Goal: Task Accomplishment & Management: Use online tool/utility

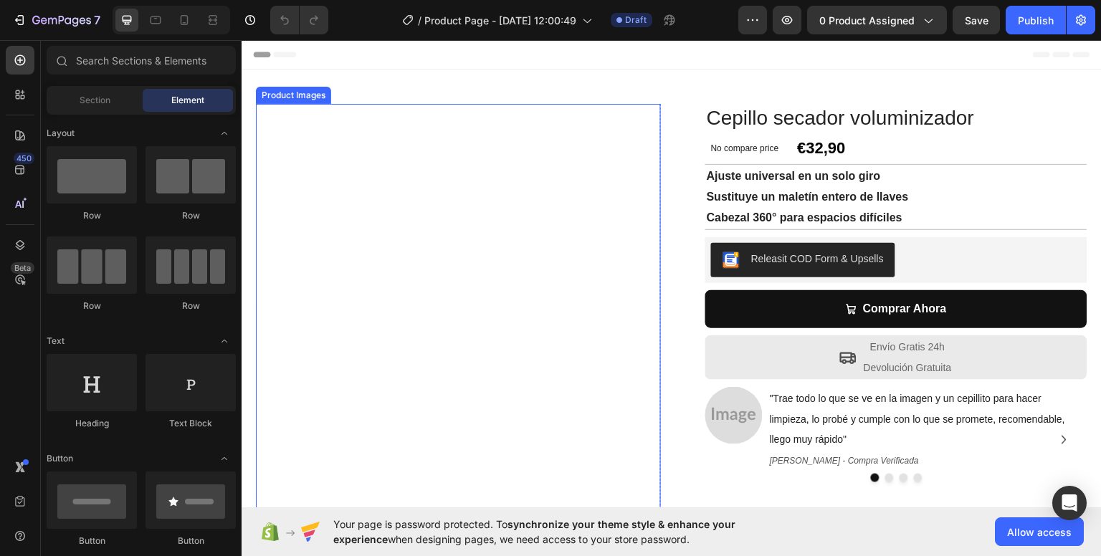
scroll to position [72, 0]
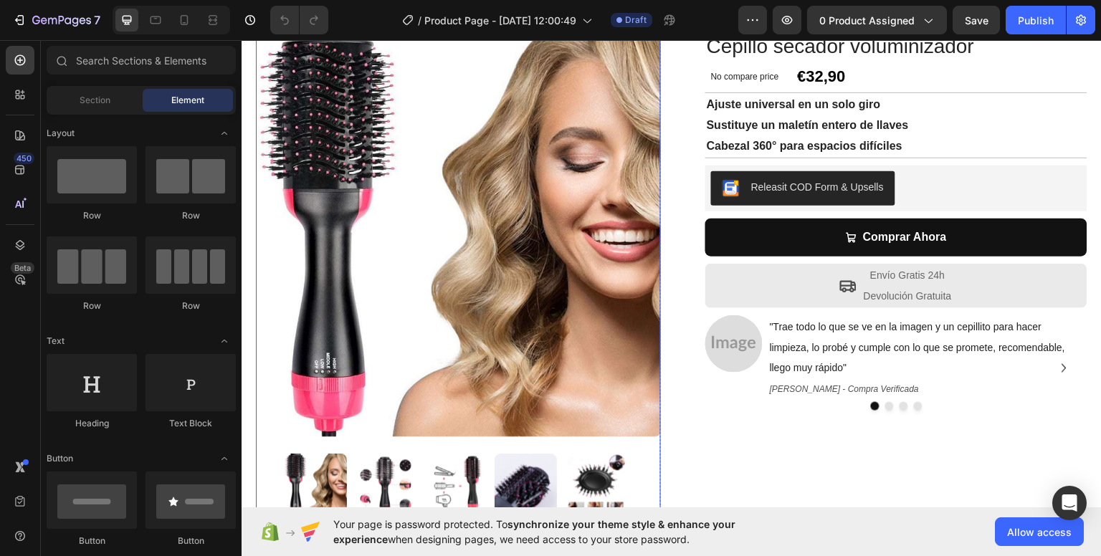
click at [409, 254] on img at bounding box center [458, 234] width 405 height 405
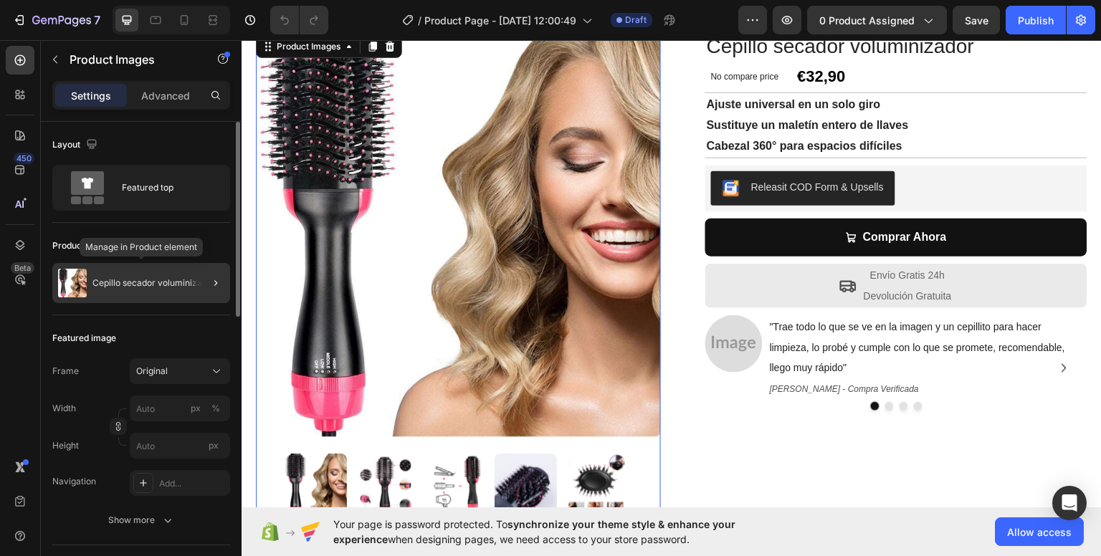
click at [109, 275] on div "Cepillo secador voluminizador" at bounding box center [141, 283] width 178 height 40
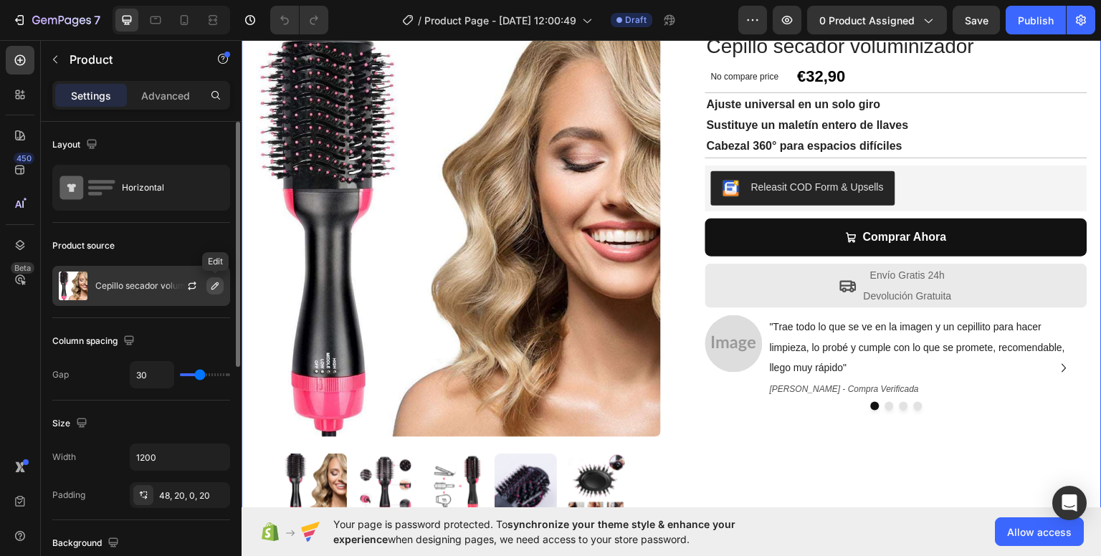
click at [215, 291] on button "button" at bounding box center [214, 285] width 17 height 17
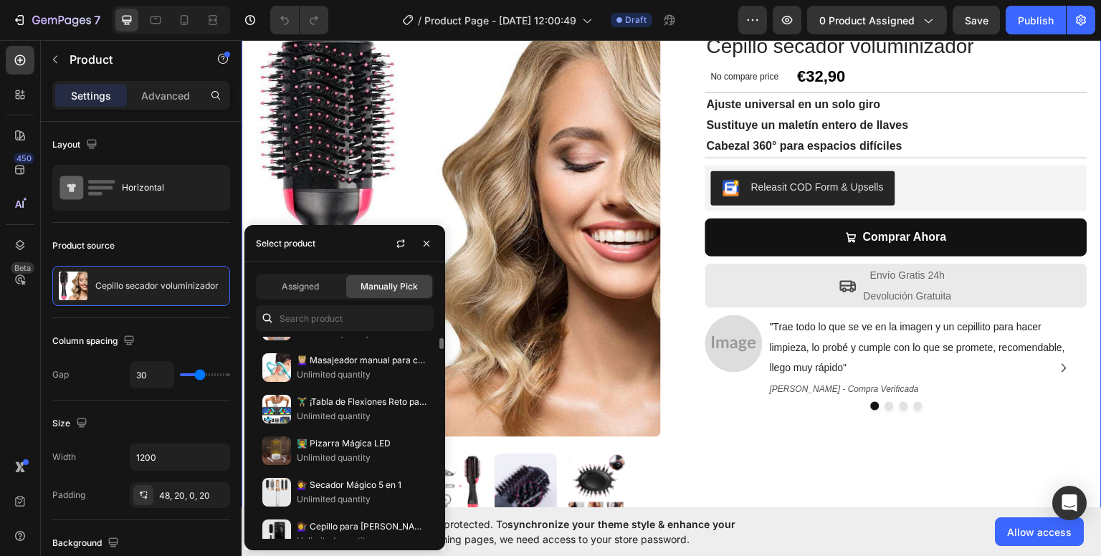
scroll to position [0, 0]
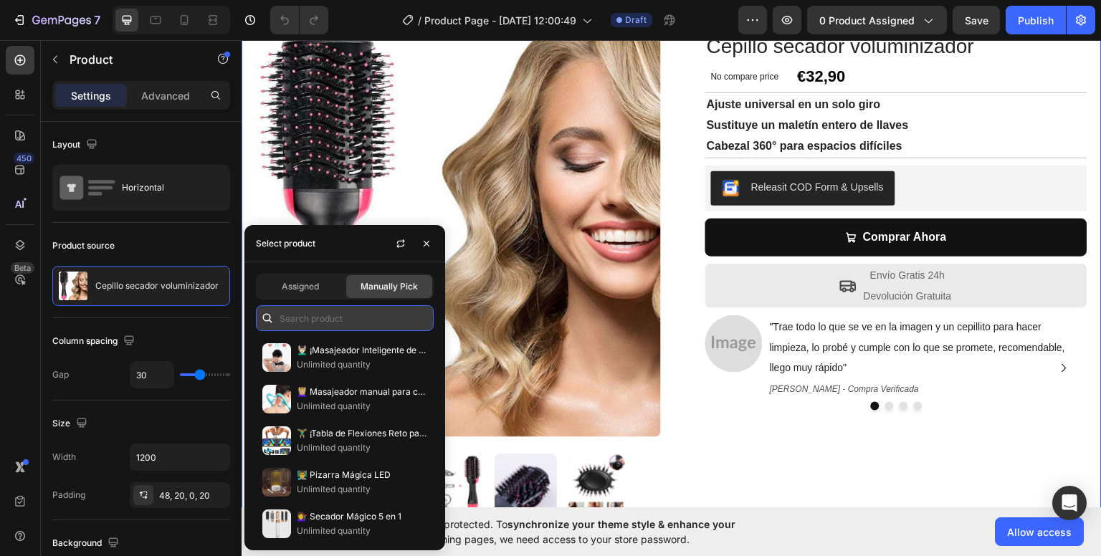
click at [315, 315] on input "text" at bounding box center [345, 318] width 178 height 26
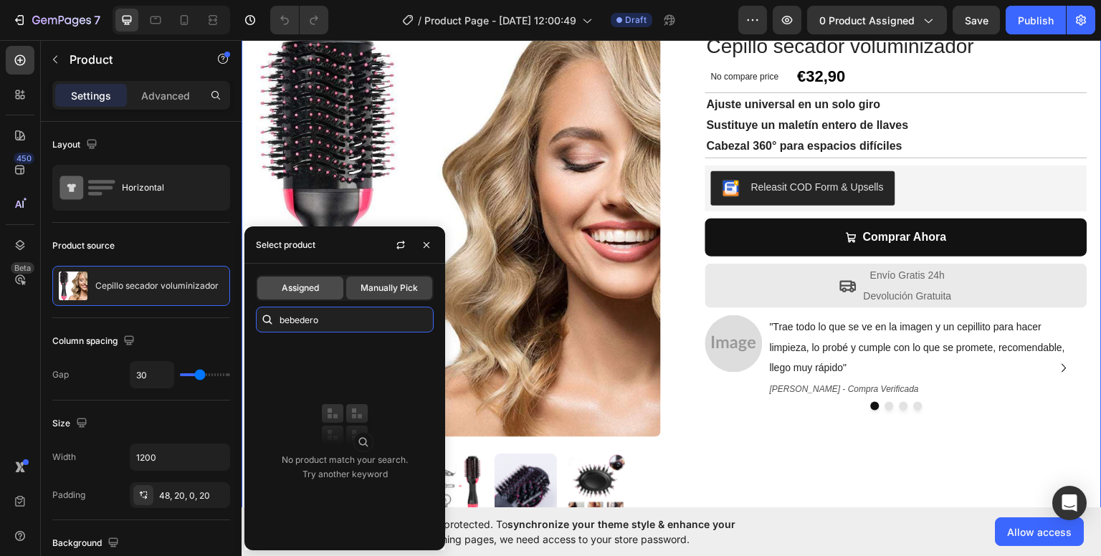
type input "bebedero"
click at [330, 291] on div "Assigned" at bounding box center [300, 288] width 86 height 23
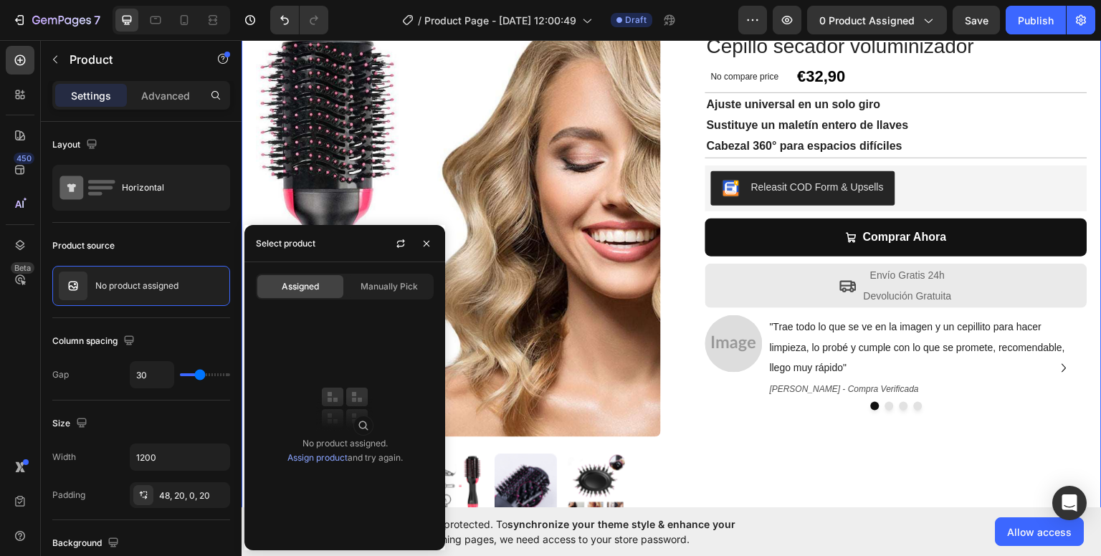
click at [346, 444] on div "No product assigned. Assign product and try again." at bounding box center [344, 451] width 115 height 29
click at [321, 457] on link "Assign product" at bounding box center [317, 457] width 60 height 11
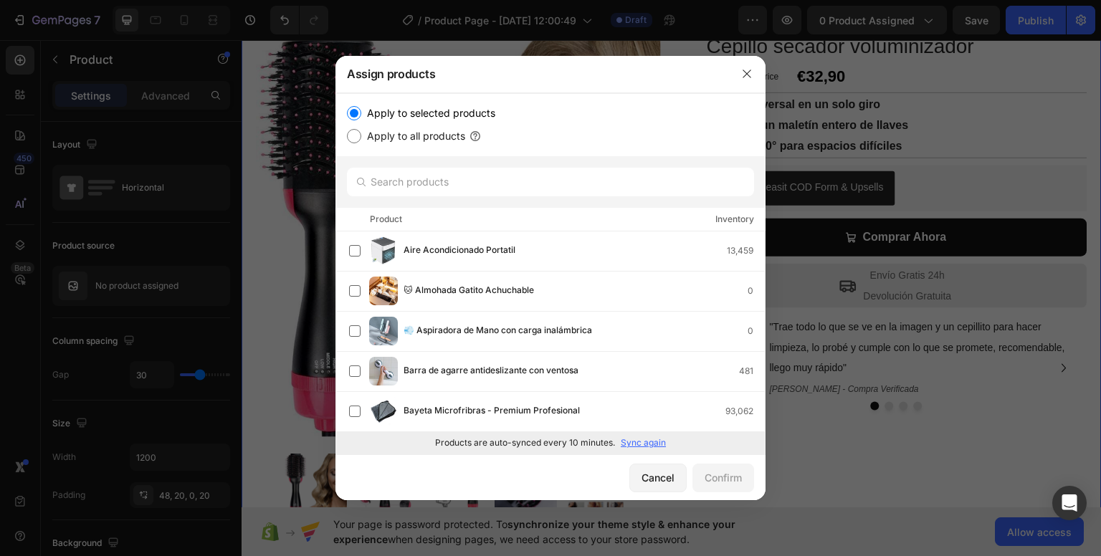
click at [418, 133] on label "Apply to all products" at bounding box center [413, 136] width 104 height 17
click at [361, 133] on input "Apply to all products" at bounding box center [354, 136] width 14 height 14
radio input "true"
click at [418, 113] on label "Apply to selected products" at bounding box center [428, 113] width 134 height 17
click at [361, 113] on input "Apply to selected products" at bounding box center [354, 113] width 14 height 14
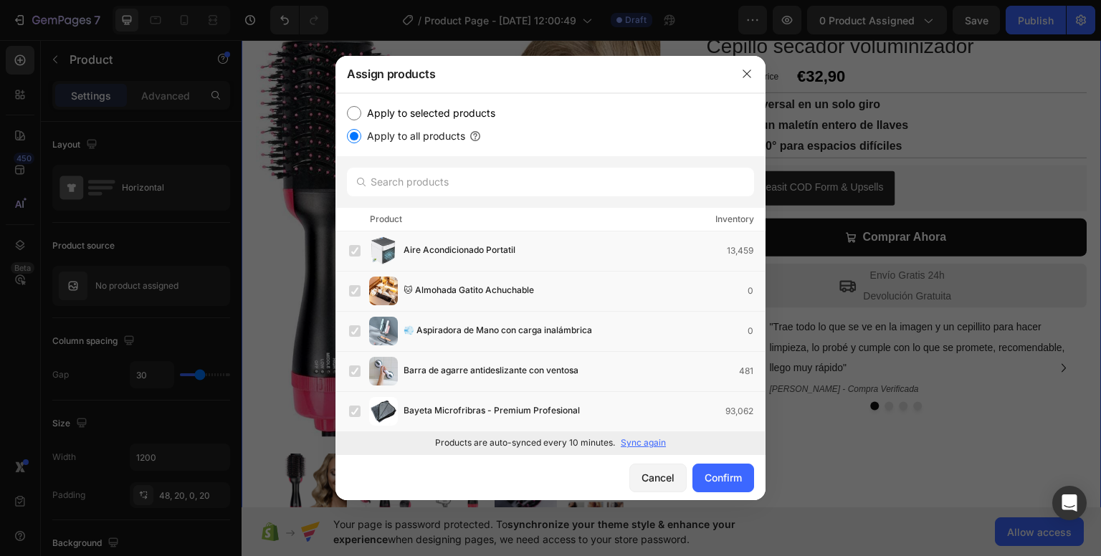
radio input "true"
click at [645, 440] on p "Sync again" at bounding box center [643, 443] width 45 height 13
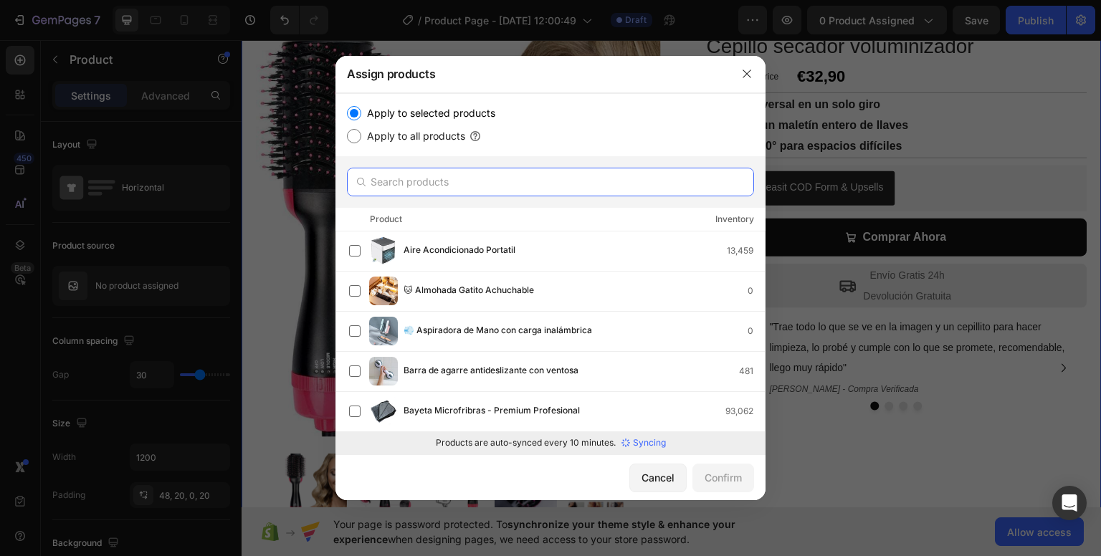
click at [545, 180] on input "text" at bounding box center [550, 182] width 407 height 29
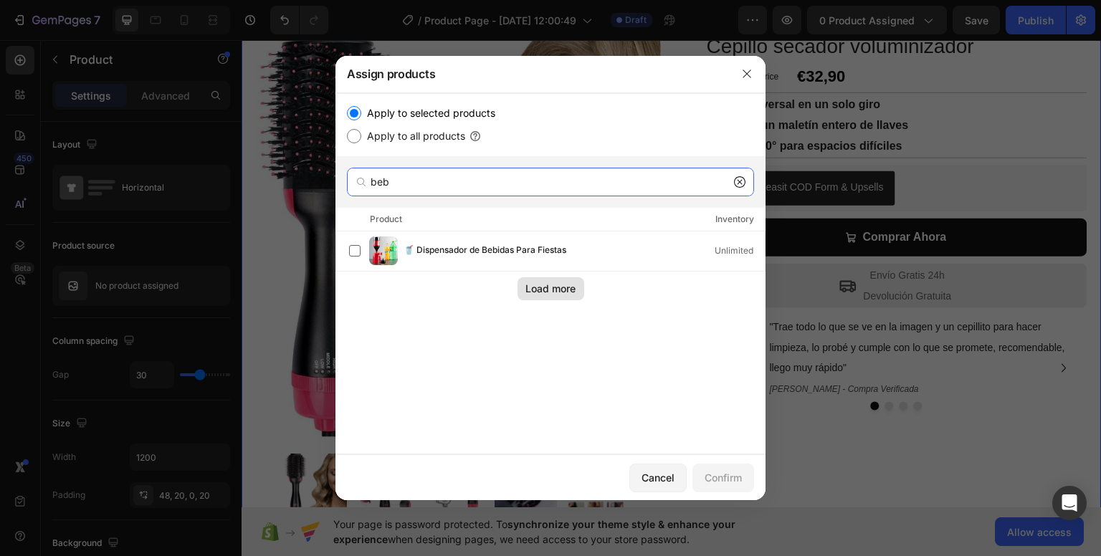
type input "beb"
click at [558, 293] on div "Load more" at bounding box center [550, 288] width 50 height 15
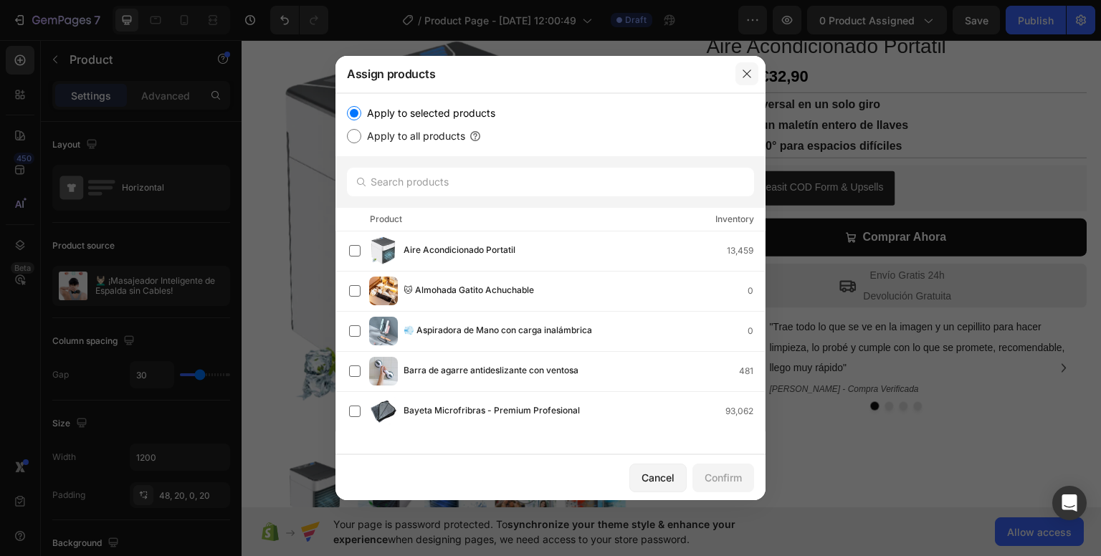
click at [735, 77] on button "button" at bounding box center [746, 73] width 23 height 23
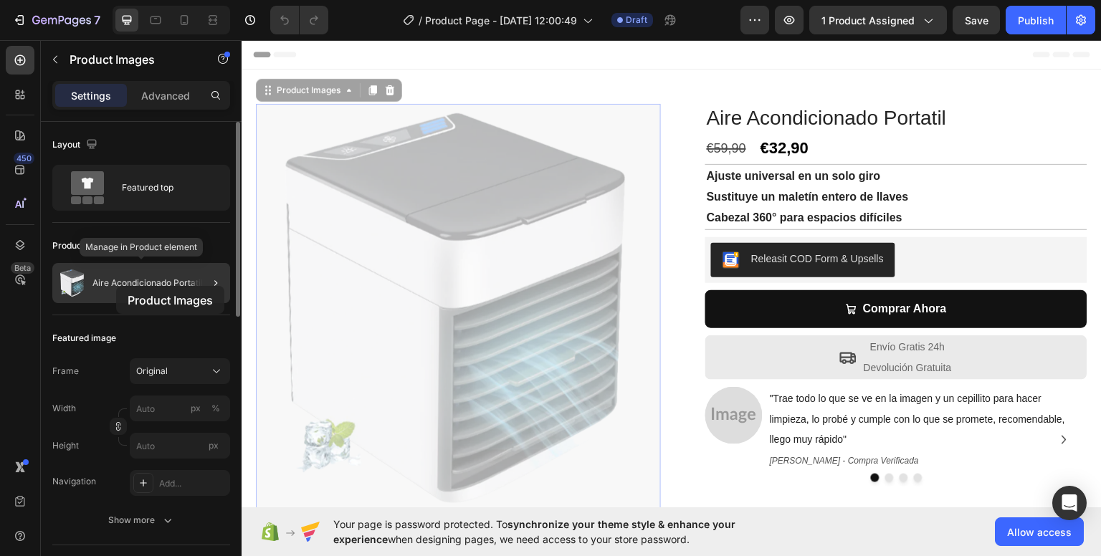
click at [116, 286] on p "Aire Acondicionado Portatil" at bounding box center [147, 283] width 110 height 10
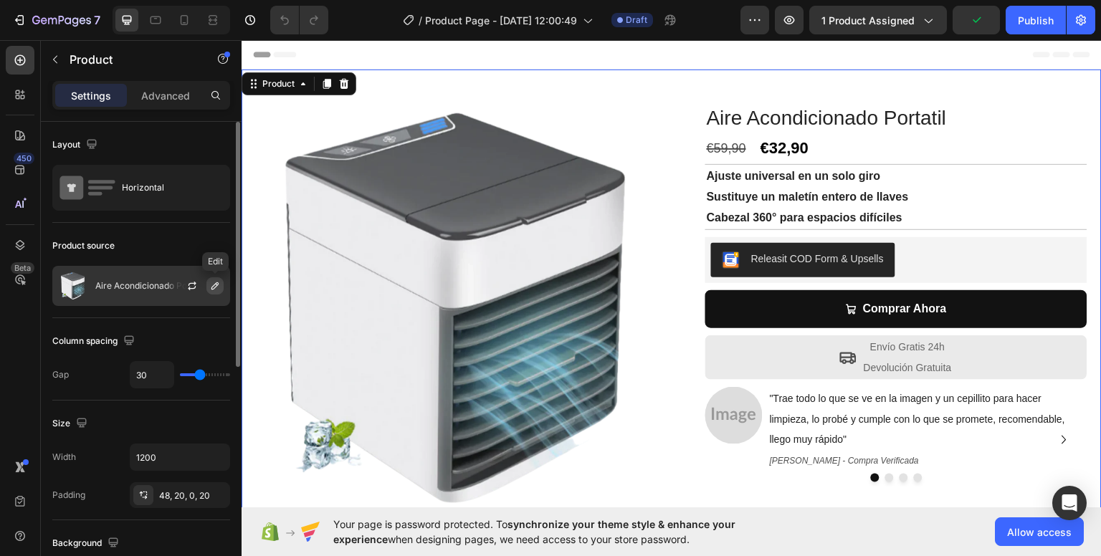
click at [214, 282] on icon "button" at bounding box center [214, 285] width 11 height 11
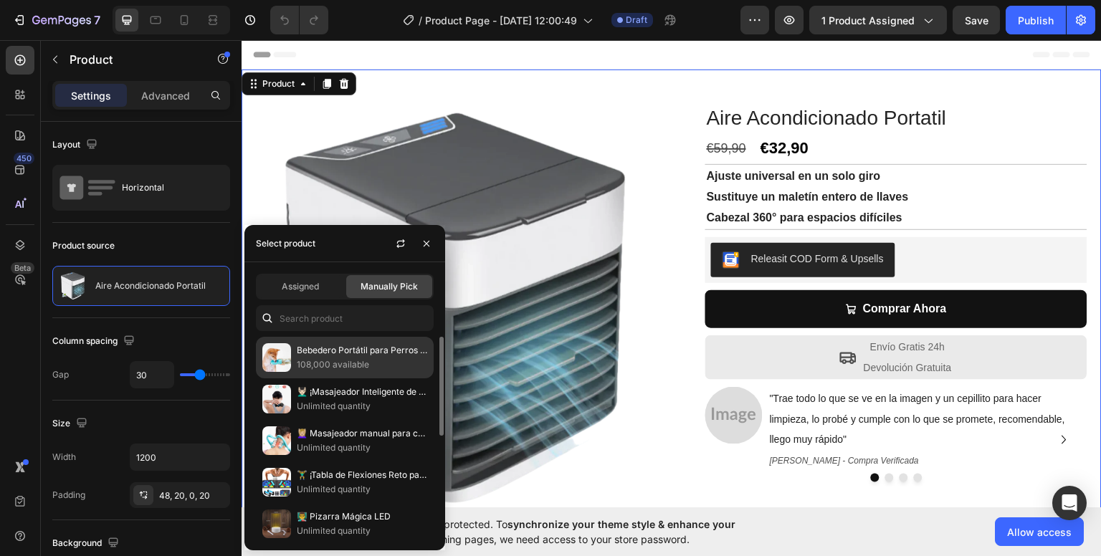
click at [347, 368] on p "108,000 available" at bounding box center [362, 365] width 130 height 14
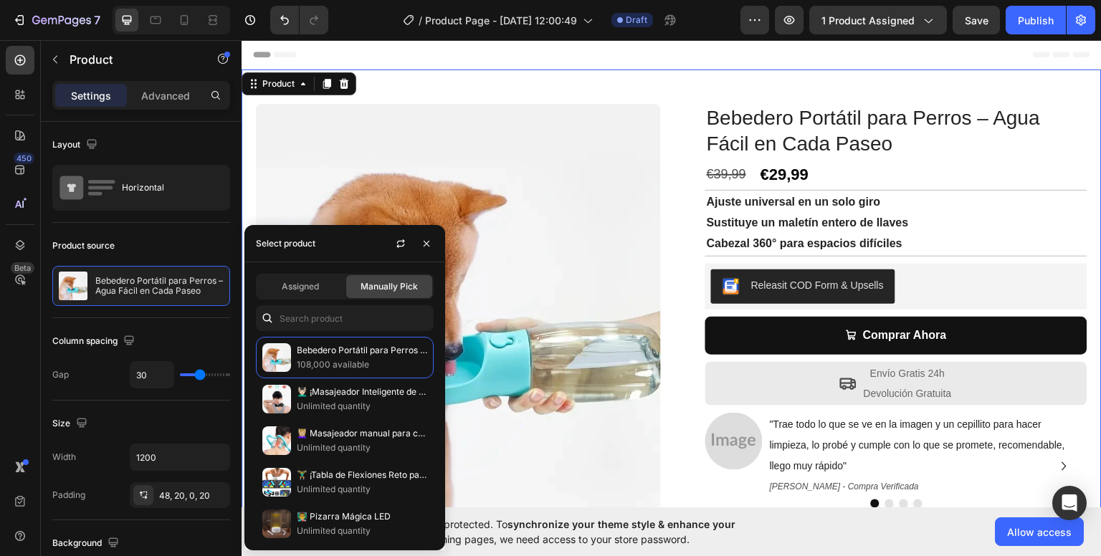
click at [580, 85] on div "Product Images Row Bebedero Portátil para Perros – Agua Fácil en Cada Paseo Pro…" at bounding box center [672, 328] width 860 height 519
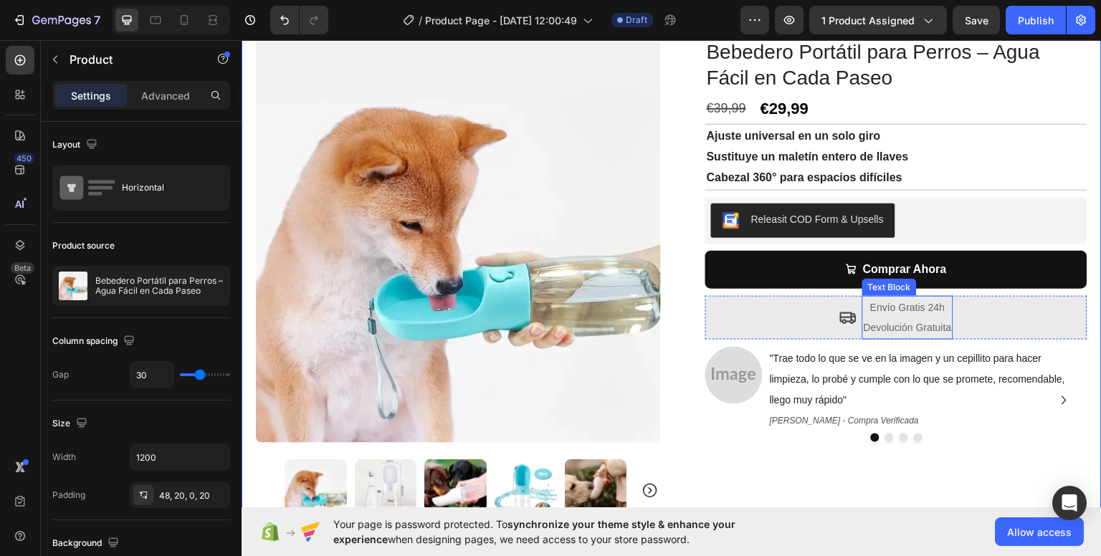
scroll to position [143, 0]
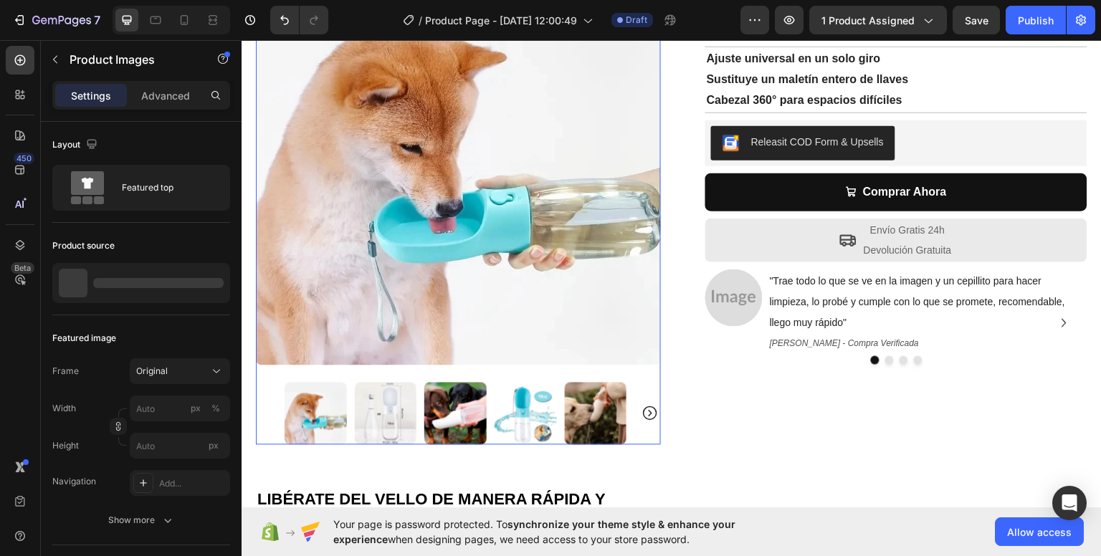
click at [642, 407] on icon "Carousel Next Arrow" at bounding box center [650, 412] width 17 height 17
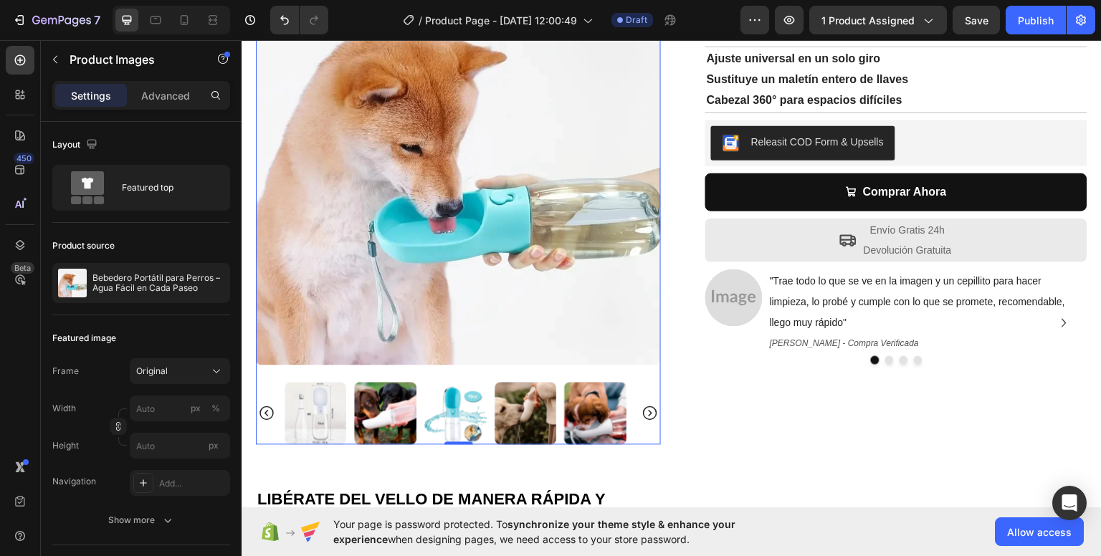
click at [642, 406] on icon "Carousel Next Arrow" at bounding box center [650, 412] width 17 height 17
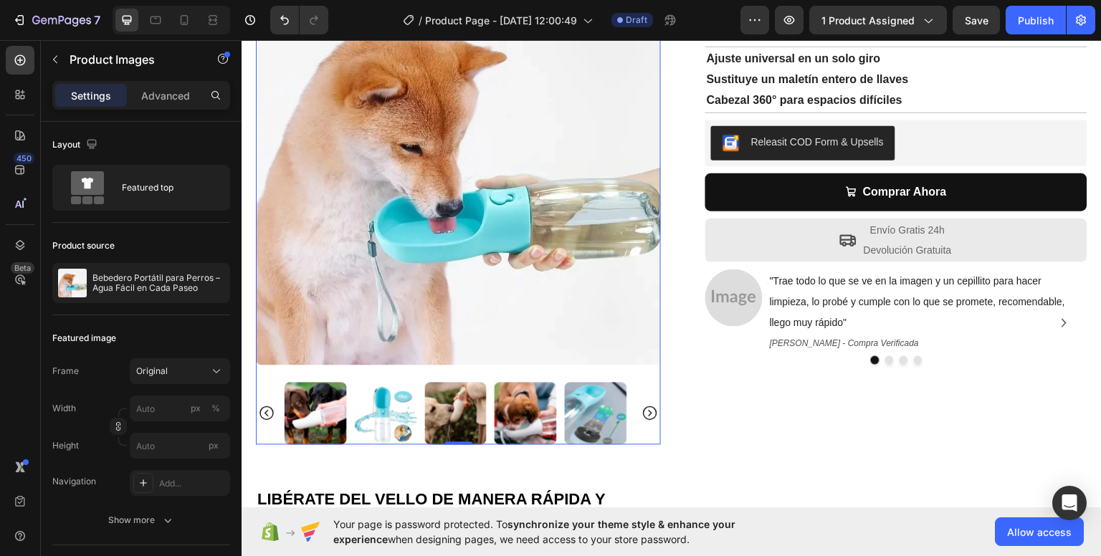
click at [642, 406] on icon "Carousel Next Arrow" at bounding box center [650, 412] width 17 height 17
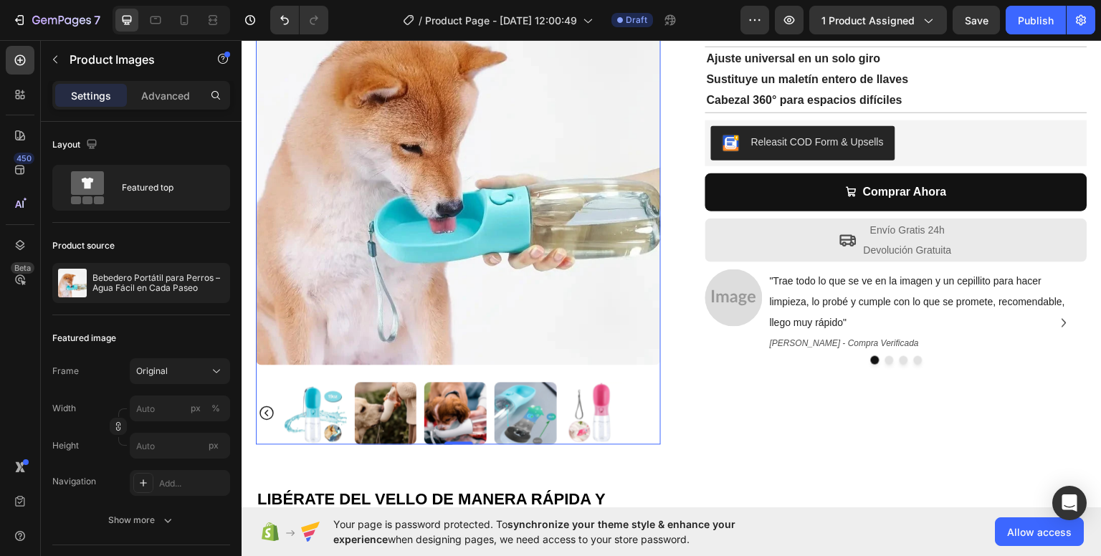
click at [640, 406] on div at bounding box center [458, 413] width 405 height 62
click at [271, 406] on icon "Carousel Back Arrow" at bounding box center [266, 412] width 17 height 17
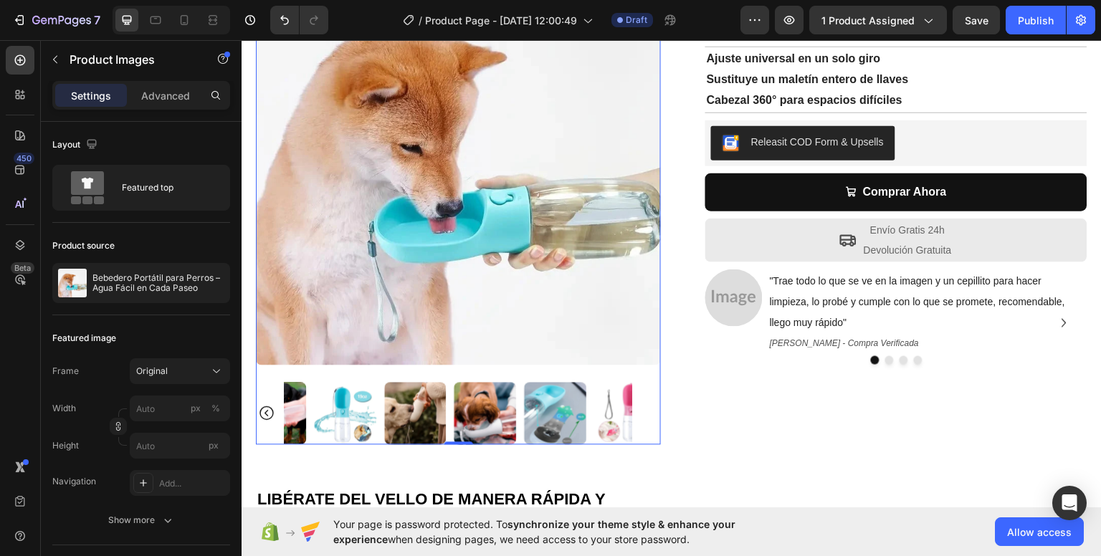
click at [271, 406] on icon "Carousel Back Arrow" at bounding box center [266, 412] width 17 height 17
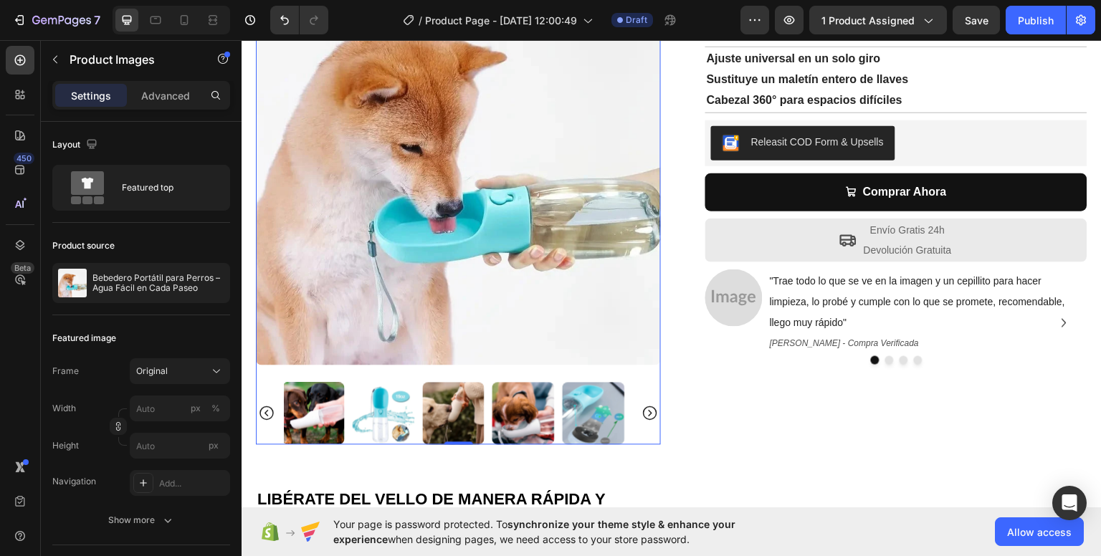
click at [271, 406] on icon "Carousel Back Arrow" at bounding box center [266, 412] width 17 height 17
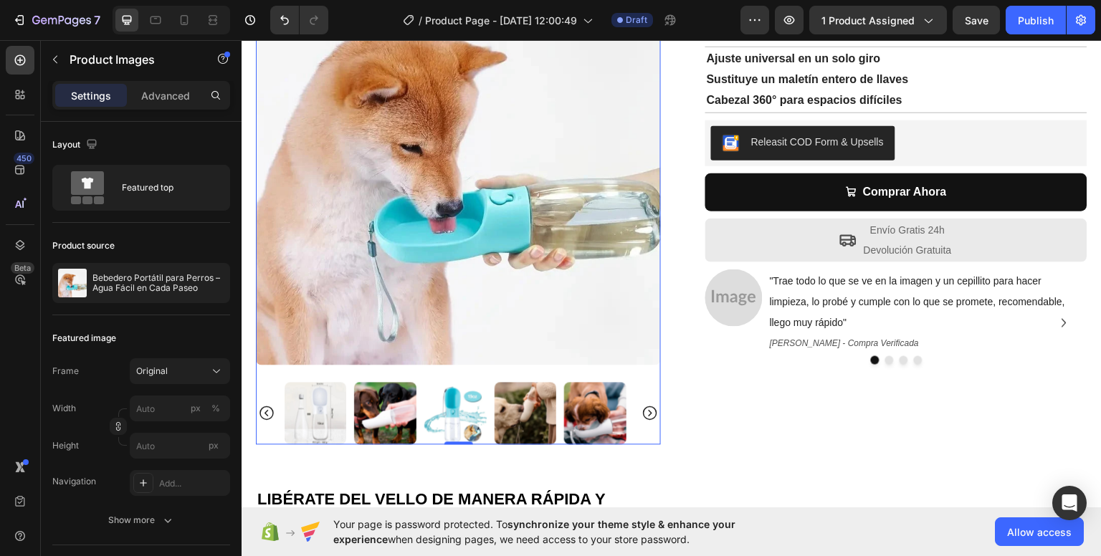
click at [271, 406] on icon "Carousel Back Arrow" at bounding box center [266, 412] width 17 height 17
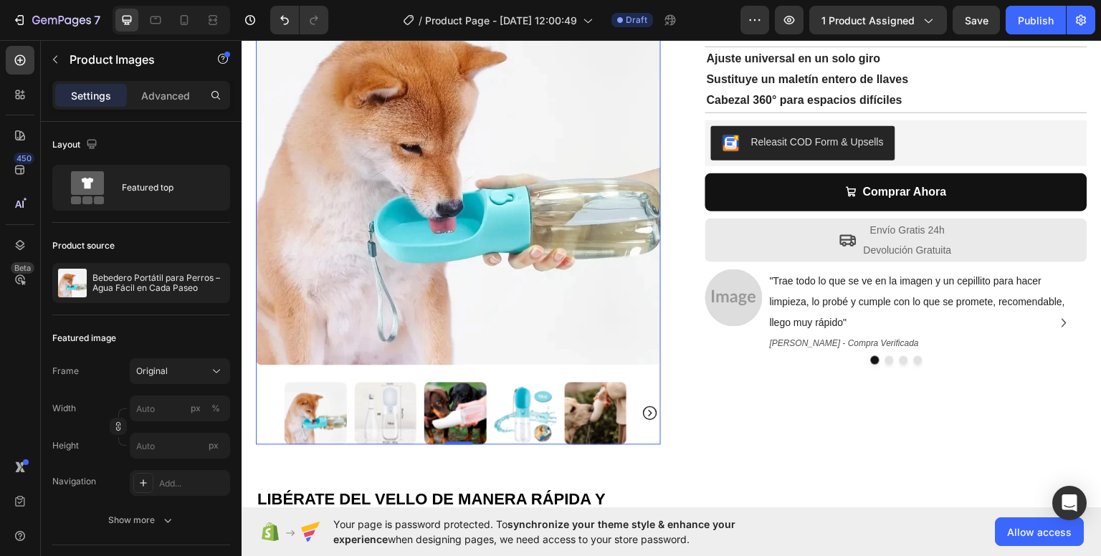
click at [271, 406] on div at bounding box center [458, 413] width 405 height 62
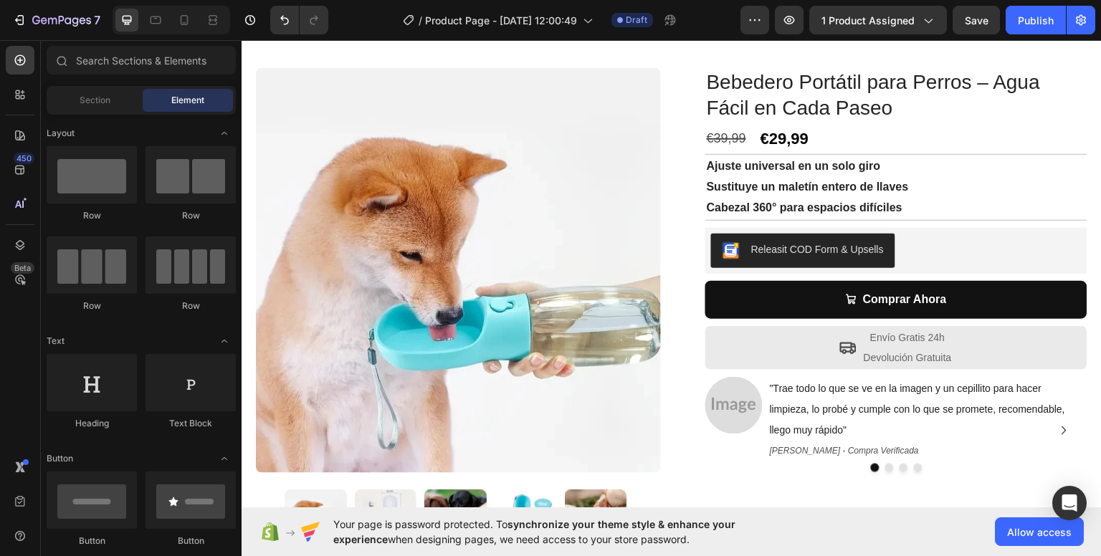
scroll to position [29, 0]
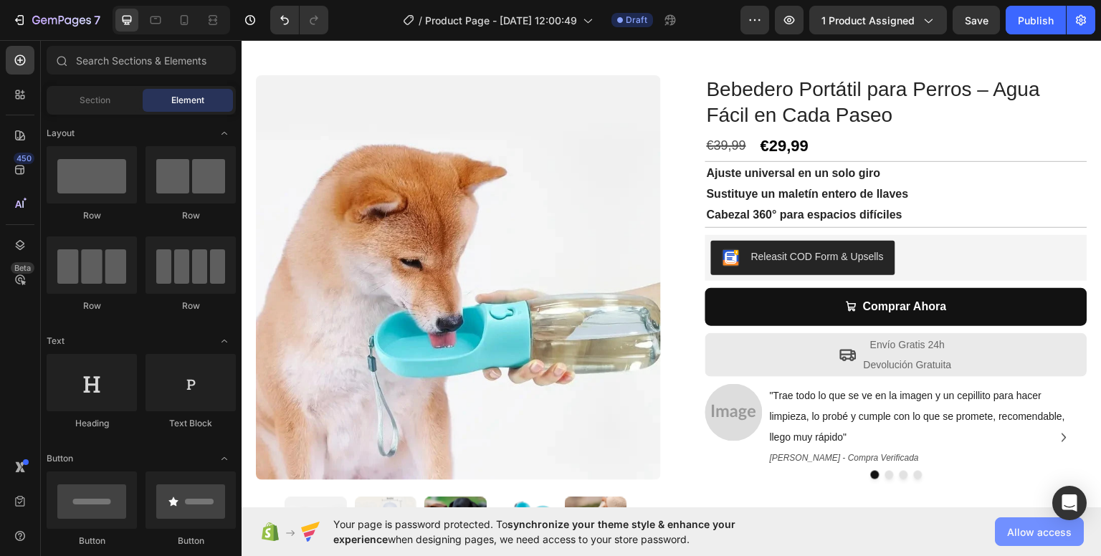
click at [1022, 528] on span "Allow access" at bounding box center [1039, 532] width 65 height 15
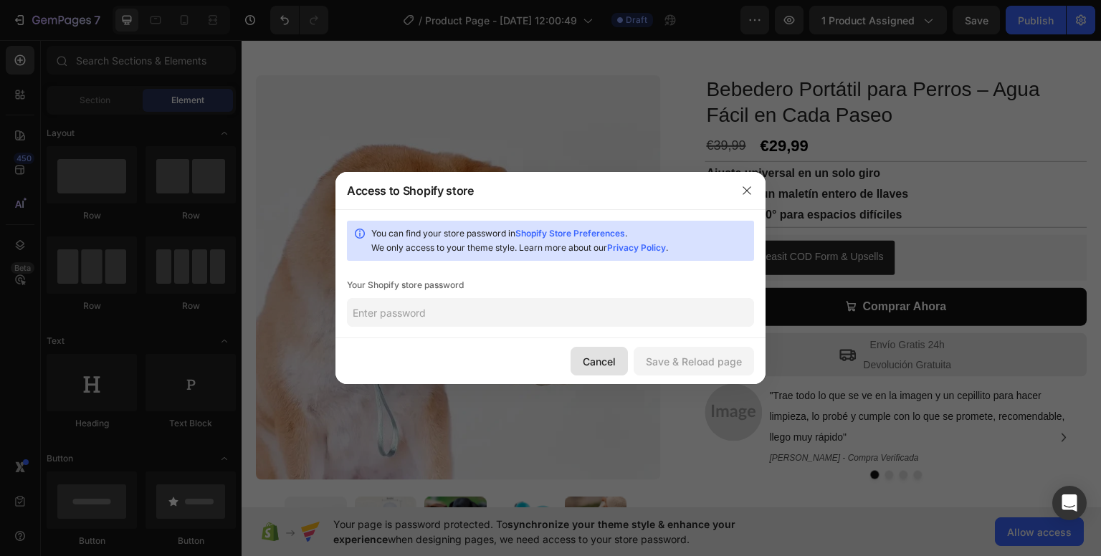
click at [586, 358] on div "Cancel" at bounding box center [599, 361] width 33 height 15
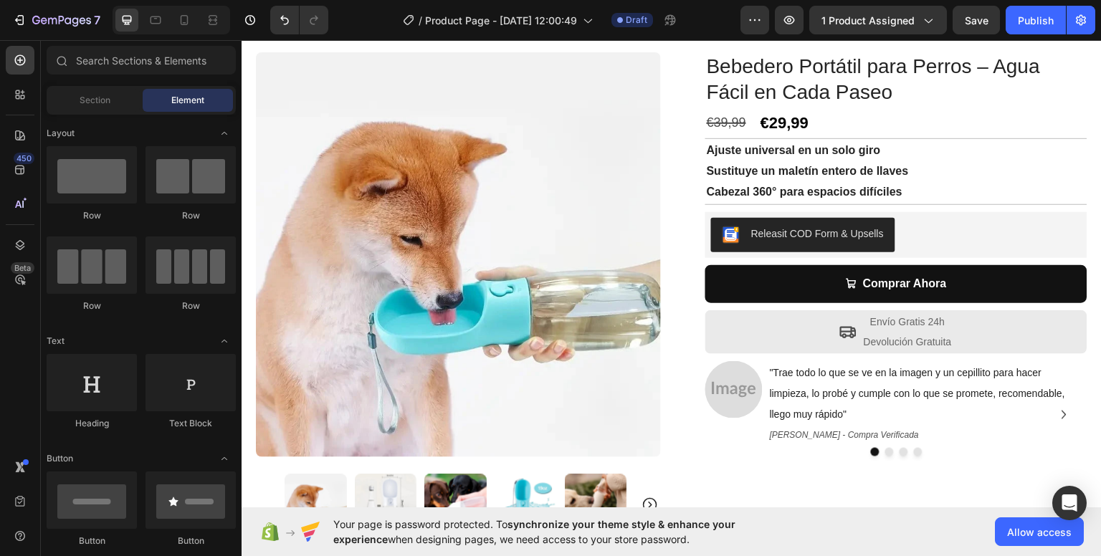
scroll to position [49, 0]
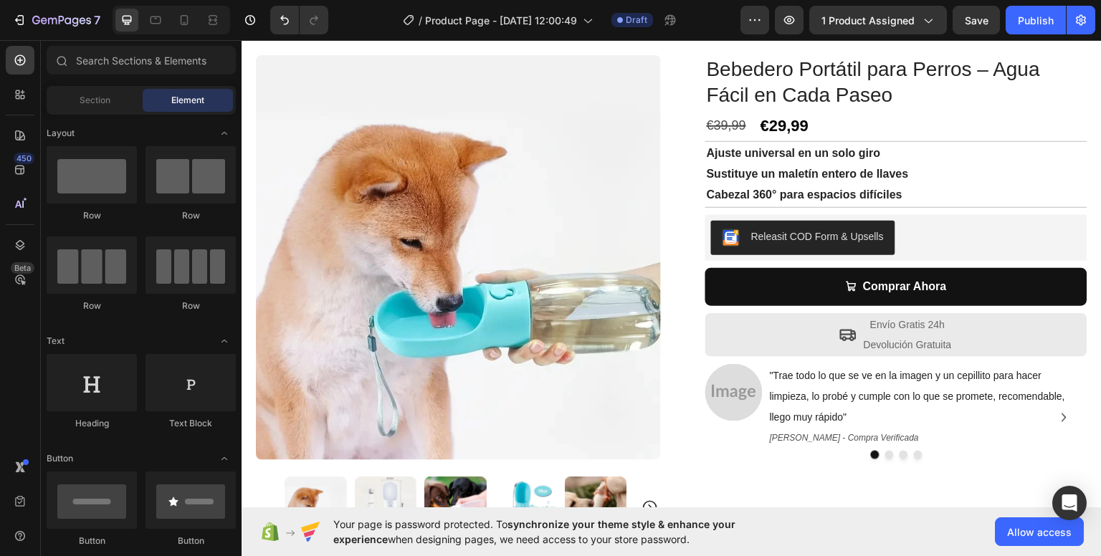
drag, startPoint x: 848, startPoint y: 518, endPoint x: 844, endPoint y: 548, distance: 30.4
click at [855, 554] on div "Your page is password protected. To synchronize your theme style & enhance your…" at bounding box center [671, 532] width 859 height 49
click at [846, 531] on div "Your page is password protected. To synchronize your theme style & enhance your…" at bounding box center [671, 532] width 859 height 49
drag, startPoint x: 845, startPoint y: 525, endPoint x: 865, endPoint y: 533, distance: 21.6
click at [865, 533] on div "Your page is password protected. To synchronize your theme style & enhance your…" at bounding box center [671, 532] width 859 height 49
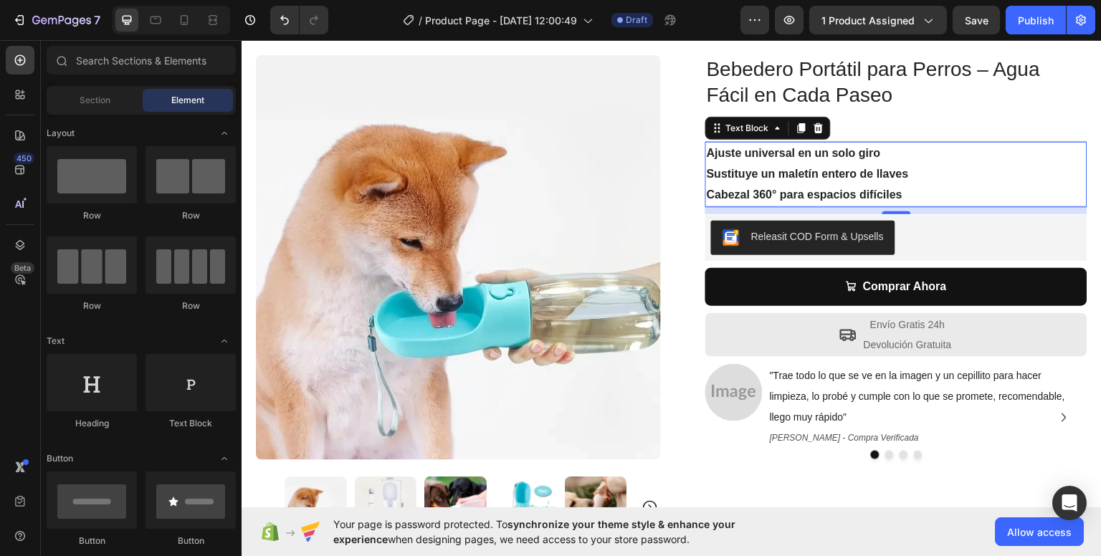
drag, startPoint x: 802, startPoint y: 146, endPoint x: 799, endPoint y: 160, distance: 13.9
click at [802, 147] on strong "Ajuste universal en un solo giro" at bounding box center [794, 152] width 174 height 12
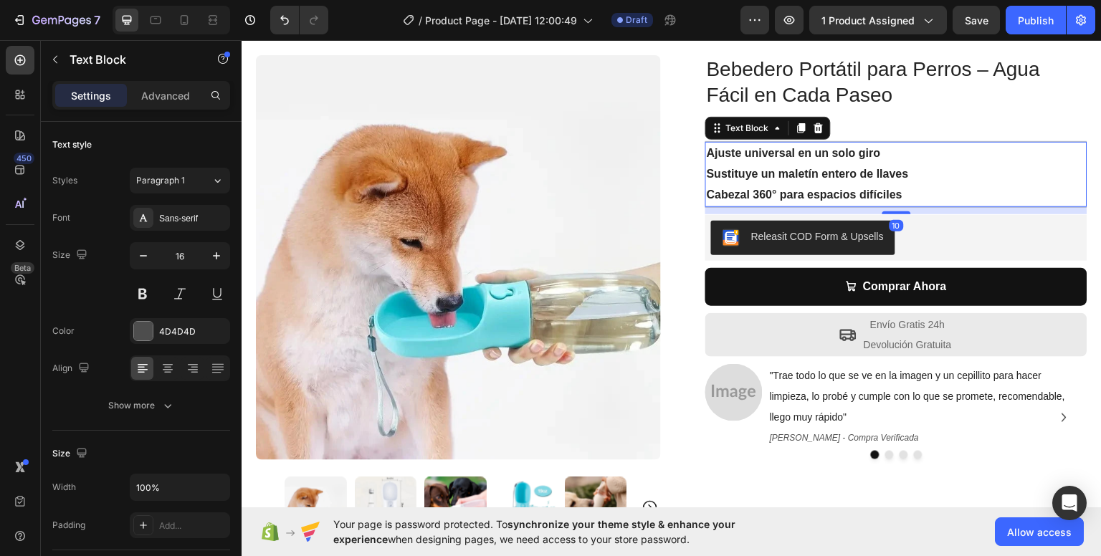
click at [804, 181] on p "Sustituye un maletín entero de llaves" at bounding box center [896, 173] width 379 height 21
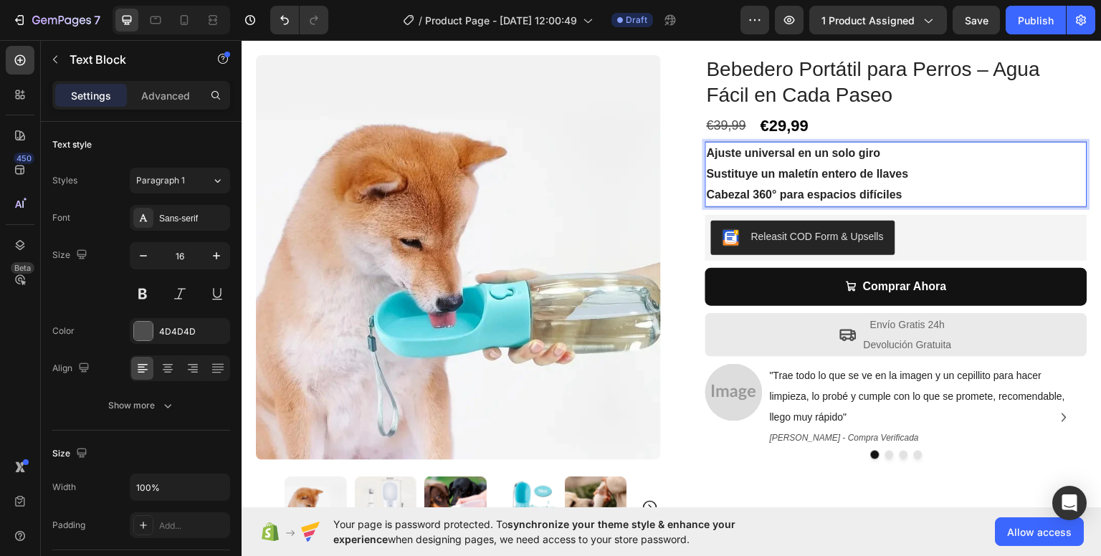
click at [804, 181] on p "Sustituye un maletín entero de llaves" at bounding box center [896, 173] width 379 height 21
click at [904, 189] on p "Cabezal 360° para espacios difíciles" at bounding box center [896, 194] width 379 height 21
click at [904, 191] on p "Cabezal 360° para espacios difíciles" at bounding box center [896, 194] width 379 height 21
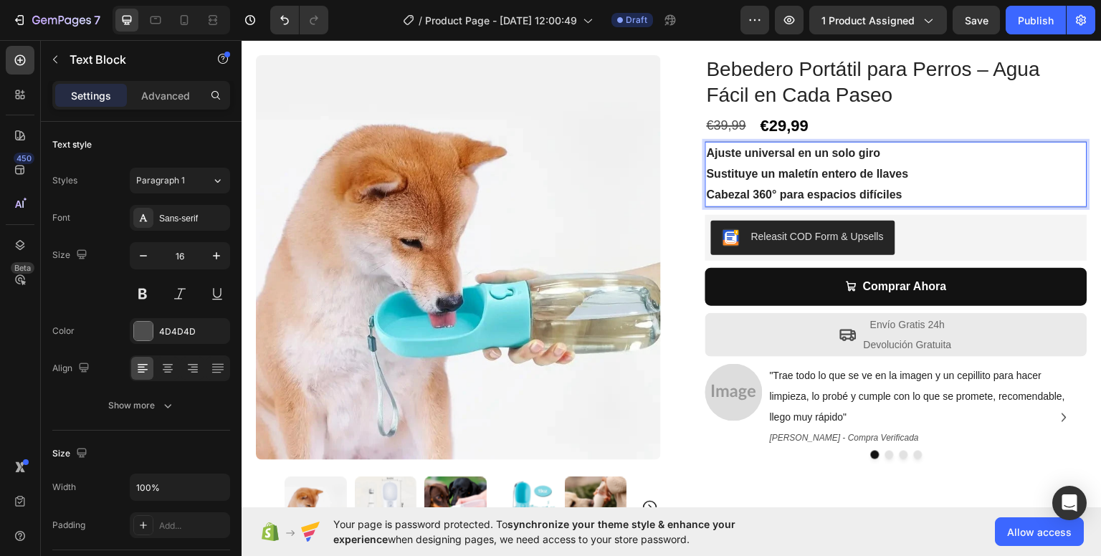
click at [904, 193] on p "Cabezal 360° para espacios difíciles" at bounding box center [896, 194] width 379 height 21
click at [897, 199] on p "Cabezal 360° para espacios difíciles" at bounding box center [896, 194] width 379 height 21
click at [902, 188] on p "Cabezal 360° para espacios difíciles" at bounding box center [896, 194] width 379 height 21
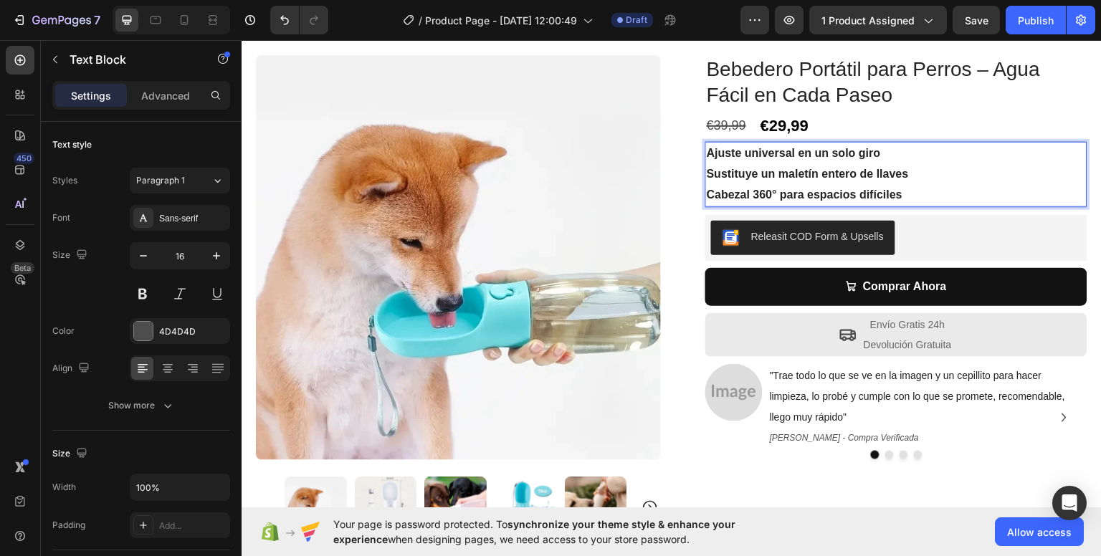
click at [902, 197] on p "Cabezal 360° para espacios difíciles" at bounding box center [896, 194] width 379 height 21
click at [902, 199] on p "Cabezal 360° para espacios difíciles" at bounding box center [896, 194] width 379 height 21
drag, startPoint x: 902, startPoint y: 199, endPoint x: 879, endPoint y: 184, distance: 28.0
click at [867, 190] on p "Cabezal 360° para espacios difíciles" at bounding box center [896, 194] width 379 height 21
click at [885, 194] on strong "Cabezal 360° para espacios difíciles" at bounding box center [805, 194] width 196 height 12
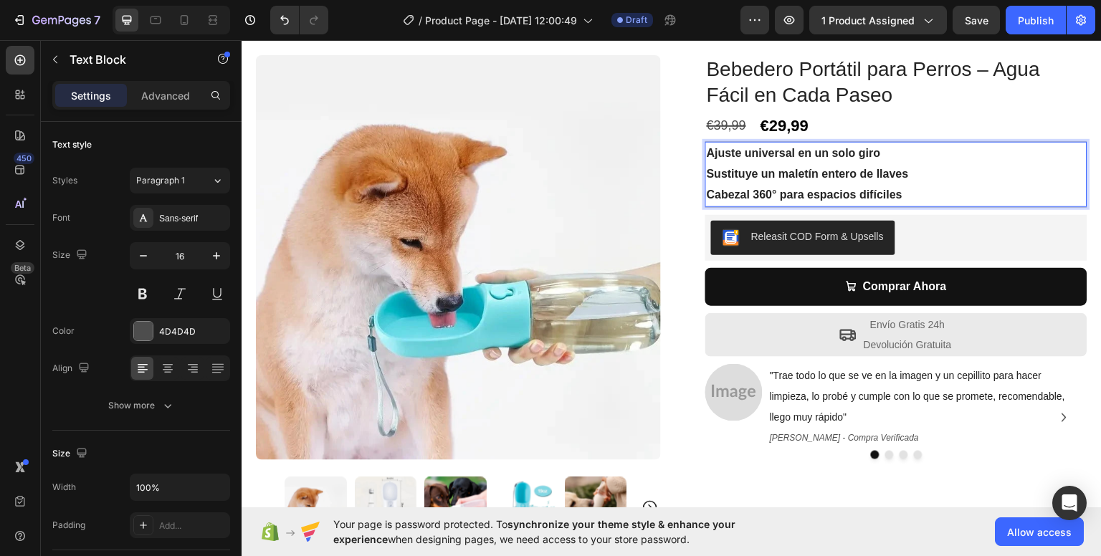
click at [895, 193] on strong "Cabezal 360° para espacios difíciles" at bounding box center [805, 194] width 196 height 12
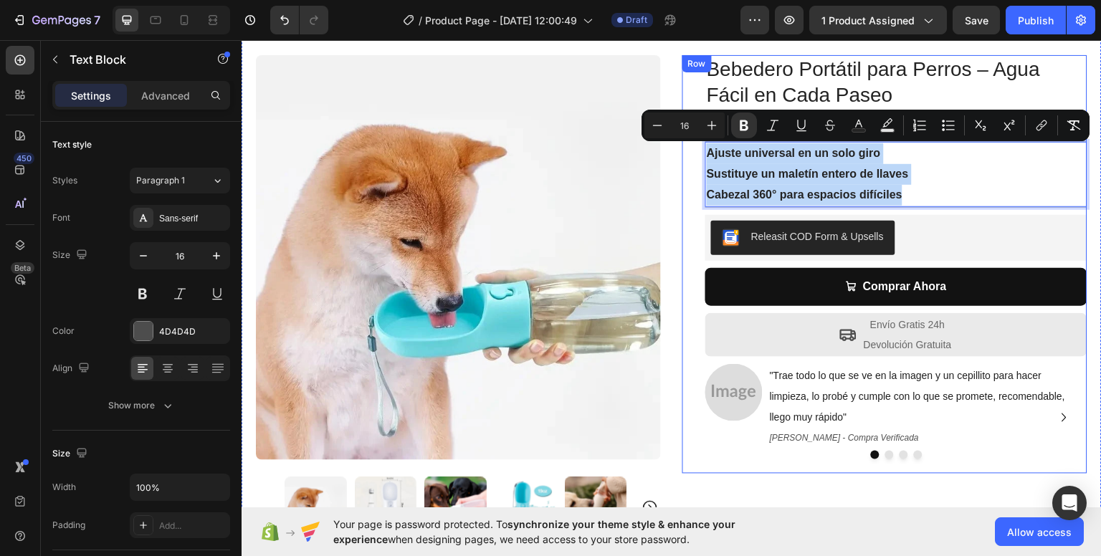
drag, startPoint x: 895, startPoint y: 193, endPoint x: 697, endPoint y: 151, distance: 202.2
click at [697, 151] on div "Bebedero Portátil para Perros – Agua Fácil en Cada Paseo Product Title €39,99 C…" at bounding box center [884, 263] width 405 height 419
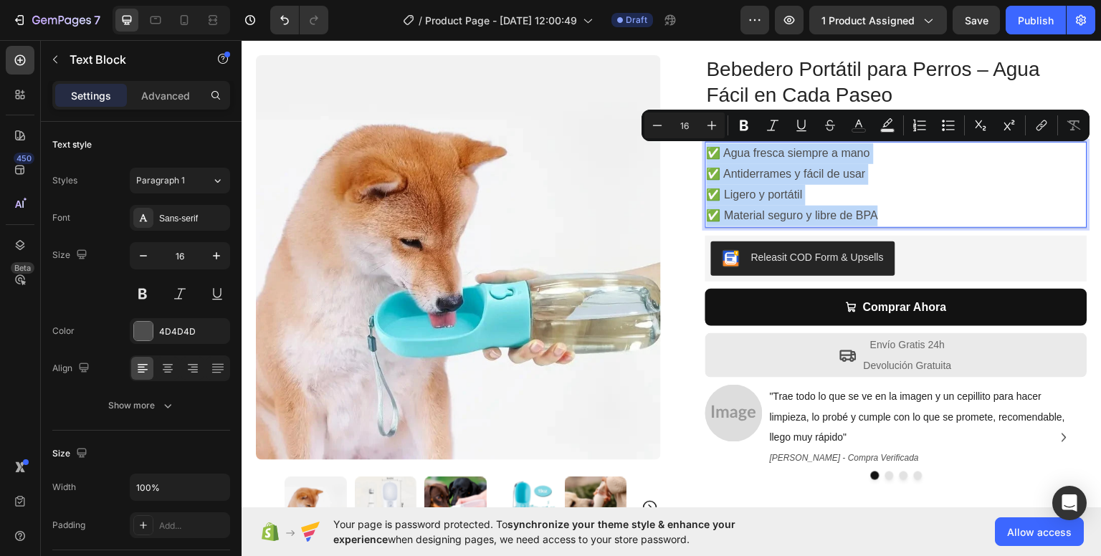
drag, startPoint x: 867, startPoint y: 214, endPoint x: 706, endPoint y: 151, distance: 173.4
click at [706, 151] on div "✅ Agua fresca siempre a mano ✅ Antiderrames y fácil de usar ✅ Ligero y portátil…" at bounding box center [896, 183] width 382 height 85
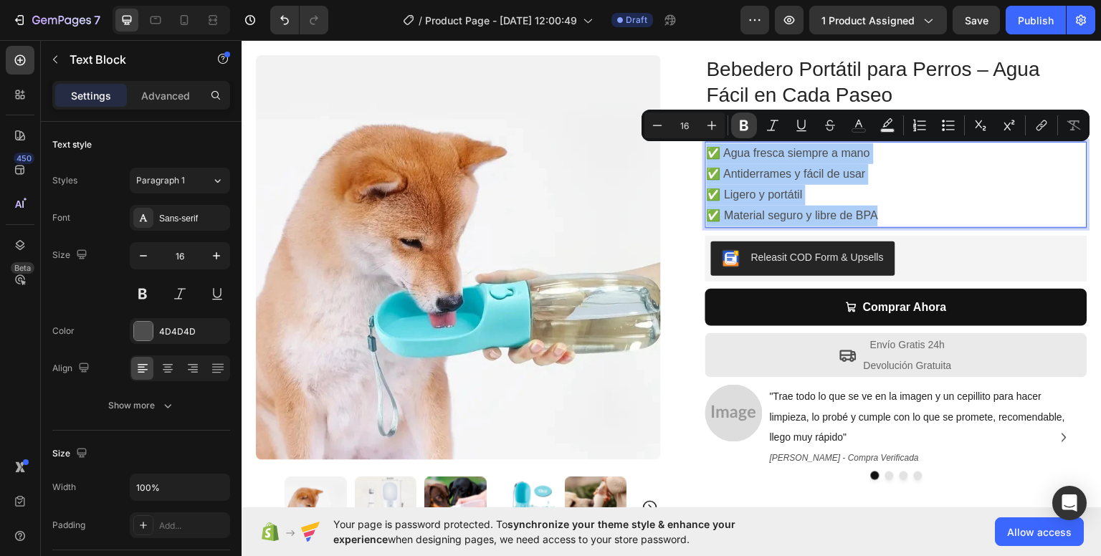
click at [743, 123] on icon "Editor contextual toolbar" at bounding box center [744, 125] width 14 height 14
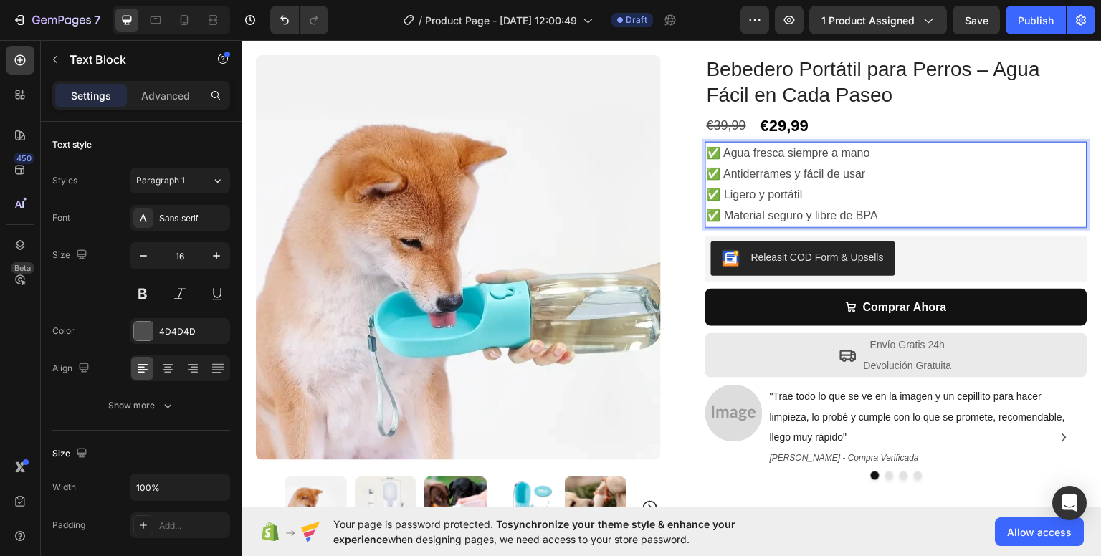
click at [860, 194] on p "✅ Ligero y portátil" at bounding box center [896, 194] width 379 height 21
click at [878, 213] on p "✅ Material seguro y libre de BPA" at bounding box center [896, 215] width 379 height 21
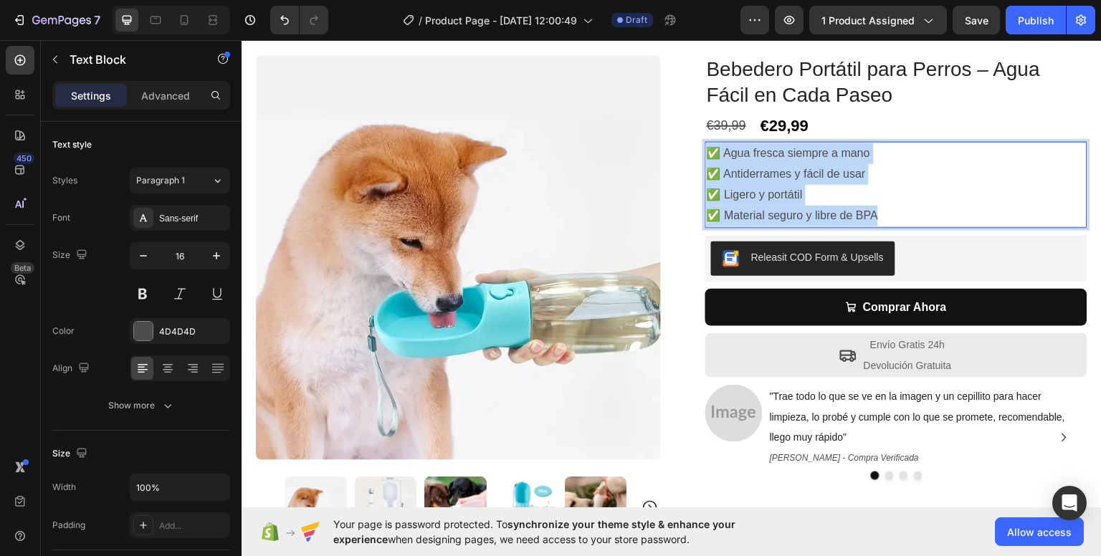
drag, startPoint x: 878, startPoint y: 213, endPoint x: 717, endPoint y: 143, distance: 175.6
click at [709, 149] on div "✅ Agua fresca siempre a mano ✅ Antiderrames y fácil de usar ✅ Ligero y portátil…" at bounding box center [896, 183] width 382 height 85
drag, startPoint x: 755, startPoint y: 172, endPoint x: 775, endPoint y: 171, distance: 20.1
click at [775, 171] on p "✅ Antiderrames y fácil de usar" at bounding box center [896, 173] width 379 height 21
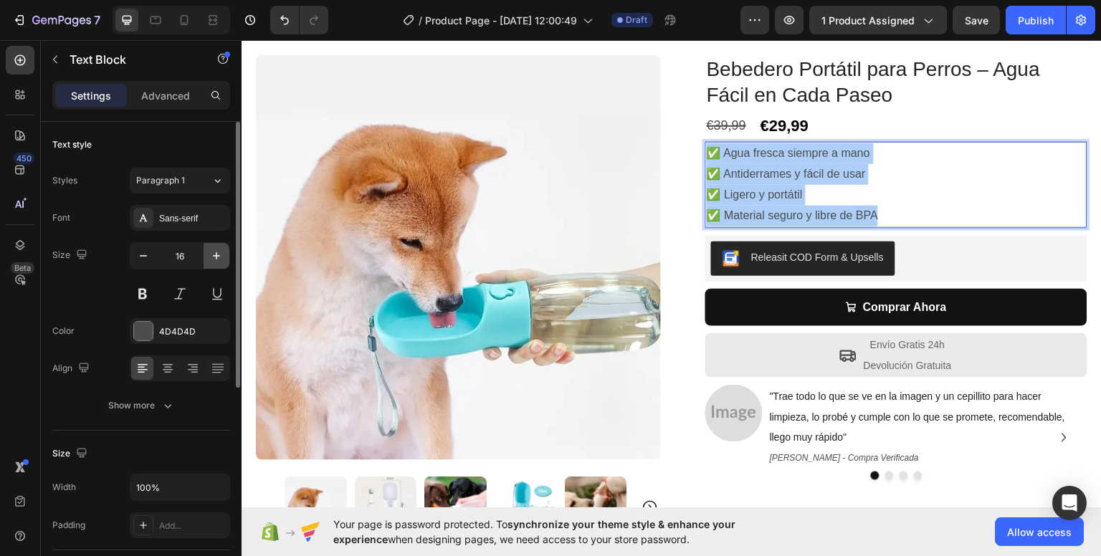
click at [215, 258] on icon "button" at bounding box center [216, 256] width 14 height 14
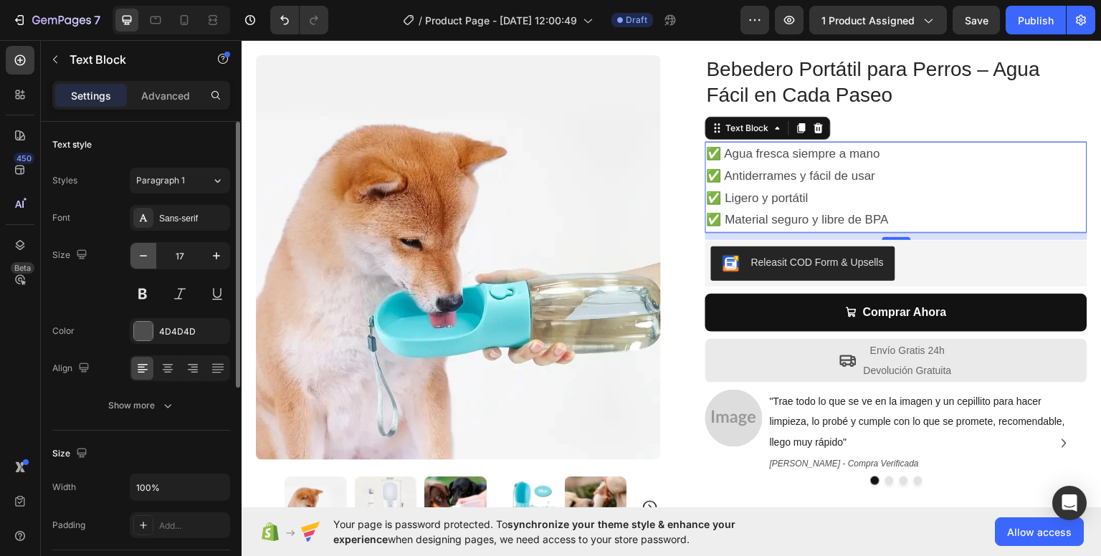
click at [143, 262] on icon "button" at bounding box center [143, 256] width 14 height 14
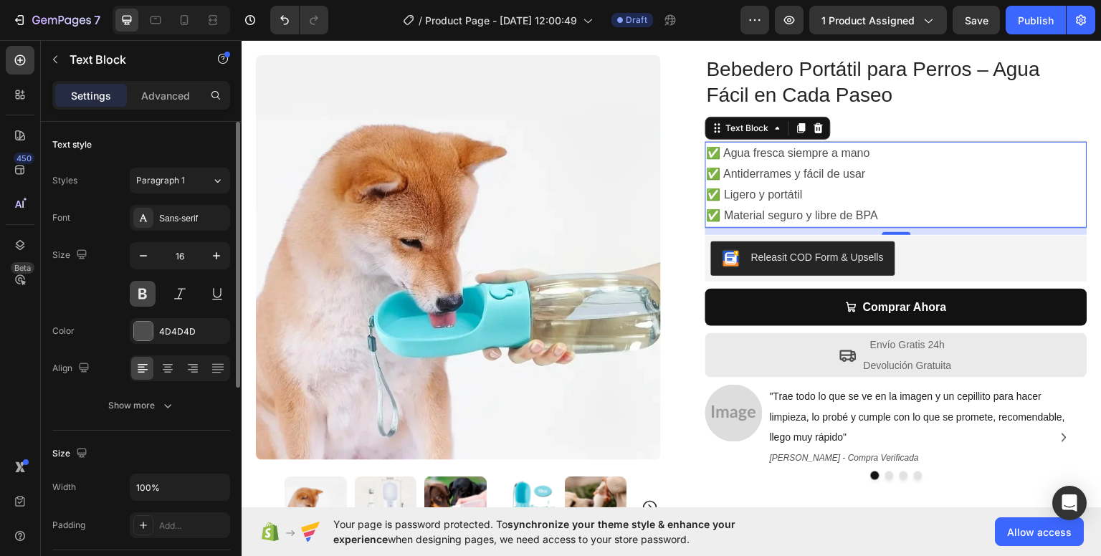
click at [146, 288] on button at bounding box center [143, 294] width 26 height 26
click at [180, 299] on button at bounding box center [180, 294] width 26 height 26
click at [186, 298] on button at bounding box center [180, 294] width 26 height 26
click at [191, 212] on div "Sans-serif" at bounding box center [192, 218] width 67 height 13
click at [187, 181] on div "Paragraph 1" at bounding box center [165, 180] width 58 height 13
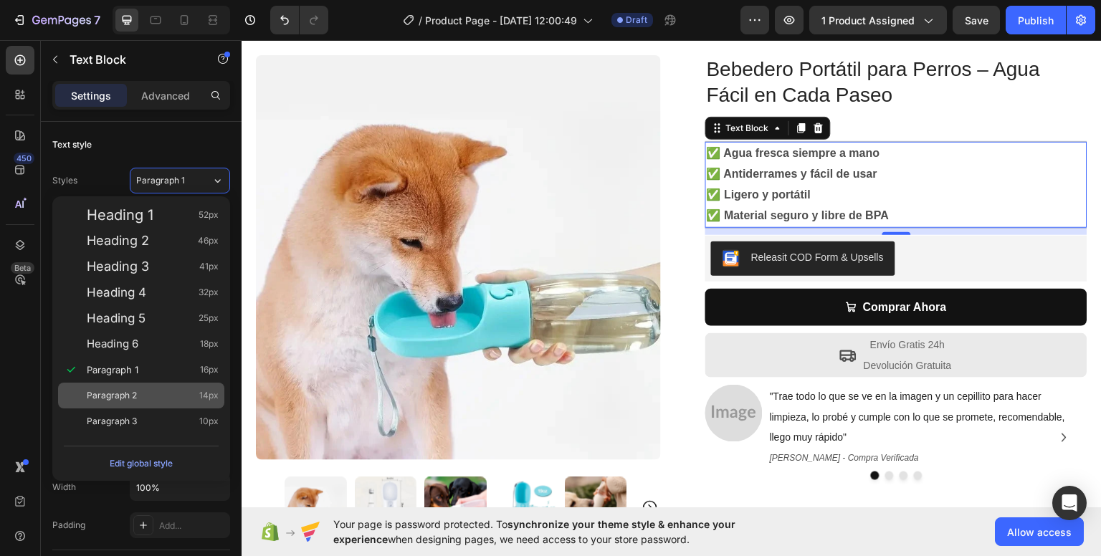
click at [123, 384] on div "Paragraph 2 14px" at bounding box center [141, 396] width 166 height 26
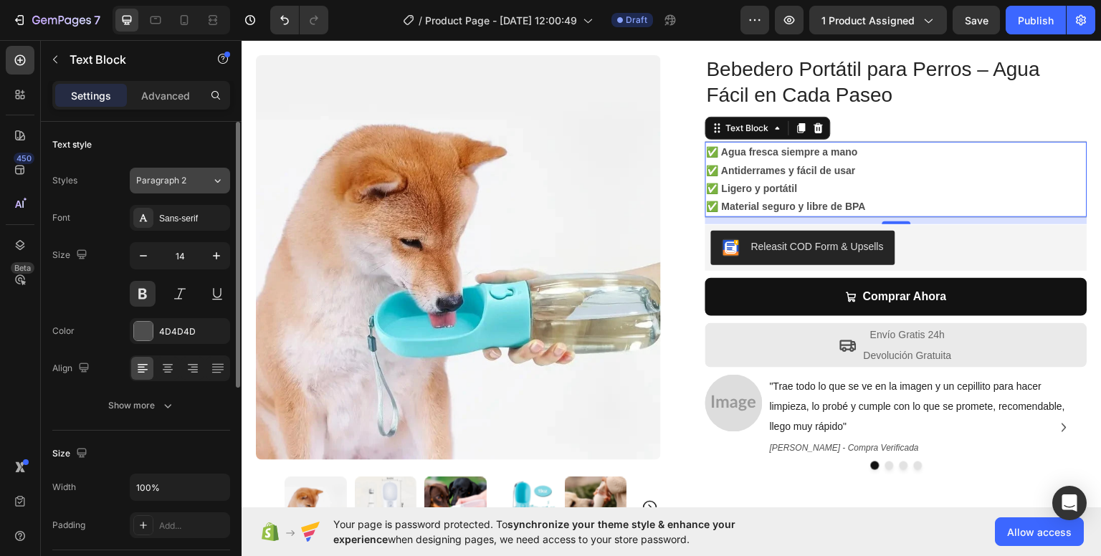
click at [203, 181] on div "Paragraph 2" at bounding box center [173, 180] width 75 height 13
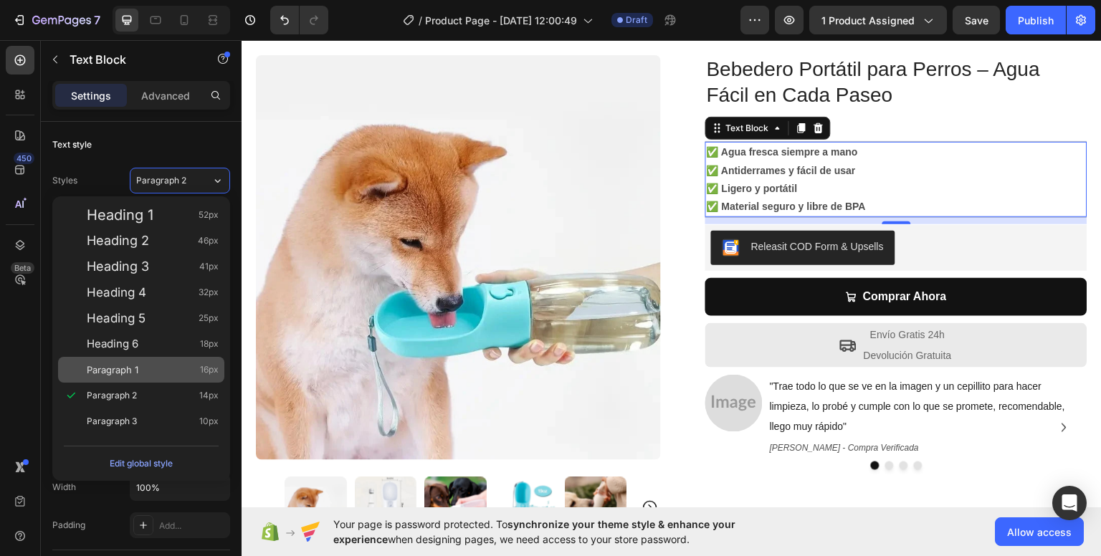
click at [140, 366] on div "Paragraph 1 16px" at bounding box center [153, 370] width 132 height 14
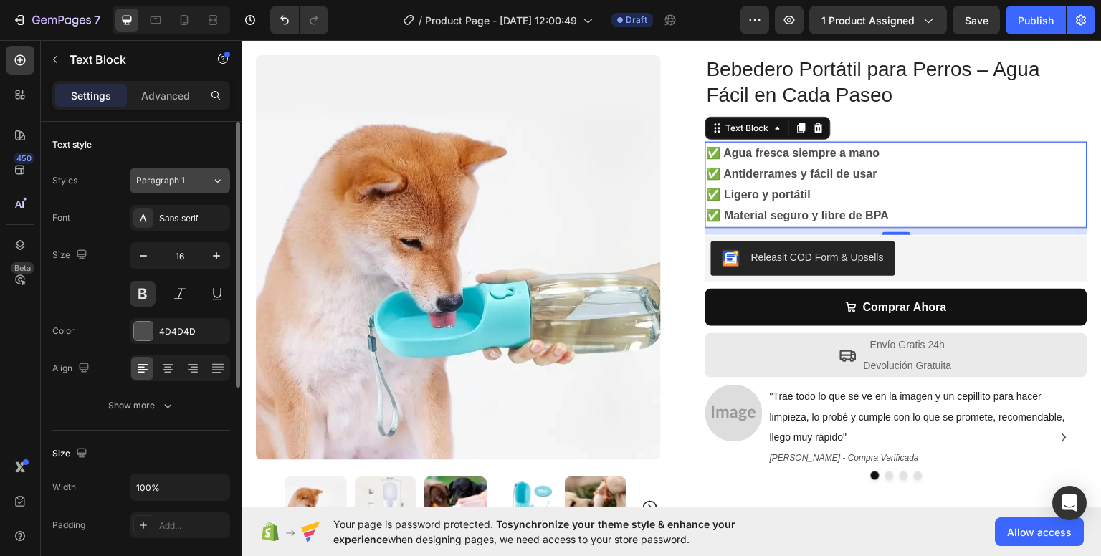
click at [204, 178] on div "Paragraph 1" at bounding box center [173, 180] width 75 height 13
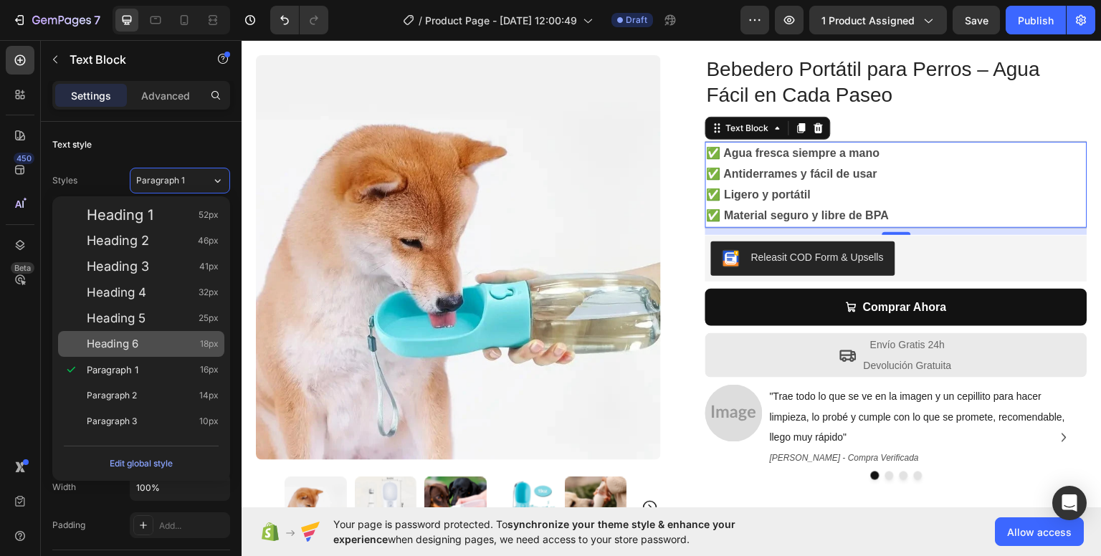
click at [166, 338] on div "Heading 6 18px" at bounding box center [153, 344] width 132 height 14
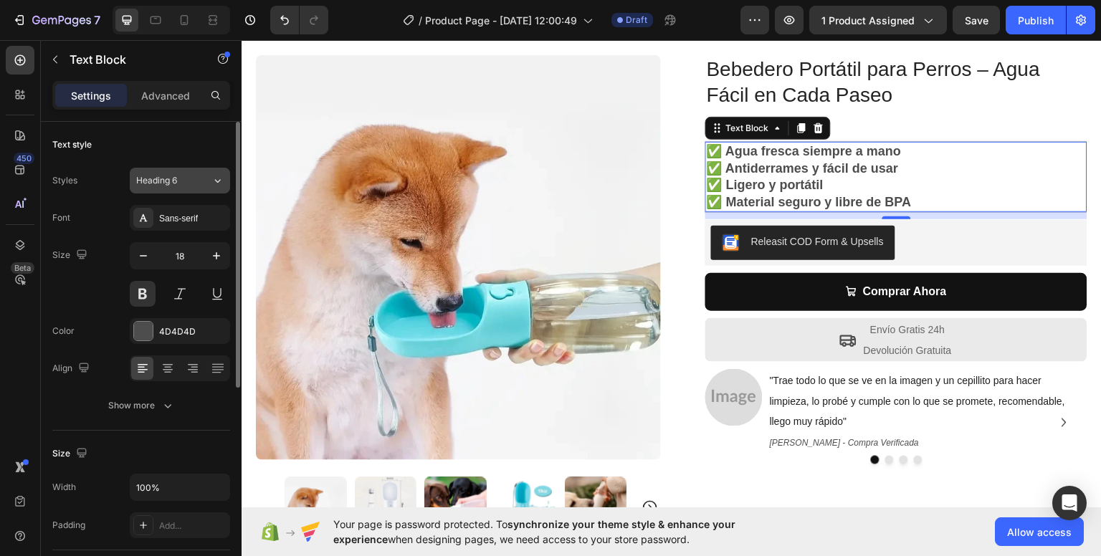
click at [181, 178] on div "Heading 6" at bounding box center [165, 180] width 58 height 13
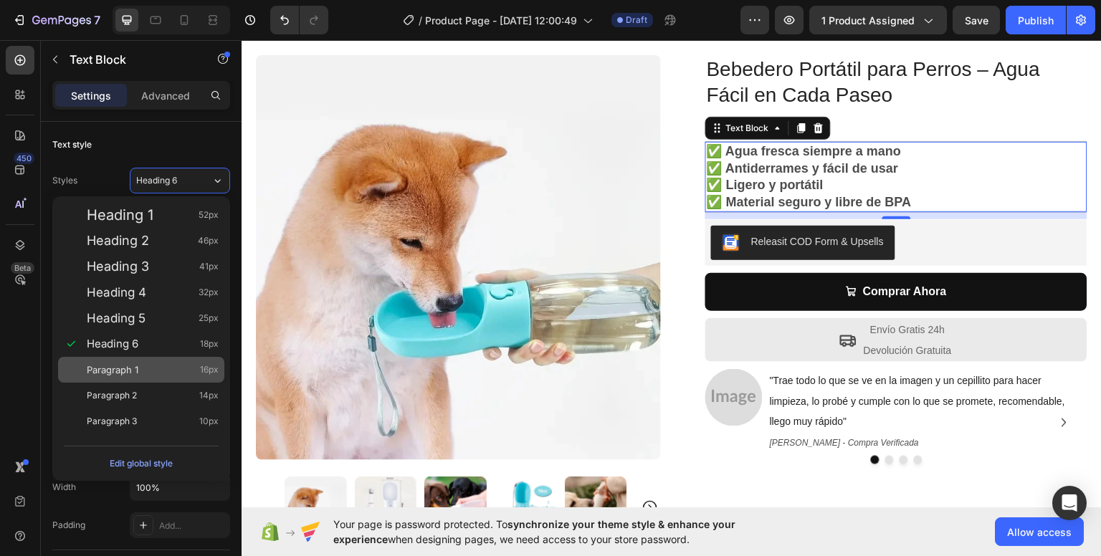
click at [144, 365] on div "Paragraph 1 16px" at bounding box center [153, 370] width 132 height 14
type input "16"
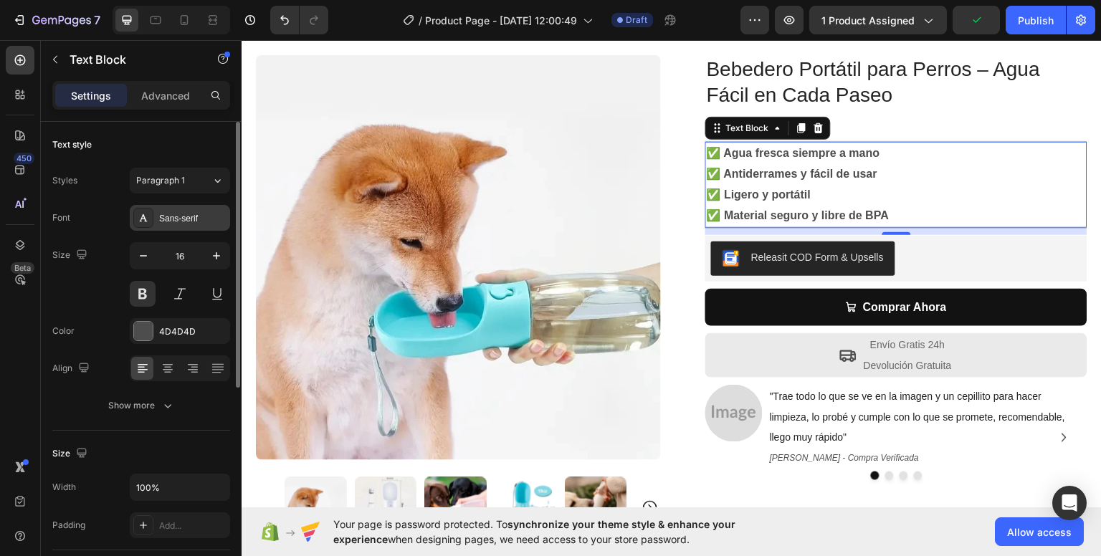
click at [198, 213] on div "Sans-serif" at bounding box center [192, 218] width 67 height 13
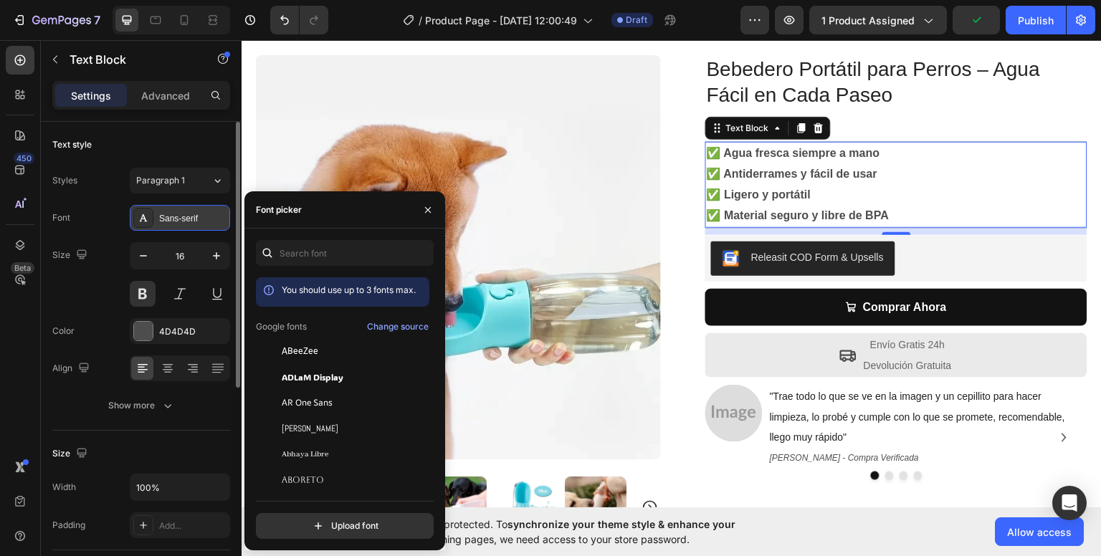
click at [198, 213] on div "Sans-serif" at bounding box center [192, 218] width 67 height 13
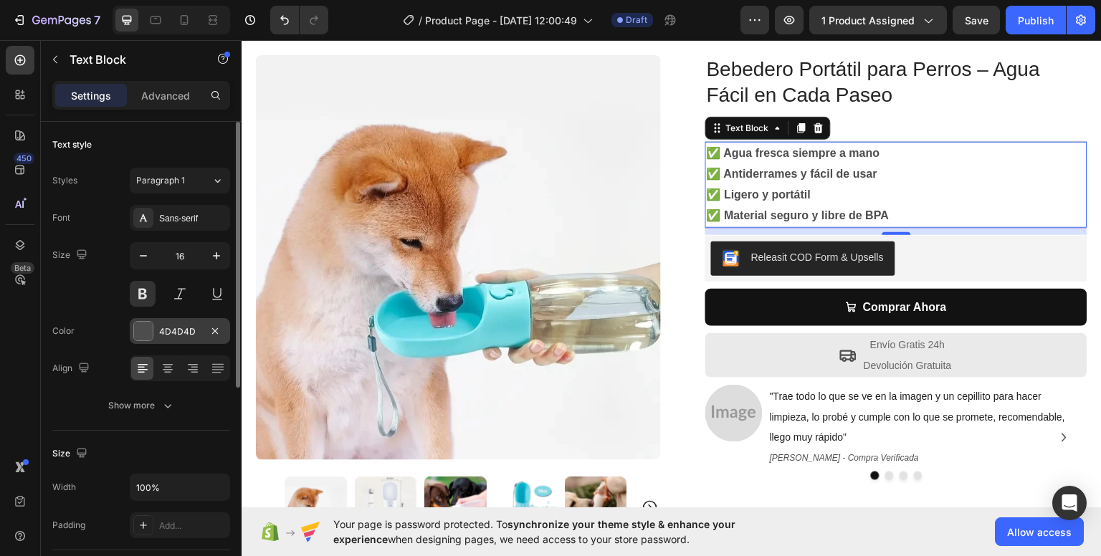
click at [181, 333] on div "4D4D4D" at bounding box center [180, 331] width 42 height 13
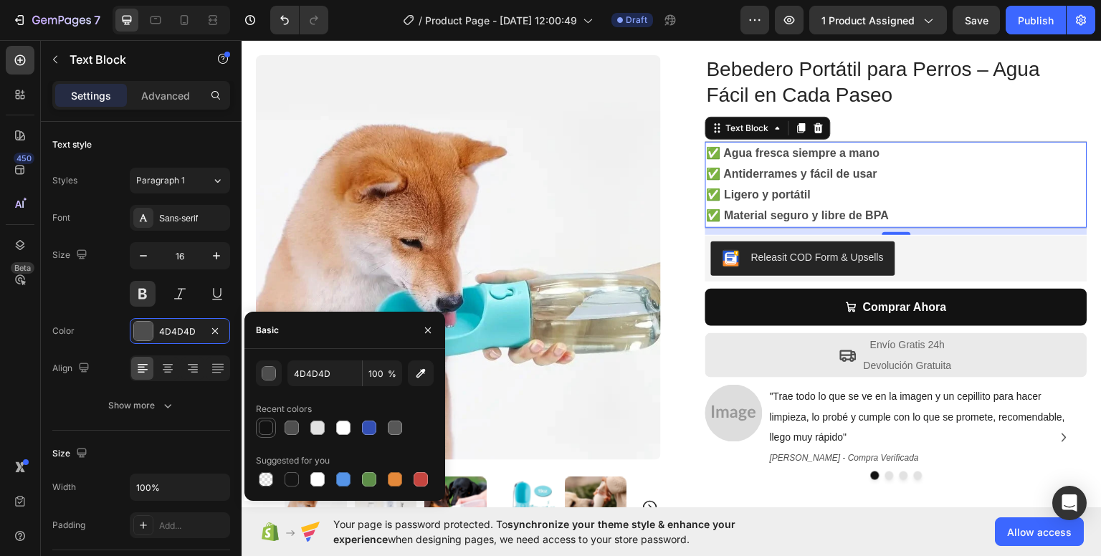
click at [259, 424] on div at bounding box center [266, 428] width 14 height 14
type input "121212"
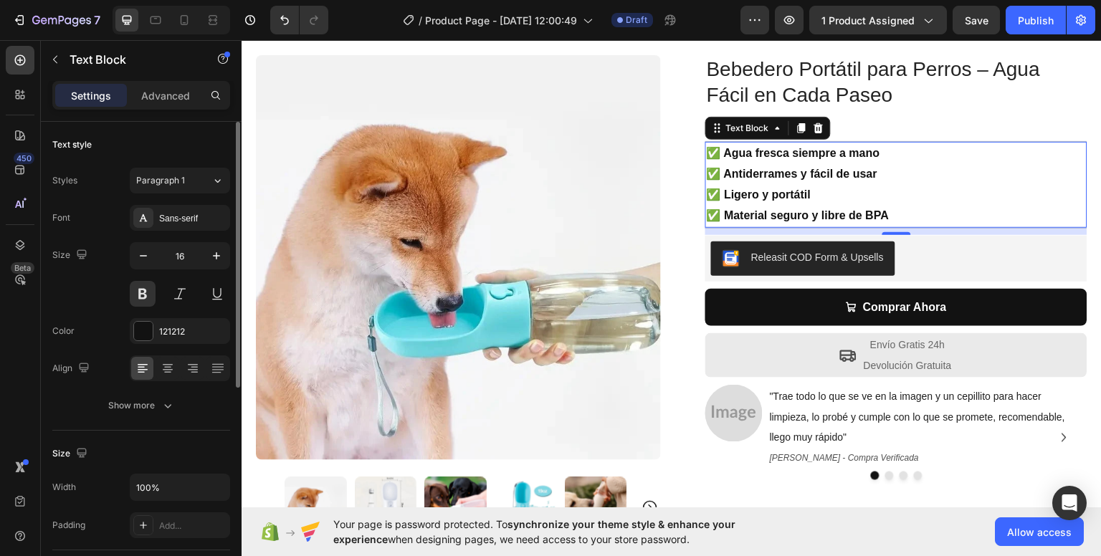
click at [137, 431] on div "Size Width 100% Padding Add..." at bounding box center [141, 491] width 178 height 120
click at [162, 370] on icon at bounding box center [168, 368] width 14 height 14
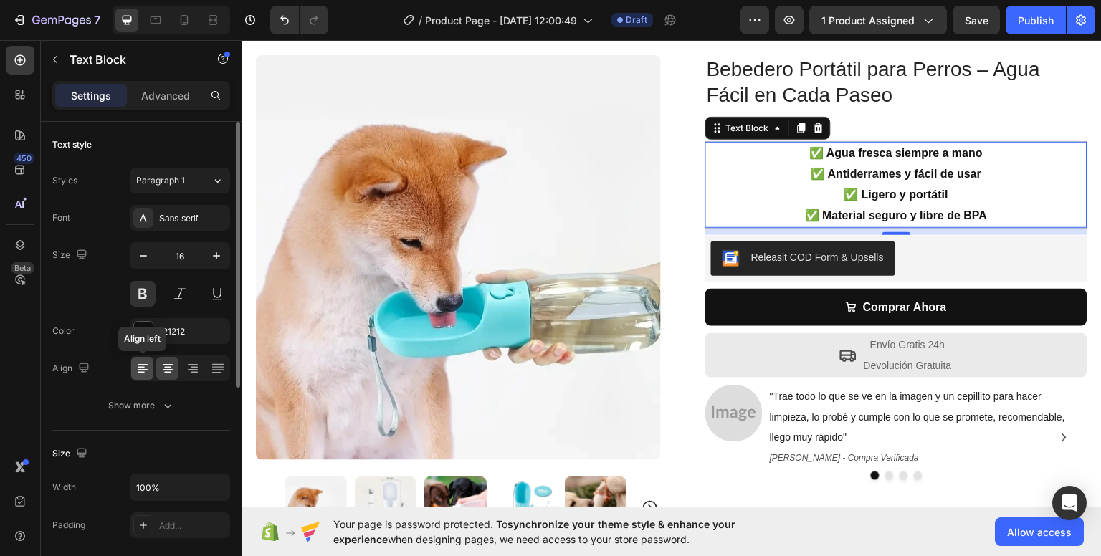
click at [142, 371] on icon at bounding box center [142, 368] width 14 height 14
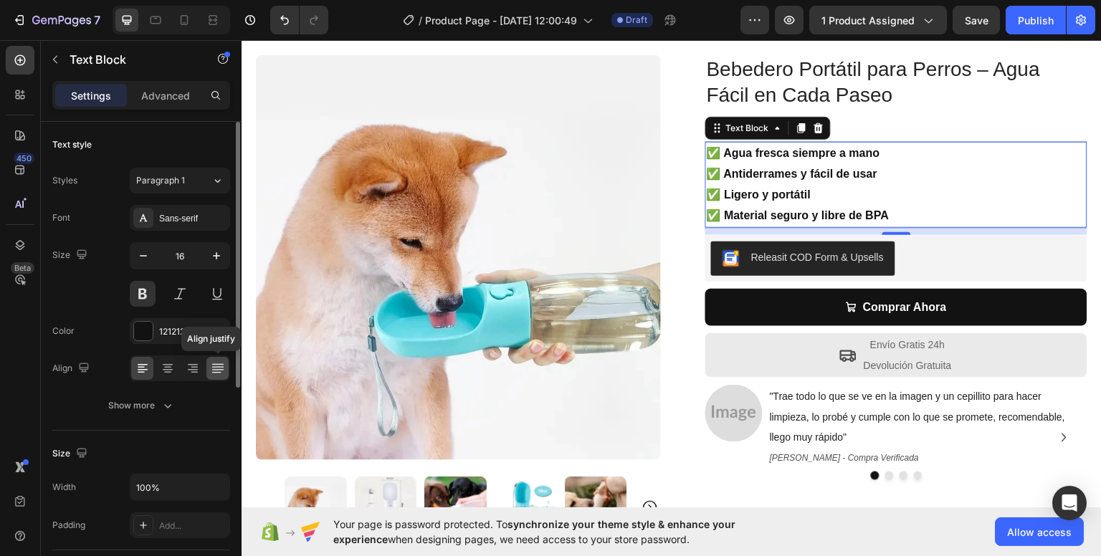
click at [219, 376] on div at bounding box center [217, 368] width 22 height 23
click at [138, 370] on icon at bounding box center [142, 368] width 14 height 14
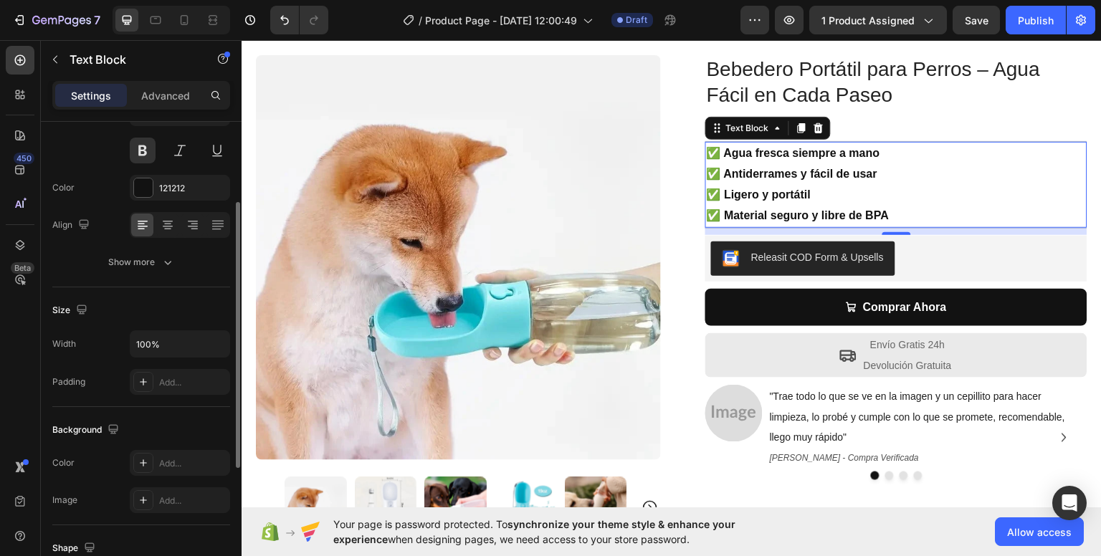
scroll to position [215, 0]
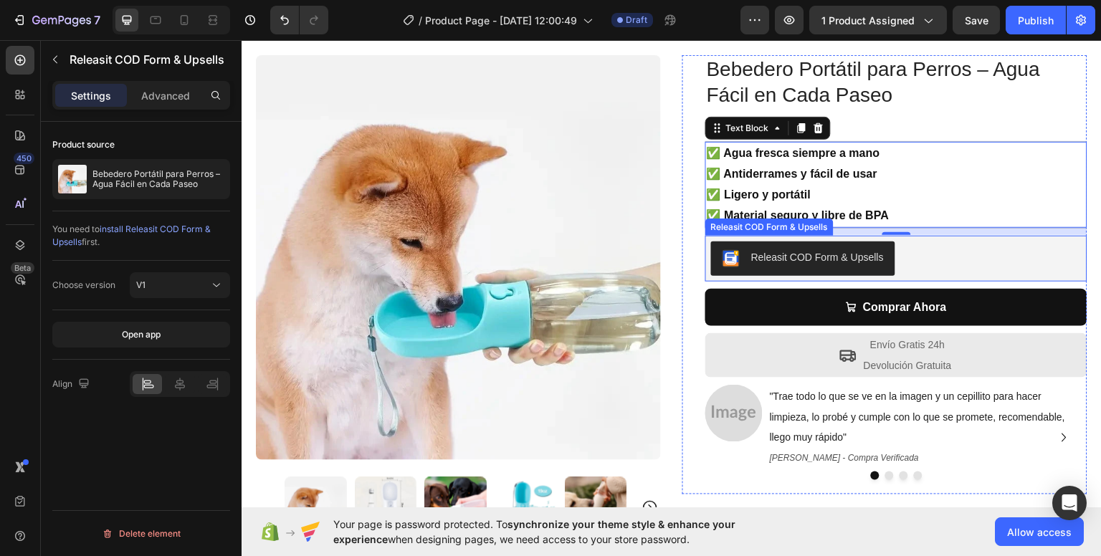
click at [814, 252] on div "Releasit COD Form & Upsells" at bounding box center [817, 256] width 133 height 15
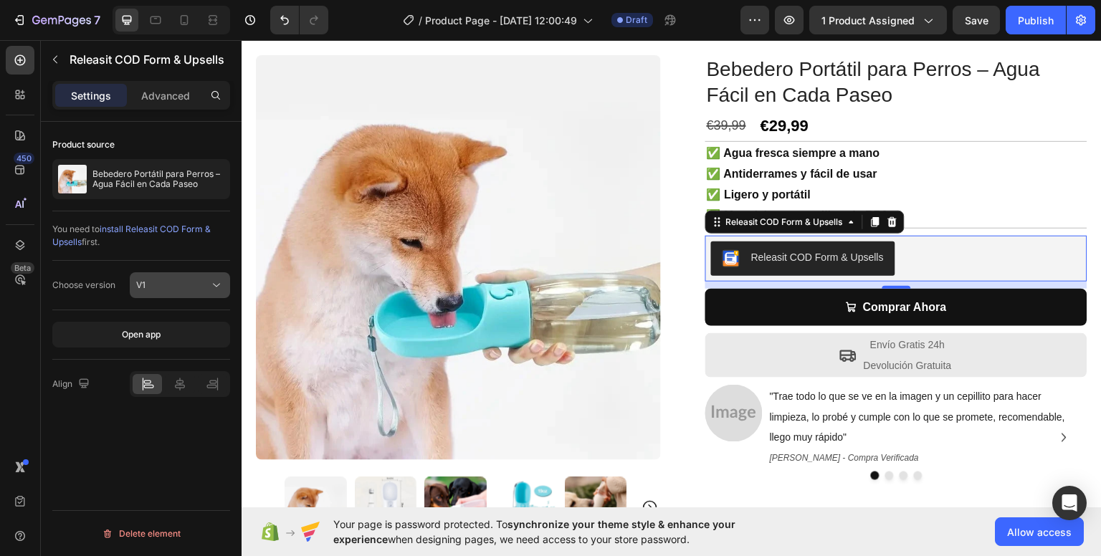
click at [175, 286] on div "V1" at bounding box center [172, 285] width 73 height 13
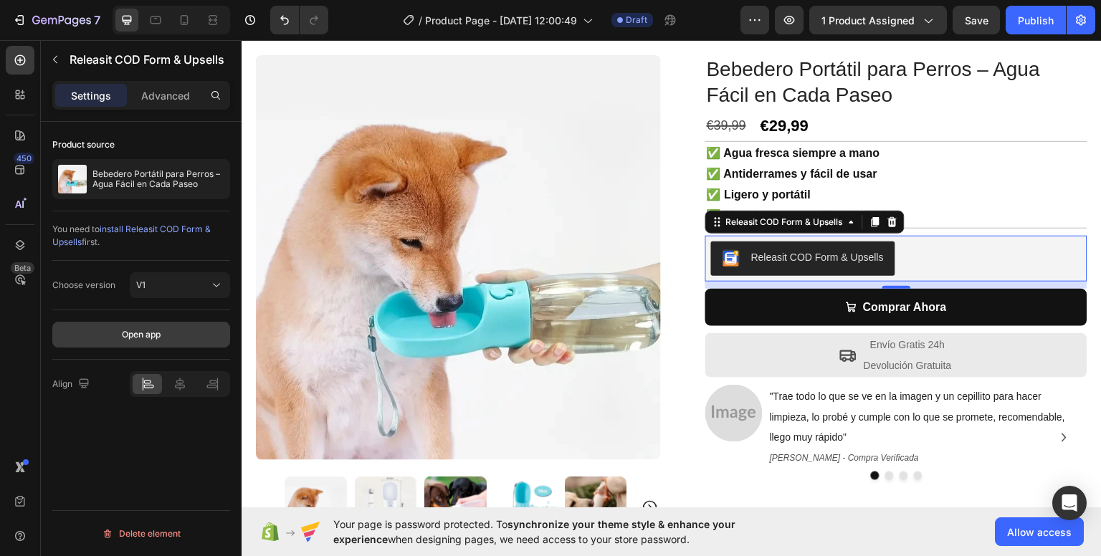
click at [126, 336] on div "Open app" at bounding box center [141, 334] width 39 height 13
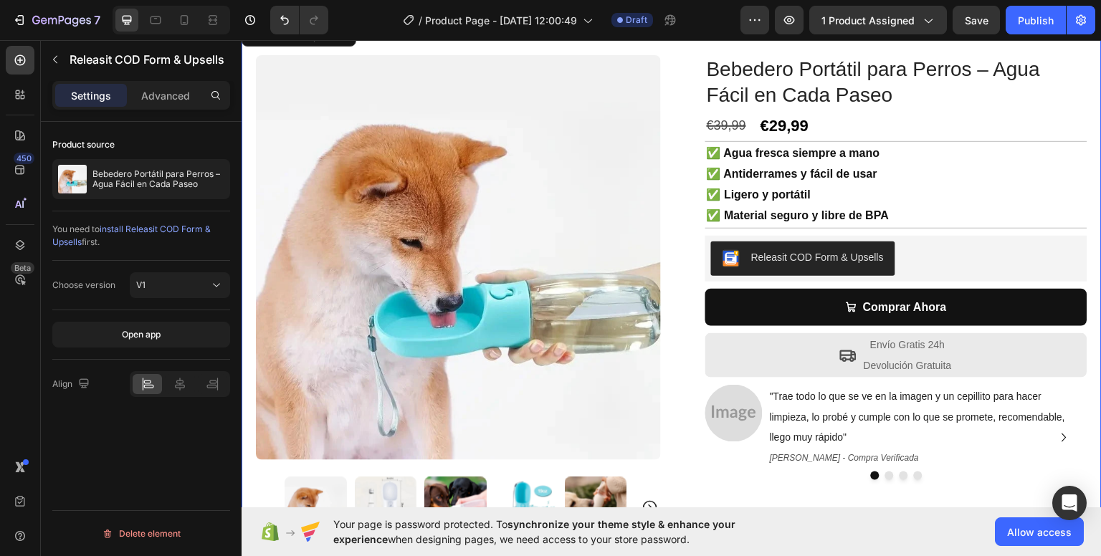
click at [1081, 219] on div "Product Images Row Bebedero Portátil para Perros – Agua Fácil en Cada Paseo Pro…" at bounding box center [672, 279] width 860 height 519
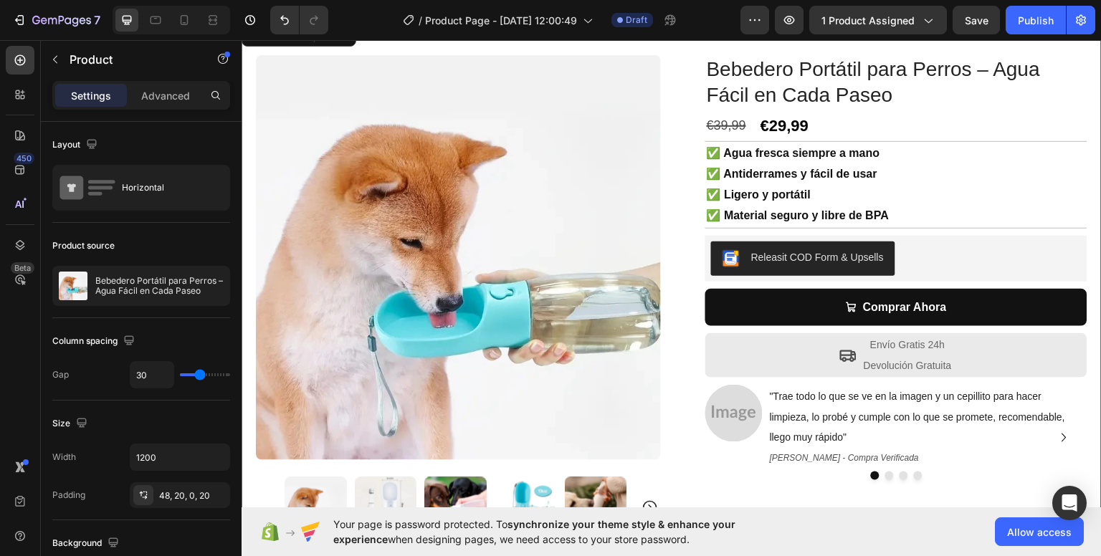
click at [673, 80] on div "Product Images Row Bebedero Portátil para Perros – Agua Fácil en Cada Paseo Pro…" at bounding box center [672, 279] width 860 height 519
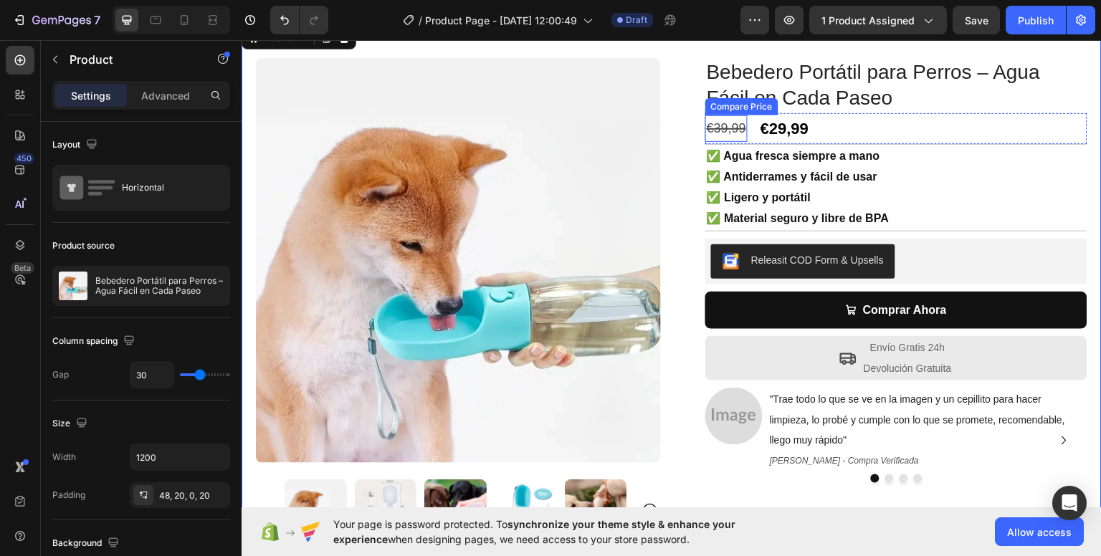
scroll to position [72, 0]
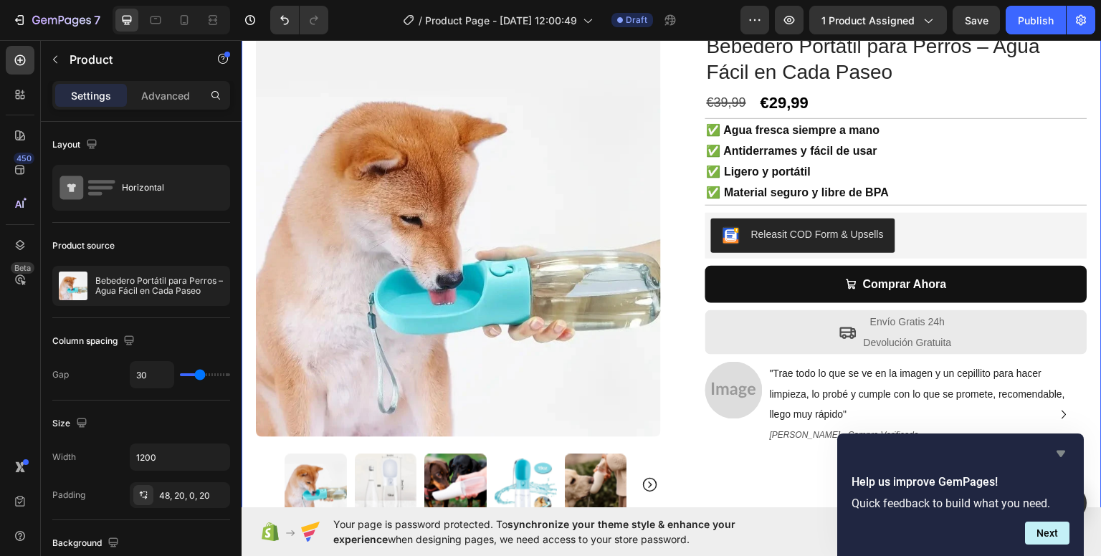
click at [1058, 454] on icon "Hide survey" at bounding box center [1061, 454] width 9 height 6
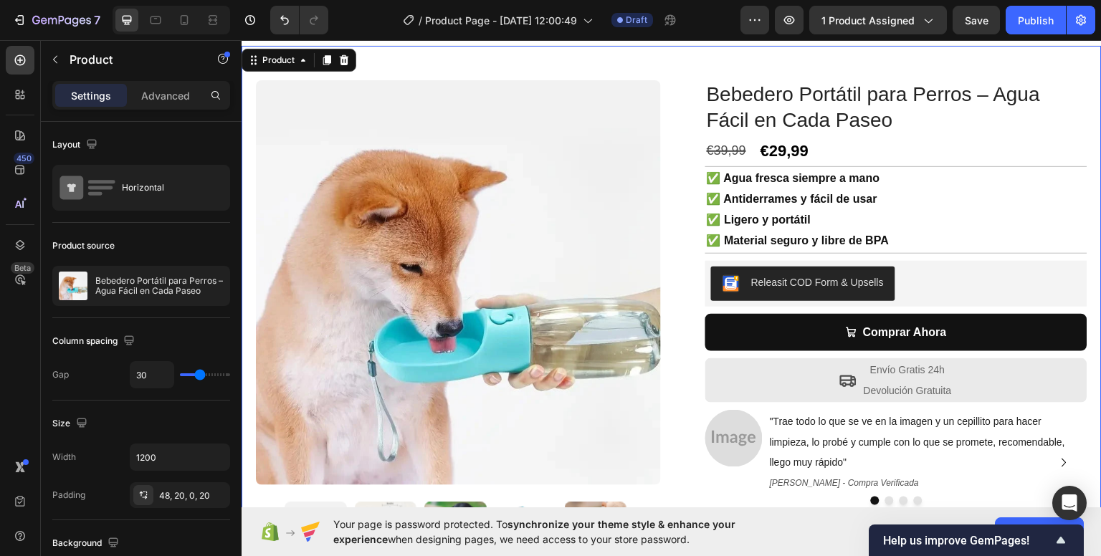
scroll to position [0, 0]
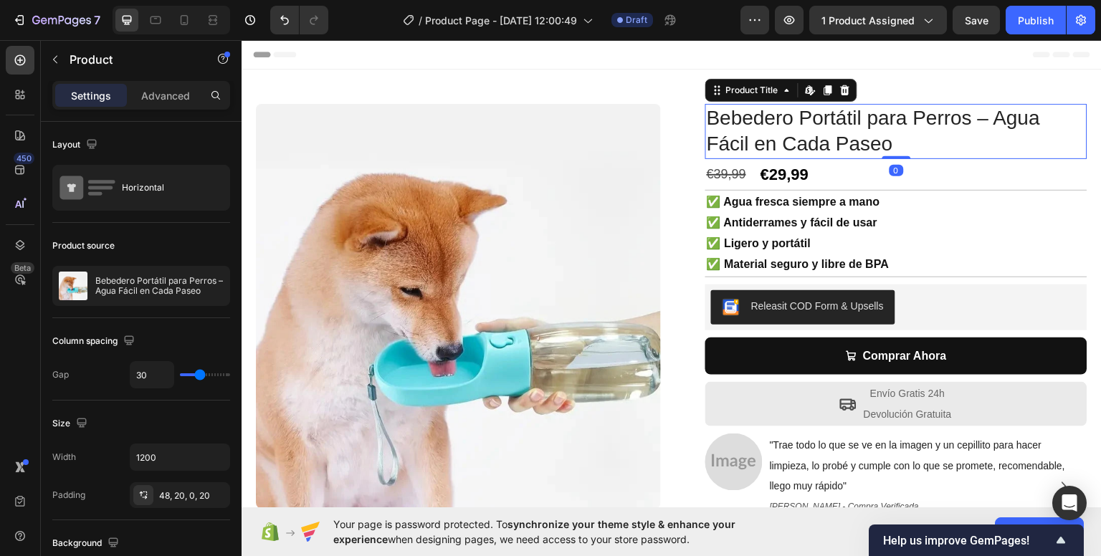
click at [924, 139] on h1 "Bebedero Portátil para Perros – Agua Fácil en Cada Paseo" at bounding box center [896, 130] width 382 height 55
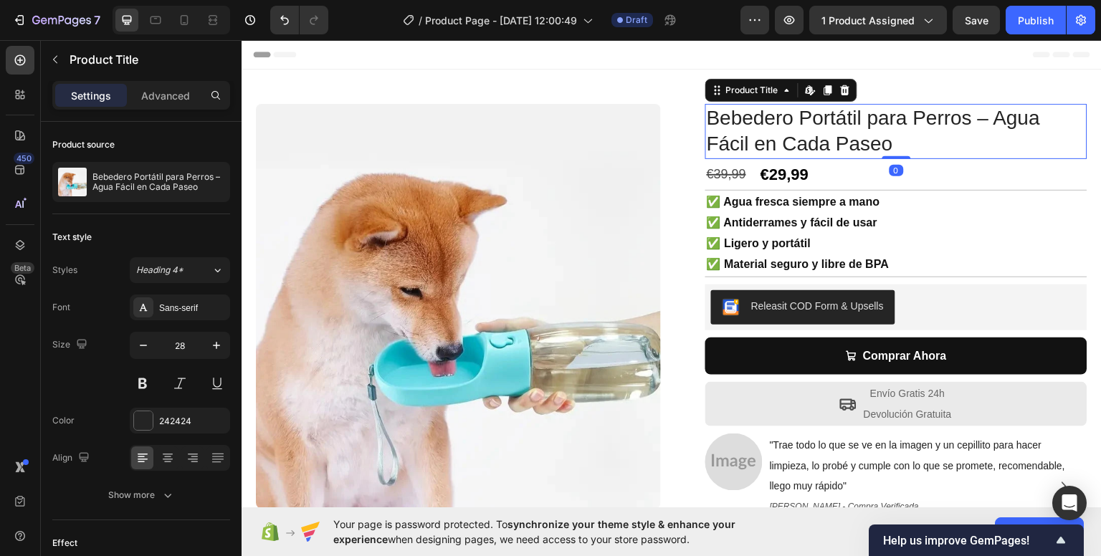
click at [924, 139] on h1 "Bebedero Portátil para Perros – Agua Fácil en Cada Paseo" at bounding box center [896, 130] width 382 height 55
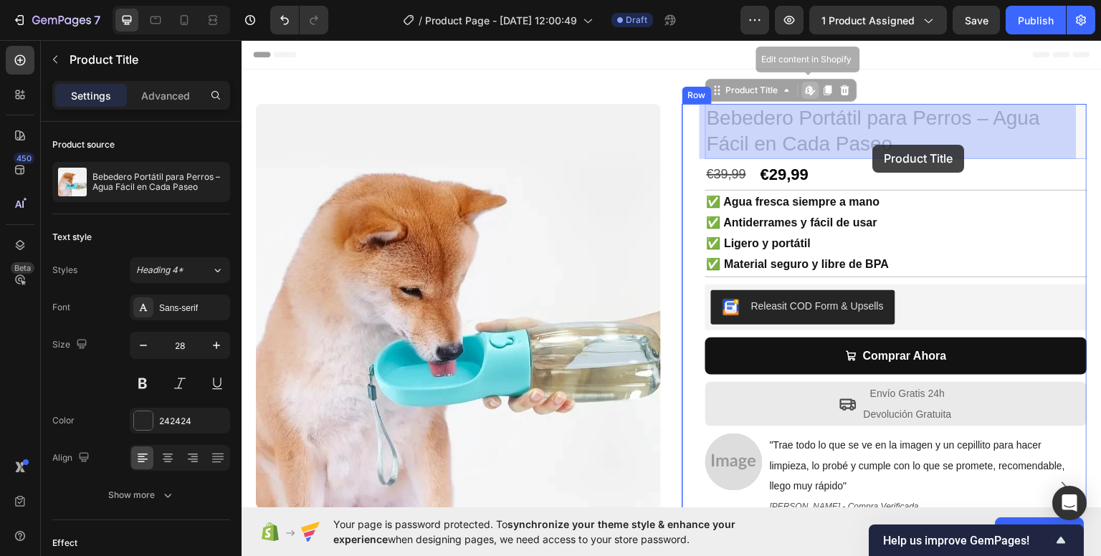
drag, startPoint x: 893, startPoint y: 145, endPoint x: 873, endPoint y: 144, distance: 20.1
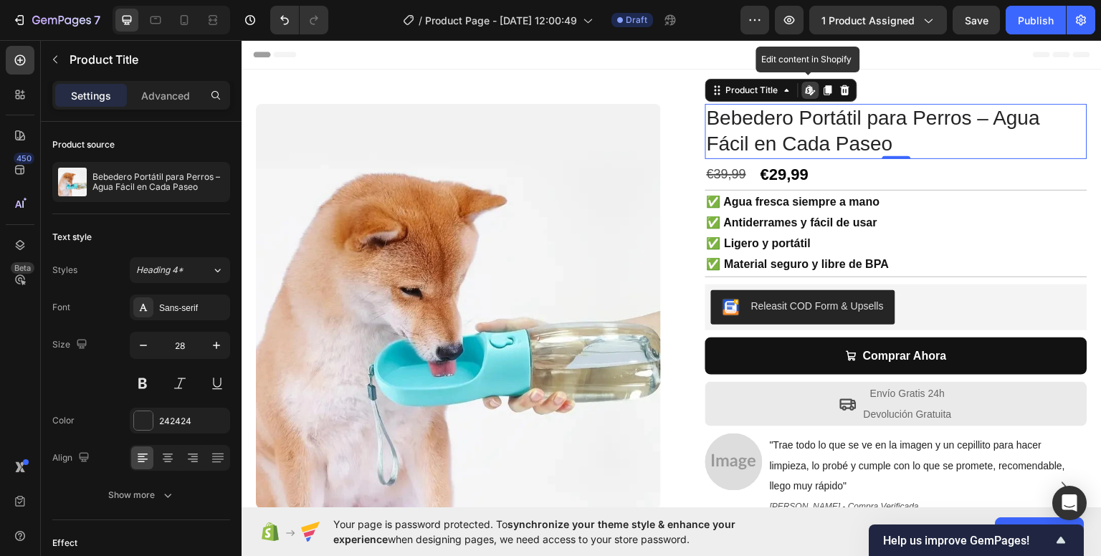
click at [890, 134] on h1 "Bebedero Portátil para Perros – Agua Fácil en Cada Paseo" at bounding box center [896, 130] width 382 height 55
click at [891, 134] on h1 "Bebedero Portátil para Perros – Agua Fácil en Cada Paseo" at bounding box center [896, 130] width 382 height 55
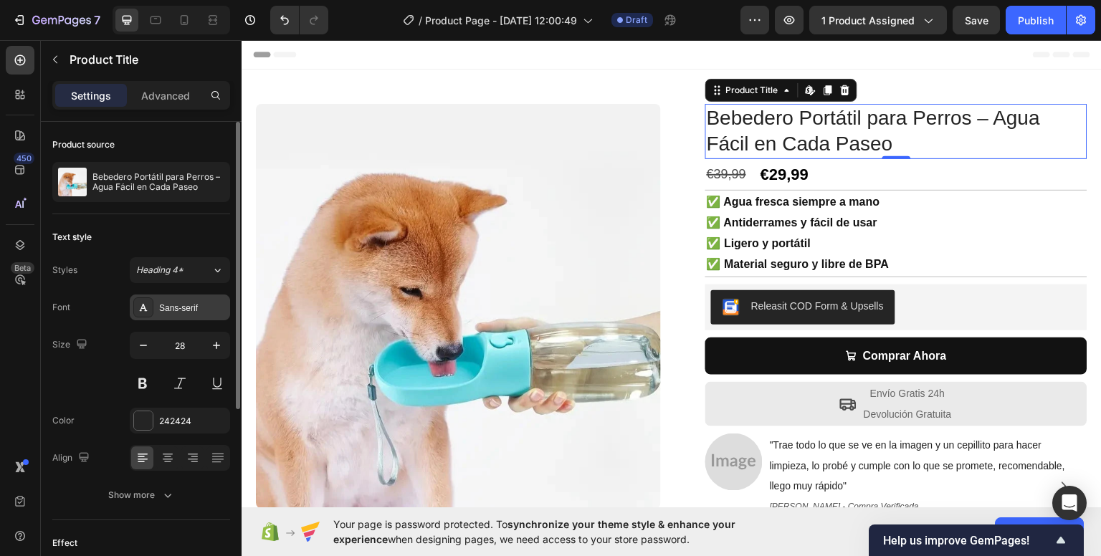
click at [188, 308] on div "Sans-serif" at bounding box center [192, 308] width 67 height 13
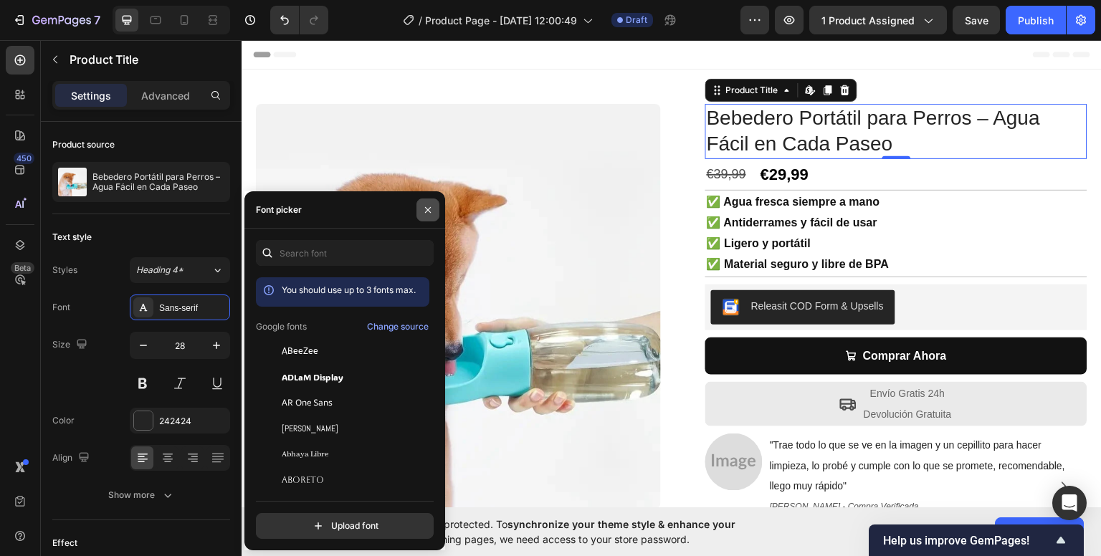
click at [427, 207] on icon "button" at bounding box center [427, 209] width 11 height 11
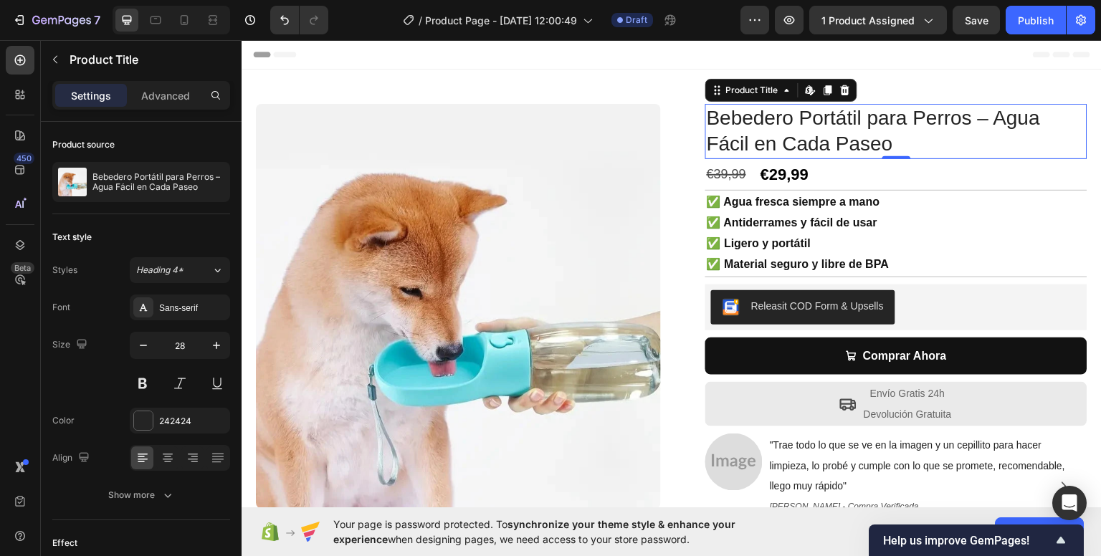
click at [882, 140] on h1 "Bebedero Portátil para Perros – Agua Fácil en Cada Paseo" at bounding box center [896, 130] width 382 height 55
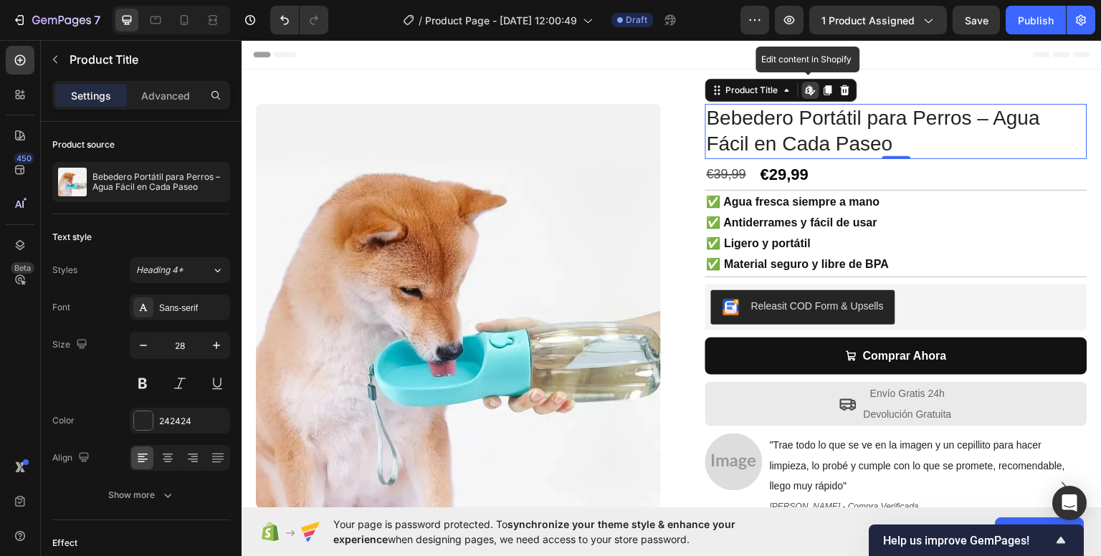
click at [882, 140] on h1 "Bebedero Portátil para Perros – Agua Fácil en Cada Paseo" at bounding box center [896, 130] width 382 height 55
click at [882, 120] on h1 "Bebedero Portátil para Perros – Agua Fácil en Cada Paseo" at bounding box center [896, 130] width 382 height 55
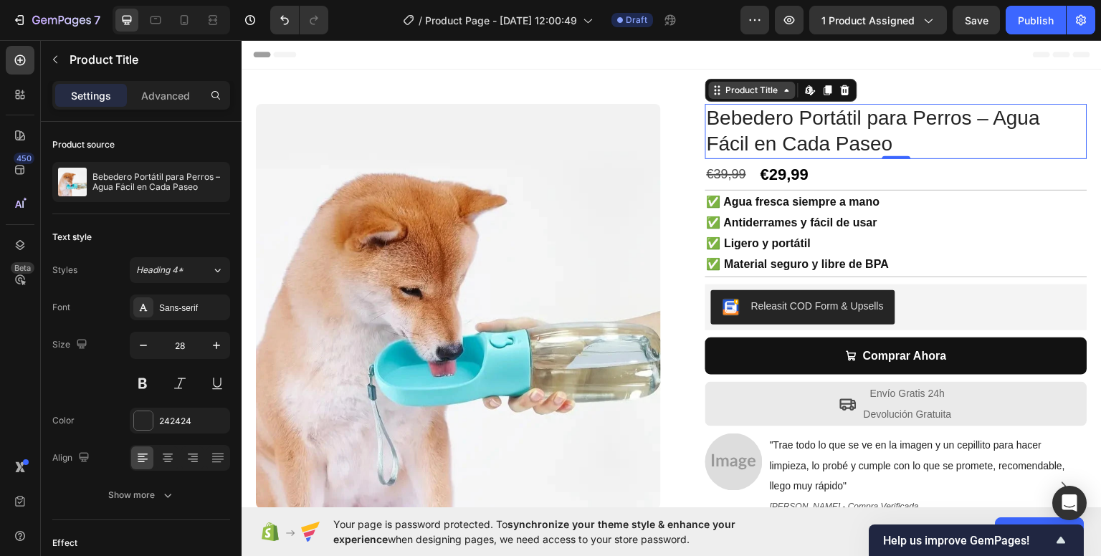
click at [756, 92] on div "Product Title" at bounding box center [752, 89] width 58 height 13
click at [829, 134] on h1 "Bebedero Portátil para Perros – Agua Fácil en Cada Paseo" at bounding box center [896, 130] width 382 height 55
click at [955, 151] on h1 "Bebedero Portátil para Perros – Agua Fácil en Cada Paseo" at bounding box center [896, 130] width 382 height 55
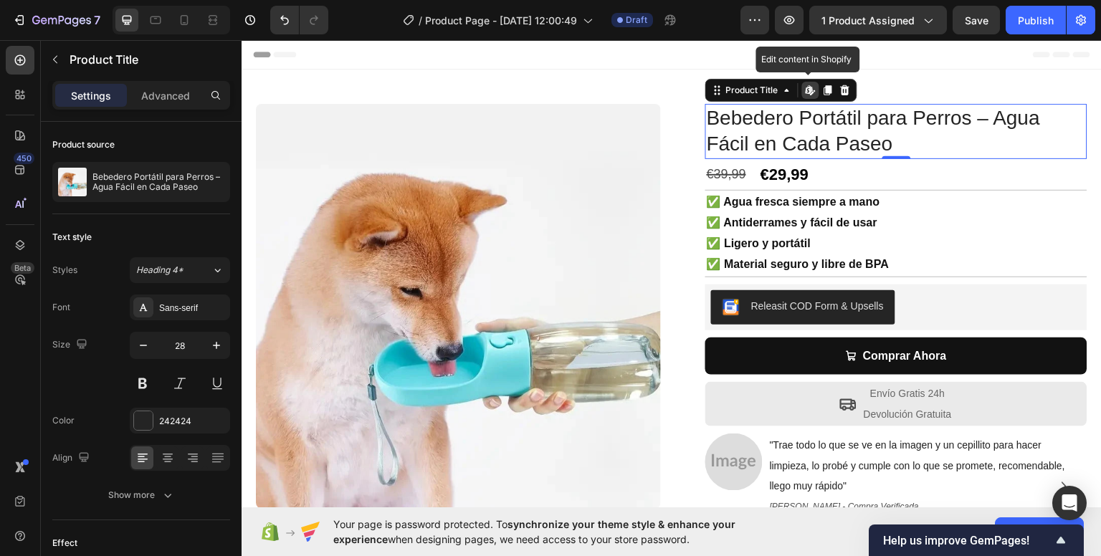
click at [955, 151] on h1 "Bebedero Portátil para Perros – Agua Fácil en Cada Paseo" at bounding box center [896, 130] width 382 height 55
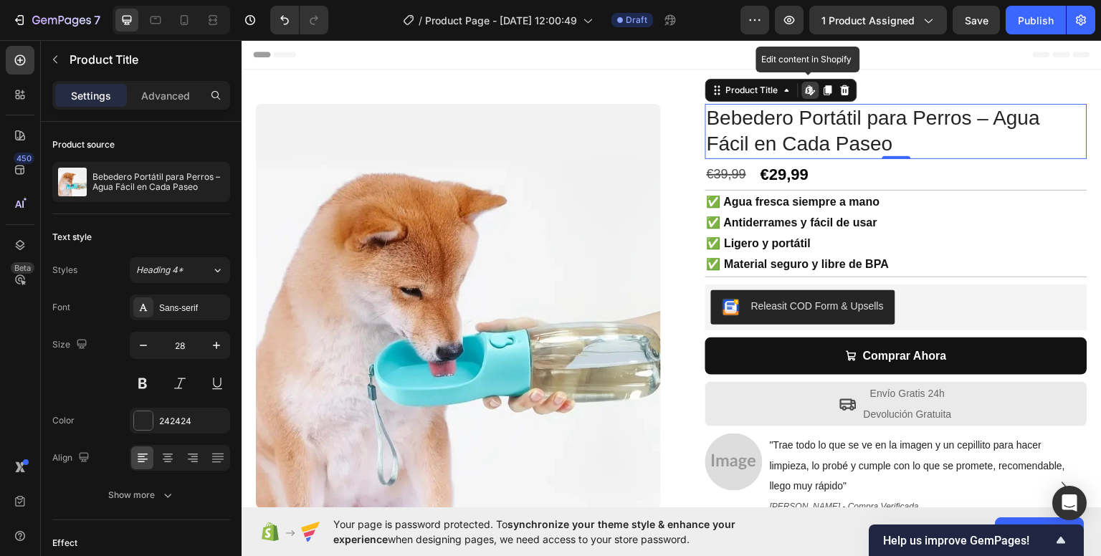
click at [955, 151] on h1 "Bebedero Portátil para Perros – Agua Fácil en Cada Paseo" at bounding box center [896, 130] width 382 height 55
click at [953, 141] on h1 "Bebedero Portátil para Perros – Agua Fácil en Cada Paseo" at bounding box center [896, 130] width 382 height 55
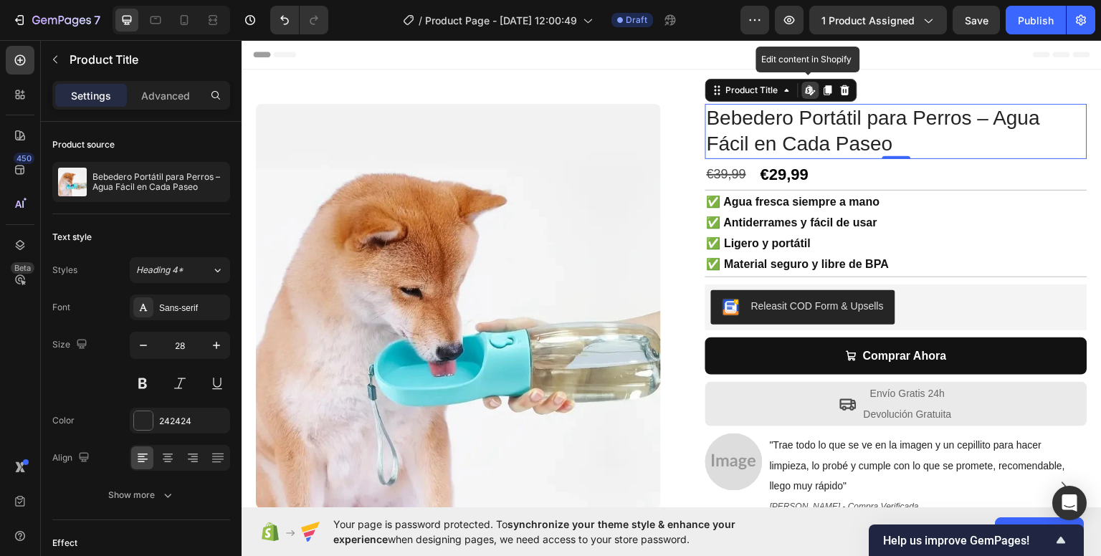
click at [953, 141] on h1 "Bebedero Portátil para Perros – Agua Fácil en Cada Paseo" at bounding box center [896, 130] width 382 height 55
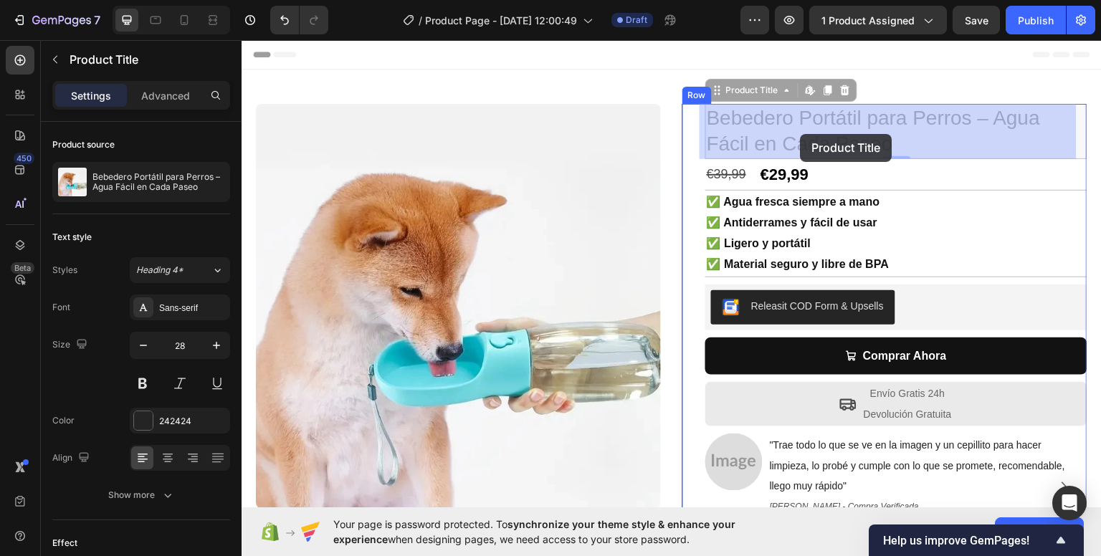
drag, startPoint x: 848, startPoint y: 123, endPoint x: 801, endPoint y: 133, distance: 47.7
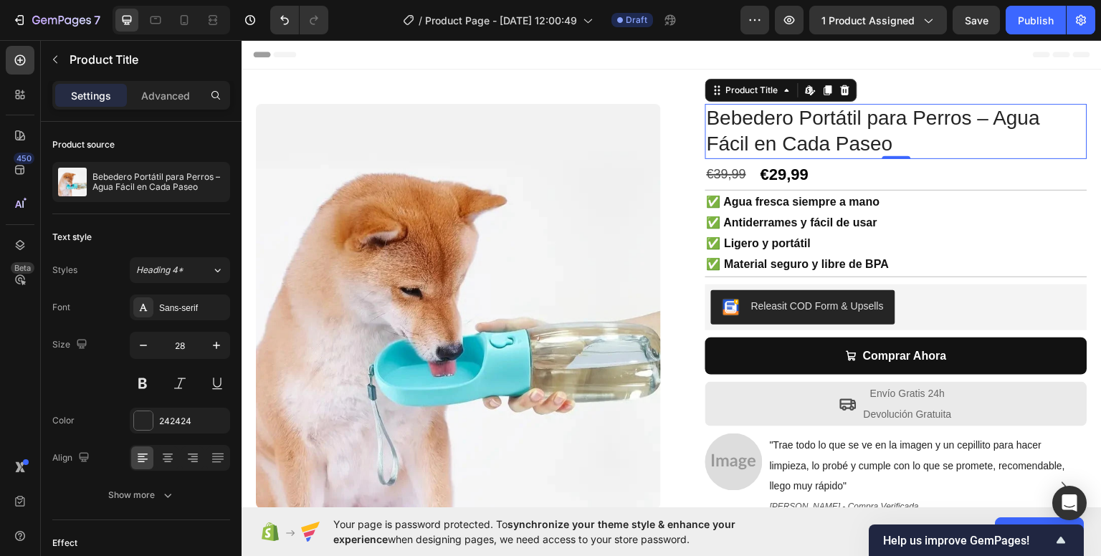
click at [803, 132] on h1 "Bebedero Portátil para Perros – Agua Fácil en Cada Paseo" at bounding box center [896, 130] width 382 height 55
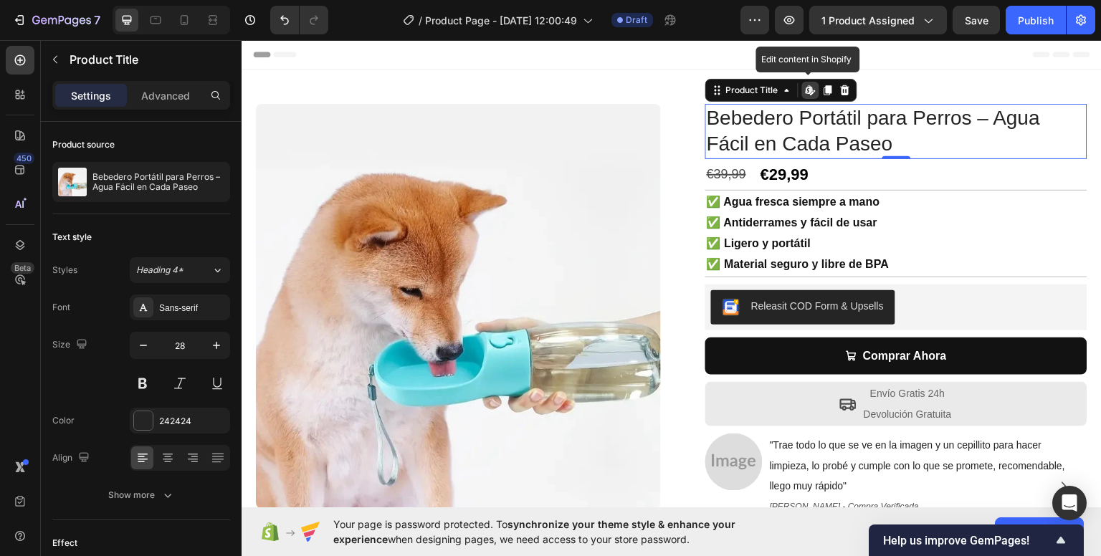
click at [803, 132] on h1 "Bebedero Portátil para Perros – Agua Fácil en Cada Paseo" at bounding box center [896, 130] width 382 height 55
drag, startPoint x: 859, startPoint y: 129, endPoint x: 859, endPoint y: 120, distance: 8.6
click at [859, 125] on h1 "Bebedero Portátil para Perros – Agua Fácil en Cada Paseo" at bounding box center [896, 130] width 382 height 55
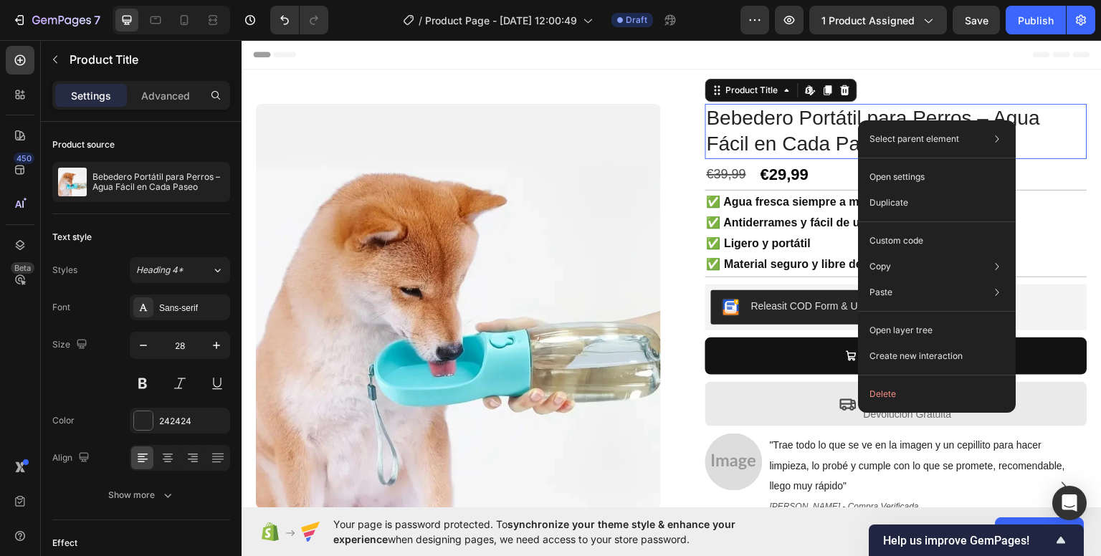
click at [776, 119] on h1 "Bebedero Portátil para Perros – Agua Fácil en Cada Paseo" at bounding box center [896, 130] width 382 height 55
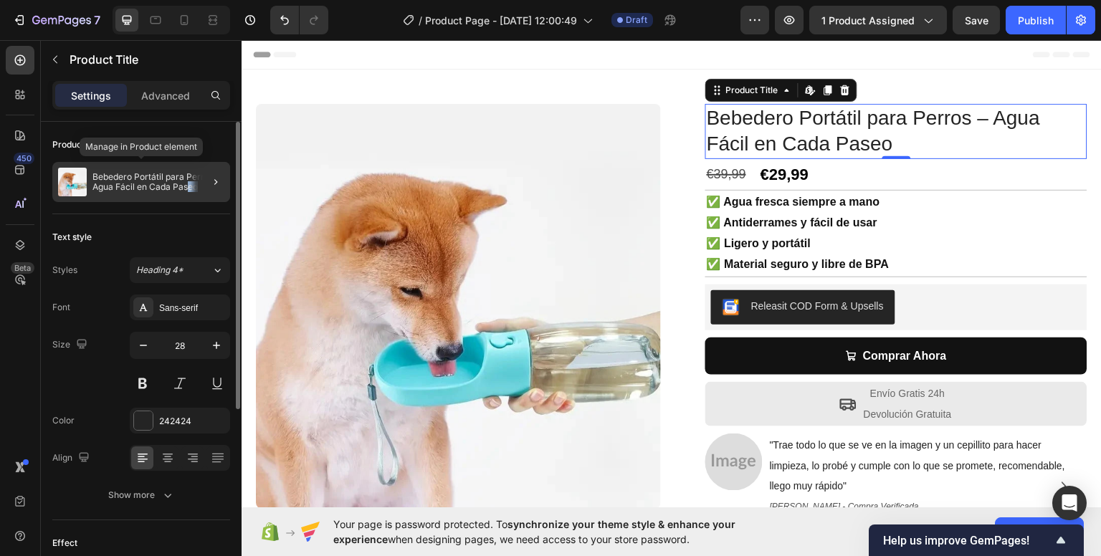
click at [191, 185] on div "Bebedero Portátil para Perros – Agua Fácil en Cada Paseo" at bounding box center [141, 182] width 178 height 40
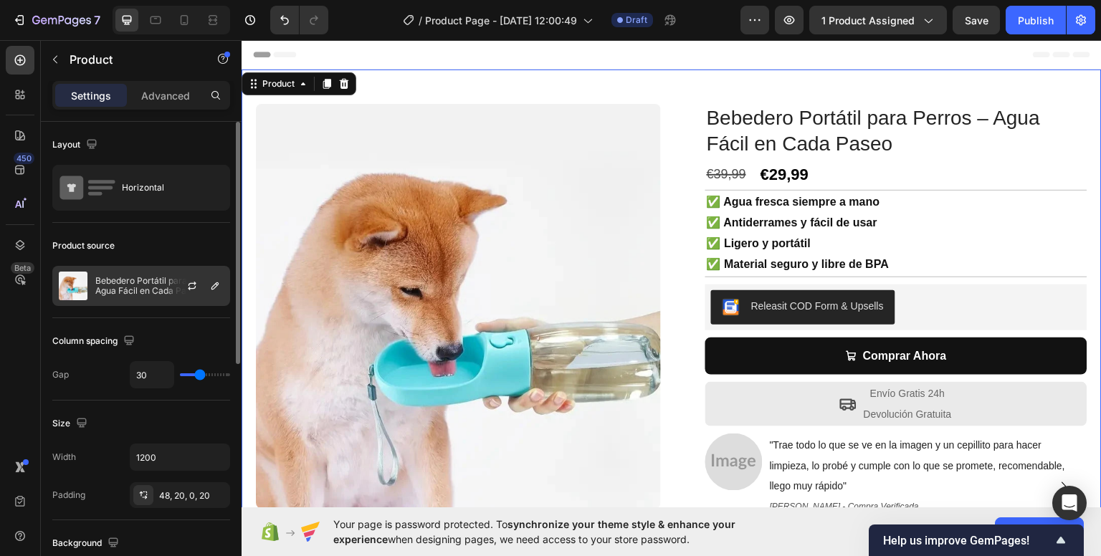
click at [158, 287] on p "Bebedero Portátil para Perros – Agua Fácil en Cada Paseo" at bounding box center [159, 286] width 128 height 20
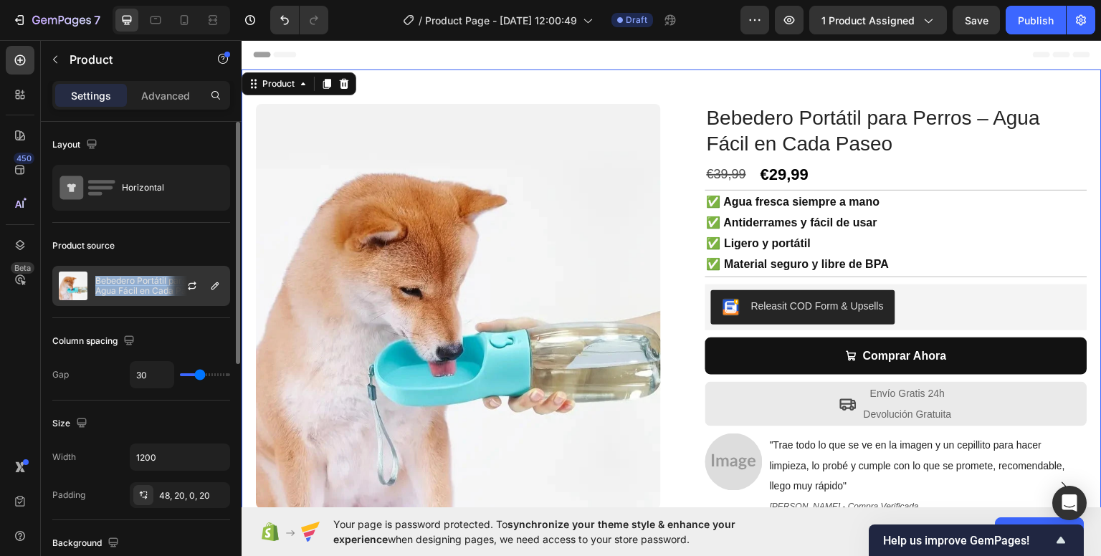
click at [158, 287] on p "Bebedero Portátil para Perros – Agua Fácil en Cada Paseo" at bounding box center [159, 286] width 128 height 20
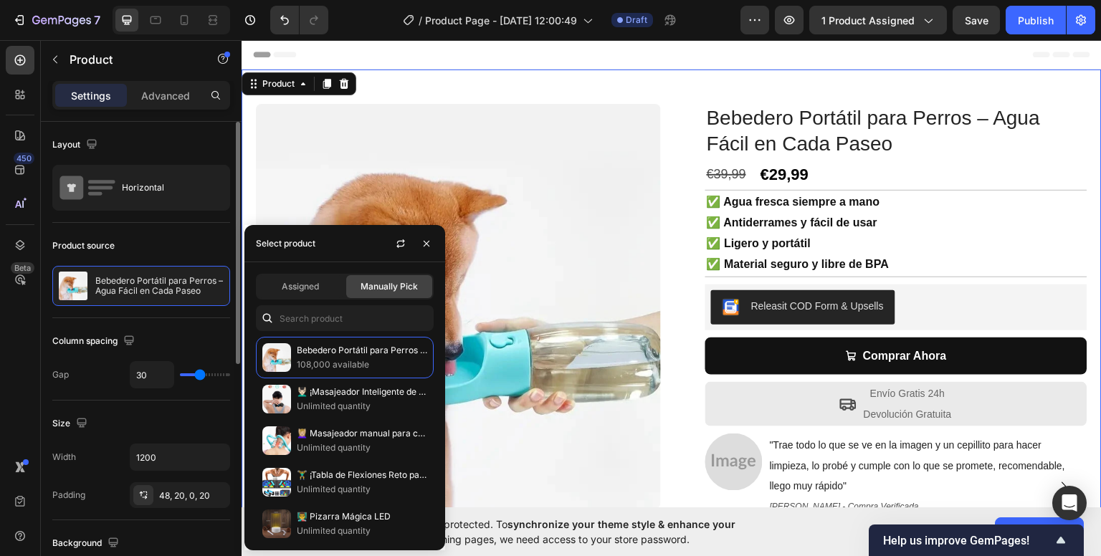
click at [92, 385] on div "Gap 30" at bounding box center [141, 374] width 178 height 27
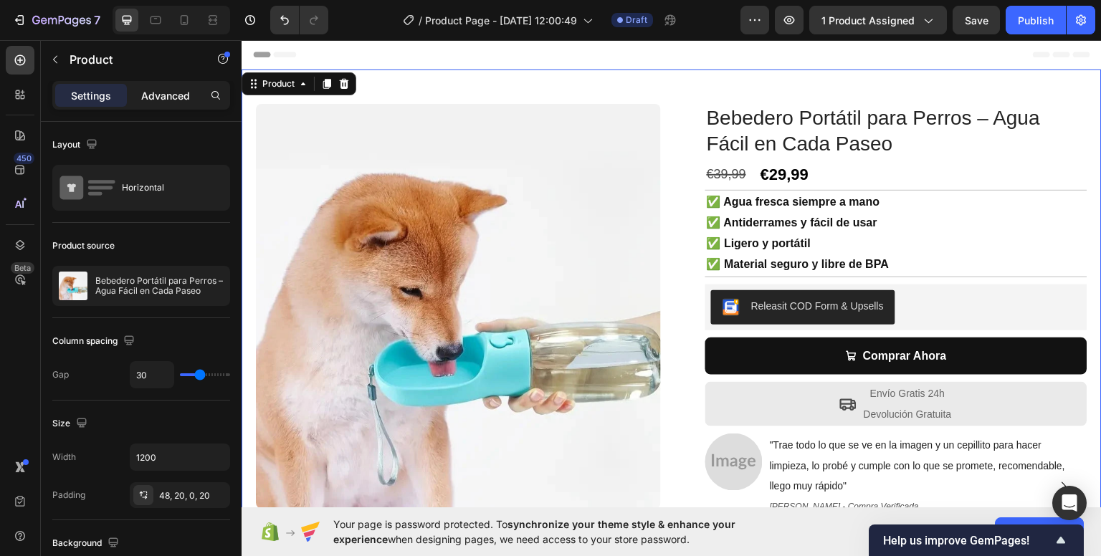
click at [184, 98] on p "Advanced" at bounding box center [165, 95] width 49 height 15
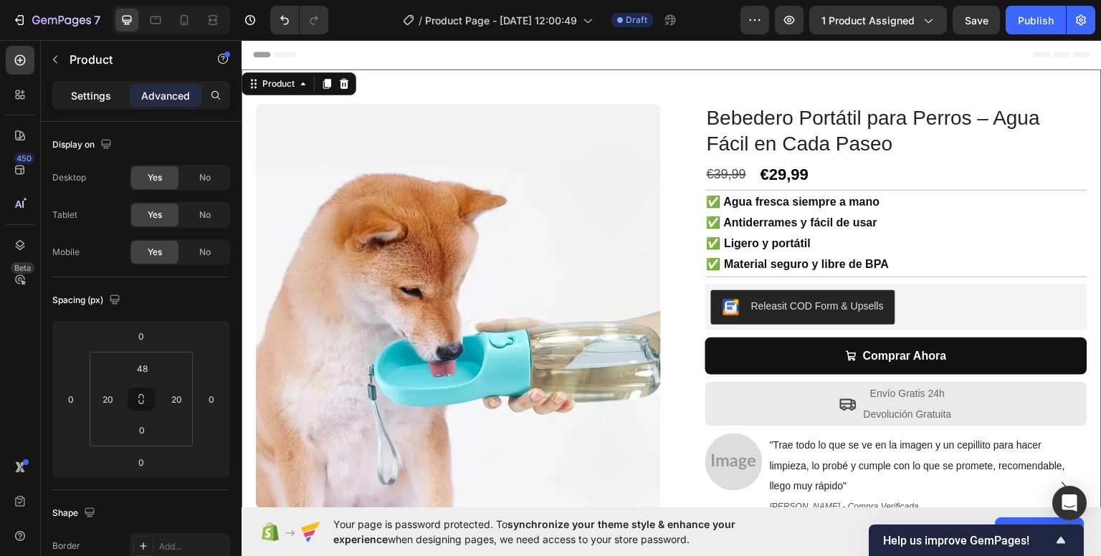
click at [95, 103] on div "Settings" at bounding box center [91, 95] width 72 height 23
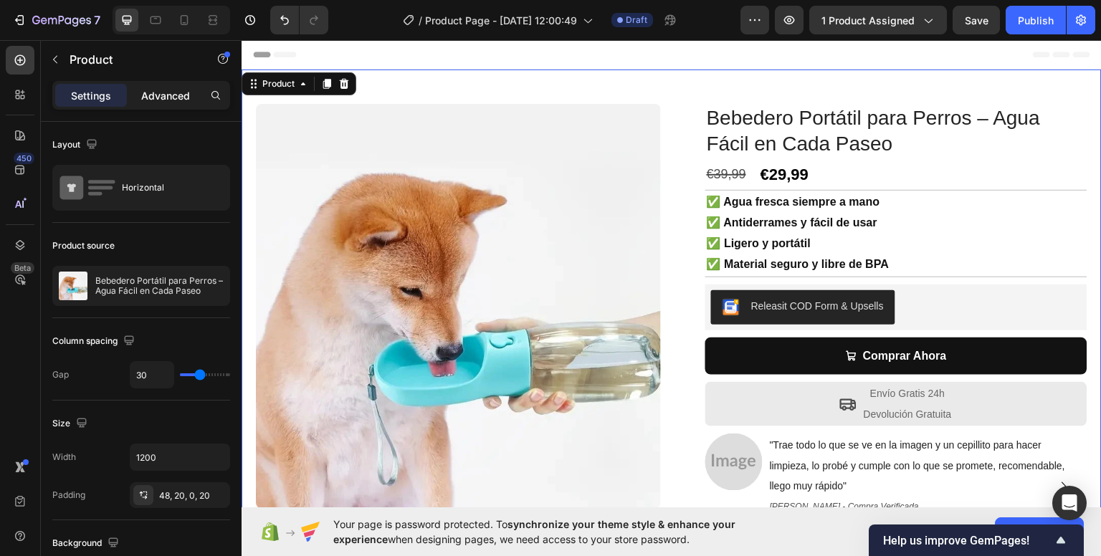
click at [155, 95] on p "Advanced" at bounding box center [165, 95] width 49 height 15
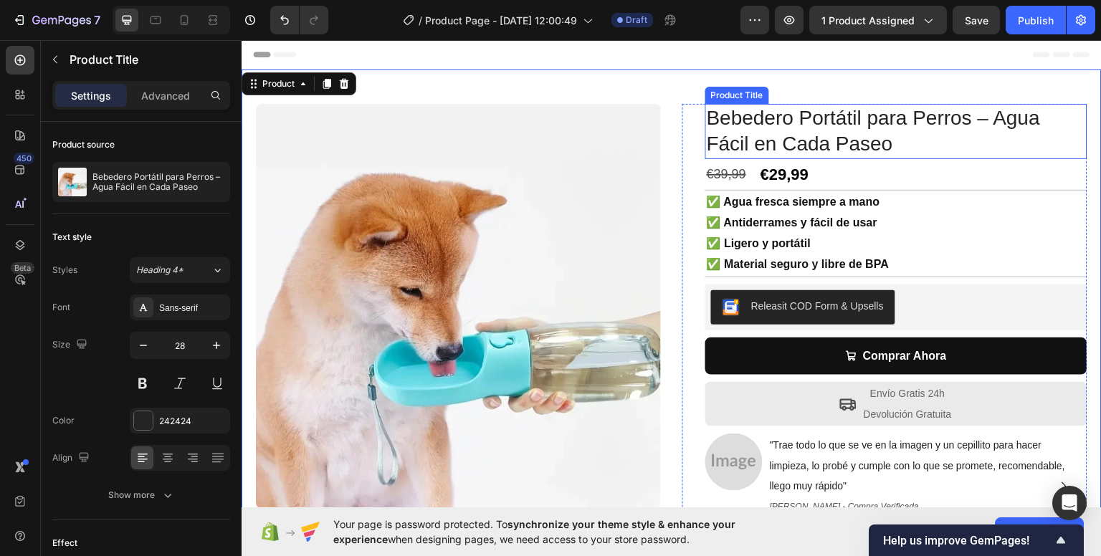
click at [830, 124] on h1 "Bebedero Portátil para Perros – Agua Fácil en Cada Paseo" at bounding box center [896, 130] width 382 height 55
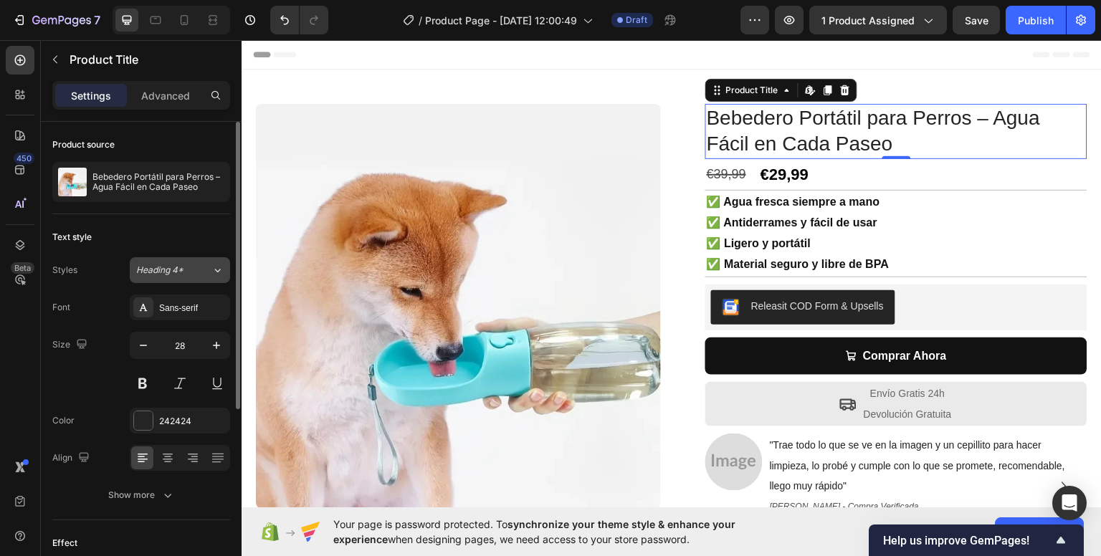
click at [188, 270] on div "Heading 4*" at bounding box center [165, 270] width 58 height 13
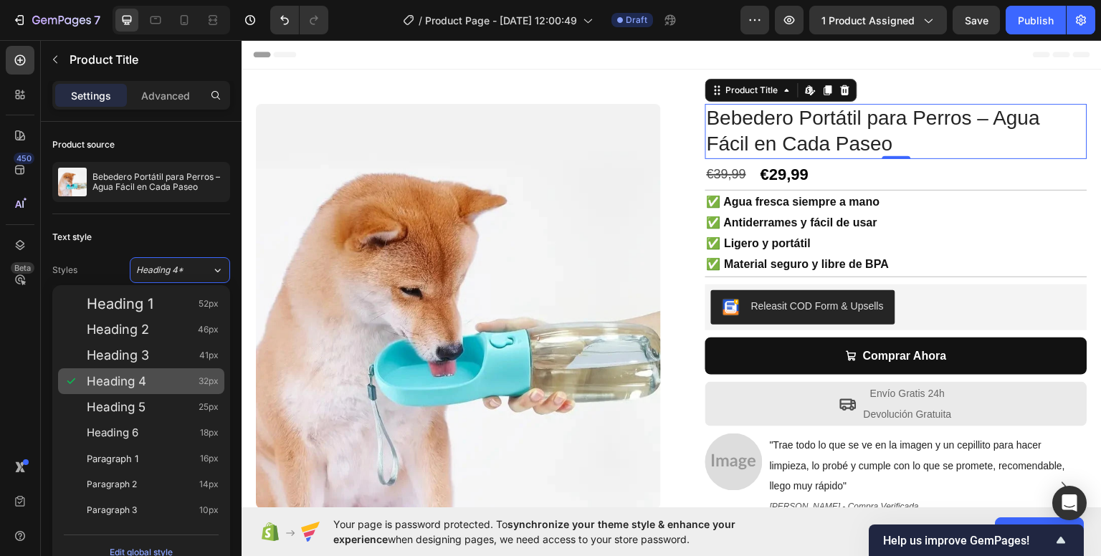
click at [156, 376] on div "Heading 4 32px" at bounding box center [153, 381] width 132 height 14
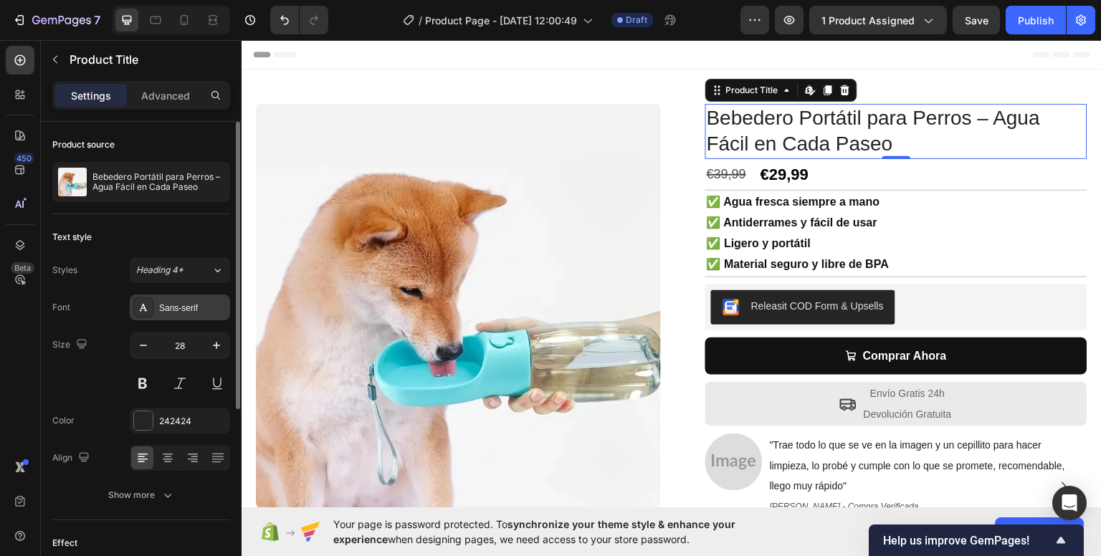
click at [187, 317] on div "Sans-serif" at bounding box center [180, 308] width 100 height 26
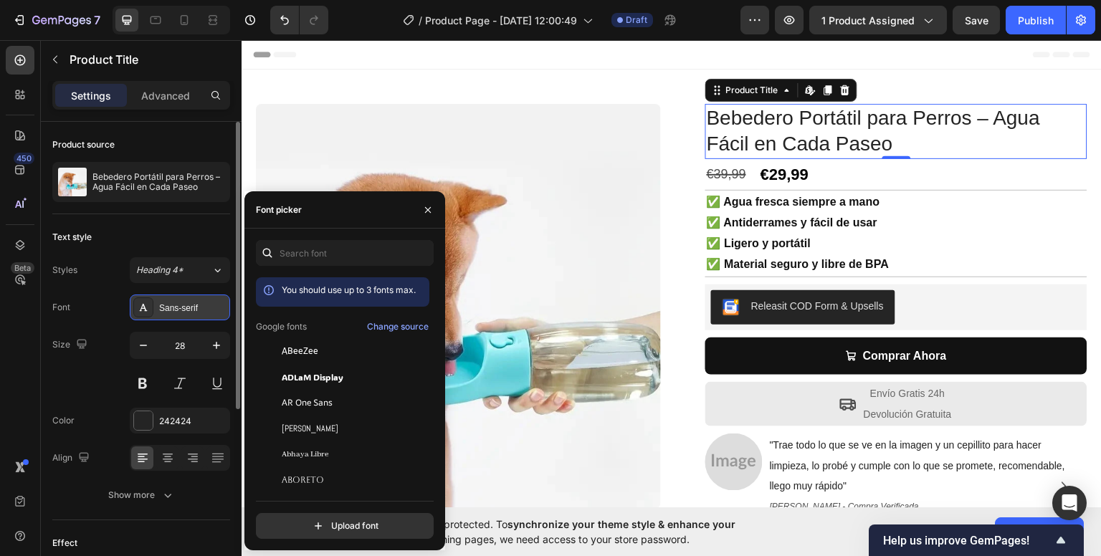
click at [187, 317] on div "Sans-serif" at bounding box center [180, 308] width 100 height 26
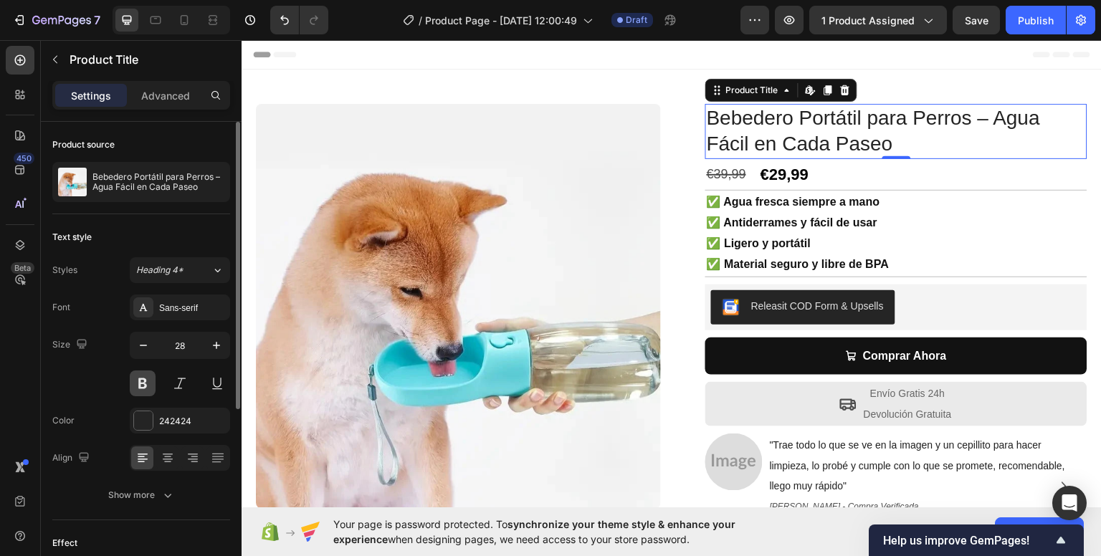
click at [141, 376] on button at bounding box center [143, 384] width 26 height 26
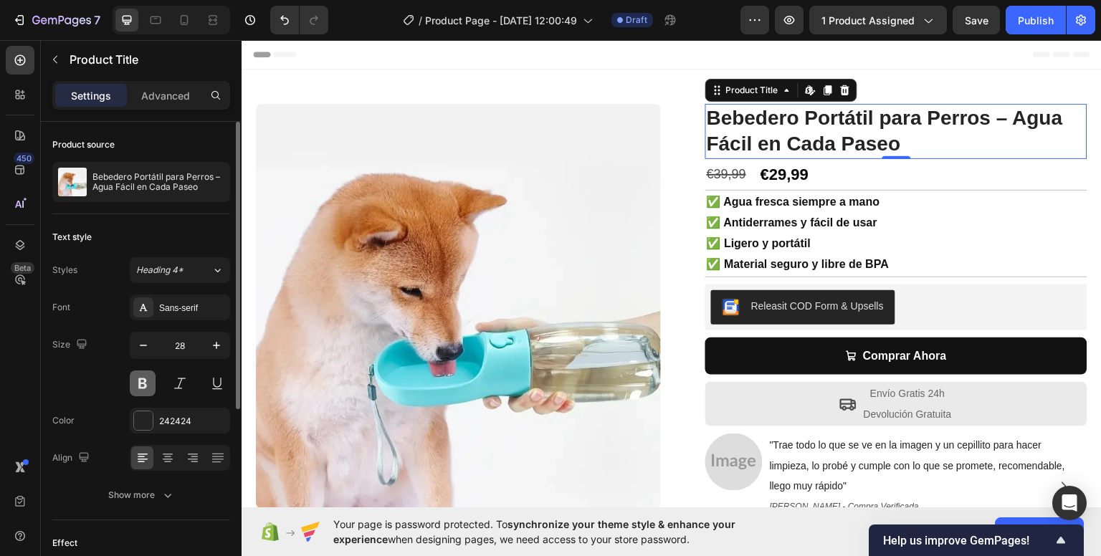
click at [142, 376] on button at bounding box center [143, 384] width 26 height 26
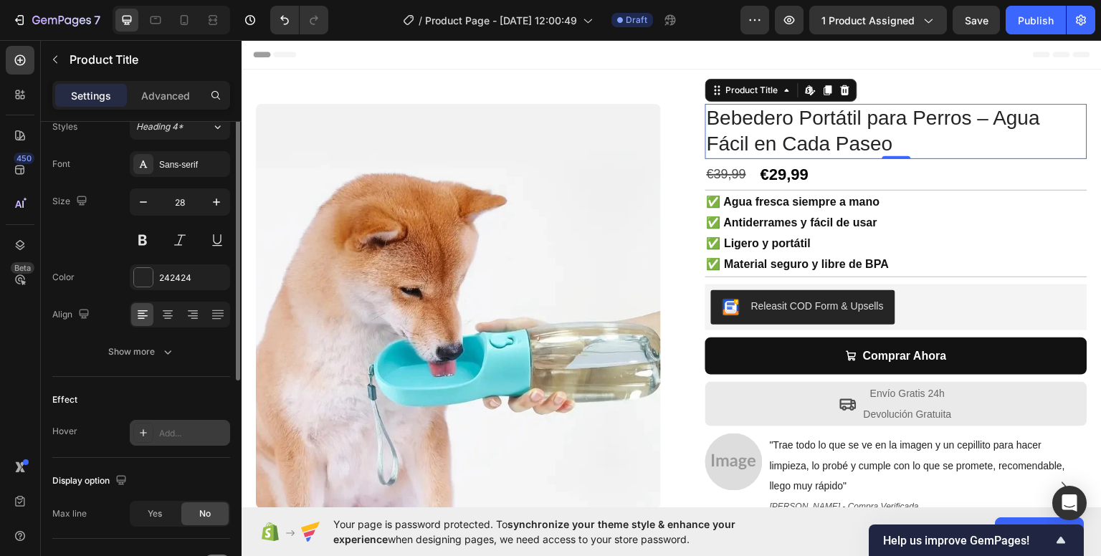
scroll to position [215, 0]
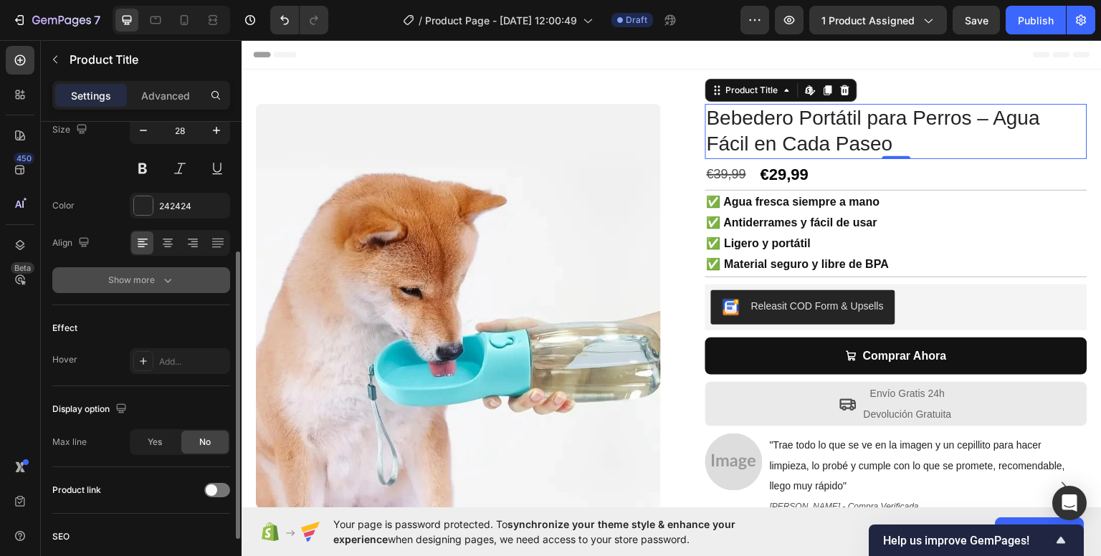
click at [170, 278] on icon "button" at bounding box center [168, 280] width 14 height 14
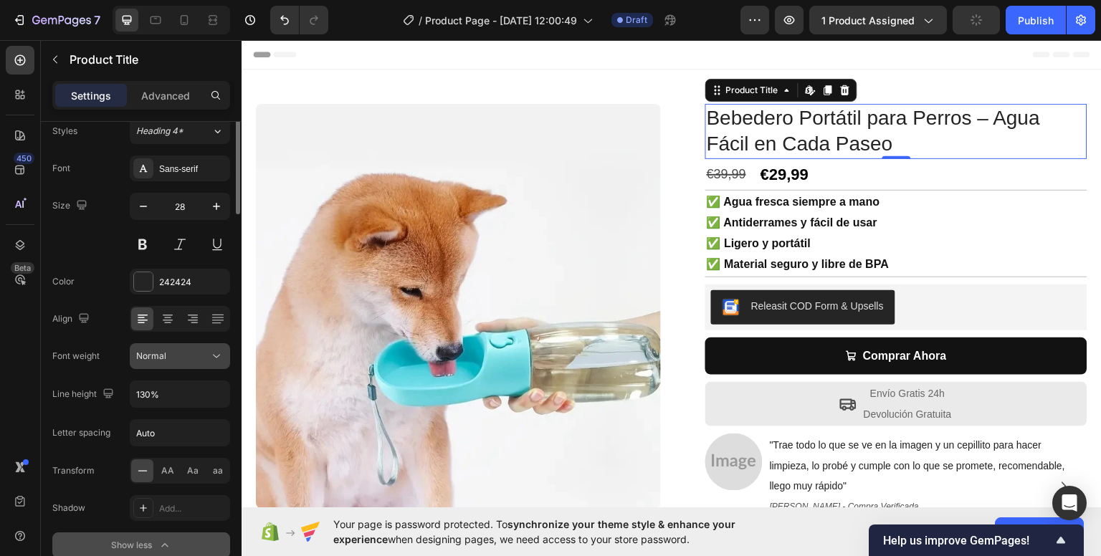
scroll to position [0, 0]
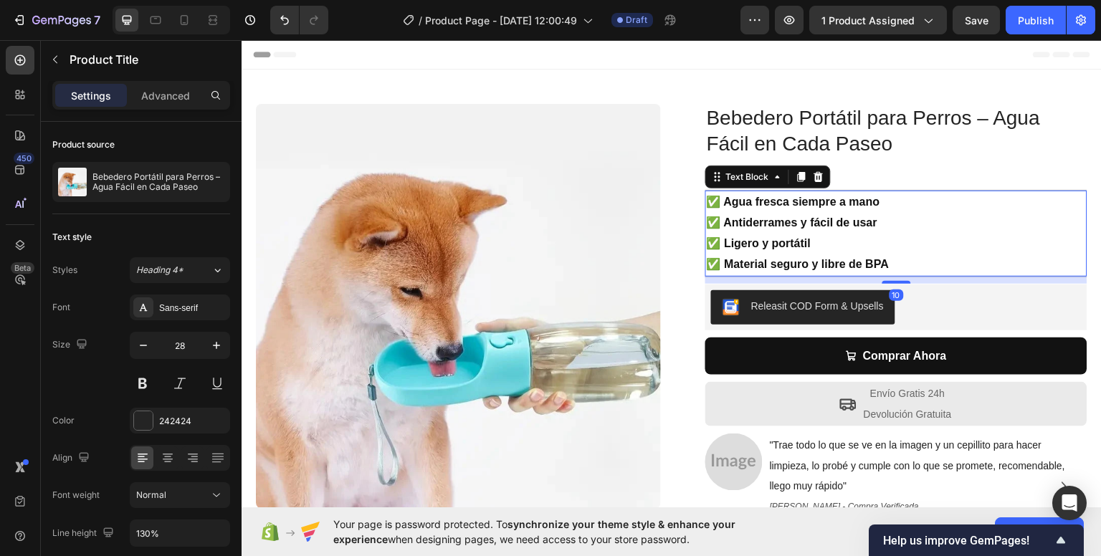
click at [822, 222] on p "✅ Antiderrames y fácil de usar" at bounding box center [896, 222] width 379 height 21
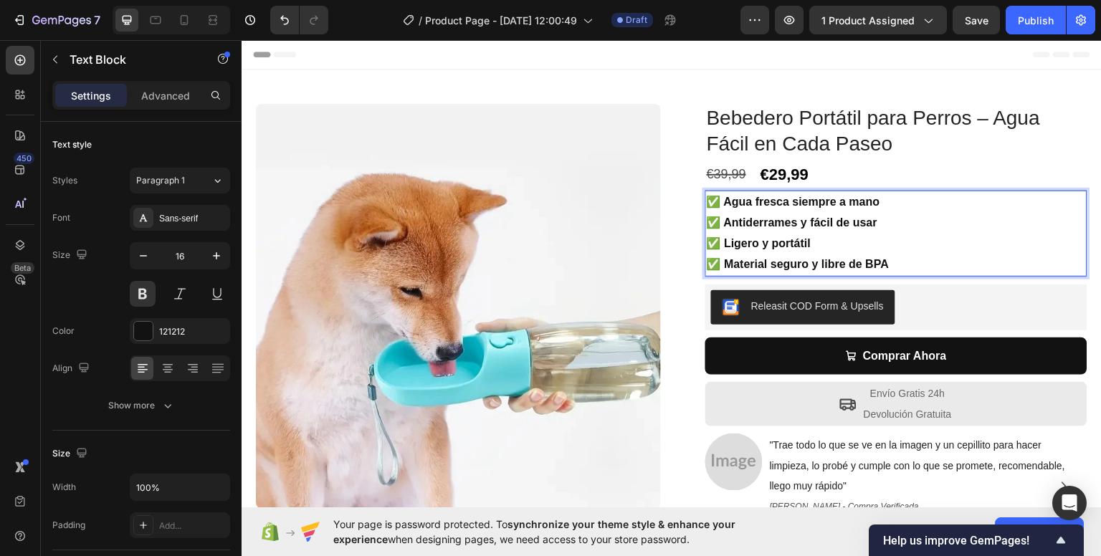
click at [822, 222] on p "✅ Antiderrames y fácil de usar" at bounding box center [896, 222] width 379 height 21
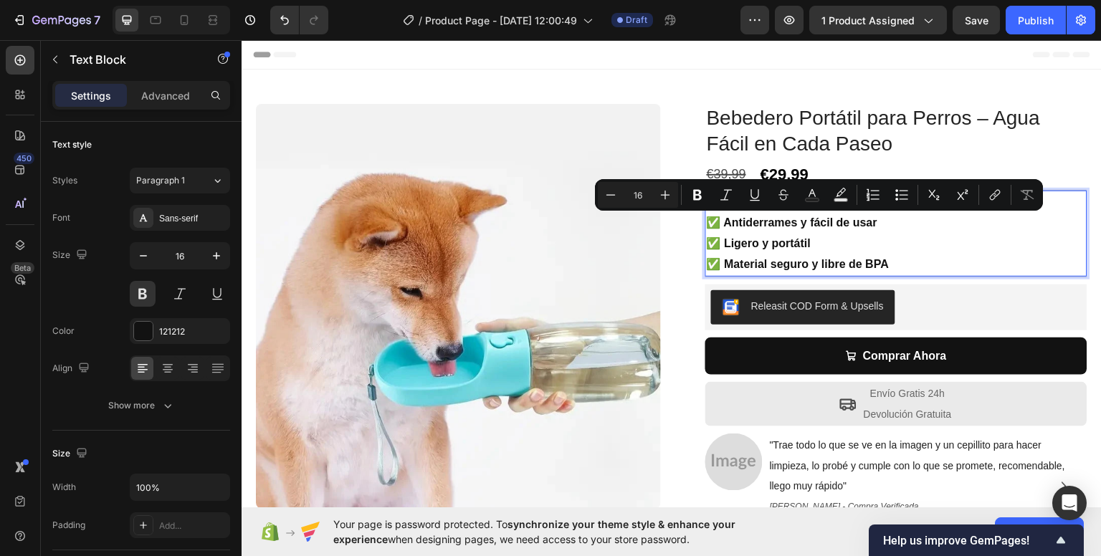
click at [853, 250] on p "✅ Ligero y portátil" at bounding box center [896, 243] width 379 height 21
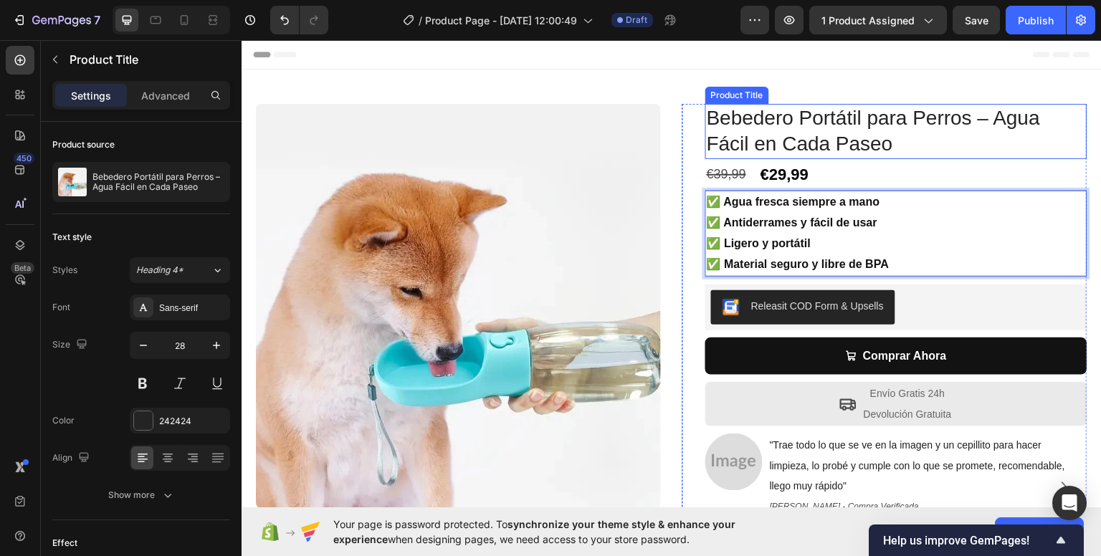
click at [829, 131] on h1 "Bebedero Portátil para Perros – Agua Fácil en Cada Paseo" at bounding box center [896, 130] width 382 height 55
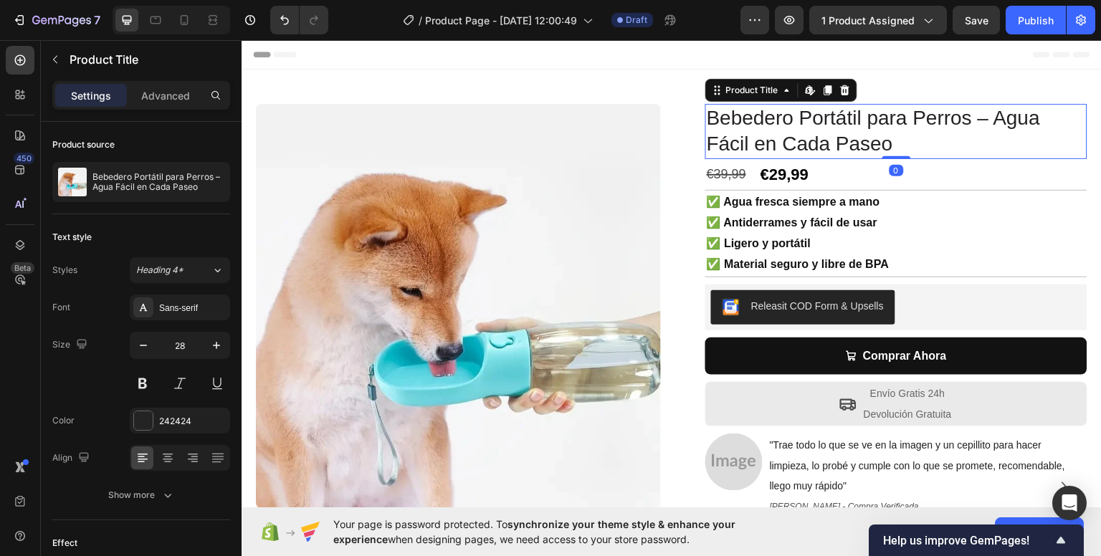
click at [829, 132] on h1 "Bebedero Portátil para Perros – Agua Fácil en Cada Paseo" at bounding box center [896, 130] width 382 height 55
click at [829, 133] on h1 "Bebedero Portátil para Perros – Agua Fácil en Cada Paseo" at bounding box center [896, 130] width 382 height 55
drag, startPoint x: 829, startPoint y: 135, endPoint x: 819, endPoint y: 136, distance: 10.1
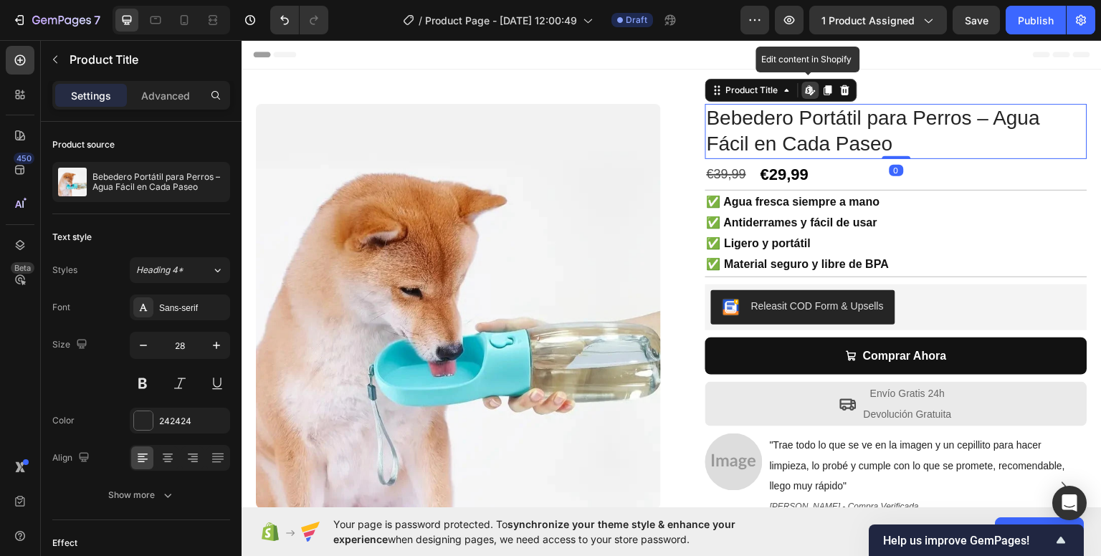
click at [828, 135] on h1 "Bebedero Portátil para Perros – Agua Fácil en Cada Paseo" at bounding box center [896, 130] width 382 height 55
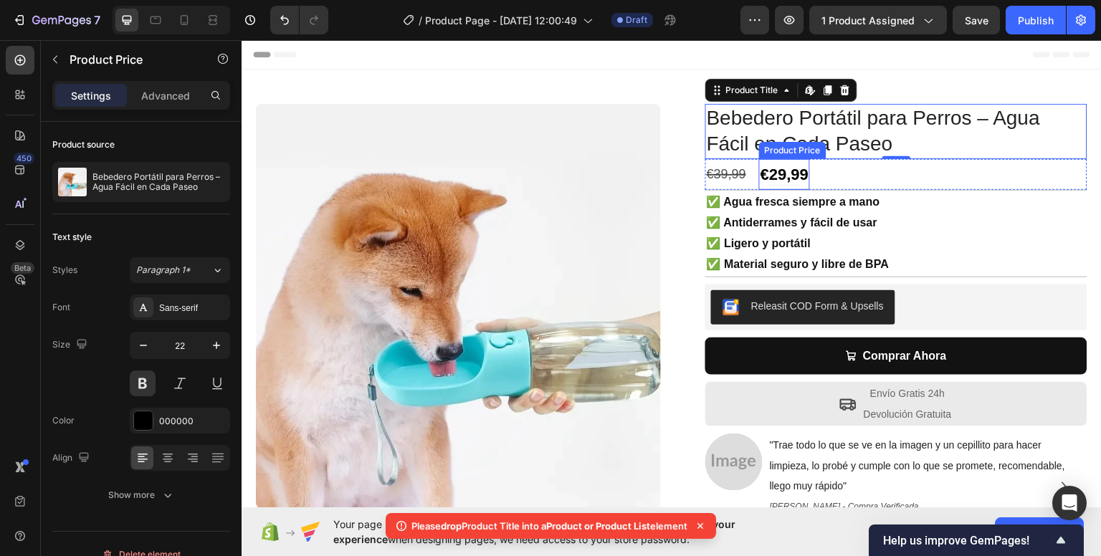
click at [785, 163] on div "€29,99" at bounding box center [784, 174] width 51 height 32
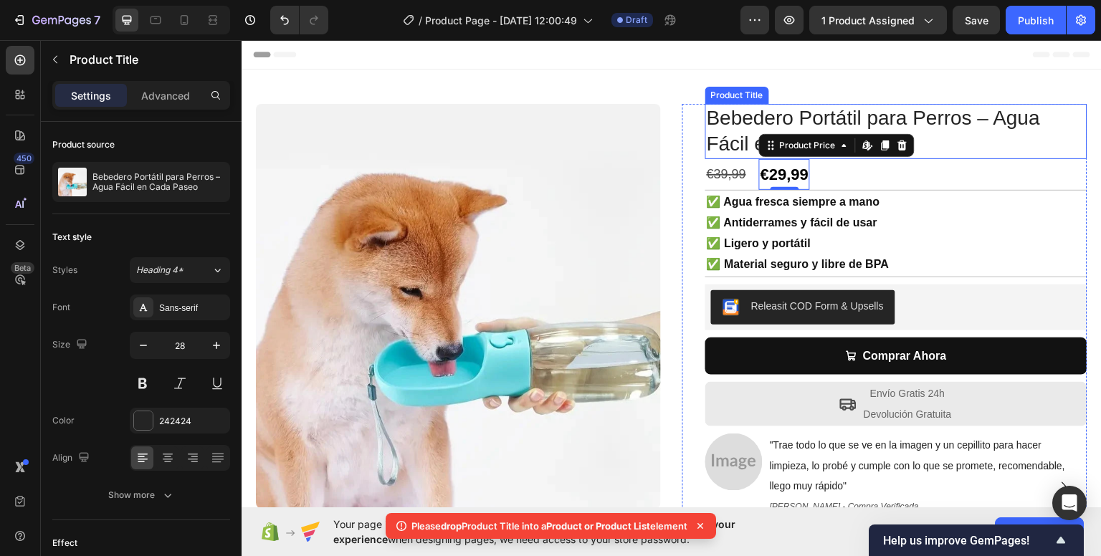
click at [759, 110] on h1 "Bebedero Portátil para Perros – Agua Fácil en Cada Paseo" at bounding box center [896, 130] width 382 height 55
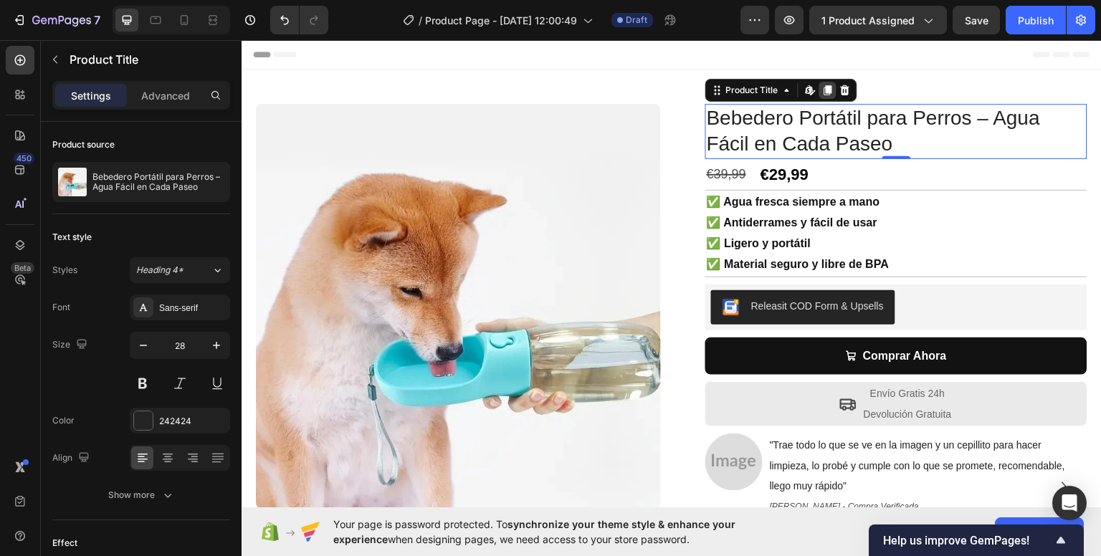
click at [824, 90] on icon at bounding box center [828, 90] width 8 height 10
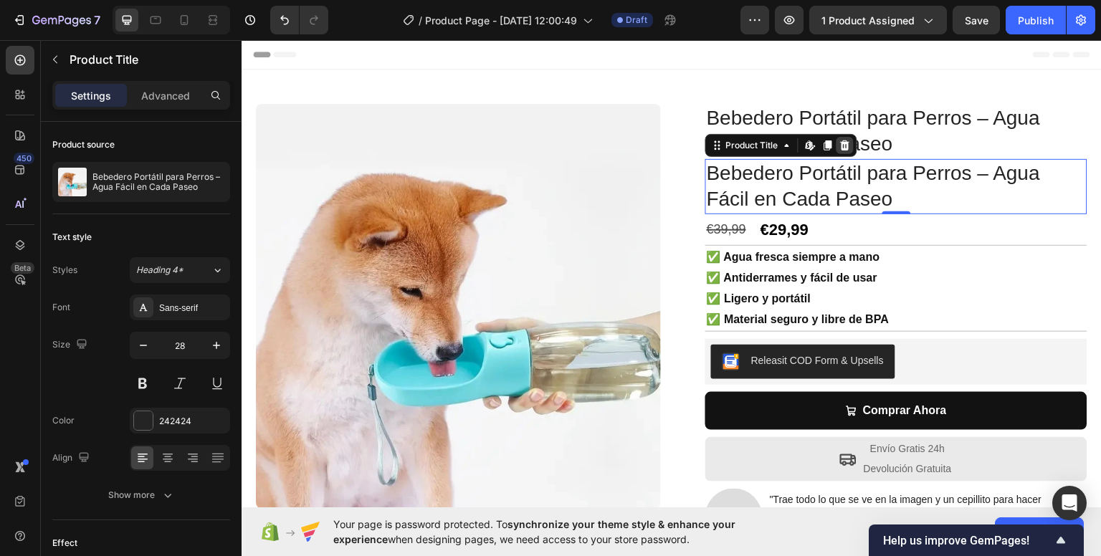
click at [844, 144] on icon at bounding box center [844, 144] width 11 height 11
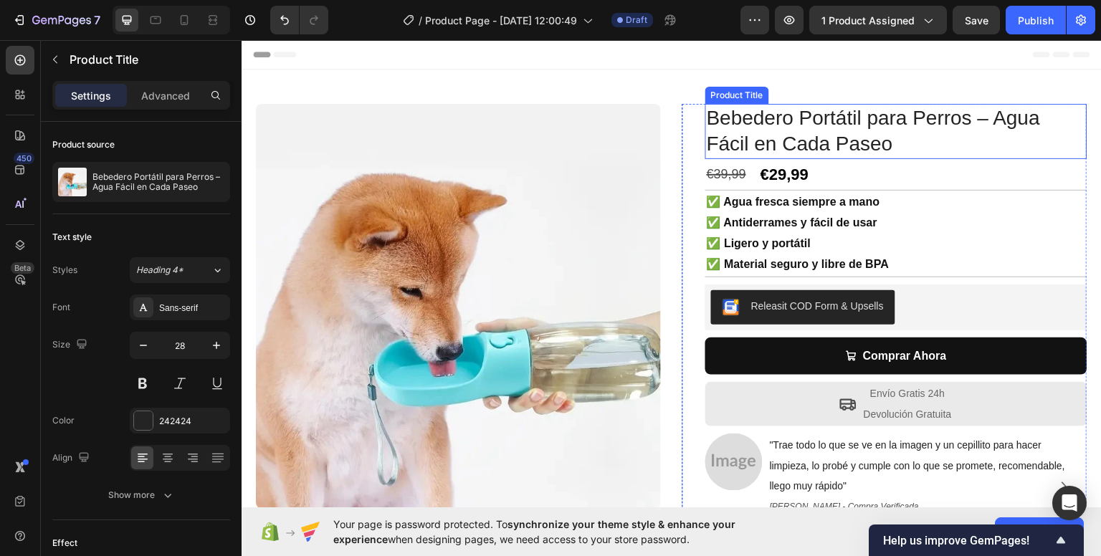
click at [837, 118] on h1 "Bebedero Portátil para Perros – Agua Fácil en Cada Paseo" at bounding box center [896, 130] width 382 height 55
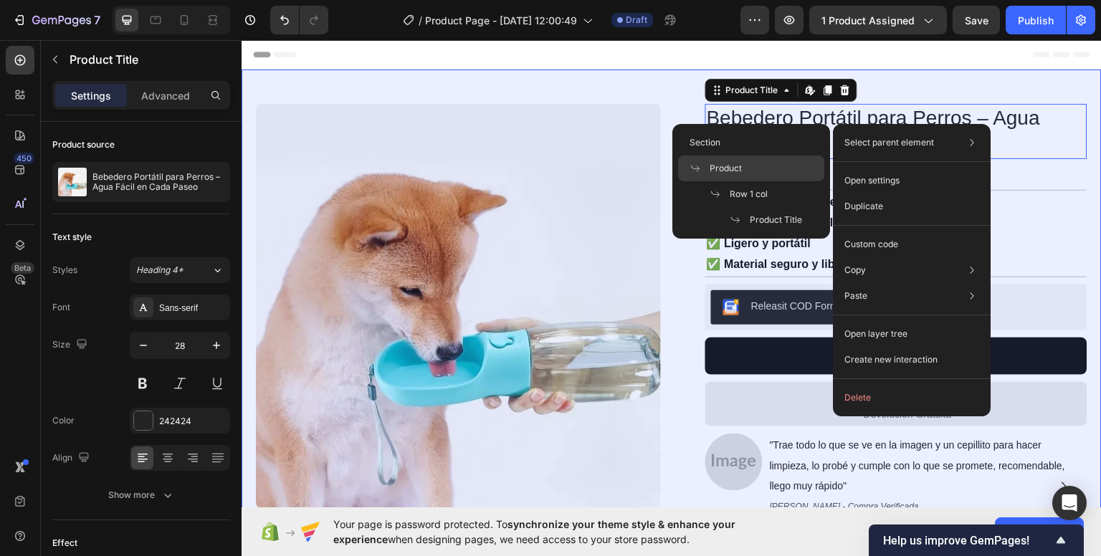
click at [788, 170] on div "Product" at bounding box center [751, 169] width 146 height 26
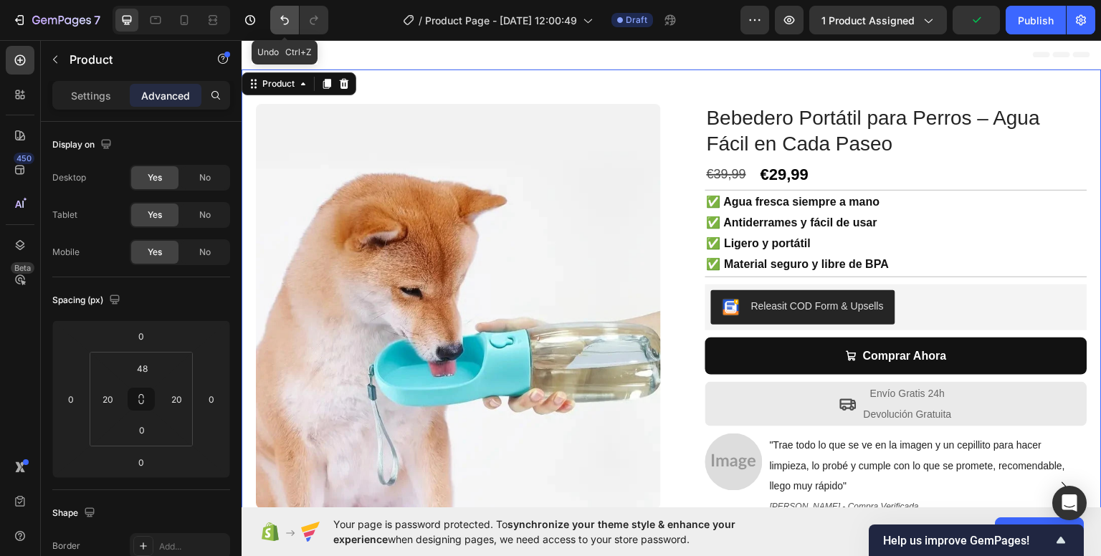
click at [289, 24] on icon "Undo/Redo" at bounding box center [284, 20] width 14 height 14
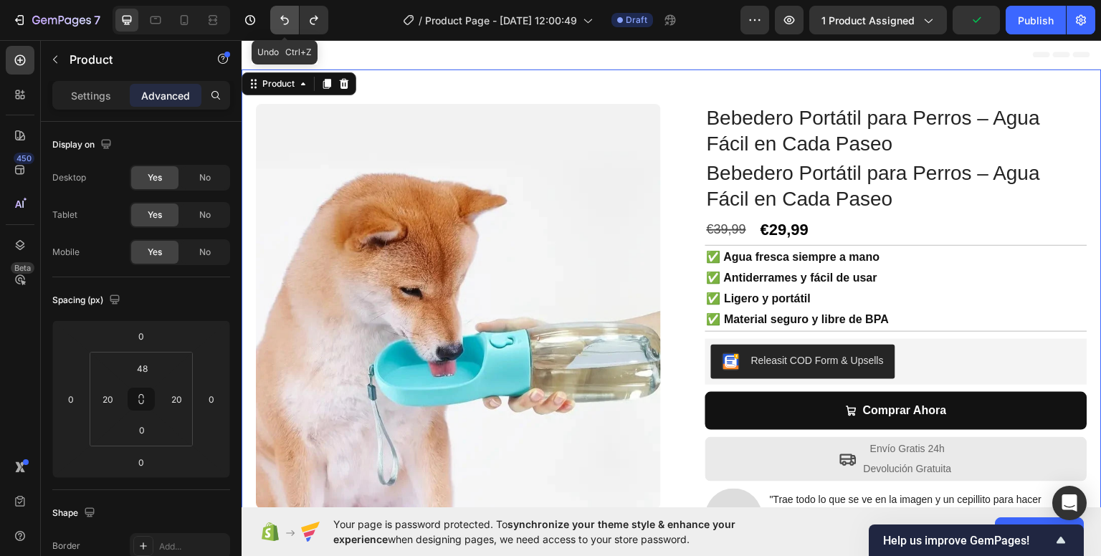
click at [290, 24] on icon "Undo/Redo" at bounding box center [284, 20] width 14 height 14
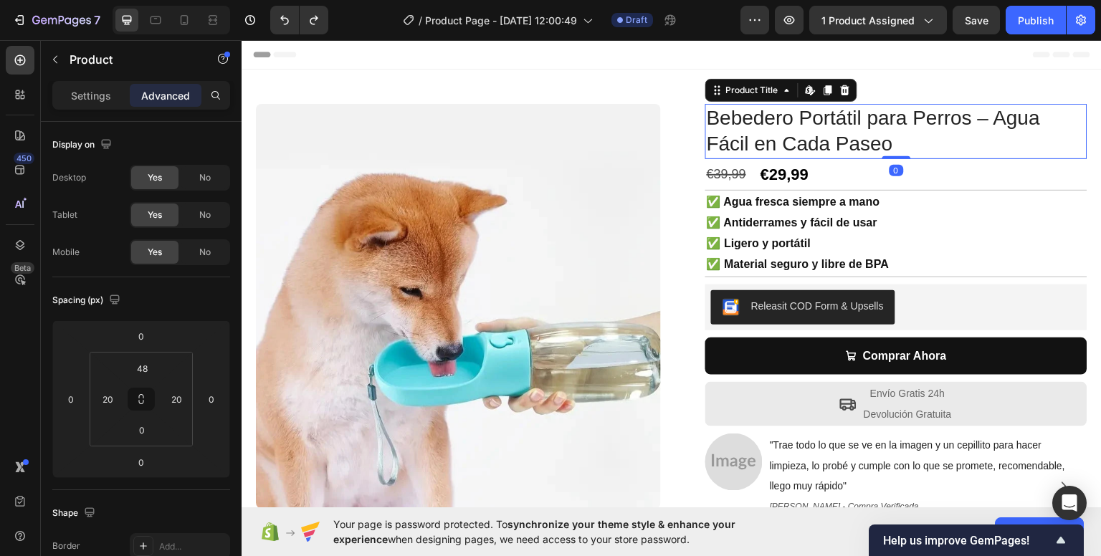
click at [761, 126] on h1 "Bebedero Portátil para Perros – Agua Fácil en Cada Paseo" at bounding box center [896, 130] width 382 height 55
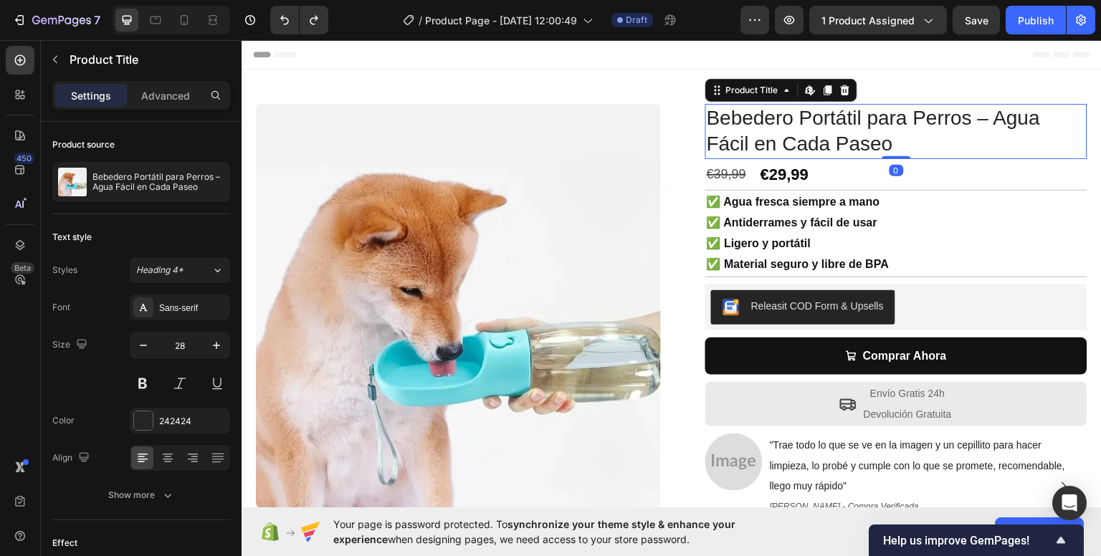
click at [761, 126] on h1 "Bebedero Portátil para Perros – Agua Fácil en Cada Paseo" at bounding box center [896, 130] width 382 height 55
click at [761, 125] on h1 "Bebedero Portátil para Perros – Agua Fácil en Cada Paseo" at bounding box center [896, 130] width 382 height 55
click at [916, 22] on div "1 product assigned" at bounding box center [877, 20] width 113 height 15
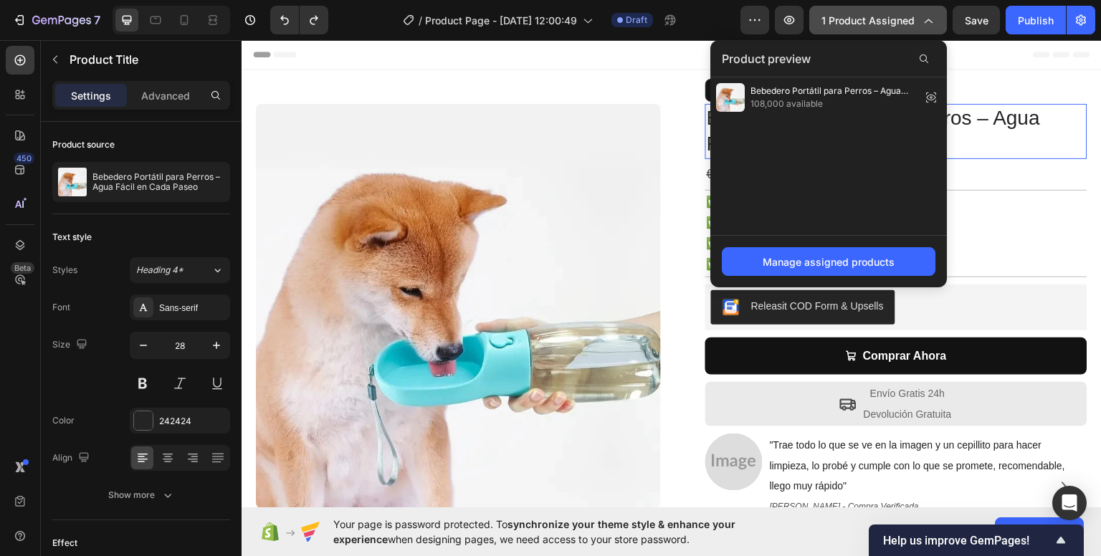
click at [916, 22] on div "1 product assigned" at bounding box center [877, 20] width 113 height 15
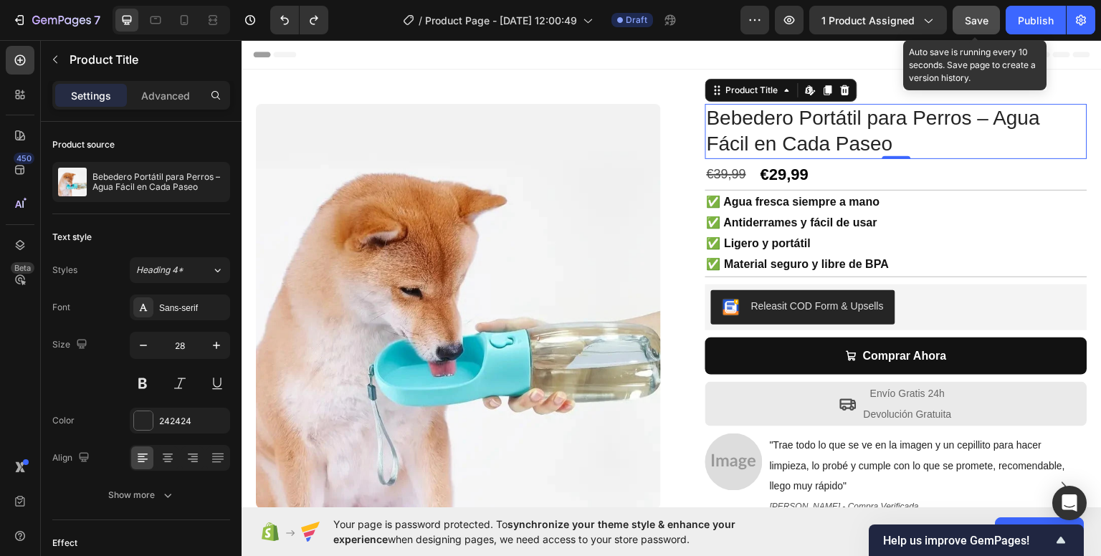
click at [982, 18] on span "Save" at bounding box center [977, 20] width 24 height 12
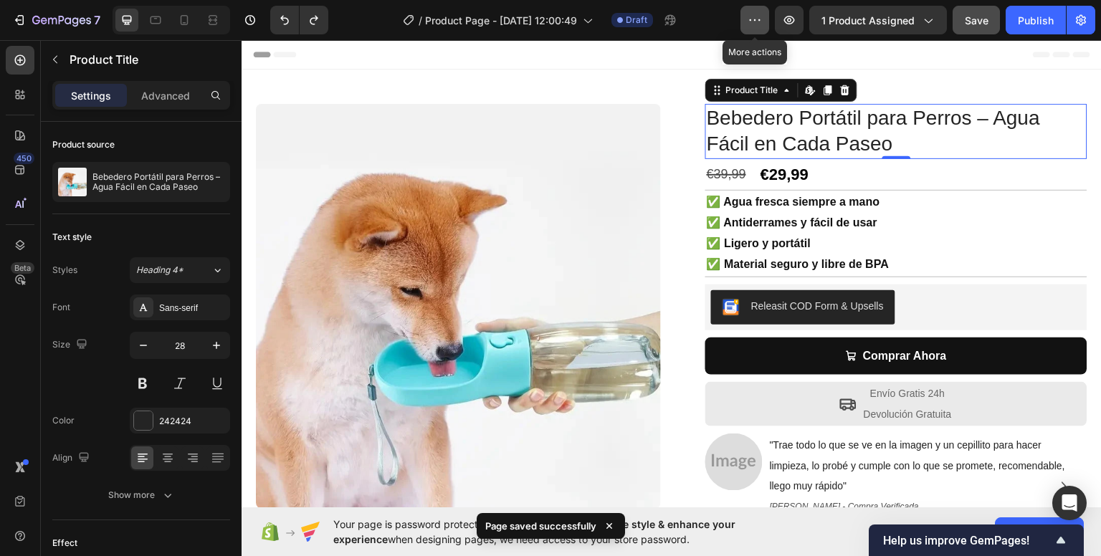
click at [752, 16] on icon "button" at bounding box center [755, 20] width 14 height 14
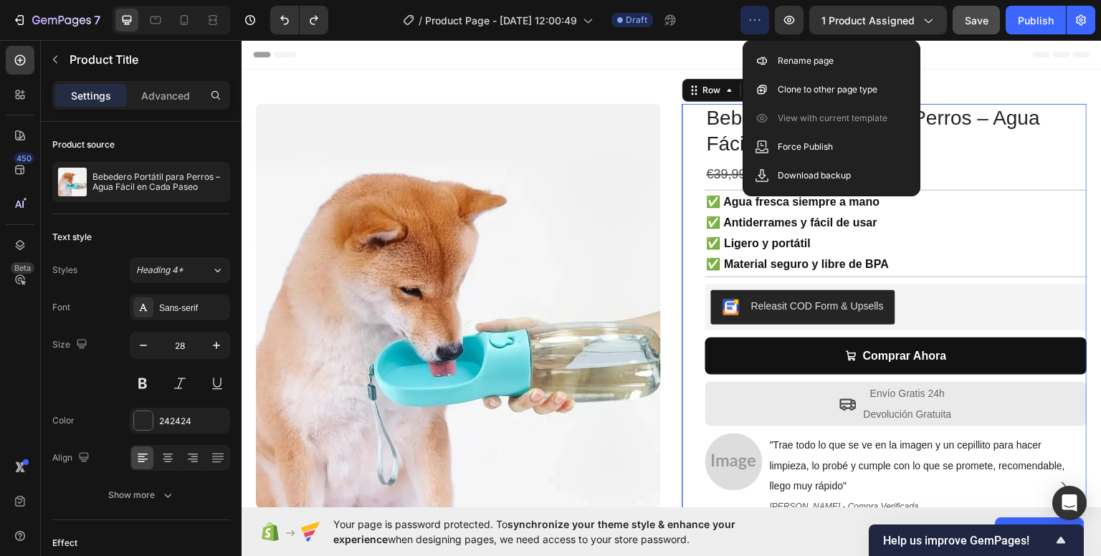
click at [682, 116] on div "Bebedero Portátil para Perros – Agua Fácil en Cada Paseo Product Title €39,99 C…" at bounding box center [884, 322] width 405 height 439
click at [723, 151] on h1 "Bebedero Portátil para Perros – Agua Fácil en Cada Paseo" at bounding box center [896, 130] width 382 height 55
click at [762, 25] on icon "button" at bounding box center [755, 20] width 14 height 14
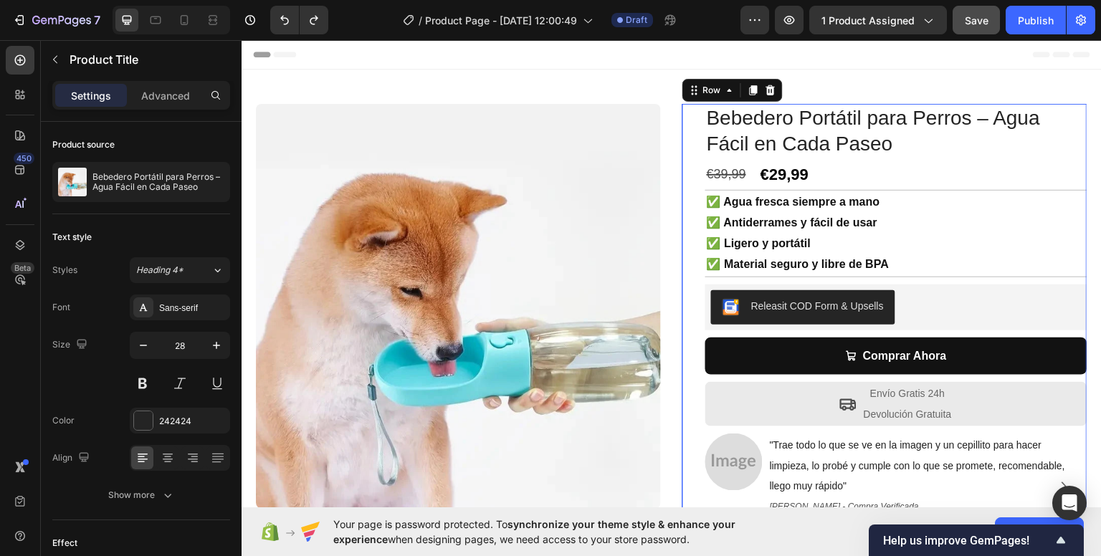
click at [692, 140] on div "Bebedero Portátil para Perros – Agua Fácil en Cada Paseo Product Title €39,99 C…" at bounding box center [884, 322] width 405 height 439
click at [723, 135] on h1 "Bebedero Portátil para Perros – Agua Fácil en Cada Paseo" at bounding box center [896, 130] width 382 height 55
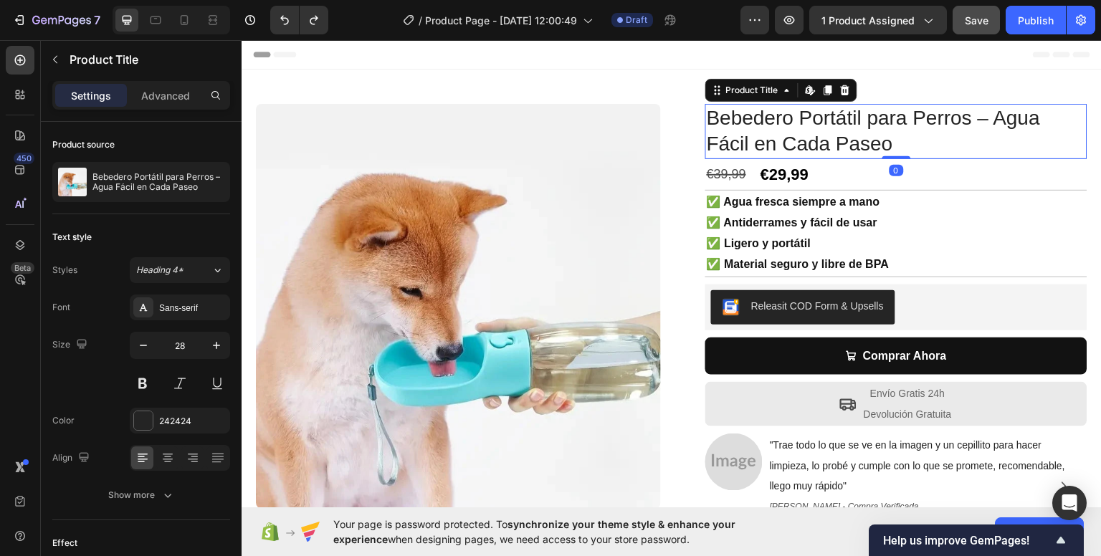
click at [723, 135] on h1 "Bebedero Portátil para Perros – Agua Fácil en Cada Paseo" at bounding box center [896, 130] width 382 height 55
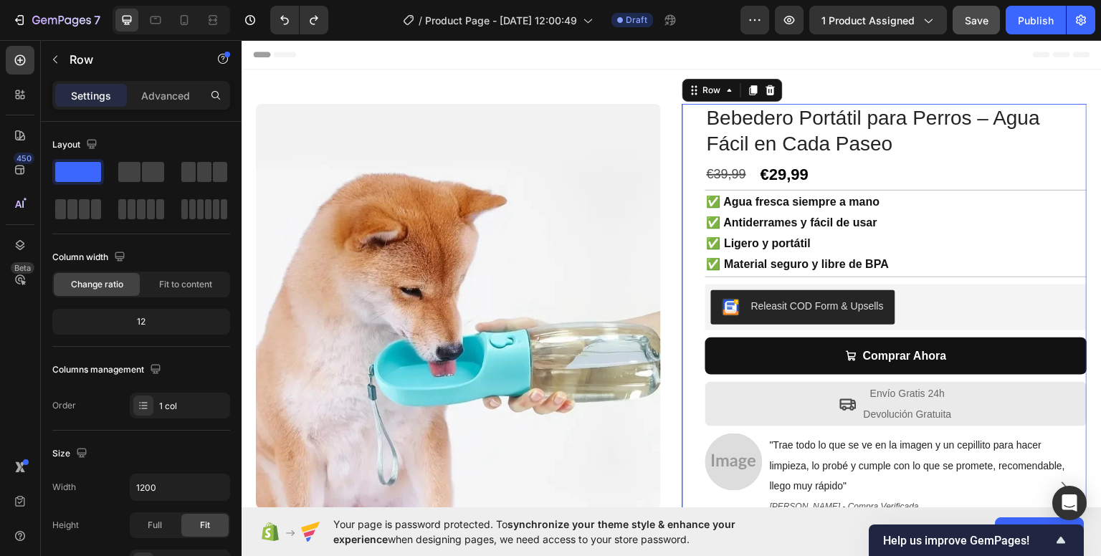
click at [682, 130] on div "Bebedero Portátil para Perros – Agua Fácil en Cada Paseo Product Title €39,99 C…" at bounding box center [884, 322] width 405 height 439
click at [85, 175] on span at bounding box center [78, 172] width 46 height 20
click at [276, 23] on button "Undo/Redo" at bounding box center [284, 20] width 29 height 29
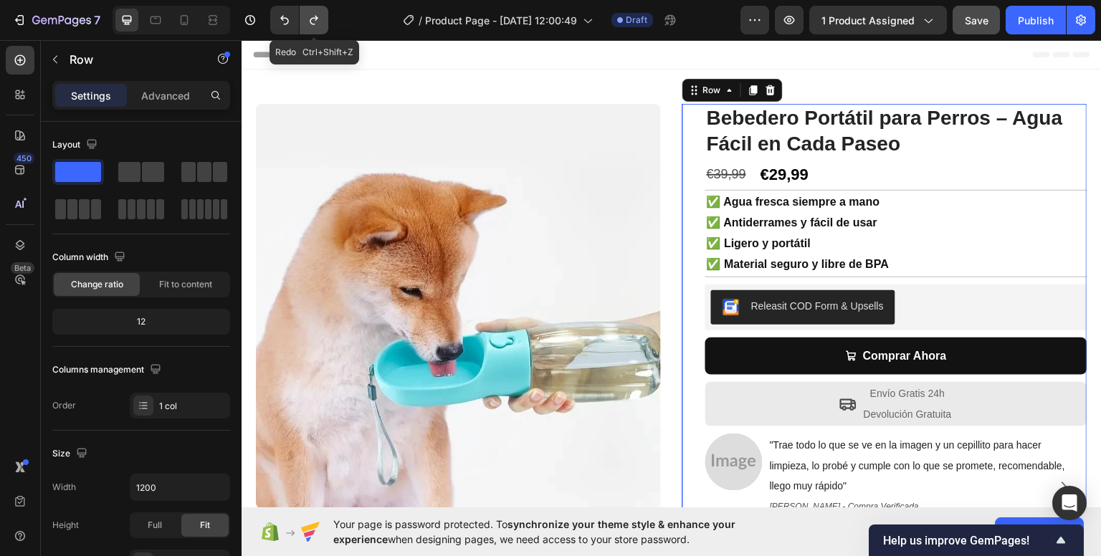
click at [302, 16] on button "Undo/Redo" at bounding box center [314, 20] width 29 height 29
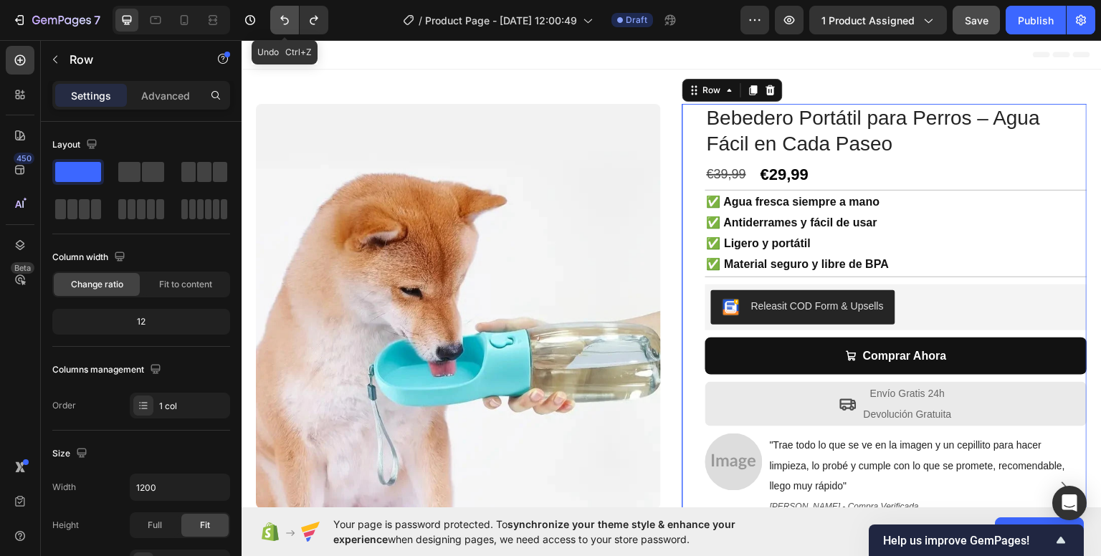
click at [277, 27] on icon "Undo/Redo" at bounding box center [284, 20] width 14 height 14
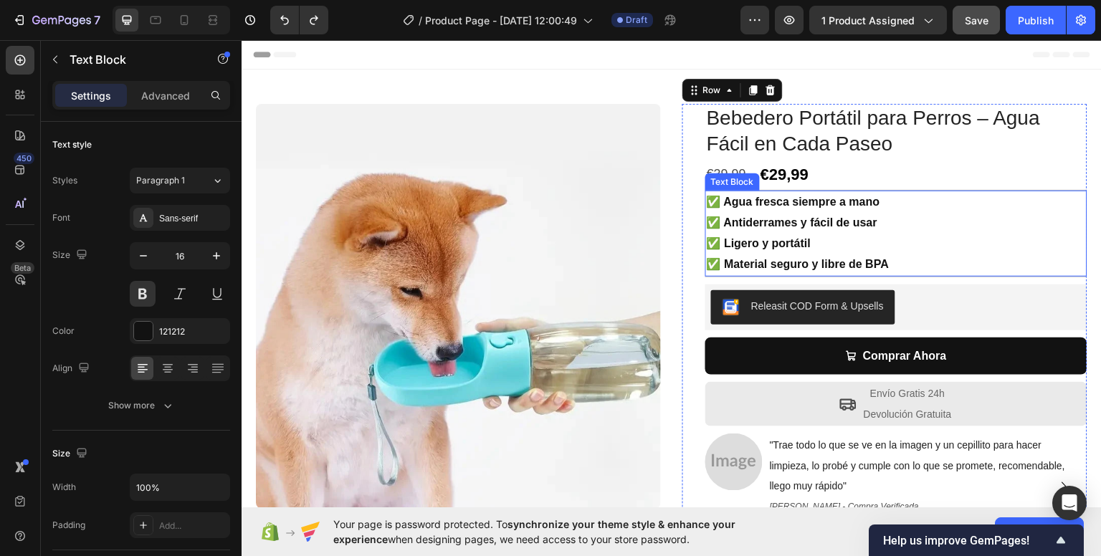
click at [836, 228] on p "✅ Antiderrames y fácil de usar" at bounding box center [896, 222] width 379 height 21
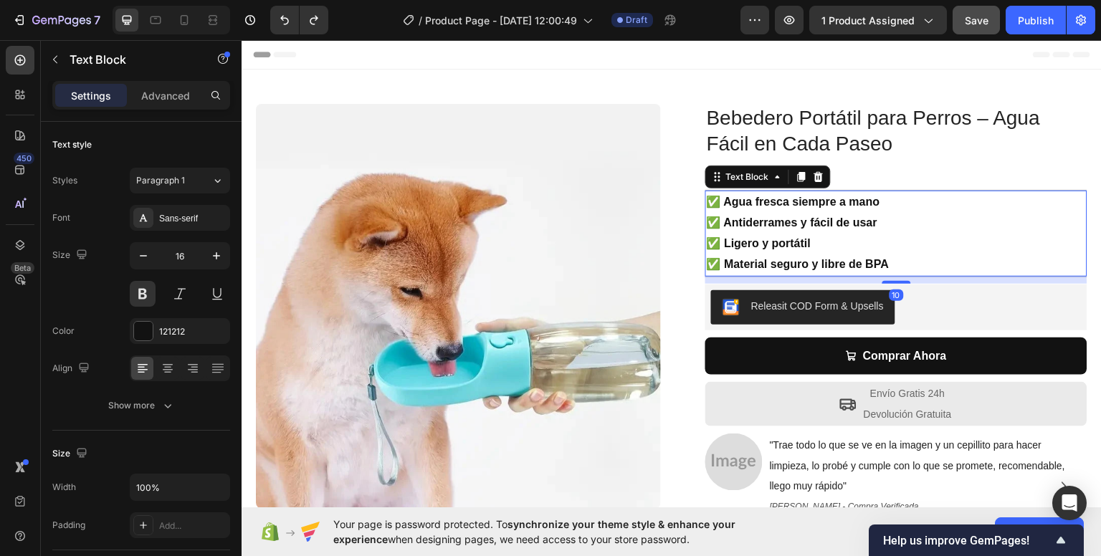
click at [837, 227] on p "✅ Antiderrames y fácil de usar" at bounding box center [896, 222] width 379 height 21
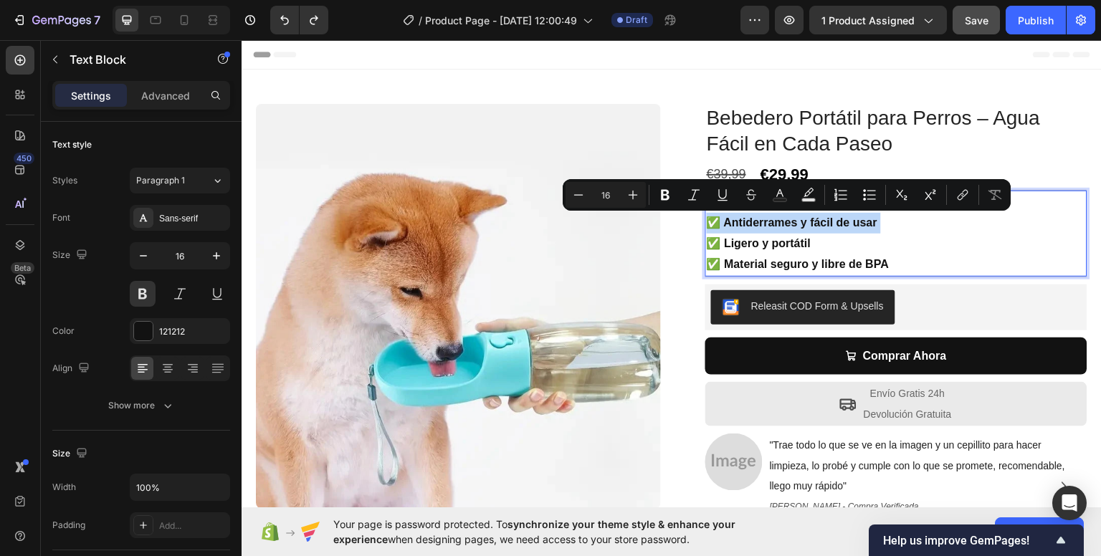
copy p "✅ Antiderrames y fácil de usar"
click at [862, 233] on p "✅ Ligero y portátil" at bounding box center [896, 243] width 379 height 21
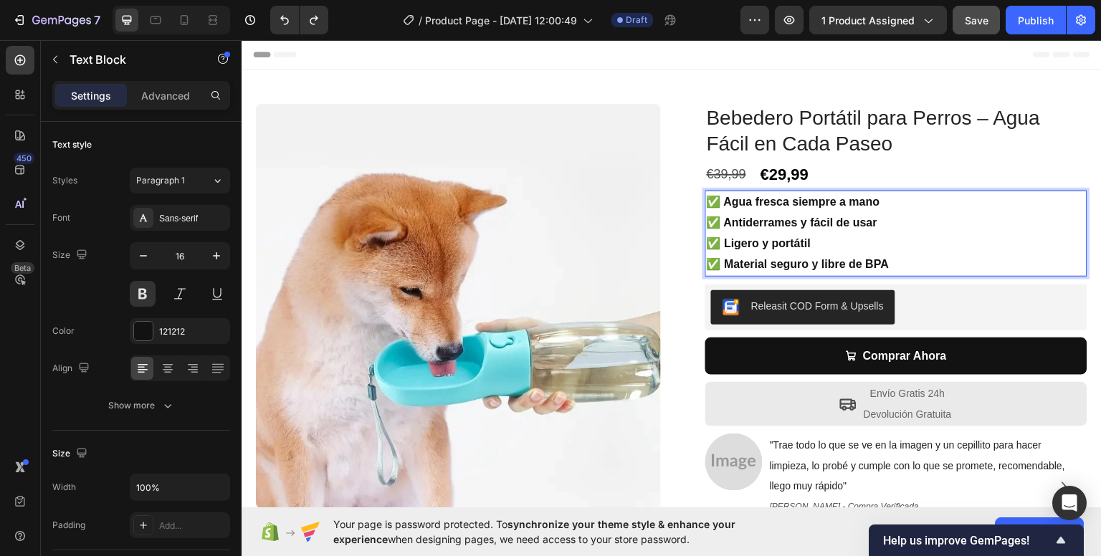
click at [886, 203] on p "✅ Agua fresca siempre a mano" at bounding box center [896, 201] width 379 height 21
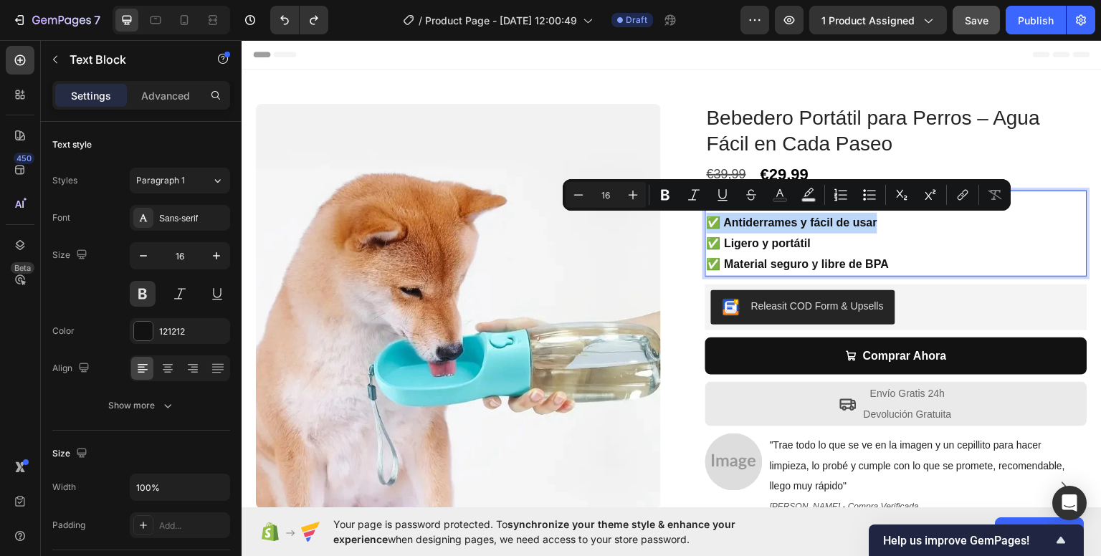
drag, startPoint x: 881, startPoint y: 222, endPoint x: 702, endPoint y: 225, distance: 178.5
click at [707, 225] on p "✅ Antiderrames y fácil de usar" at bounding box center [896, 222] width 379 height 21
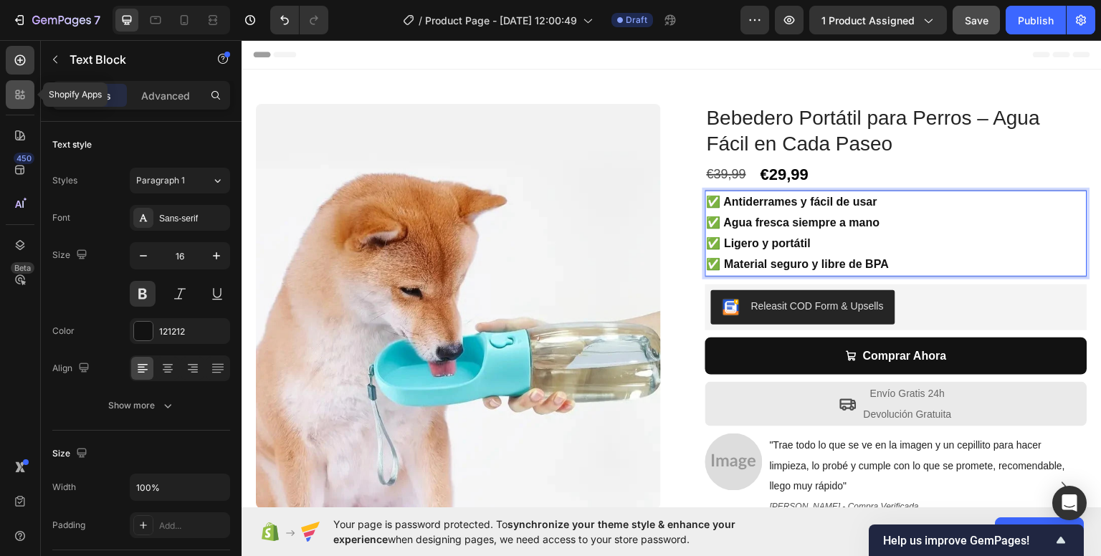
click at [9, 93] on div at bounding box center [20, 94] width 29 height 29
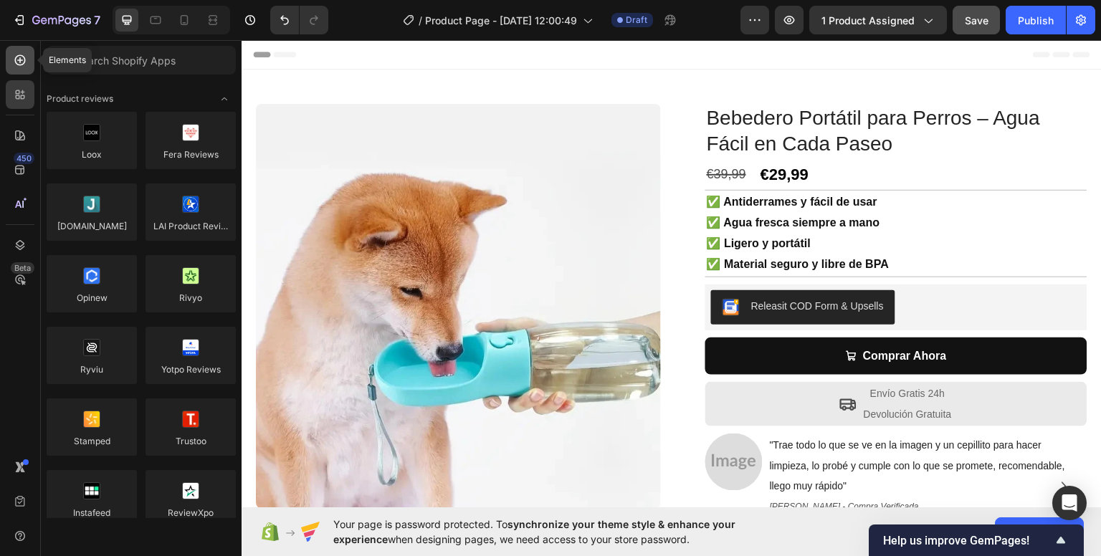
click at [23, 61] on icon at bounding box center [20, 60] width 14 height 14
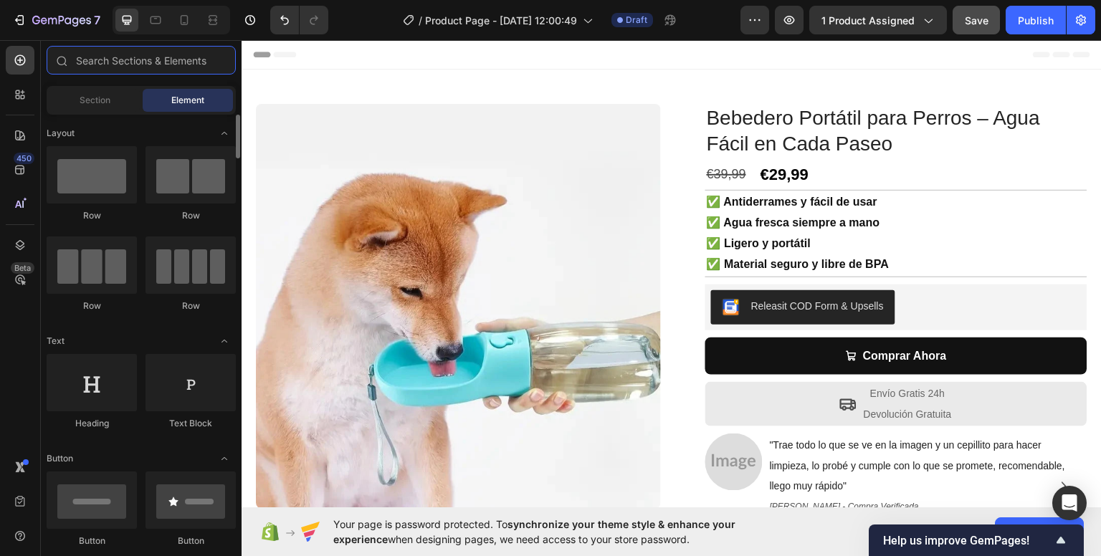
scroll to position [215, 0]
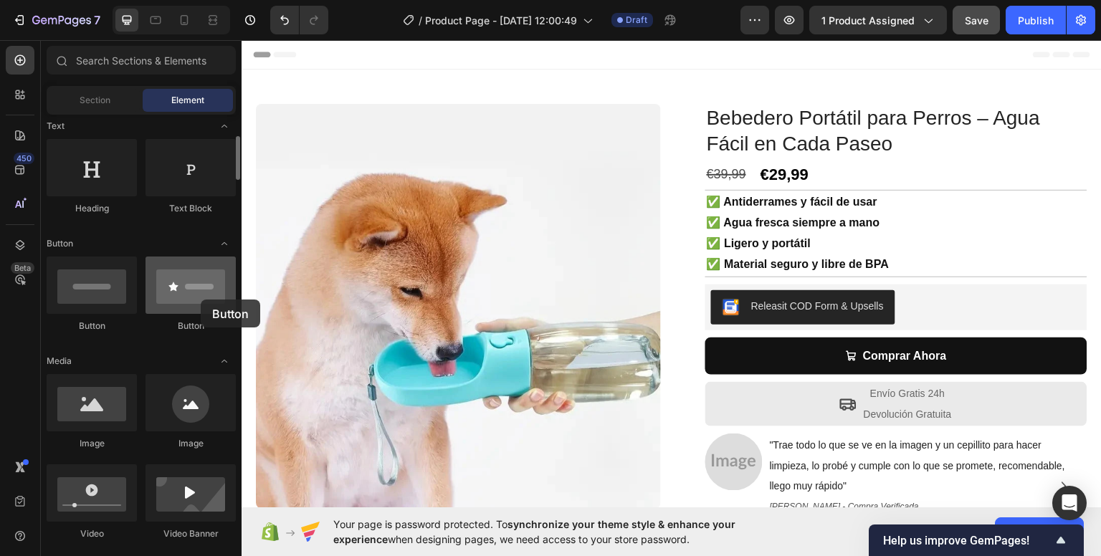
click at [201, 300] on div at bounding box center [191, 285] width 90 height 57
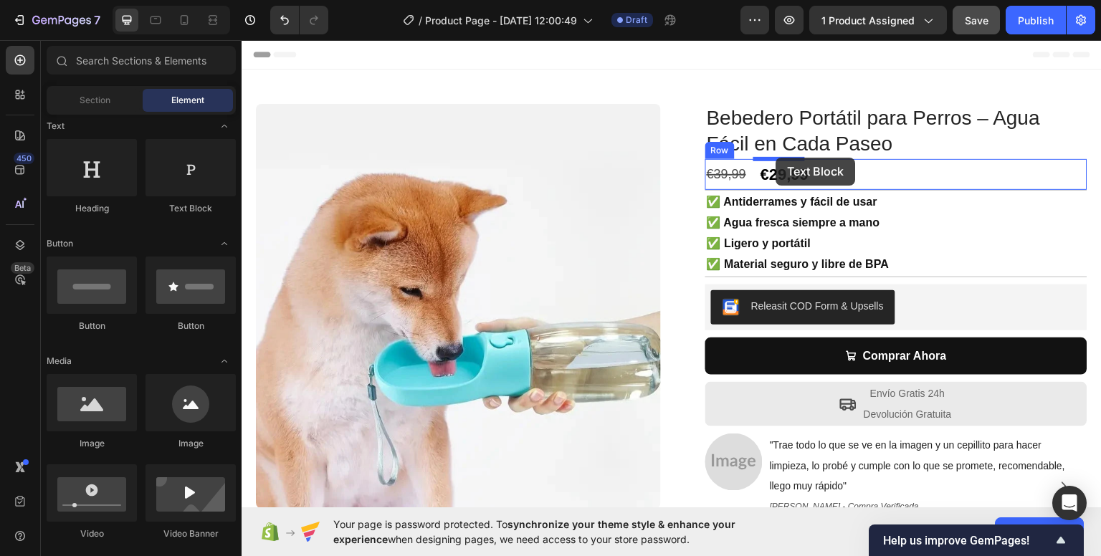
drag, startPoint x: 419, startPoint y: 216, endPoint x: 776, endPoint y: 157, distance: 361.9
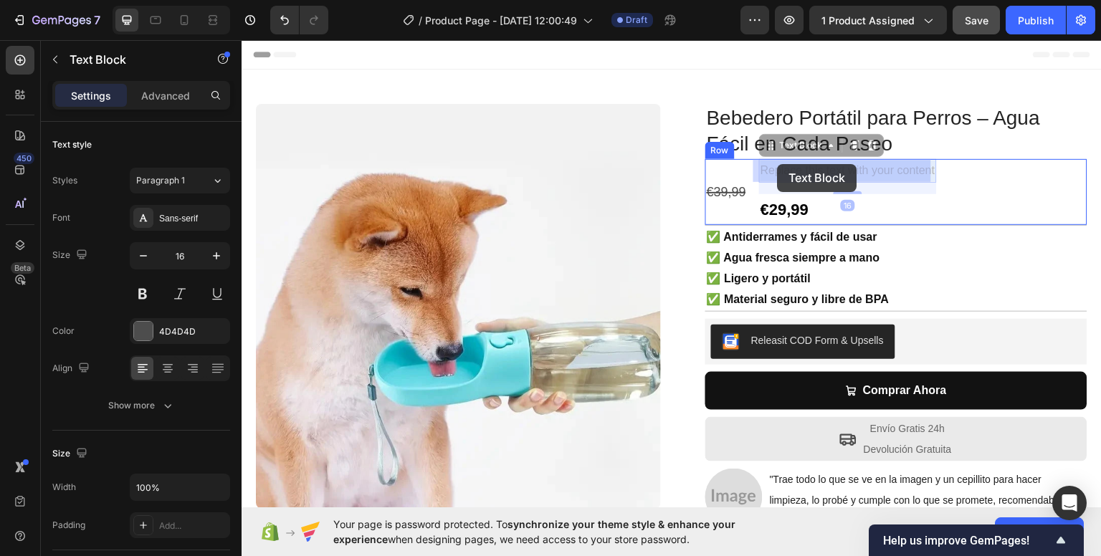
drag, startPoint x: 814, startPoint y: 163, endPoint x: 779, endPoint y: 163, distance: 35.1
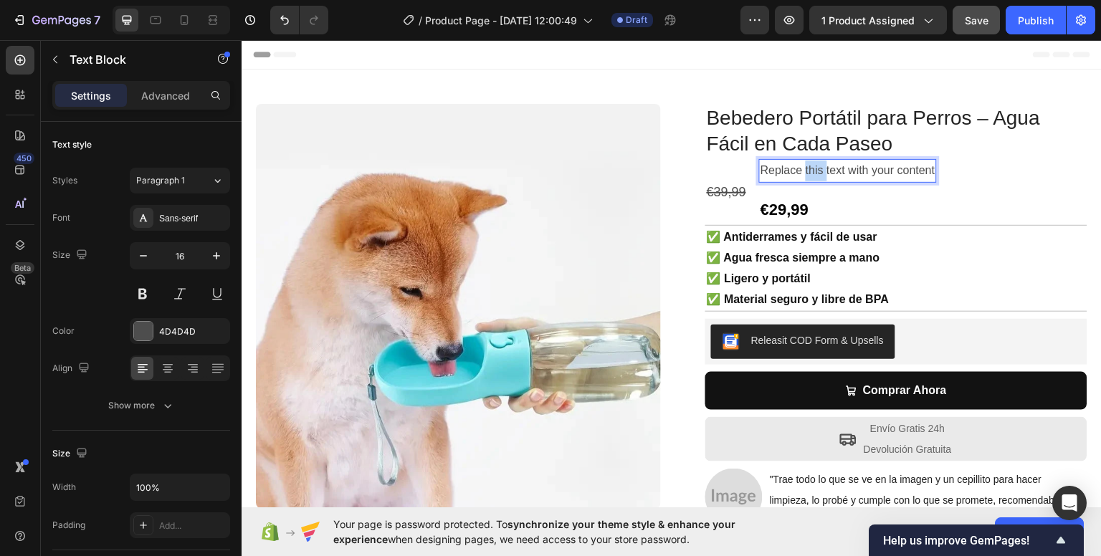
click at [802, 167] on p "Replace this text with your content" at bounding box center [848, 170] width 175 height 21
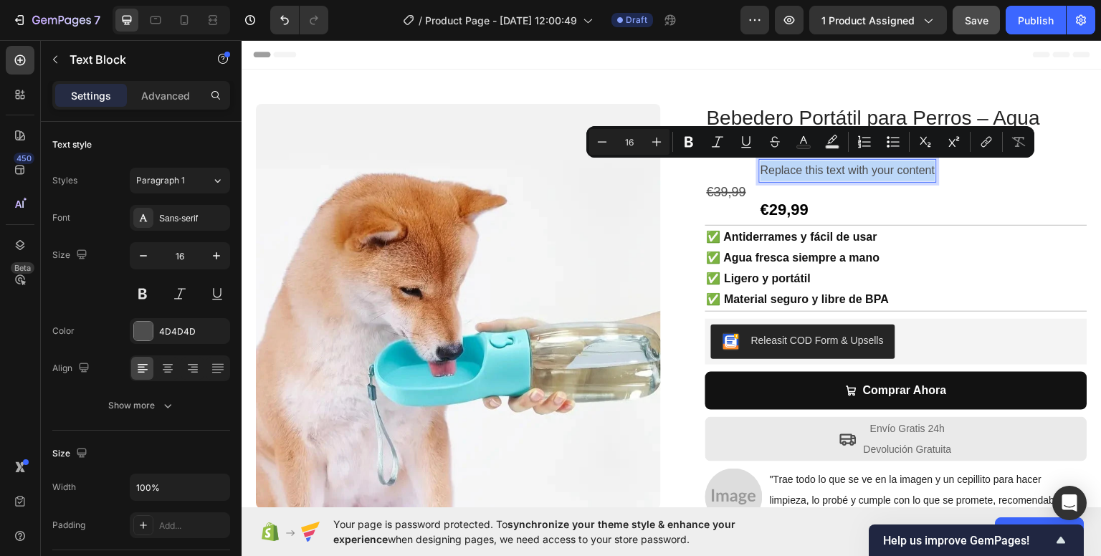
click at [802, 167] on p "Replace this text with your content" at bounding box center [848, 170] width 175 height 21
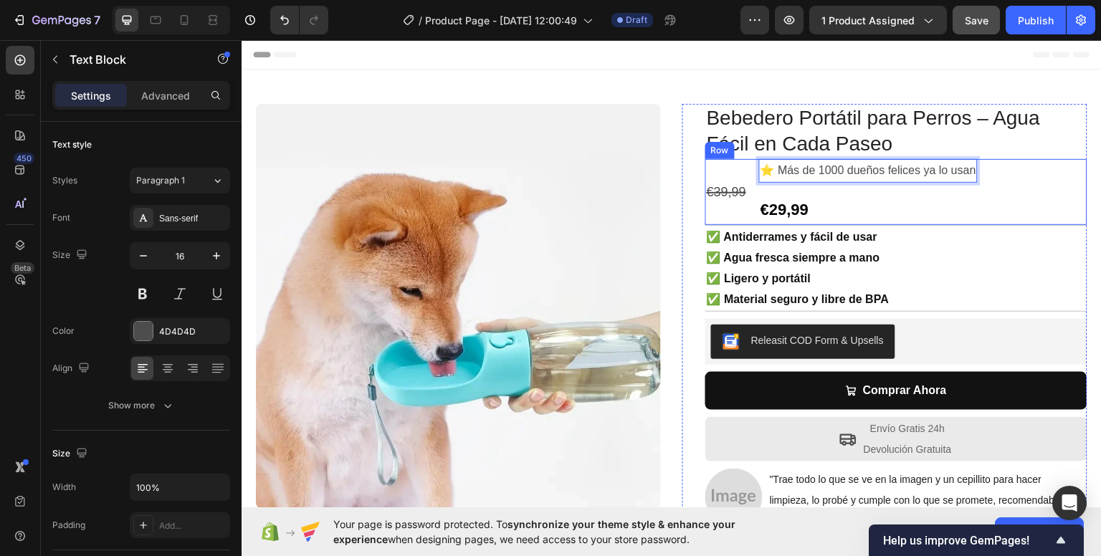
click at [735, 171] on div "€39,99 Compare Price Compare Price" at bounding box center [726, 191] width 42 height 66
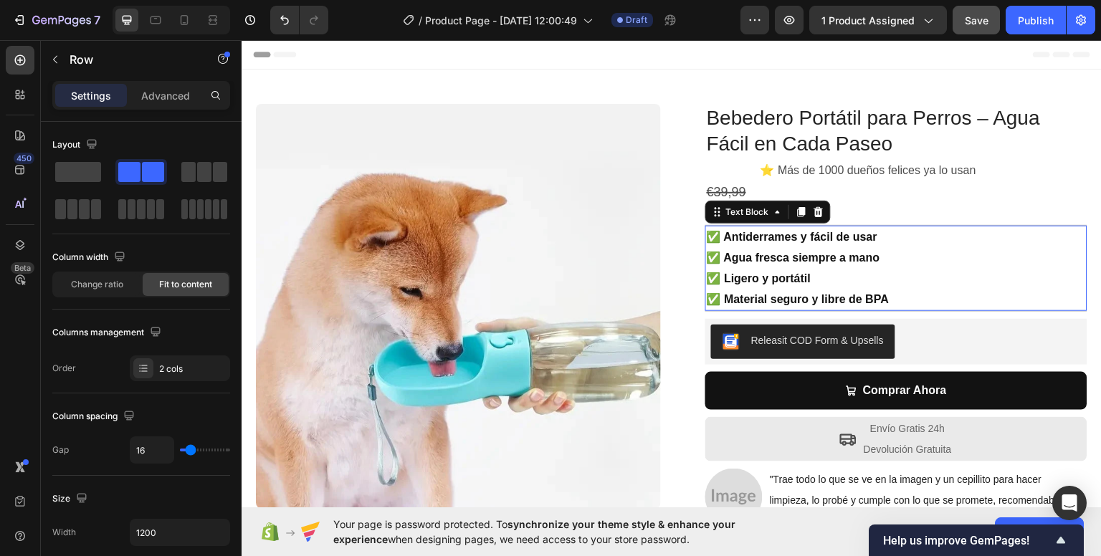
click at [1045, 263] on p "✅ Agua fresca siempre a mano" at bounding box center [896, 257] width 379 height 21
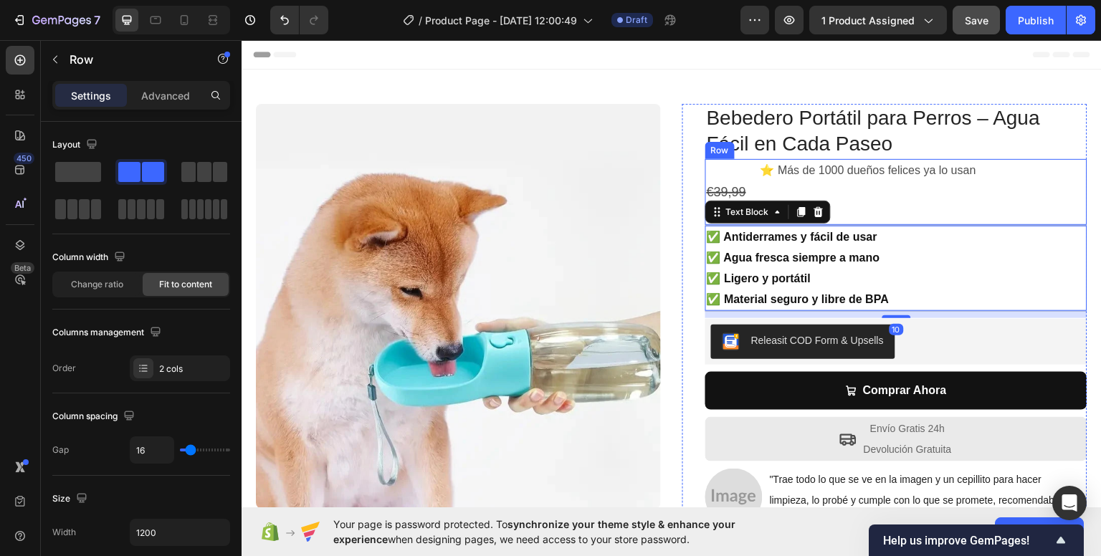
click at [1054, 194] on div "€39,99 Compare Price Compare Price ⭐ Más de 1000 dueños felices ya lo usan Text…" at bounding box center [896, 191] width 382 height 66
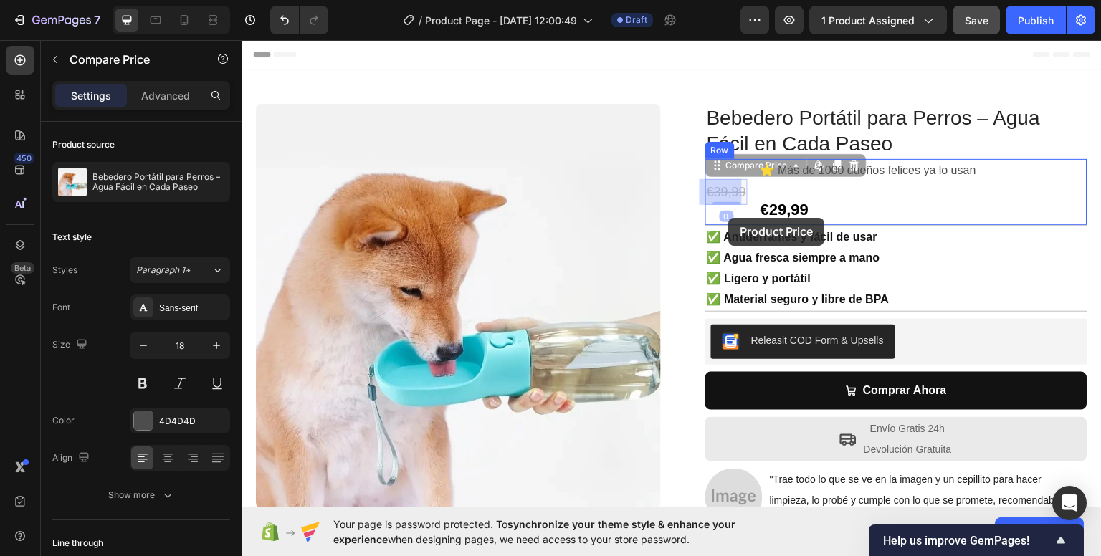
drag, startPoint x: 726, startPoint y: 190, endPoint x: 729, endPoint y: 217, distance: 27.4
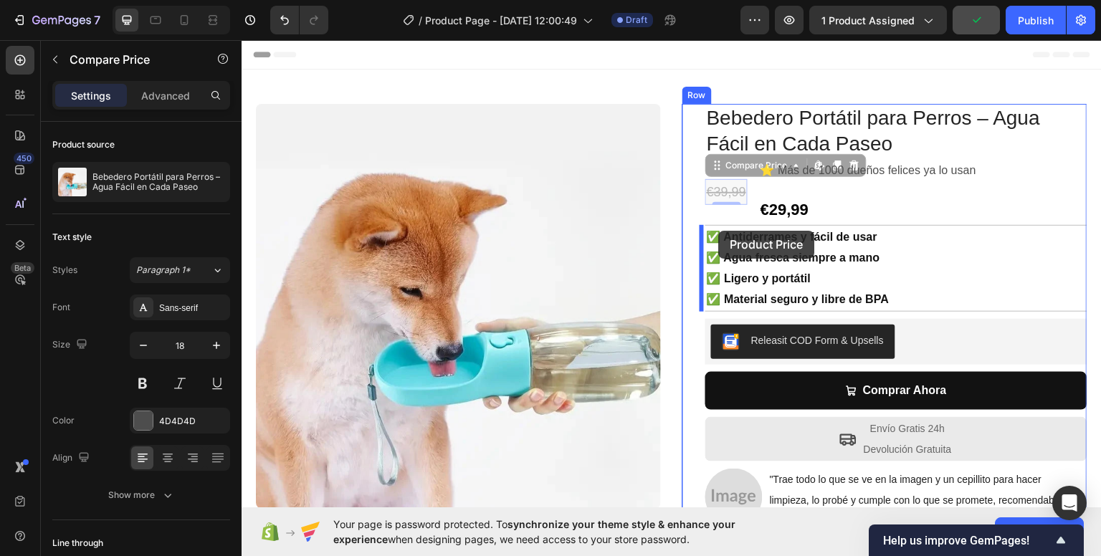
drag, startPoint x: 725, startPoint y: 190, endPoint x: 720, endPoint y: 229, distance: 39.0
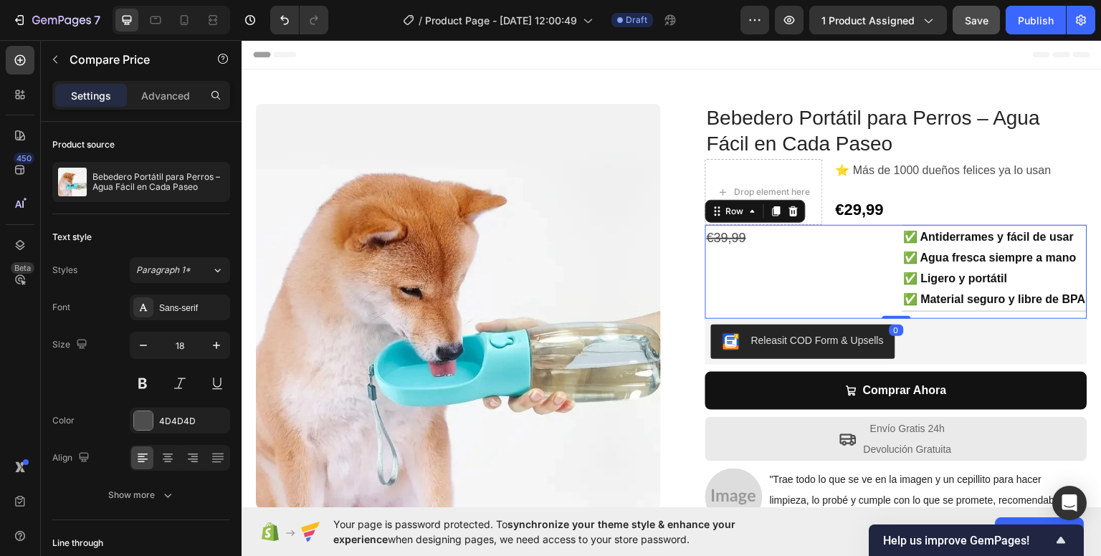
click at [799, 282] on div "€39,99 Compare Price Compare Price" at bounding box center [798, 271] width 186 height 94
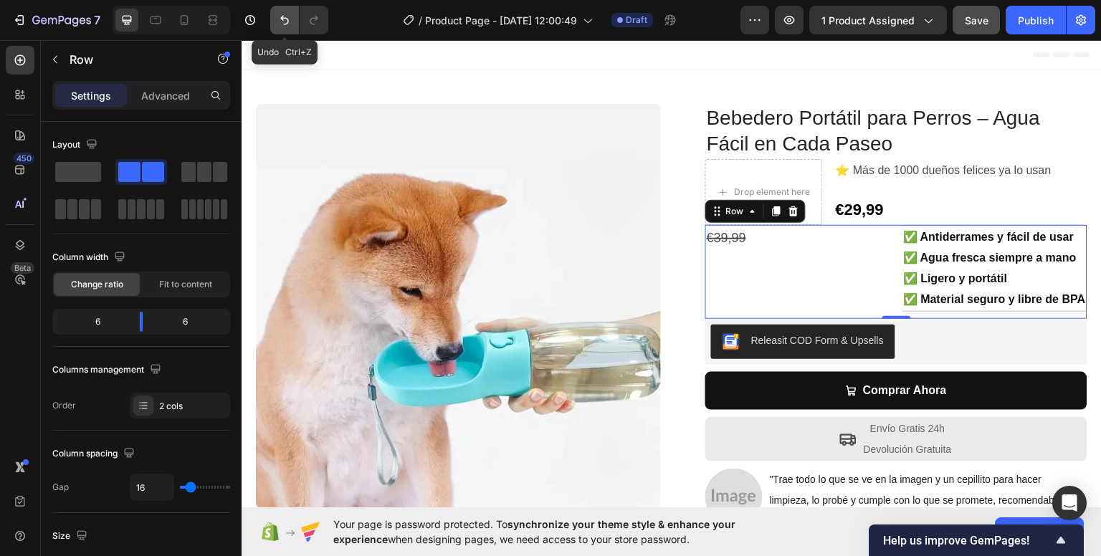
click at [291, 29] on button "Undo/Redo" at bounding box center [284, 20] width 29 height 29
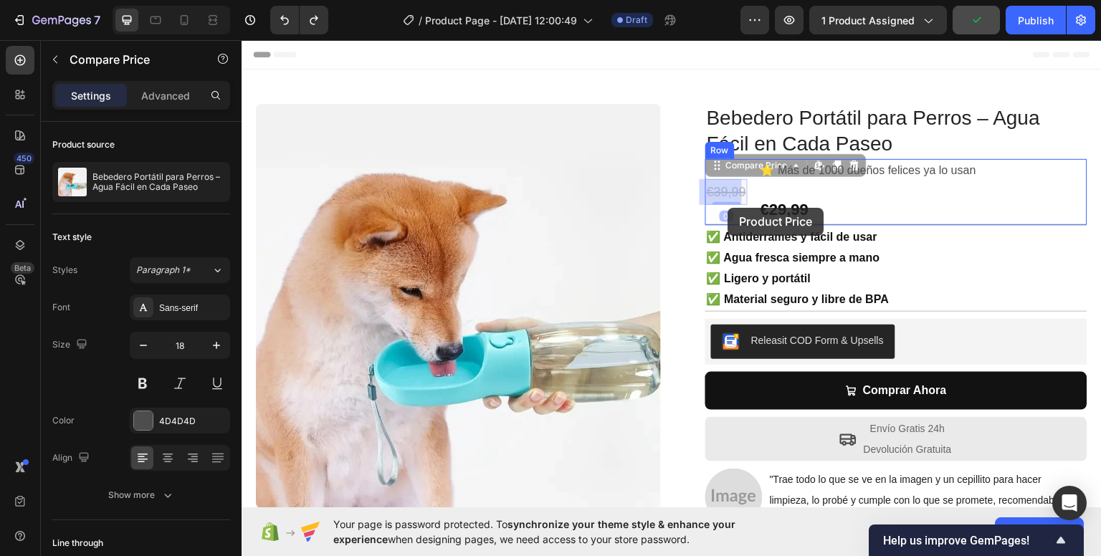
drag, startPoint x: 727, startPoint y: 191, endPoint x: 728, endPoint y: 207, distance: 15.8
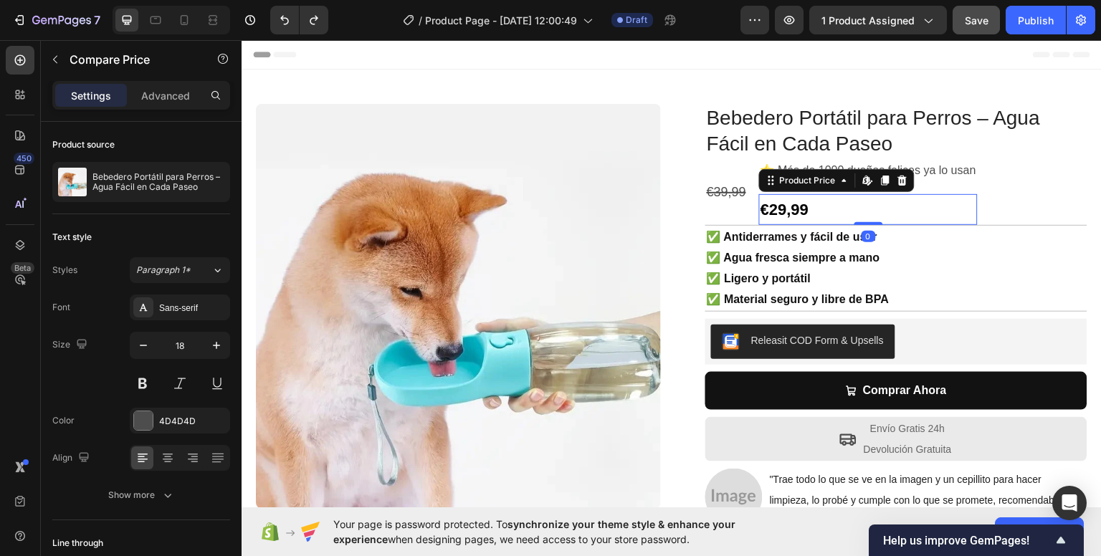
click at [790, 210] on div "€29,99" at bounding box center [868, 210] width 219 height 32
click at [711, 182] on div "€39,99" at bounding box center [726, 191] width 42 height 26
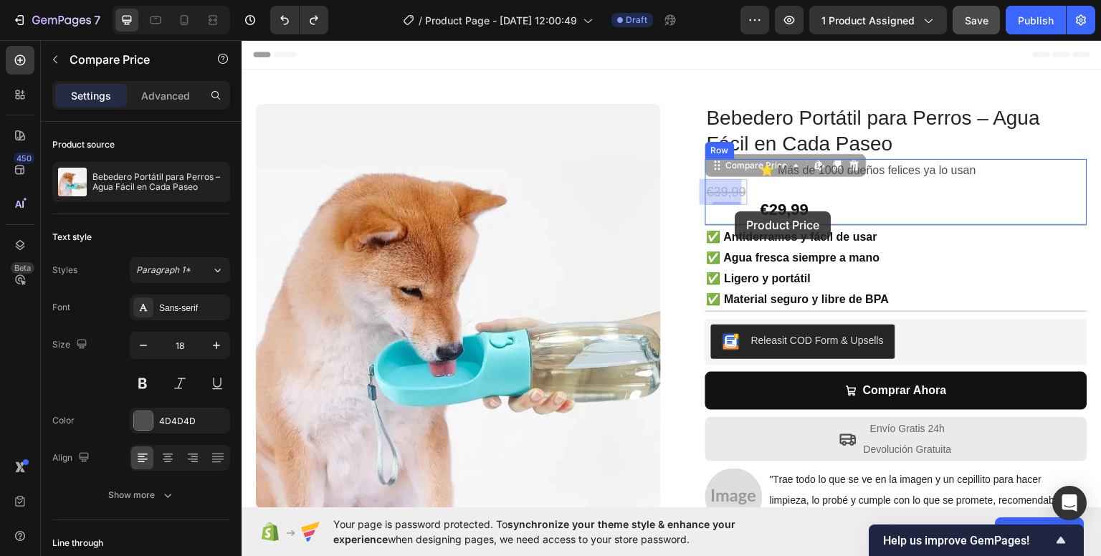
drag, startPoint x: 709, startPoint y: 166, endPoint x: 735, endPoint y: 211, distance: 53.0
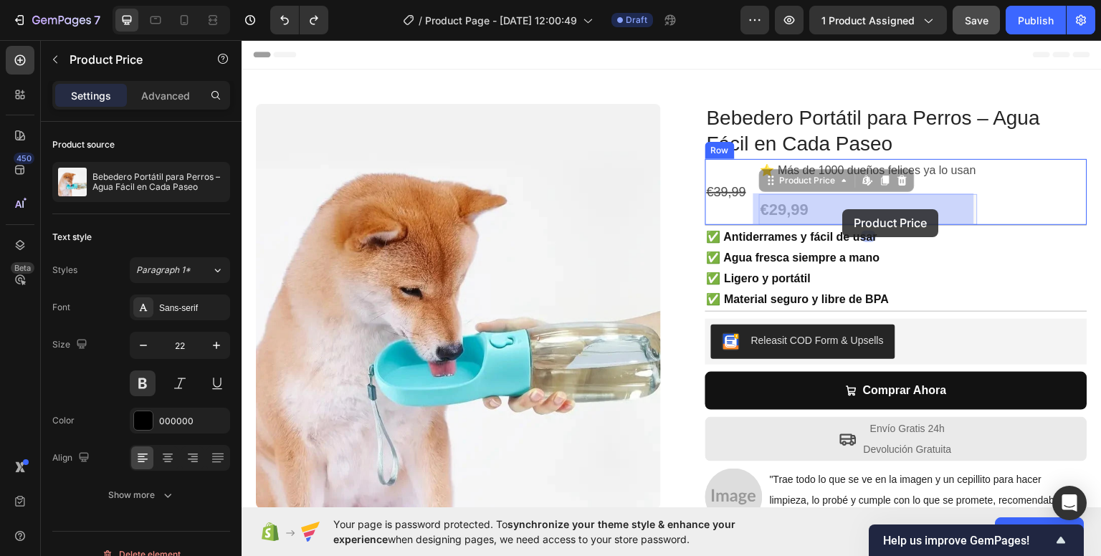
drag, startPoint x: 782, startPoint y: 207, endPoint x: 843, endPoint y: 209, distance: 60.9
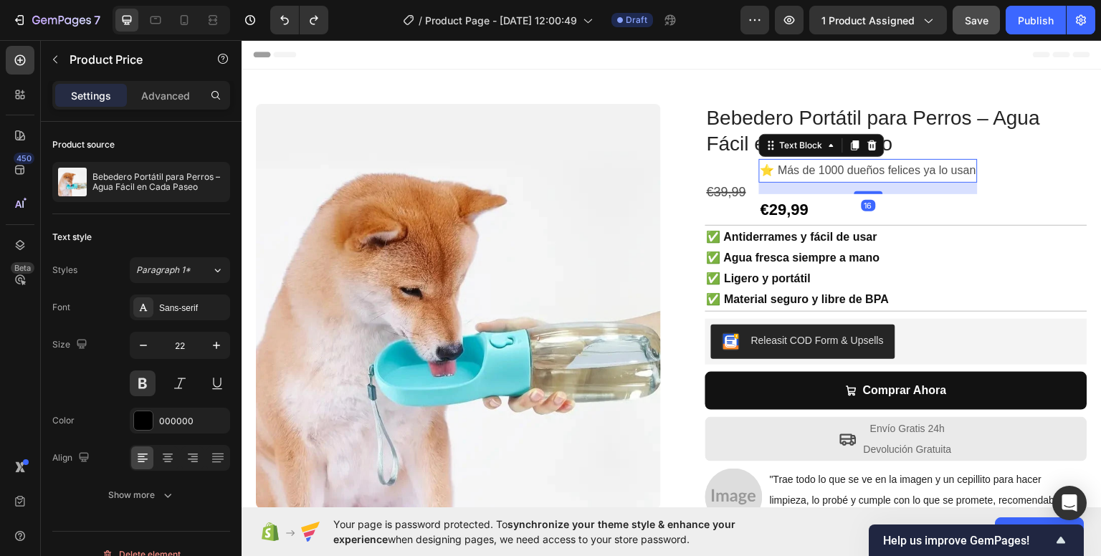
click at [940, 172] on p "⭐ Más de 1000 dueños felices ya lo usan" at bounding box center [869, 170] width 216 height 21
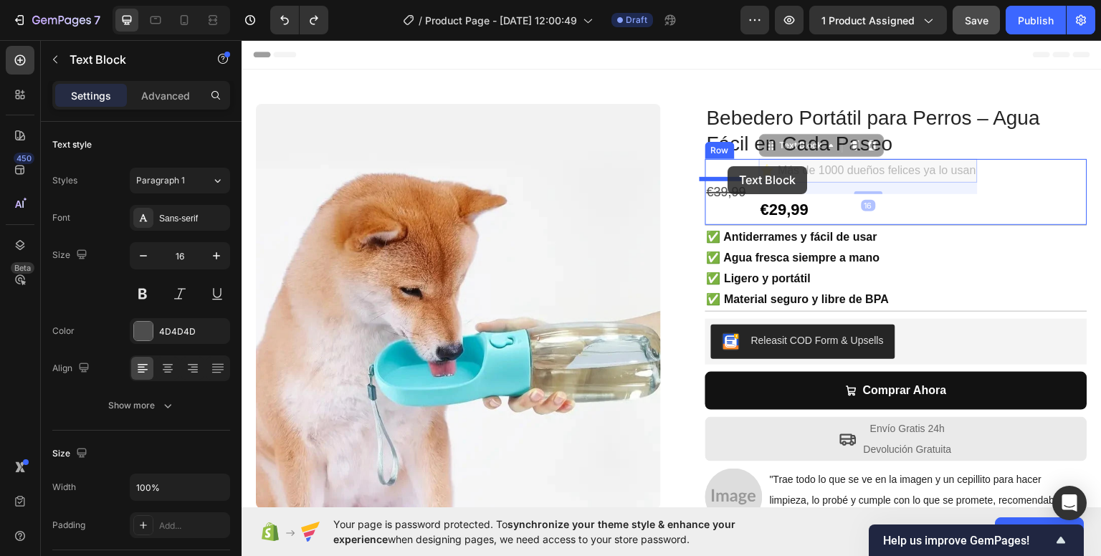
drag, startPoint x: 761, startPoint y: 148, endPoint x: 728, endPoint y: 166, distance: 36.6
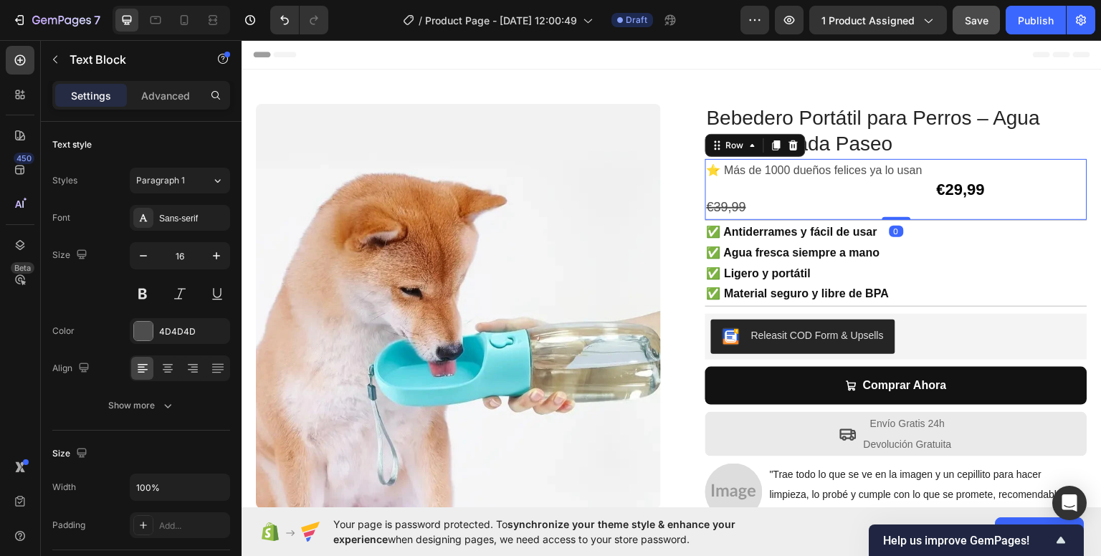
click at [1052, 197] on div "⭐ Más de 1000 dueños felices ya lo usan Text Block €39,99 Compare Price Compare…" at bounding box center [896, 188] width 382 height 61
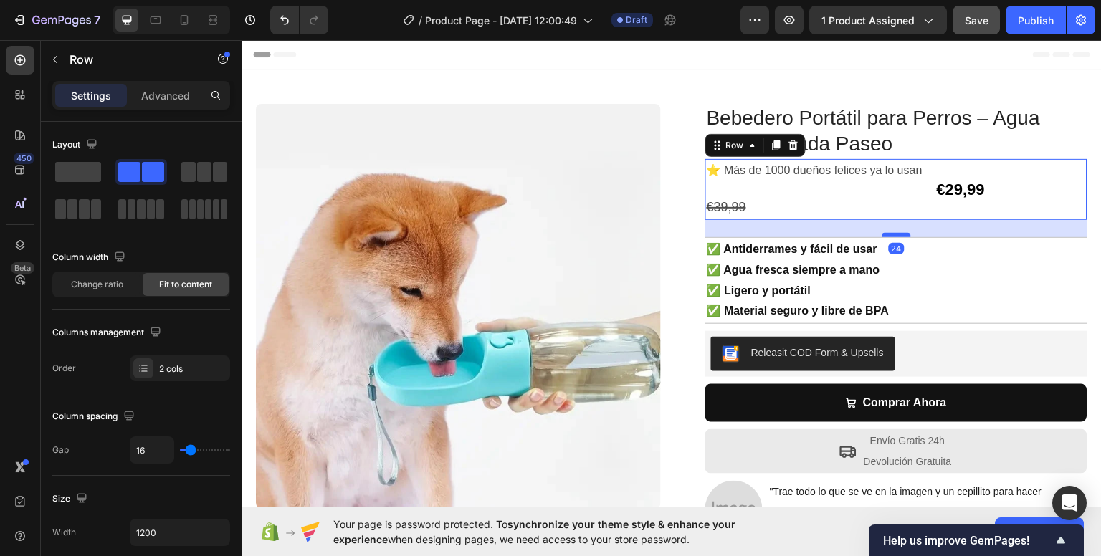
drag, startPoint x: 894, startPoint y: 219, endPoint x: 900, endPoint y: 240, distance: 21.8
click at [900, 237] on div at bounding box center [896, 234] width 29 height 4
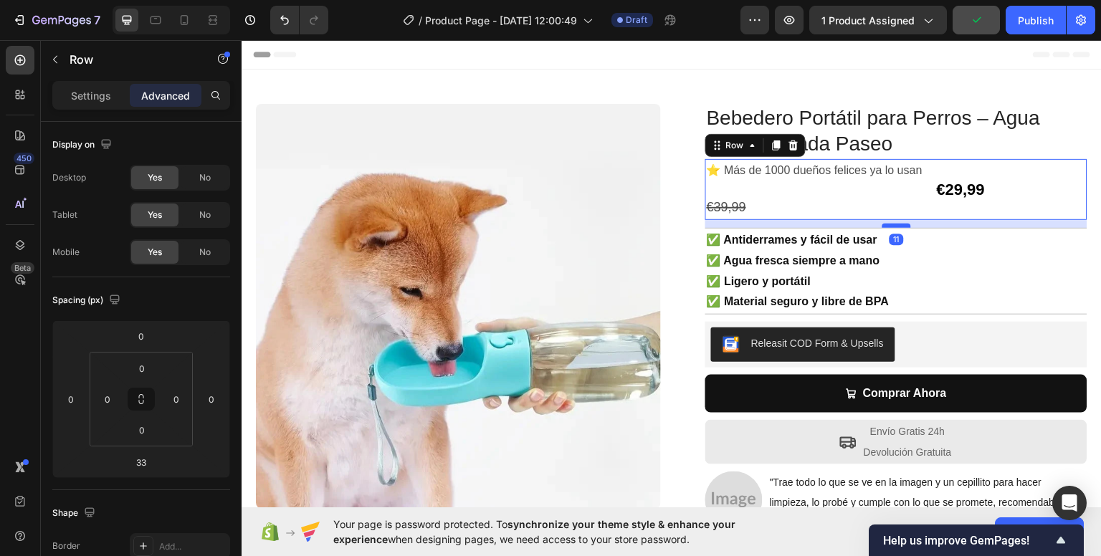
drag, startPoint x: 895, startPoint y: 242, endPoint x: 892, endPoint y: 226, distance: 16.0
click at [892, 226] on div at bounding box center [896, 225] width 29 height 4
type input "11"
click at [924, 203] on div "⭐ Más de 1000 dueños felices ya lo usan Text Block €39,99 Compare Price Compare…" at bounding box center [896, 188] width 382 height 61
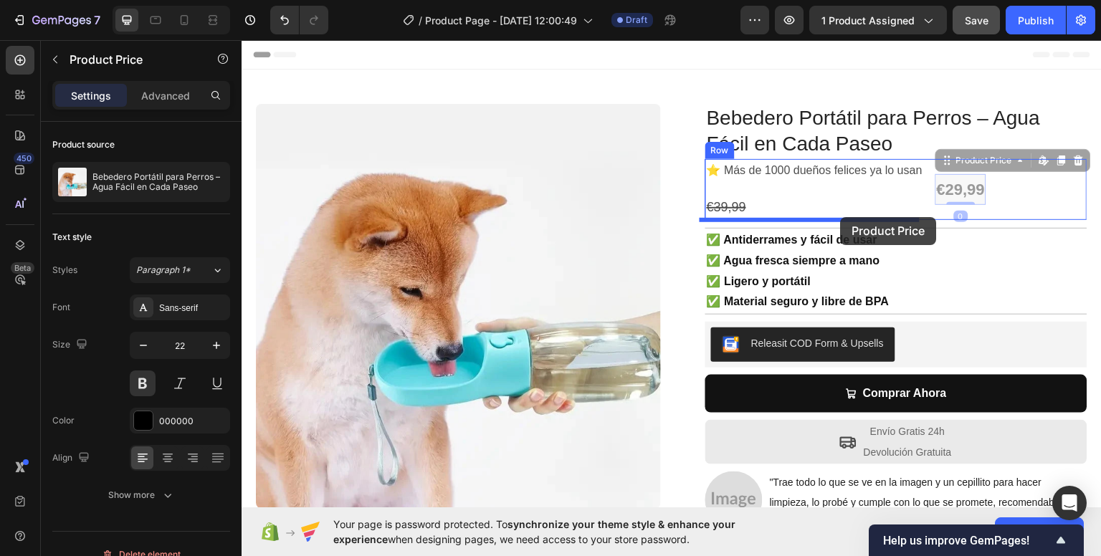
drag, startPoint x: 959, startPoint y: 196, endPoint x: 841, endPoint y: 214, distance: 119.7
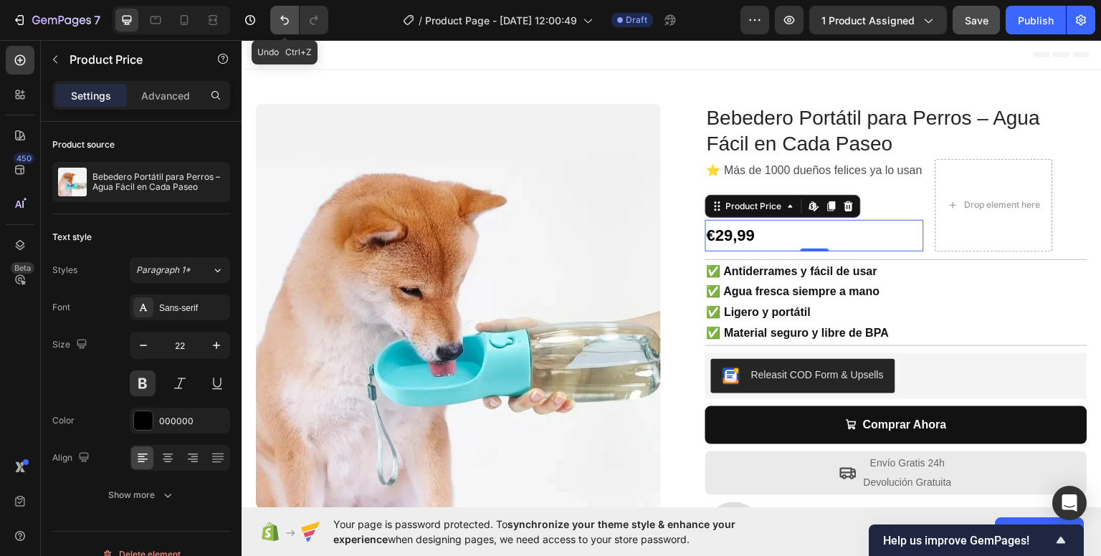
click at [292, 32] on button "Undo/Redo" at bounding box center [284, 20] width 29 height 29
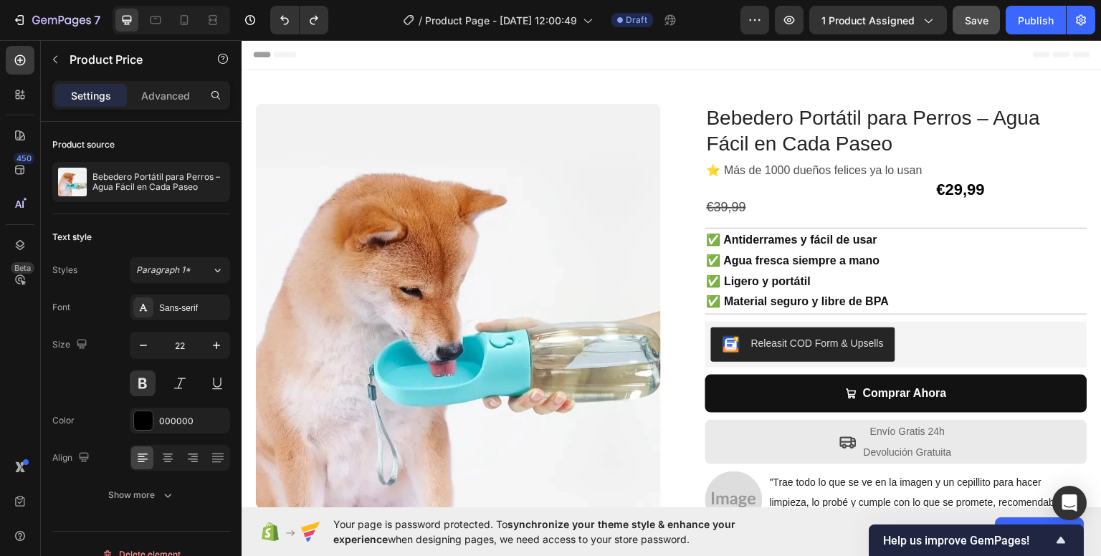
click at [963, 184] on div "€29,99" at bounding box center [960, 189] width 51 height 32
click at [959, 186] on div "€29,99" at bounding box center [960, 189] width 51 height 32
click at [935, 184] on div "€29,99" at bounding box center [960, 189] width 51 height 32
click at [961, 184] on div "€29,99" at bounding box center [960, 189] width 51 height 32
drag, startPoint x: 960, startPoint y: 194, endPoint x: 932, endPoint y: 201, distance: 29.0
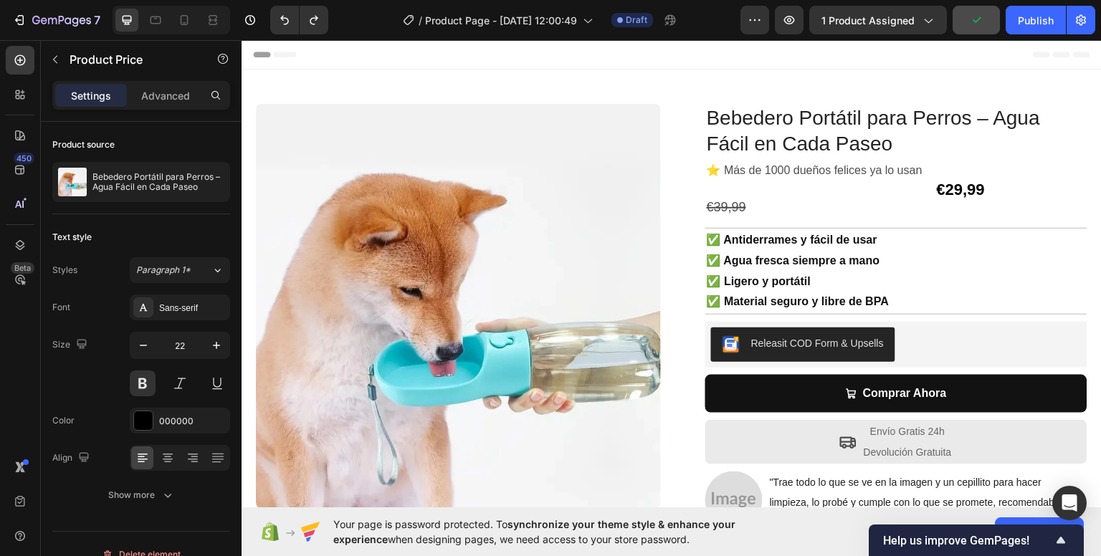
click at [959, 194] on div "€29,99" at bounding box center [960, 189] width 51 height 32
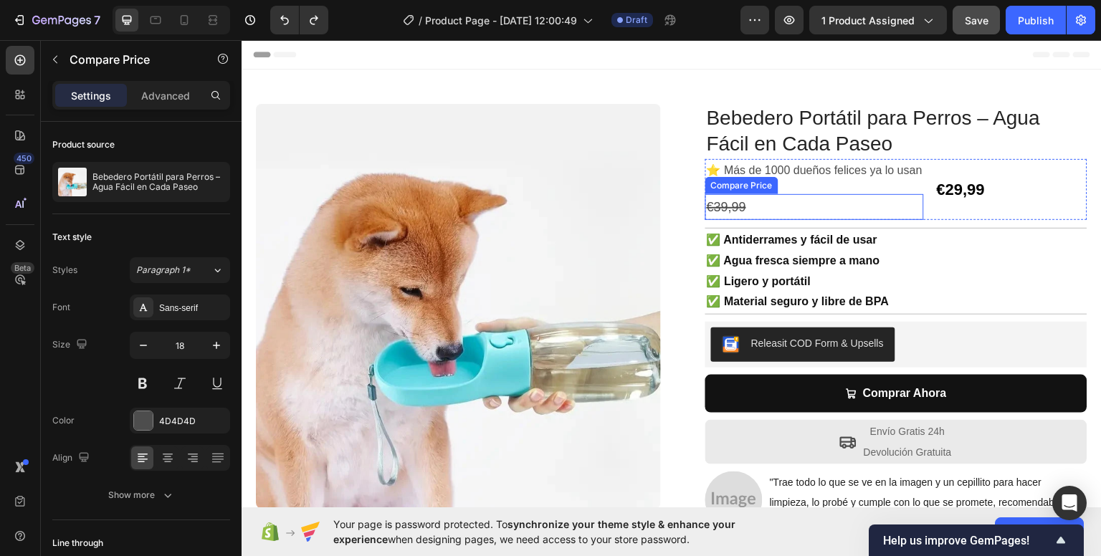
drag, startPoint x: 740, startPoint y: 204, endPoint x: 760, endPoint y: 205, distance: 19.4
click at [741, 205] on div "€39,99" at bounding box center [814, 207] width 219 height 26
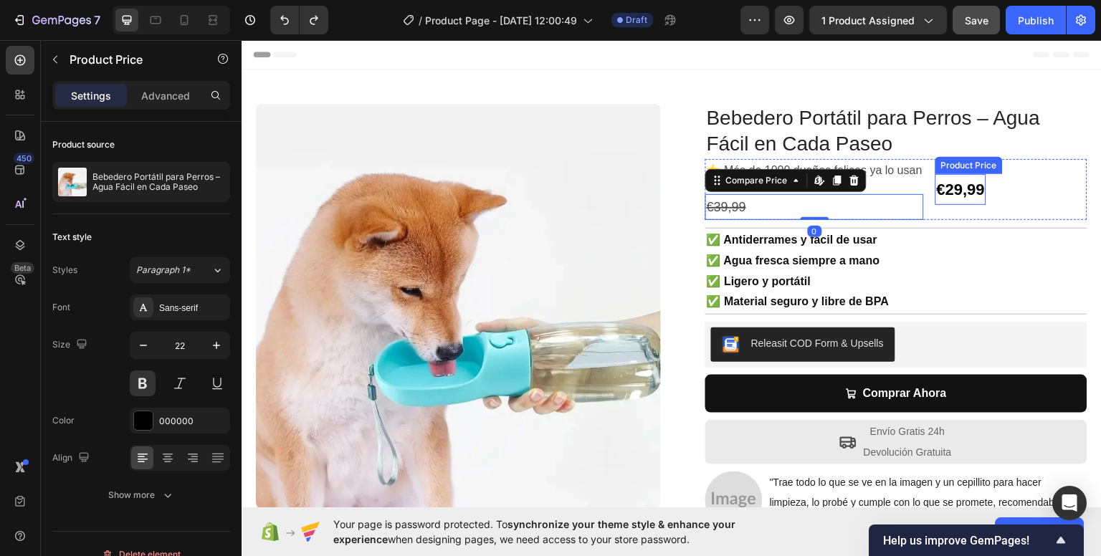
click at [963, 190] on div "€29,99" at bounding box center [960, 189] width 51 height 32
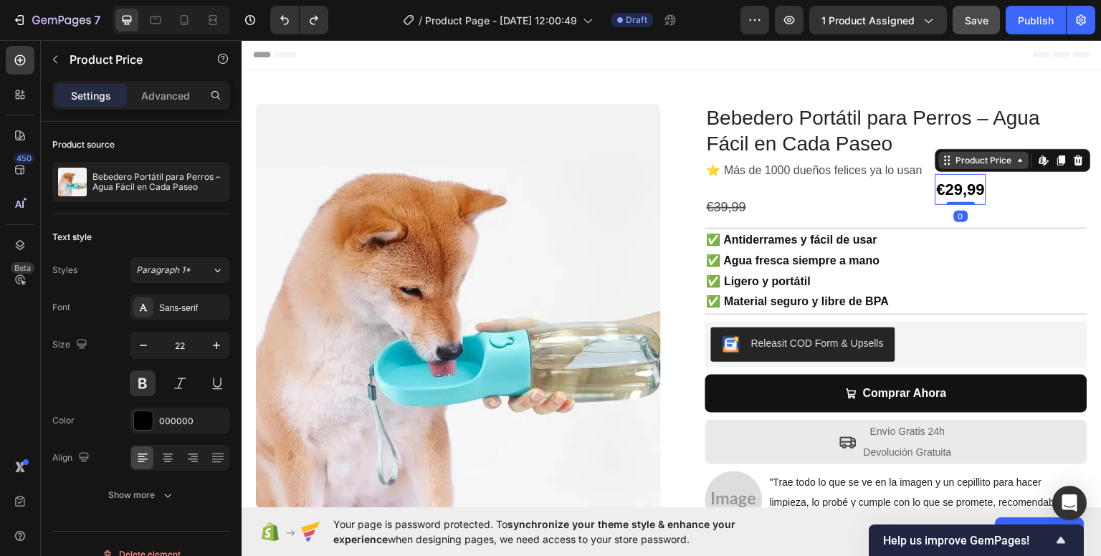
click at [1015, 160] on icon at bounding box center [1020, 159] width 11 height 11
click at [1015, 161] on icon at bounding box center [1020, 159] width 11 height 11
click at [1011, 168] on div "Product Price Edit content in Shopify" at bounding box center [1013, 159] width 156 height 23
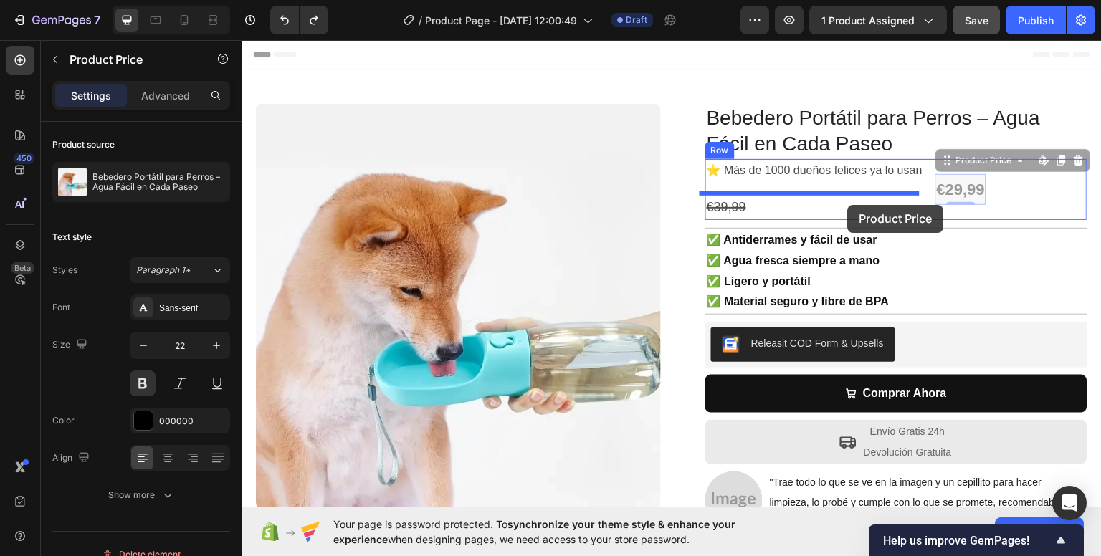
drag, startPoint x: 946, startPoint y: 189, endPoint x: 848, endPoint y: 204, distance: 99.4
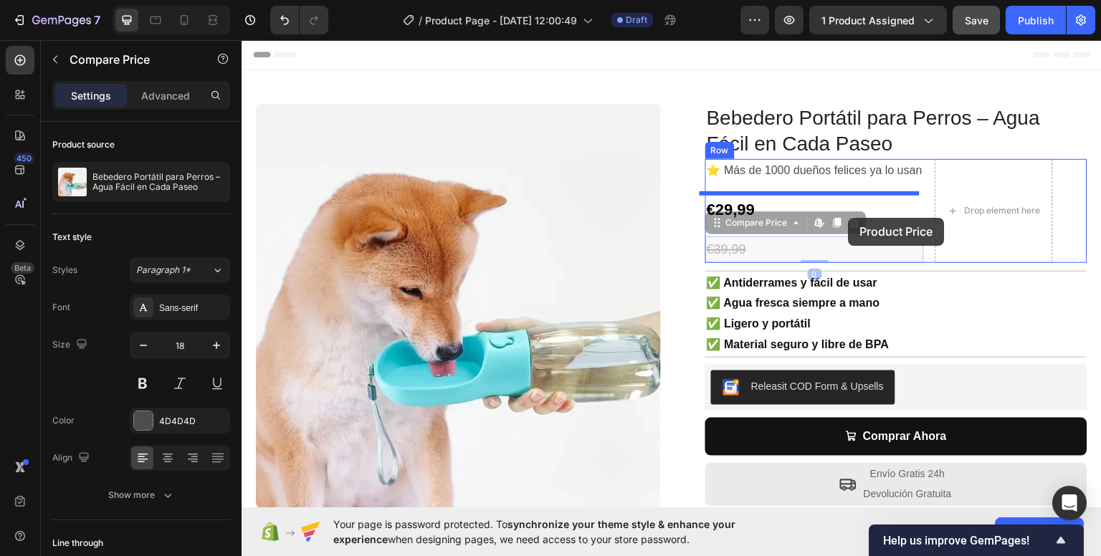
drag, startPoint x: 729, startPoint y: 248, endPoint x: 849, endPoint y: 216, distance: 123.8
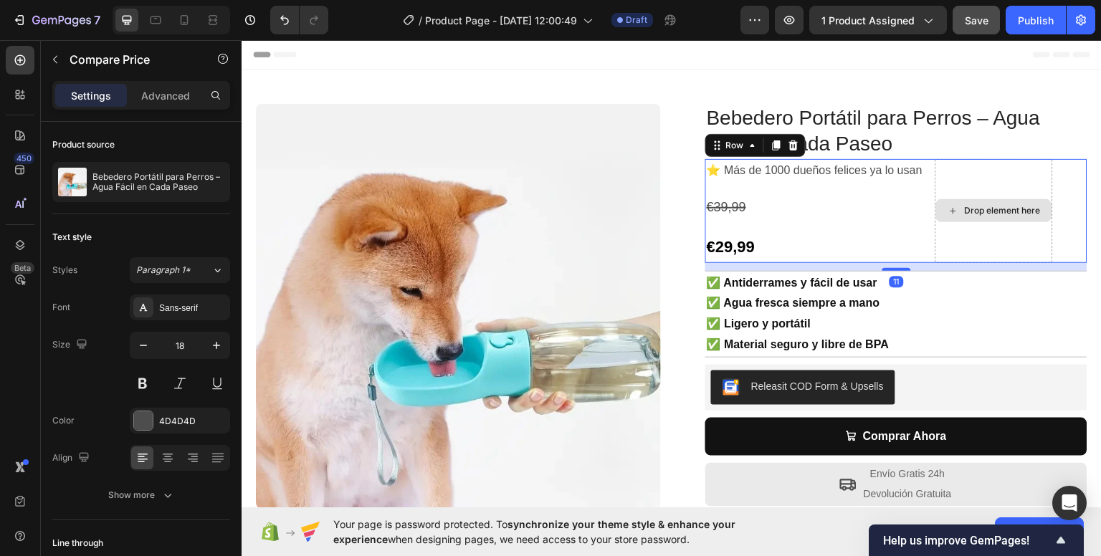
click at [992, 228] on div "Drop element here" at bounding box center [994, 210] width 118 height 104
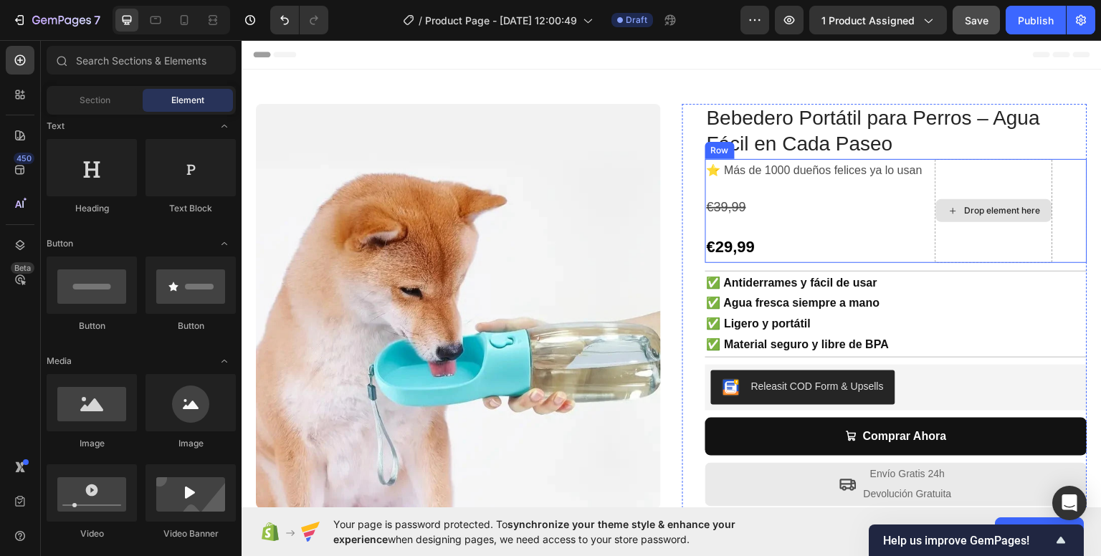
scroll to position [0, 0]
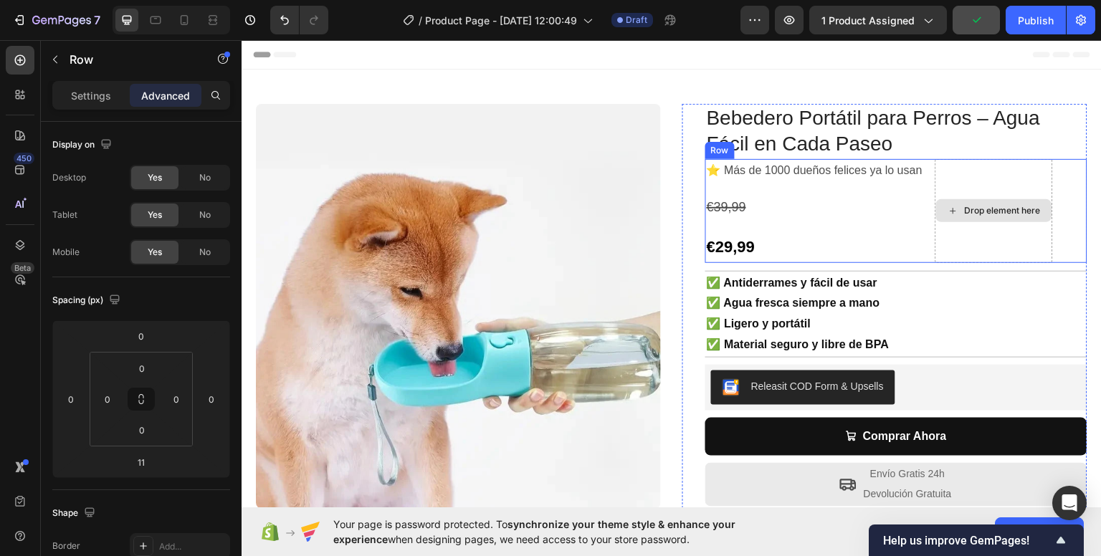
click at [999, 224] on div "Drop element here" at bounding box center [994, 210] width 118 height 104
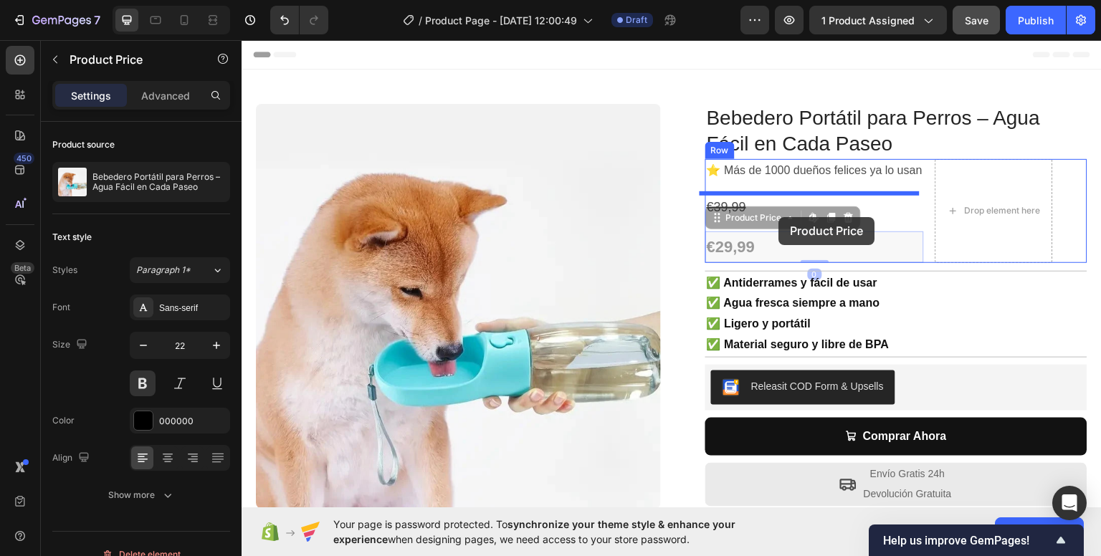
drag, startPoint x: 735, startPoint y: 239, endPoint x: 779, endPoint y: 216, distance: 49.7
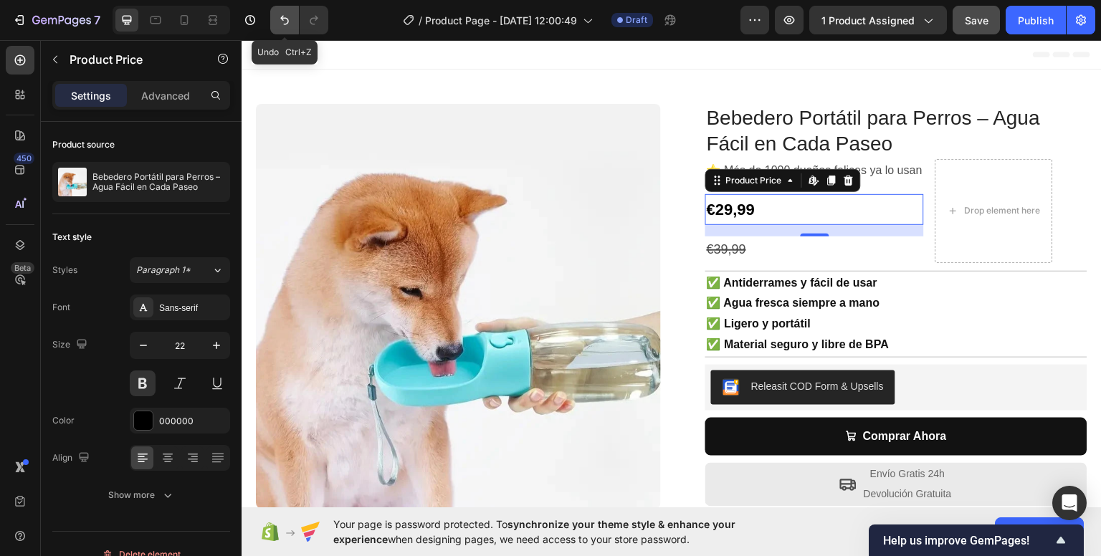
click at [271, 20] on button "Undo/Redo" at bounding box center [284, 20] width 29 height 29
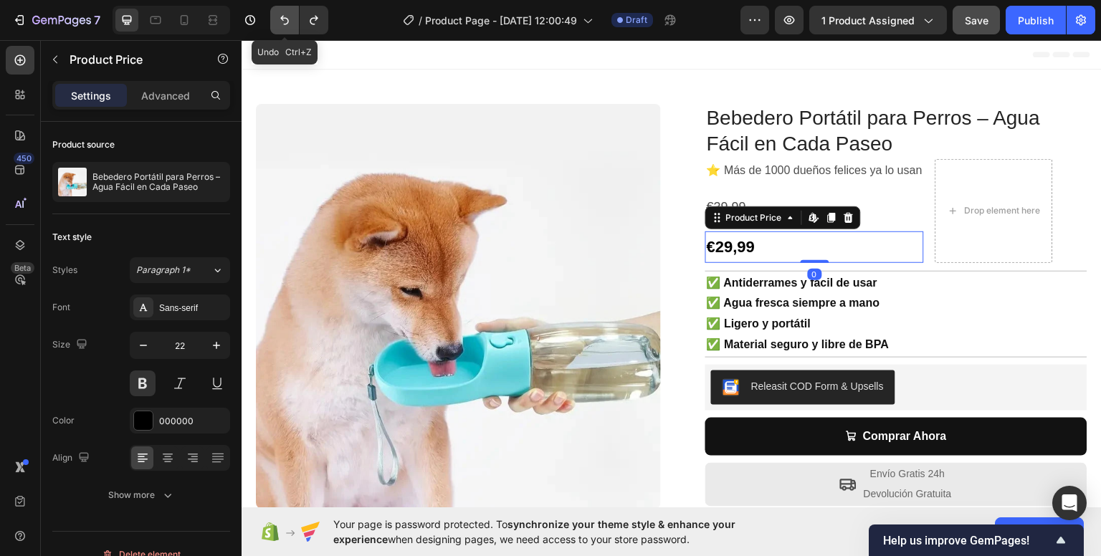
click at [271, 20] on button "Undo/Redo" at bounding box center [284, 20] width 29 height 29
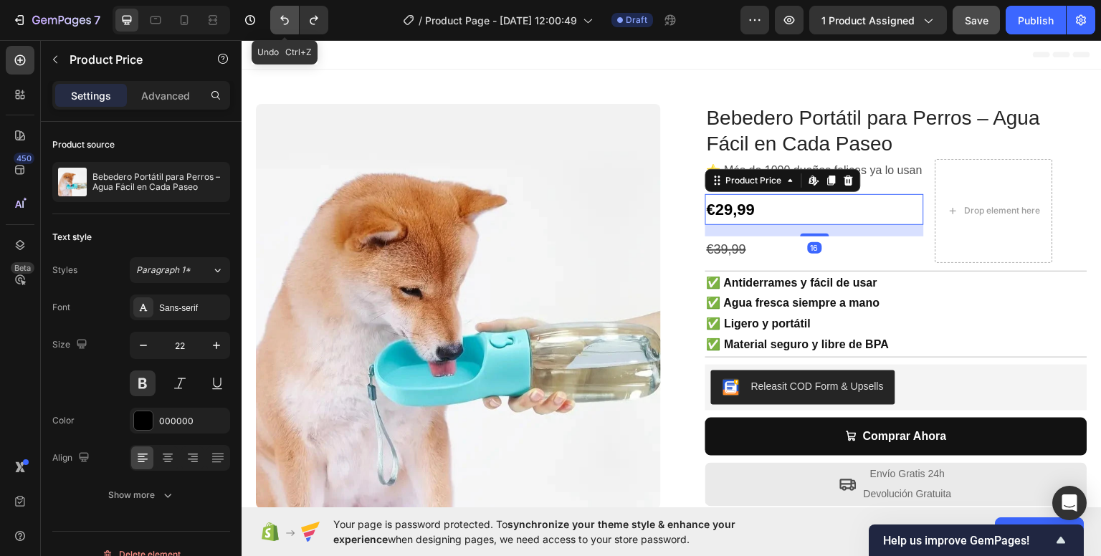
click at [271, 20] on button "Undo/Redo" at bounding box center [284, 20] width 29 height 29
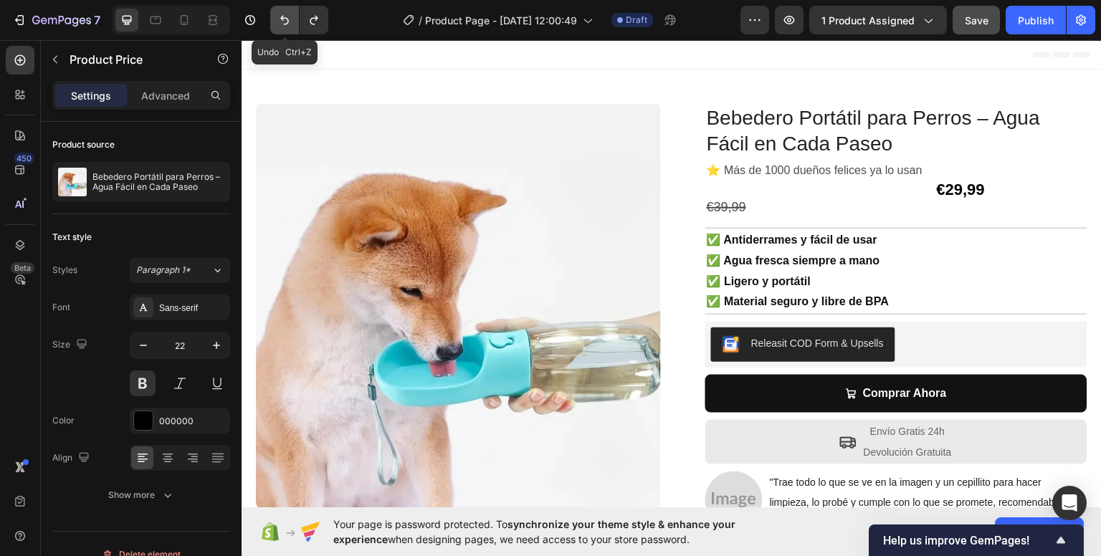
click at [283, 24] on icon "Undo/Redo" at bounding box center [284, 20] width 14 height 14
click at [282, 18] on icon "Undo/Redo" at bounding box center [284, 20] width 9 height 9
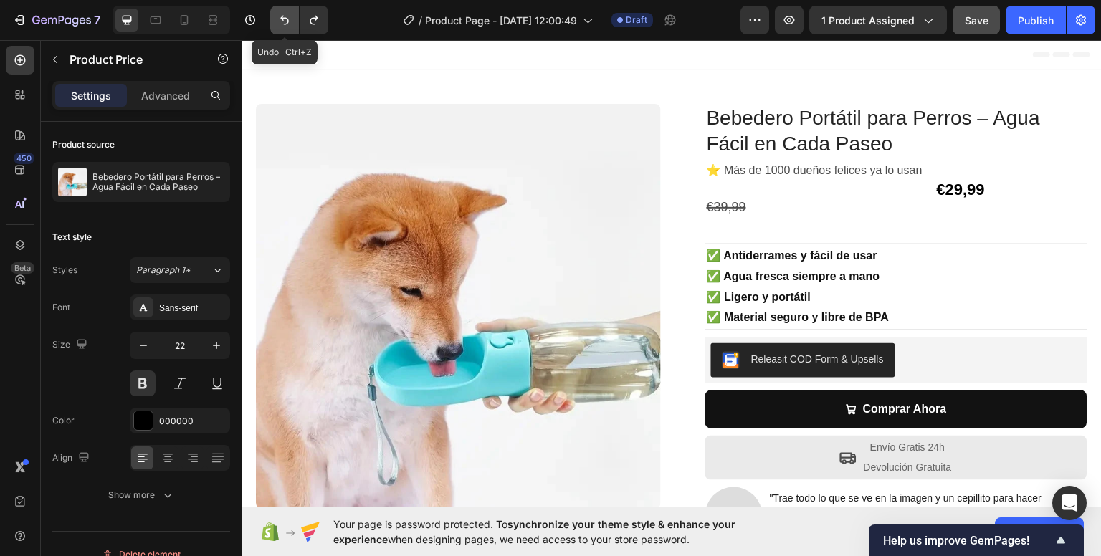
click at [282, 17] on icon "Undo/Redo" at bounding box center [284, 20] width 9 height 9
click at [282, 16] on icon "Undo/Redo" at bounding box center [284, 20] width 9 height 9
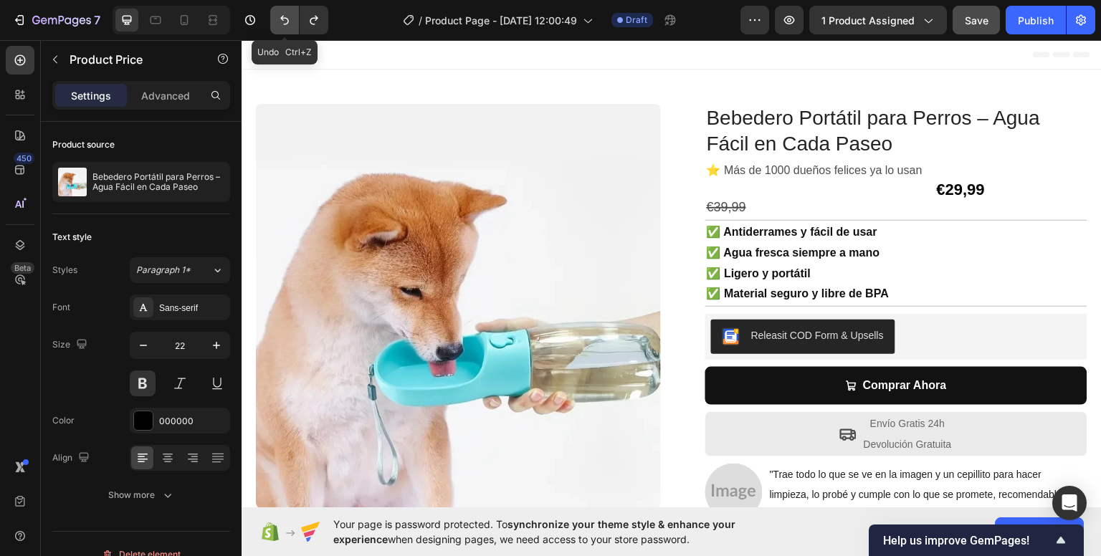
click at [283, 15] on icon "Undo/Redo" at bounding box center [284, 20] width 14 height 14
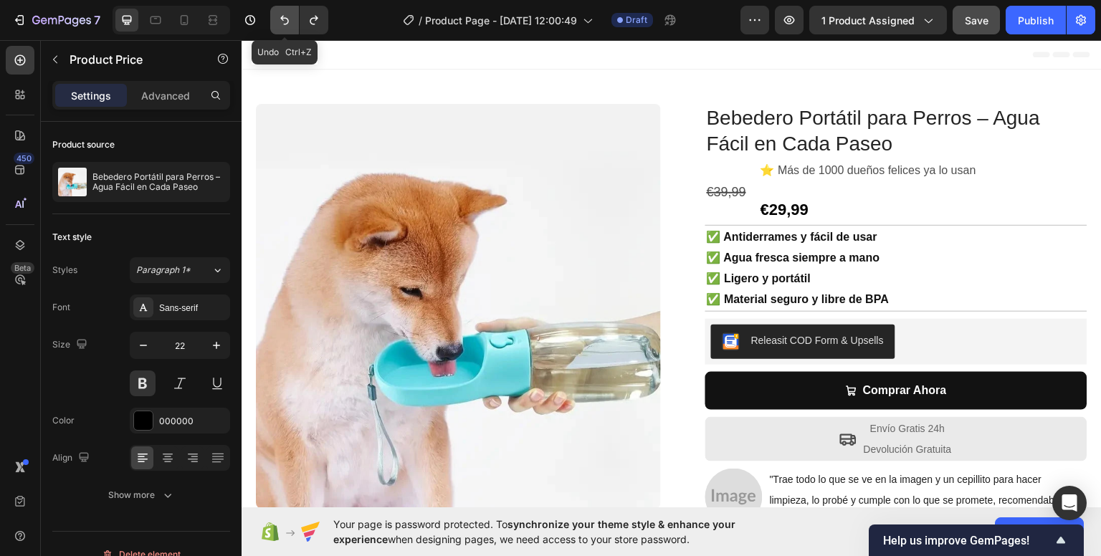
click at [287, 22] on icon "Undo/Redo" at bounding box center [284, 20] width 9 height 9
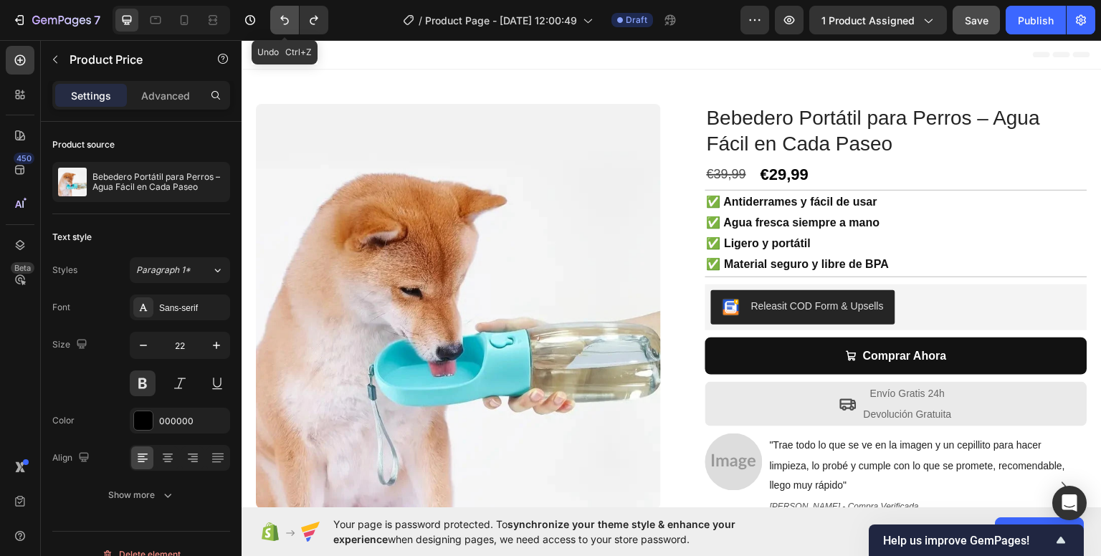
click at [287, 22] on icon "Undo/Redo" at bounding box center [284, 20] width 9 height 9
click at [308, 21] on icon "Undo/Redo" at bounding box center [314, 20] width 14 height 14
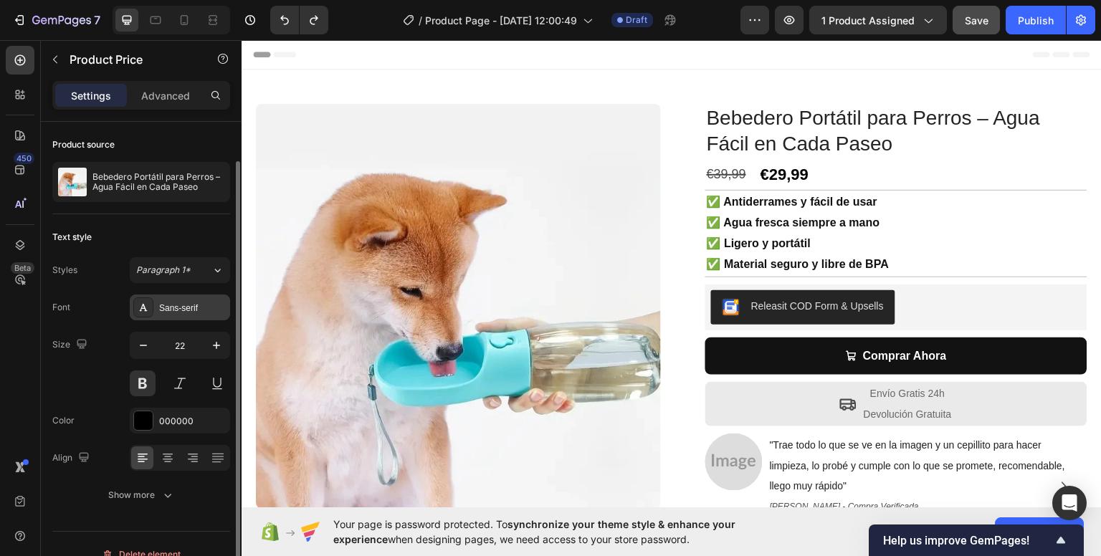
scroll to position [20, 0]
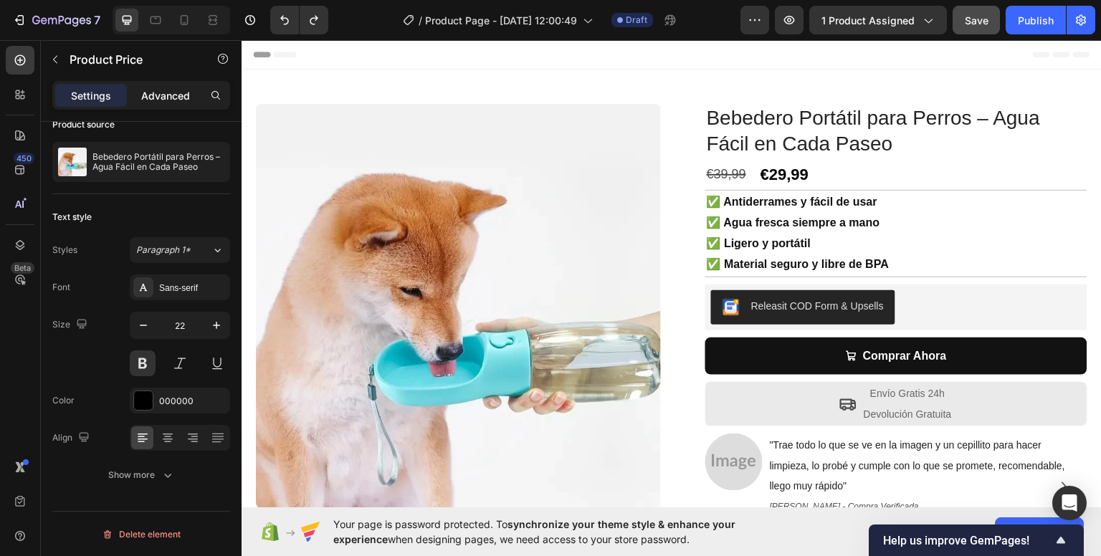
click at [163, 90] on p "Advanced" at bounding box center [165, 95] width 49 height 15
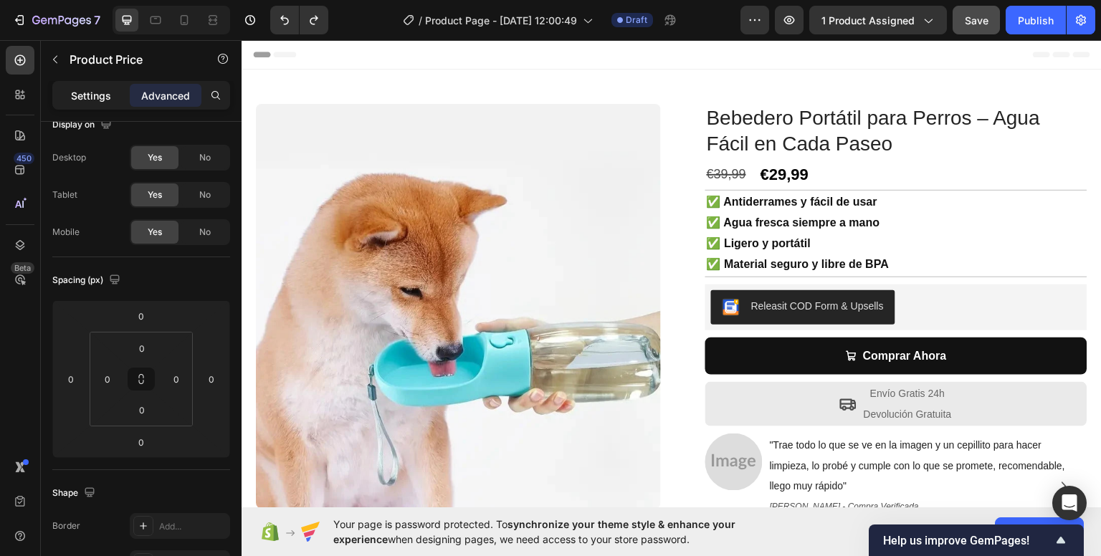
click at [120, 97] on div "Settings" at bounding box center [91, 95] width 72 height 23
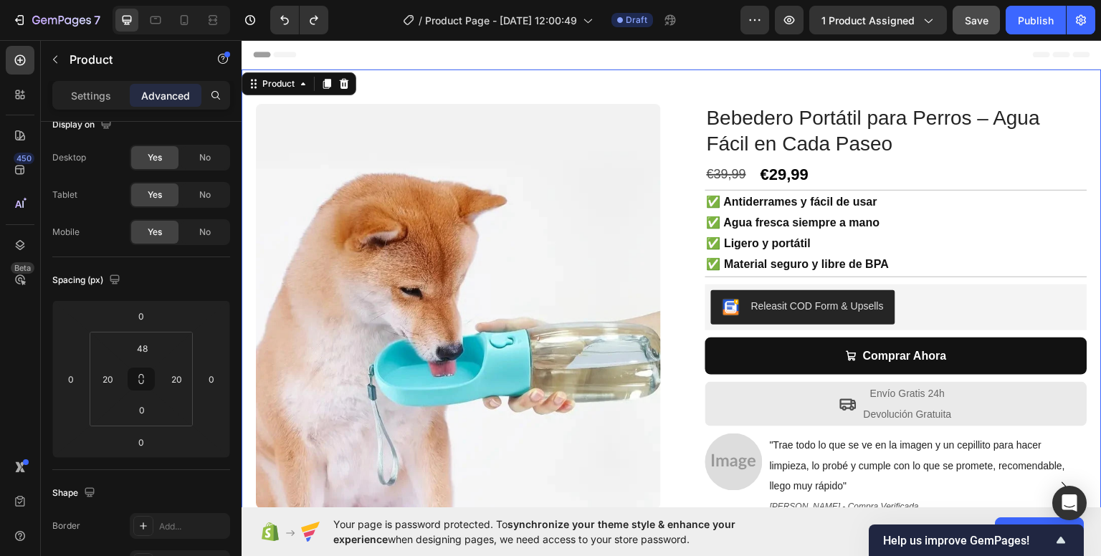
scroll to position [0, 0]
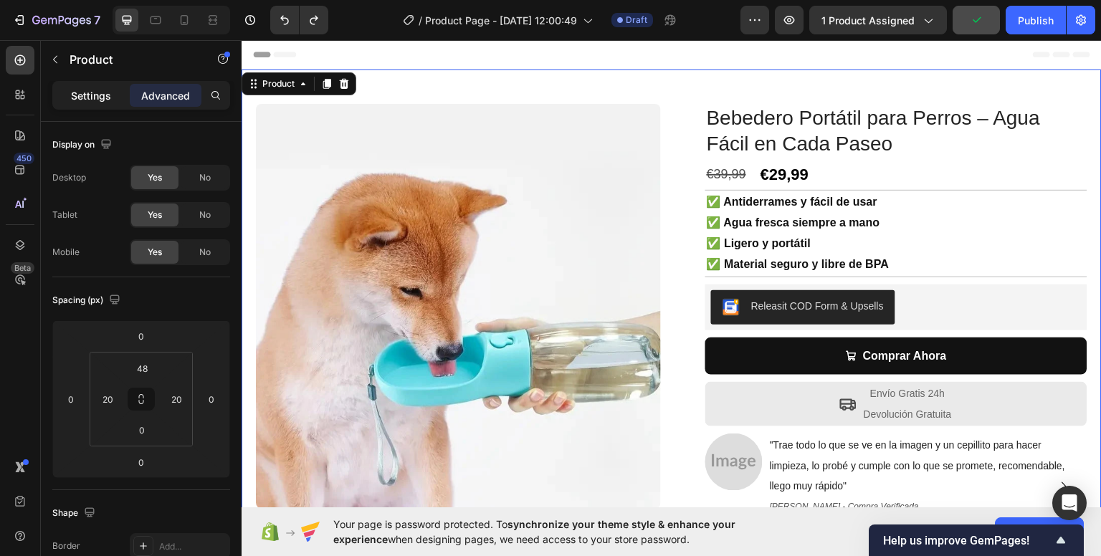
click at [106, 95] on p "Settings" at bounding box center [91, 95] width 40 height 15
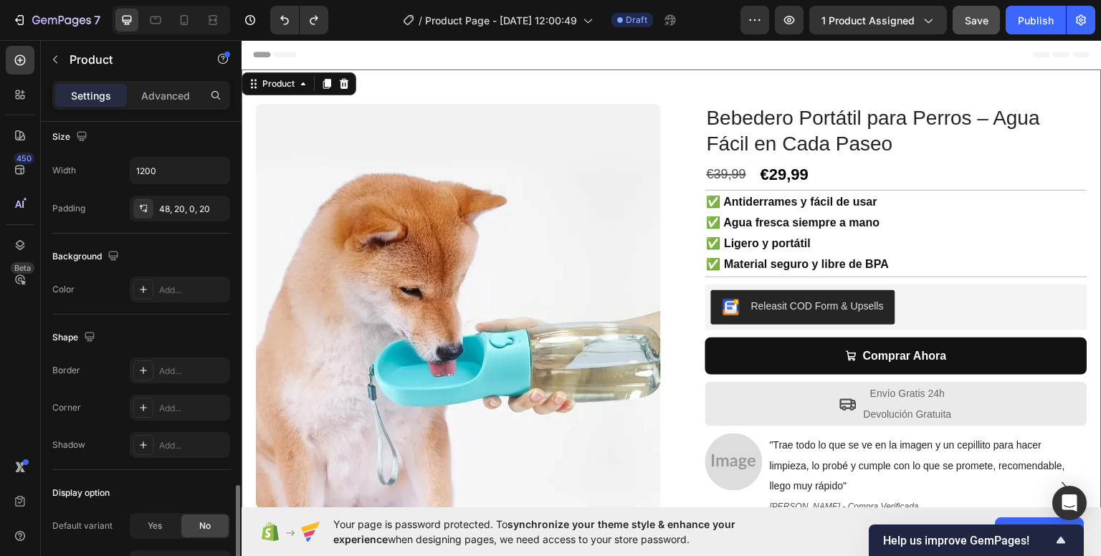
scroll to position [454, 0]
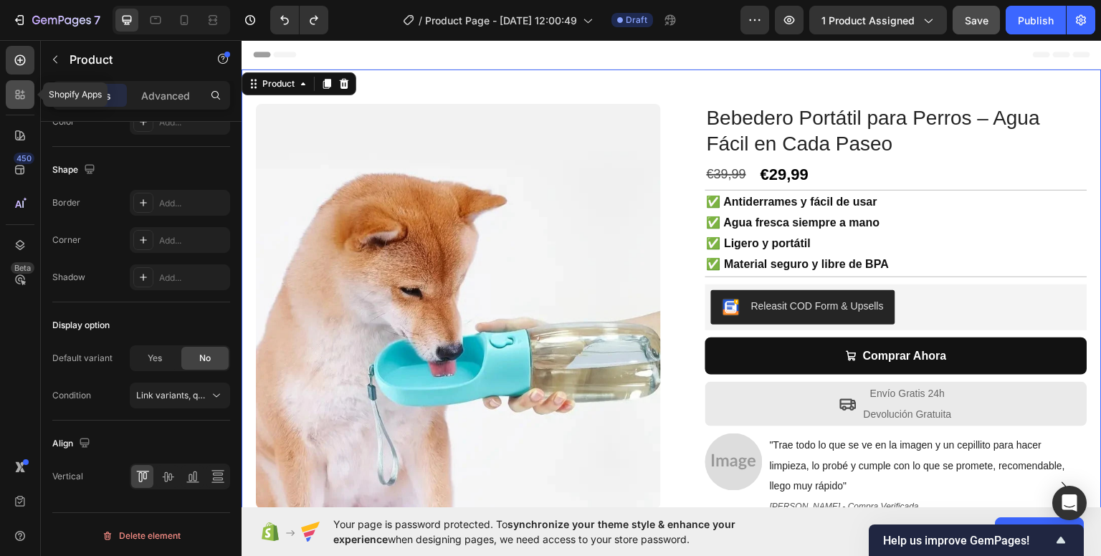
click at [20, 99] on icon at bounding box center [20, 94] width 14 height 14
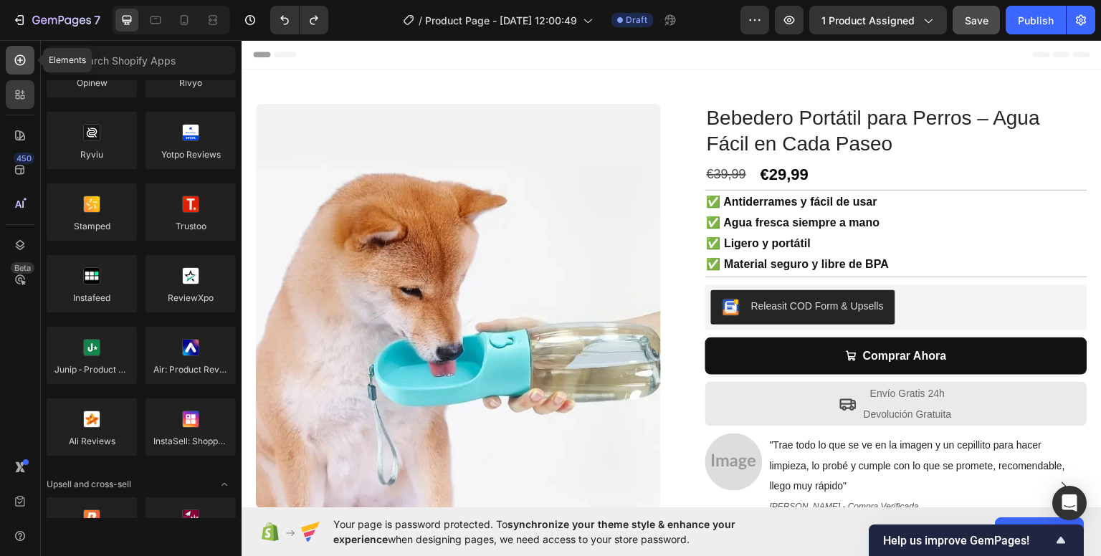
click at [31, 53] on div at bounding box center [20, 60] width 29 height 29
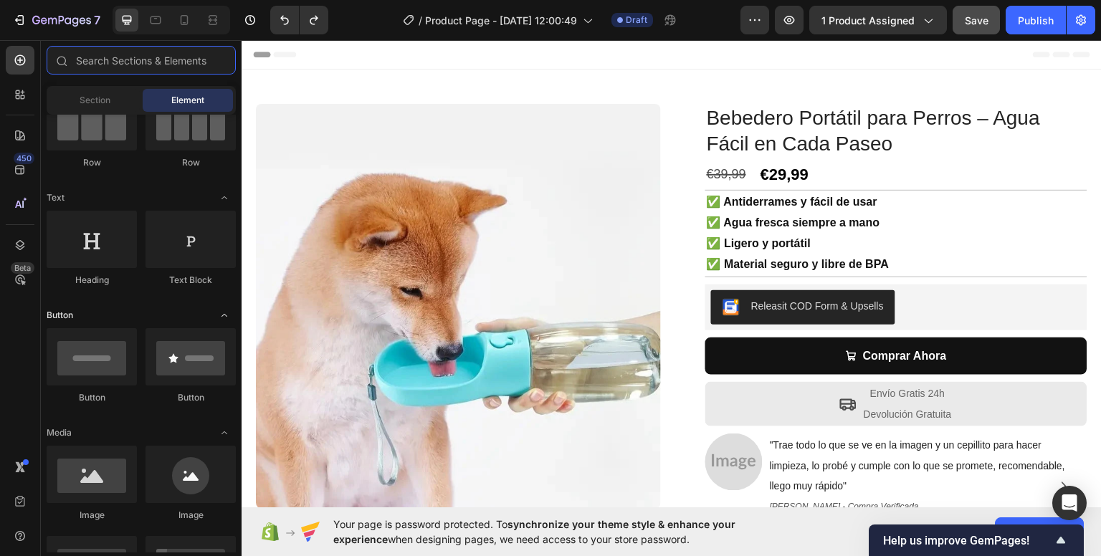
scroll to position [72, 0]
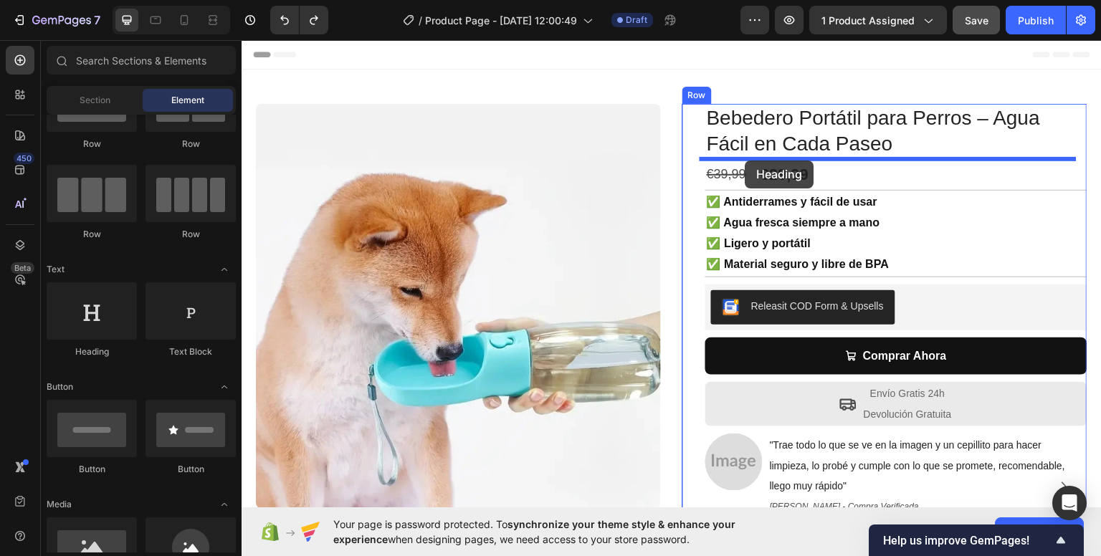
drag, startPoint x: 343, startPoint y: 364, endPoint x: 746, endPoint y: 160, distance: 451.7
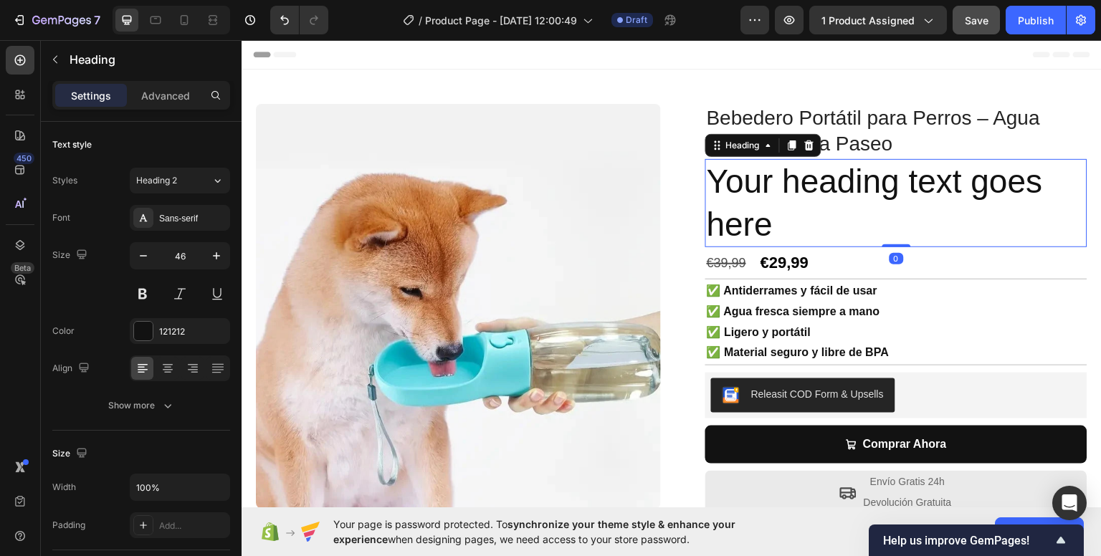
click at [860, 220] on h2 "Your heading text goes here" at bounding box center [896, 202] width 382 height 89
click at [860, 220] on p "Your heading text goes here" at bounding box center [896, 203] width 379 height 86
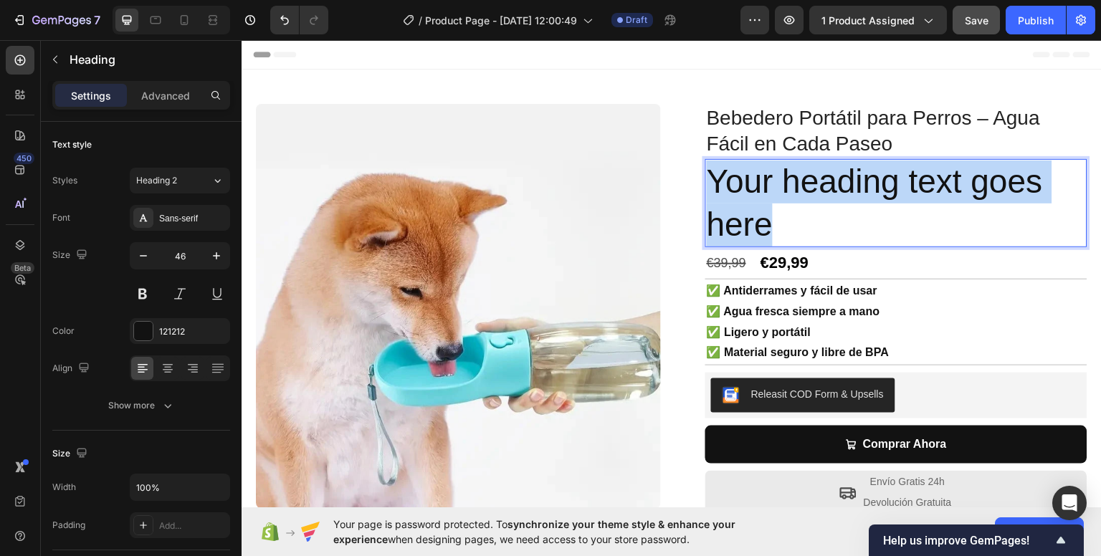
drag, startPoint x: 861, startPoint y: 220, endPoint x: 707, endPoint y: 181, distance: 159.1
click at [707, 181] on p "Your heading text goes here" at bounding box center [896, 203] width 379 height 86
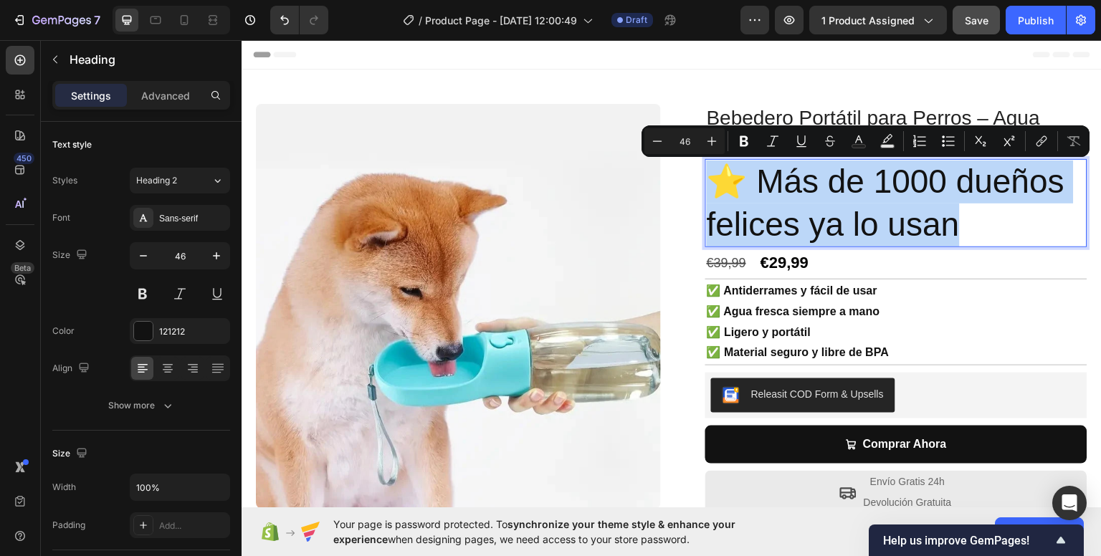
drag, startPoint x: 983, startPoint y: 224, endPoint x: 707, endPoint y: 174, distance: 280.5
click at [707, 180] on p "⭐ Más de 1000 dueños felices ya lo usan" at bounding box center [896, 203] width 379 height 86
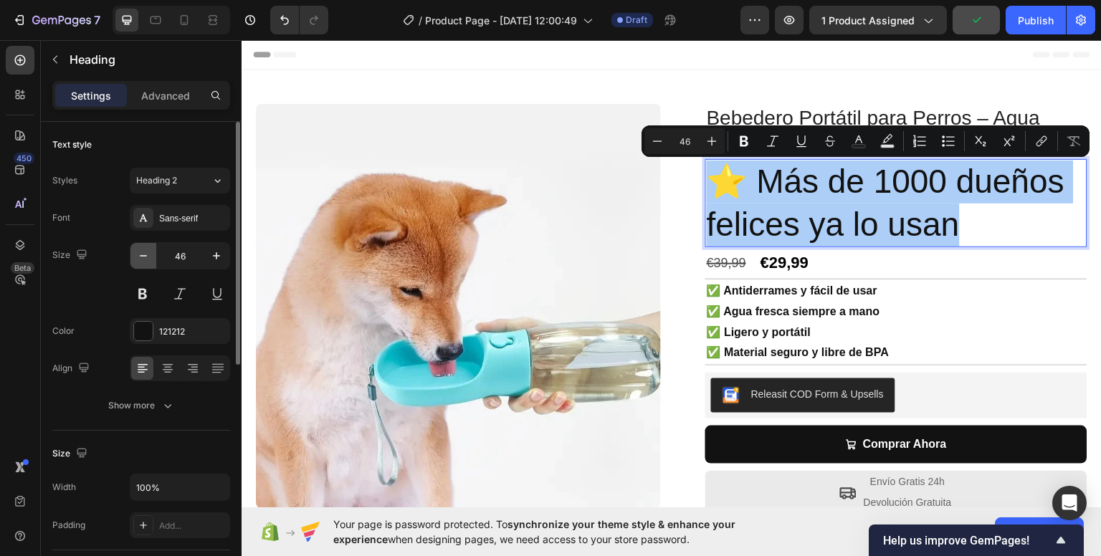
click at [152, 258] on button "button" at bounding box center [143, 256] width 26 height 26
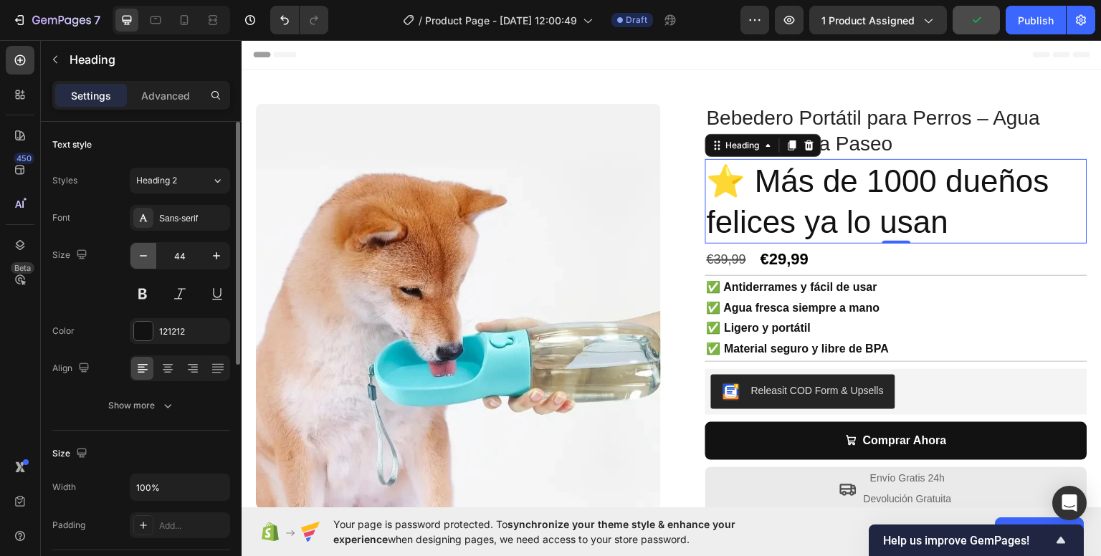
click at [152, 258] on button "button" at bounding box center [143, 256] width 26 height 26
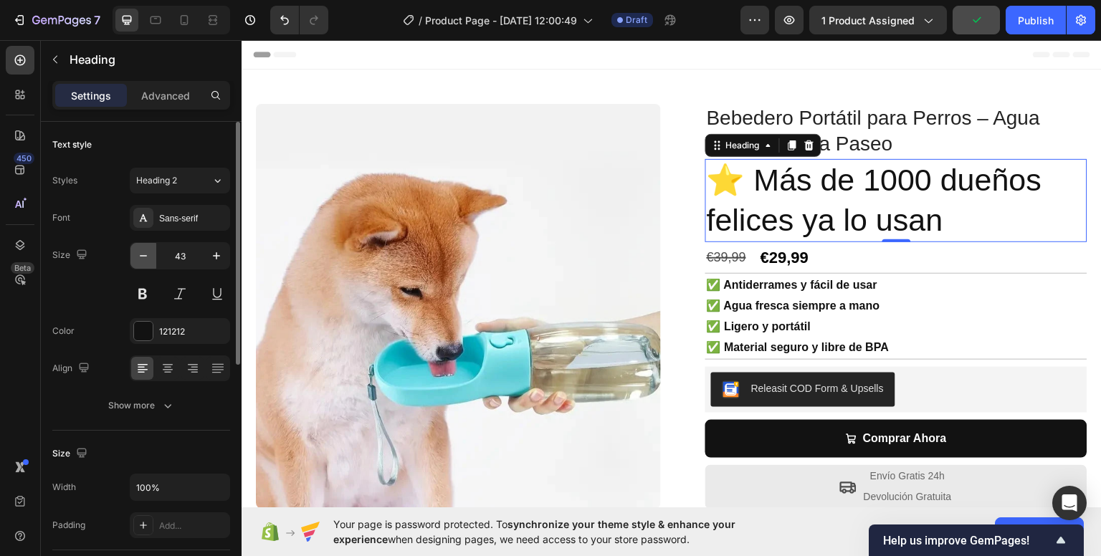
click at [152, 258] on button "button" at bounding box center [143, 256] width 26 height 26
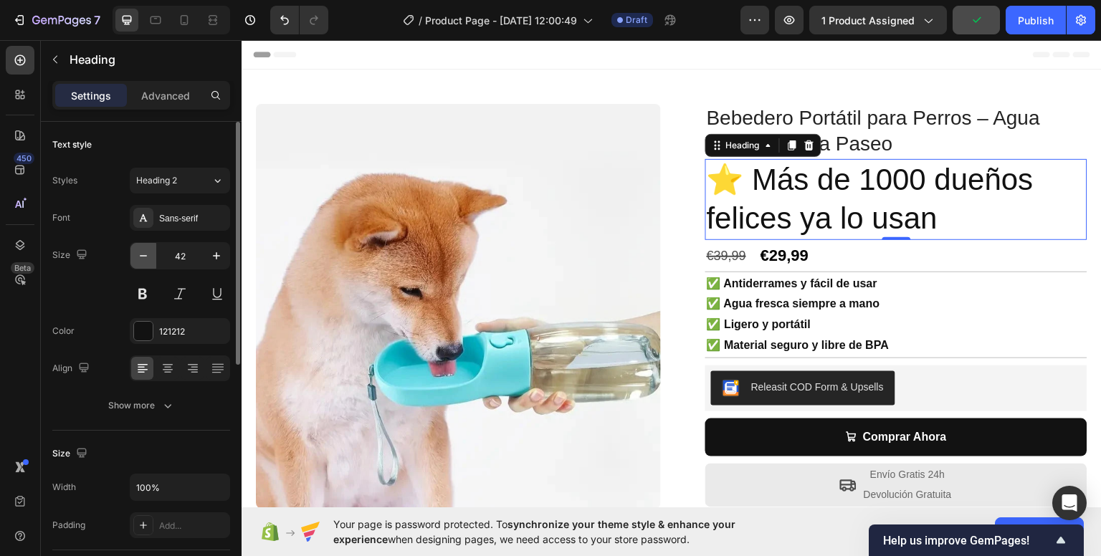
click at [152, 258] on button "button" at bounding box center [143, 256] width 26 height 26
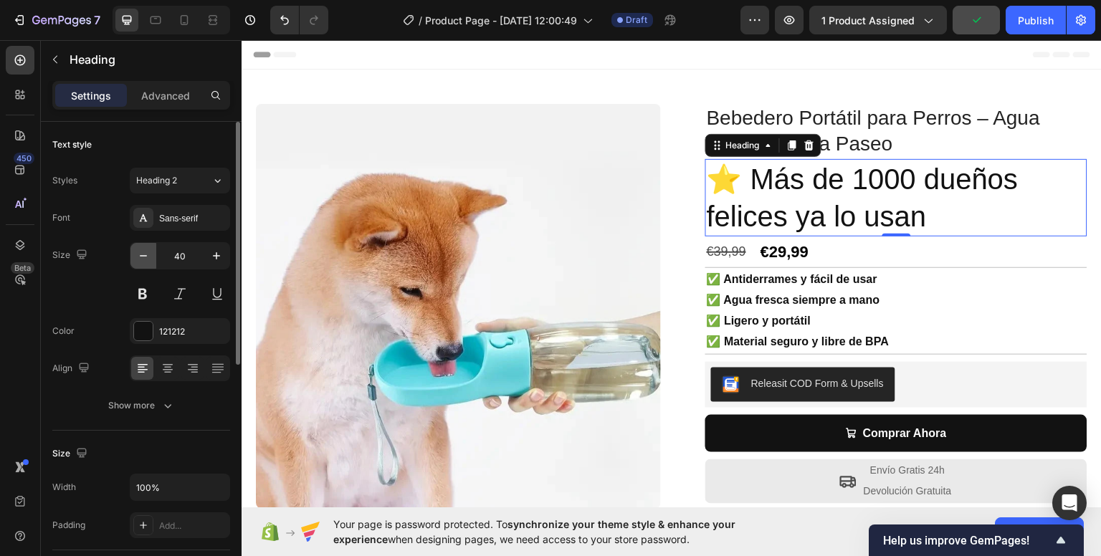
click at [152, 258] on button "button" at bounding box center [143, 256] width 26 height 26
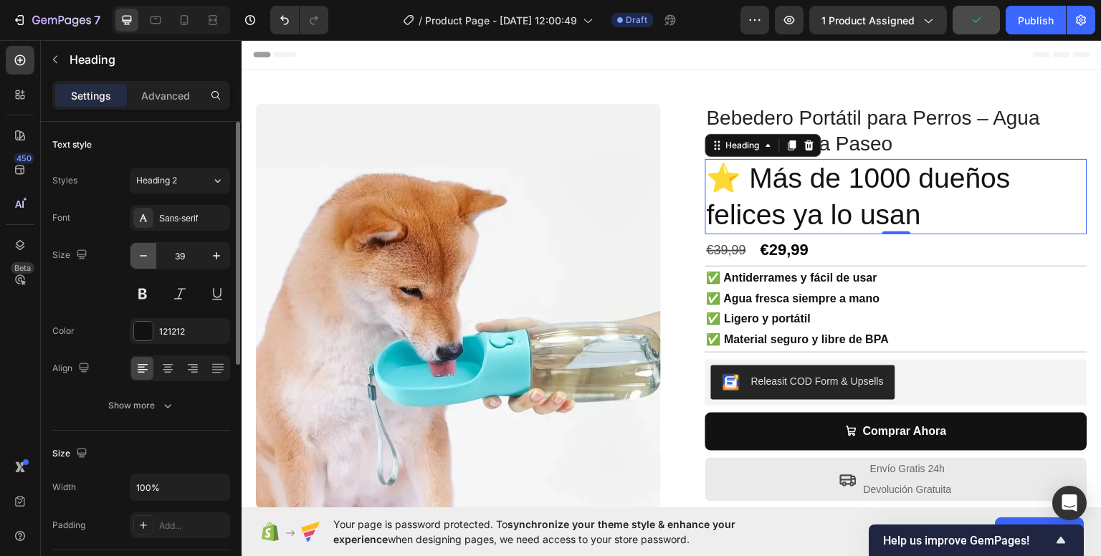
click at [152, 258] on button "button" at bounding box center [143, 256] width 26 height 26
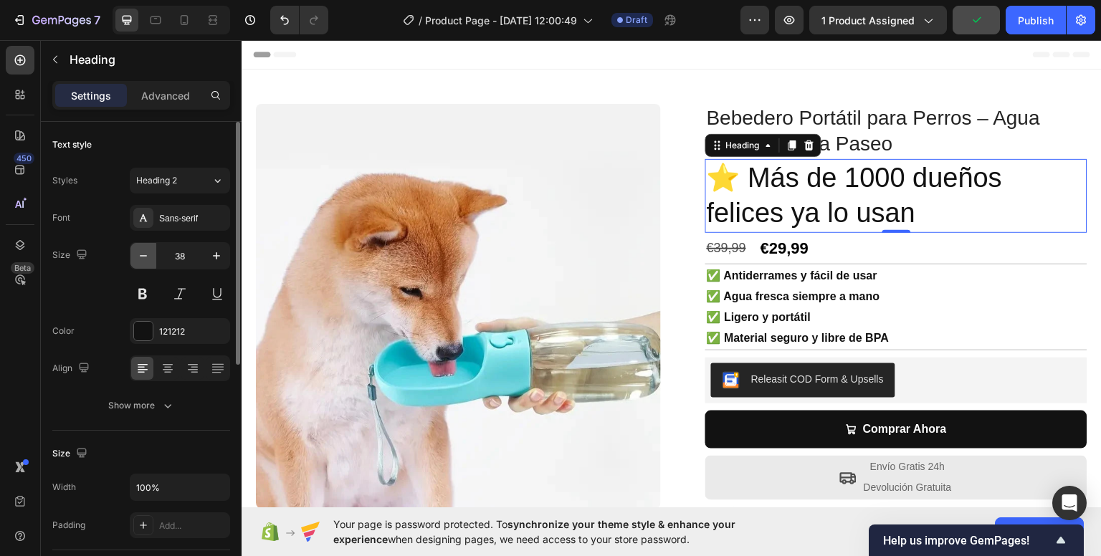
click at [152, 258] on button "button" at bounding box center [143, 256] width 26 height 26
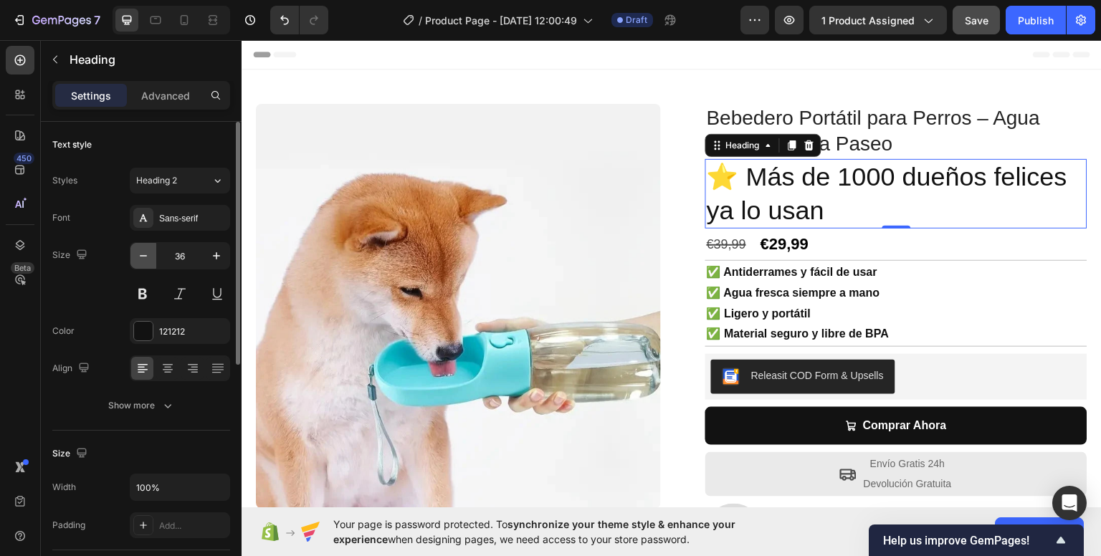
click at [152, 258] on button "button" at bounding box center [143, 256] width 26 height 26
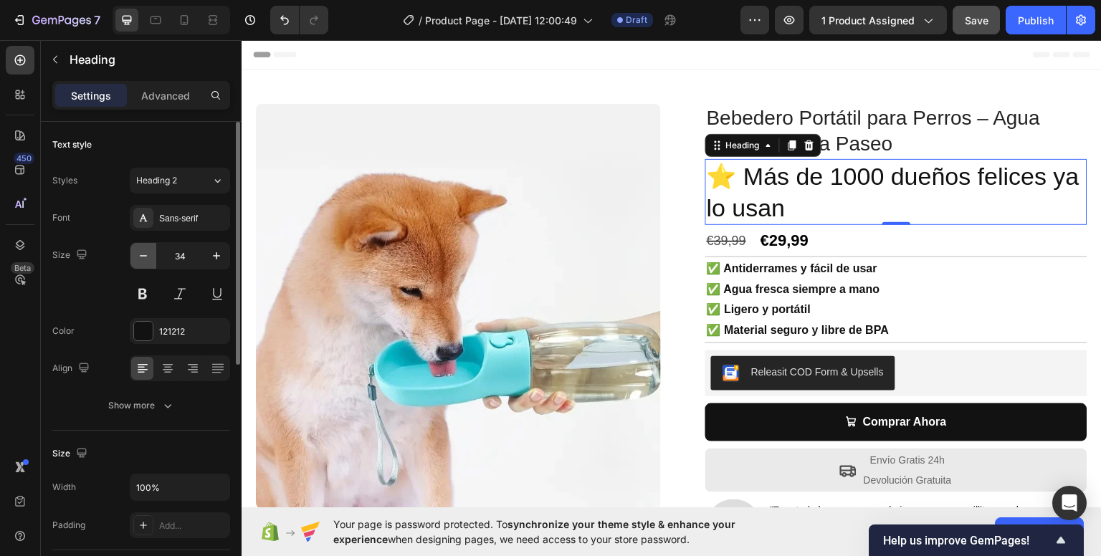
click at [152, 258] on button "button" at bounding box center [143, 256] width 26 height 26
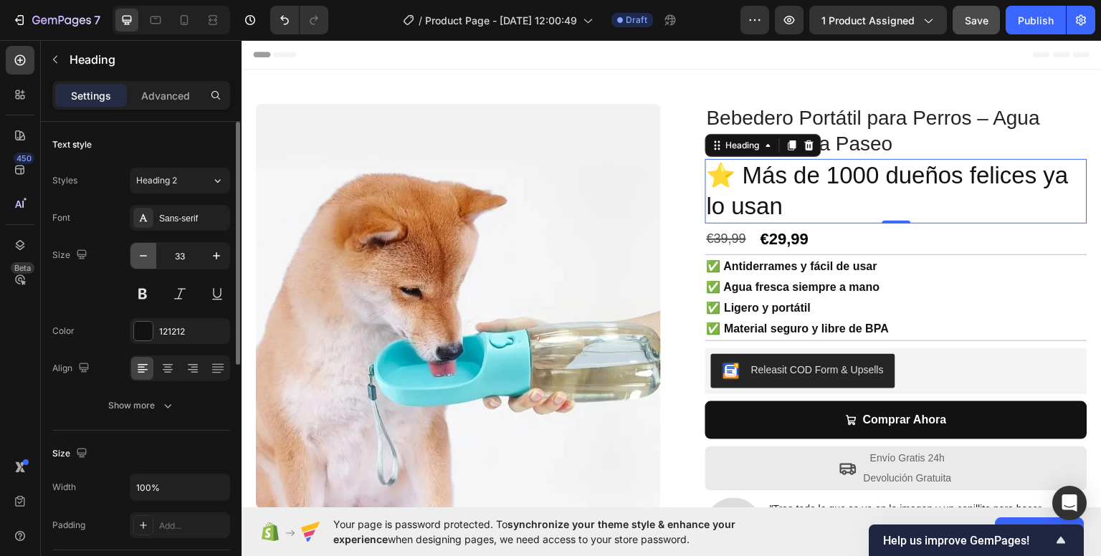
click at [152, 258] on button "button" at bounding box center [143, 256] width 26 height 26
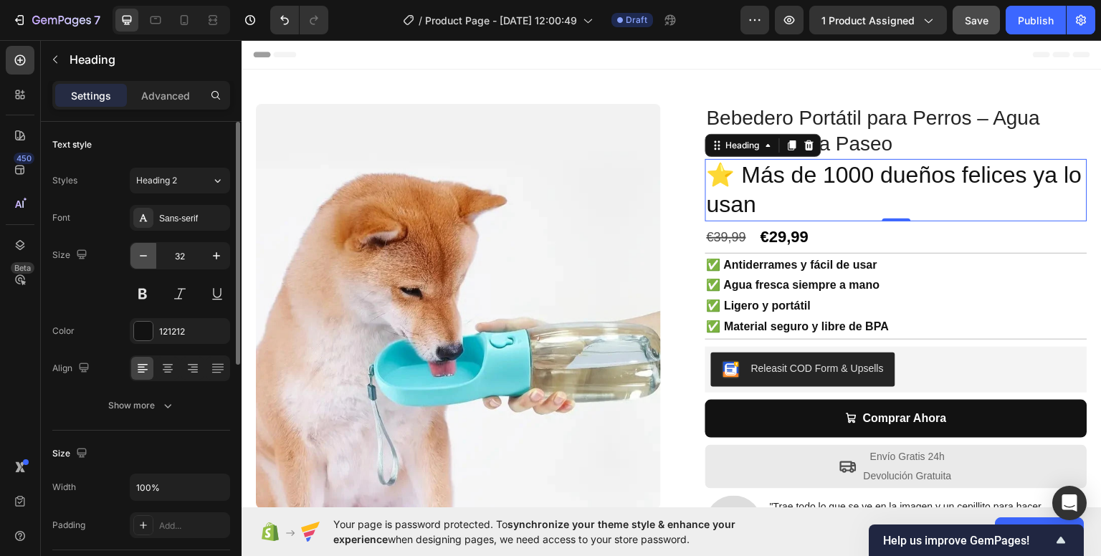
click at [152, 258] on button "button" at bounding box center [143, 256] width 26 height 26
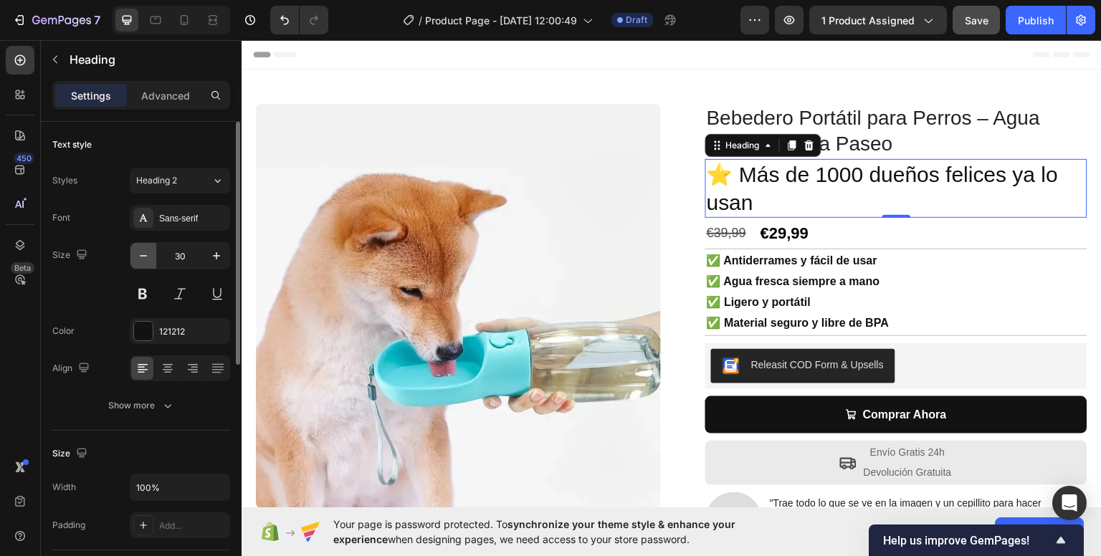
click at [152, 258] on button "button" at bounding box center [143, 256] width 26 height 26
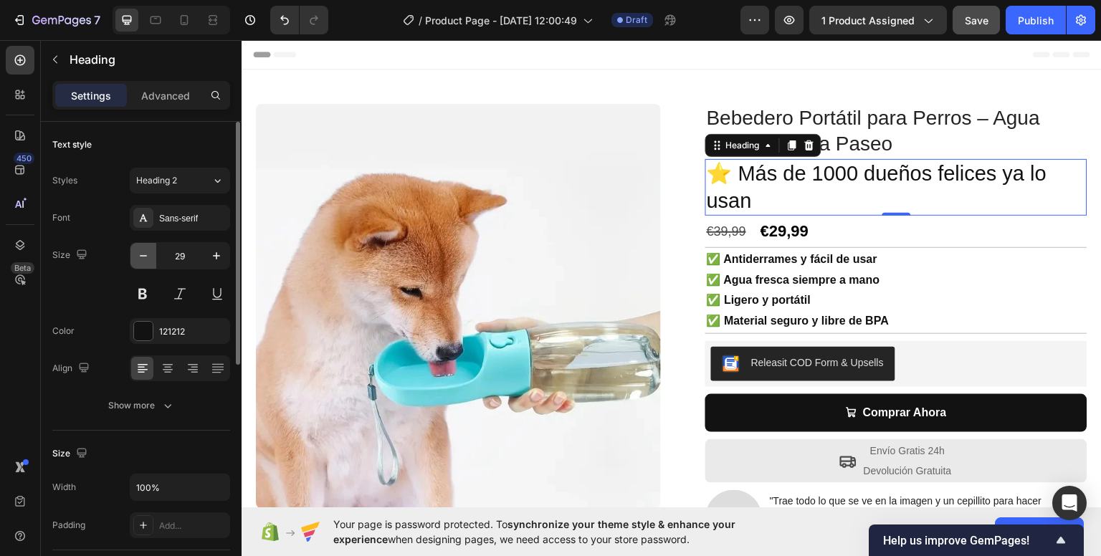
click at [152, 258] on button "button" at bounding box center [143, 256] width 26 height 26
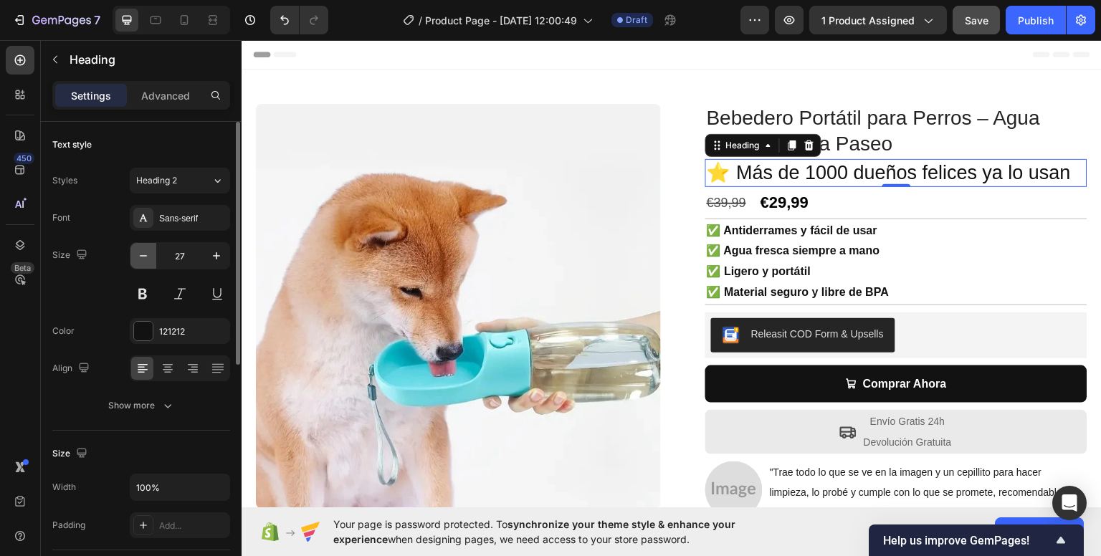
click at [152, 258] on button "button" at bounding box center [143, 256] width 26 height 26
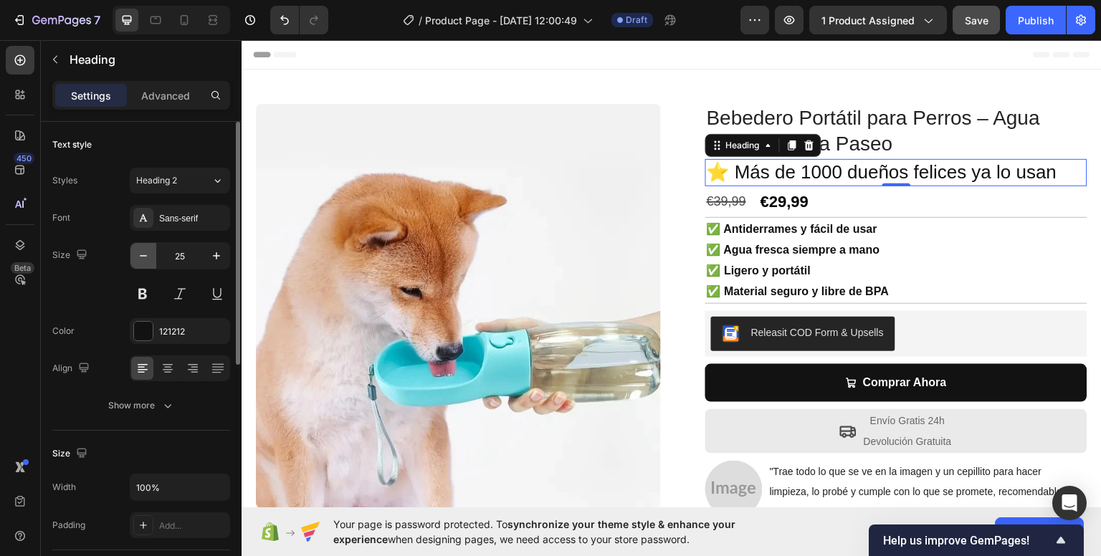
click at [152, 258] on button "button" at bounding box center [143, 256] width 26 height 26
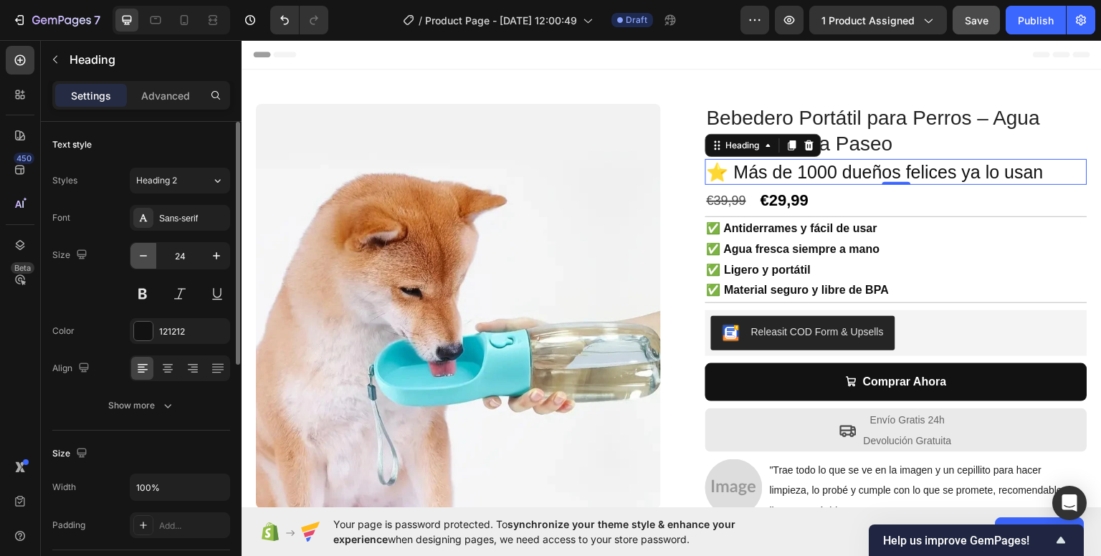
click at [152, 258] on button "button" at bounding box center [143, 256] width 26 height 26
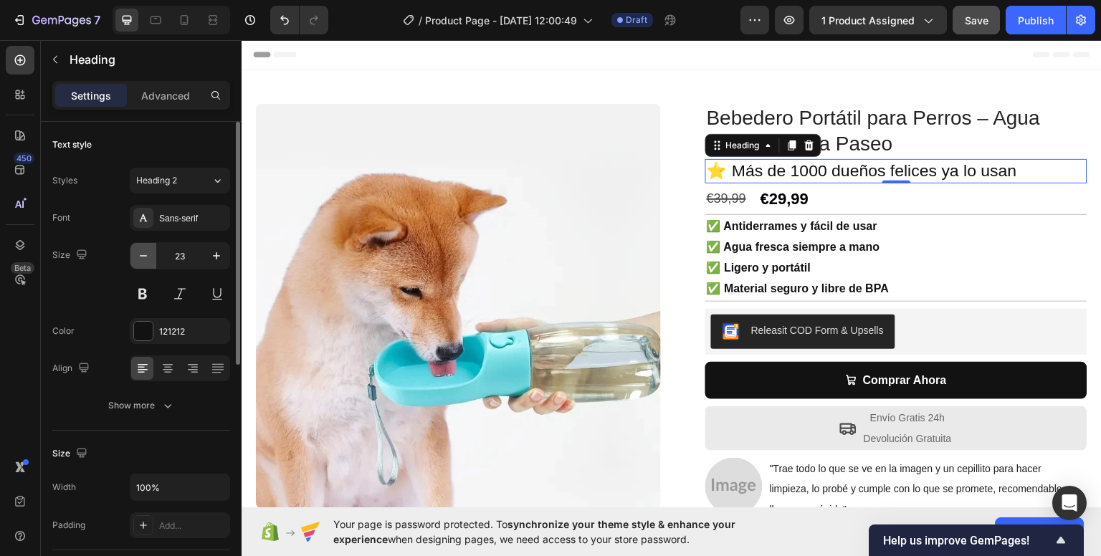
click at [152, 258] on button "button" at bounding box center [143, 256] width 26 height 26
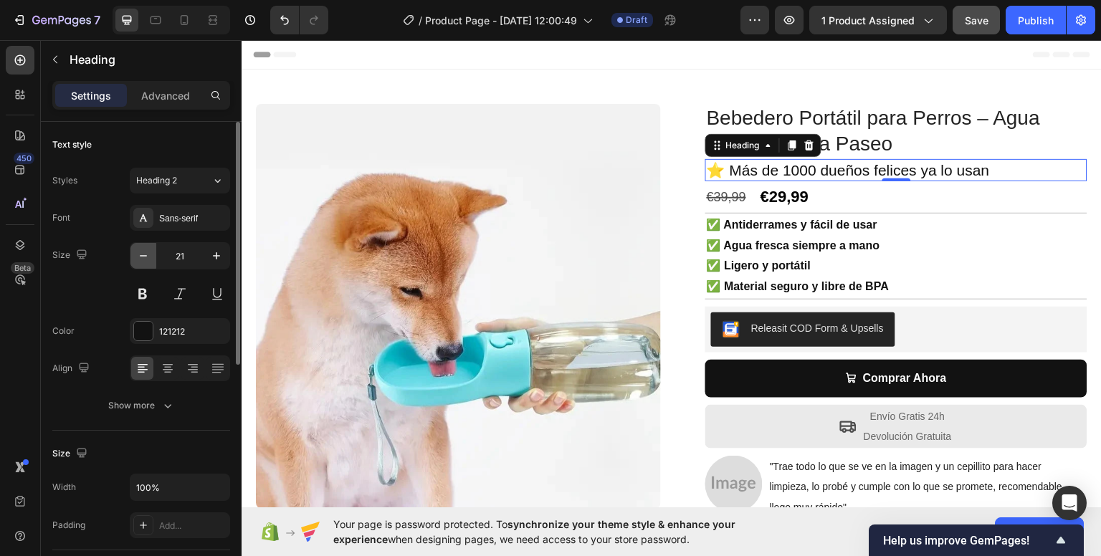
click at [152, 258] on button "button" at bounding box center [143, 256] width 26 height 26
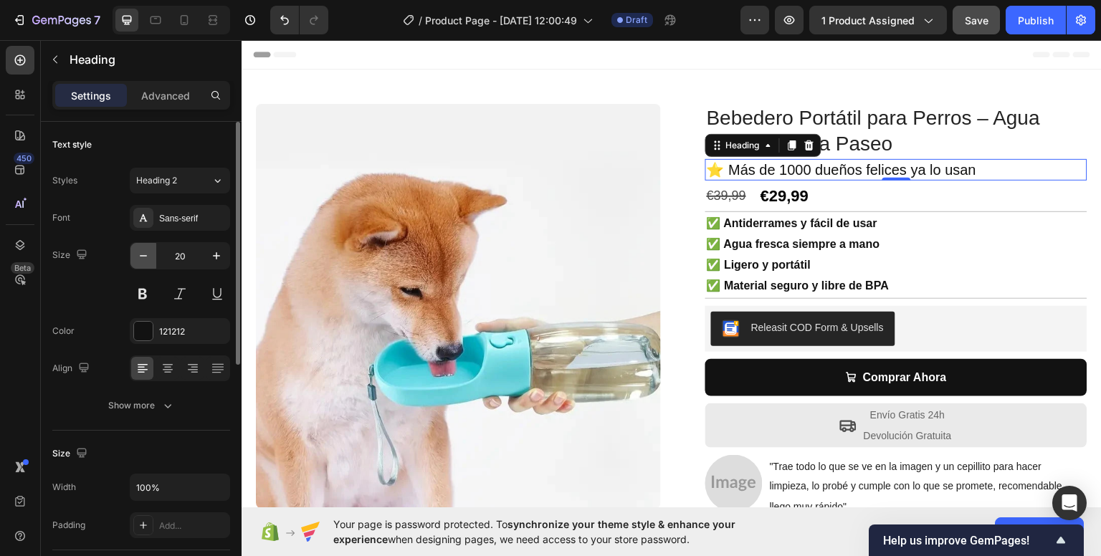
click at [152, 258] on button "button" at bounding box center [143, 256] width 26 height 26
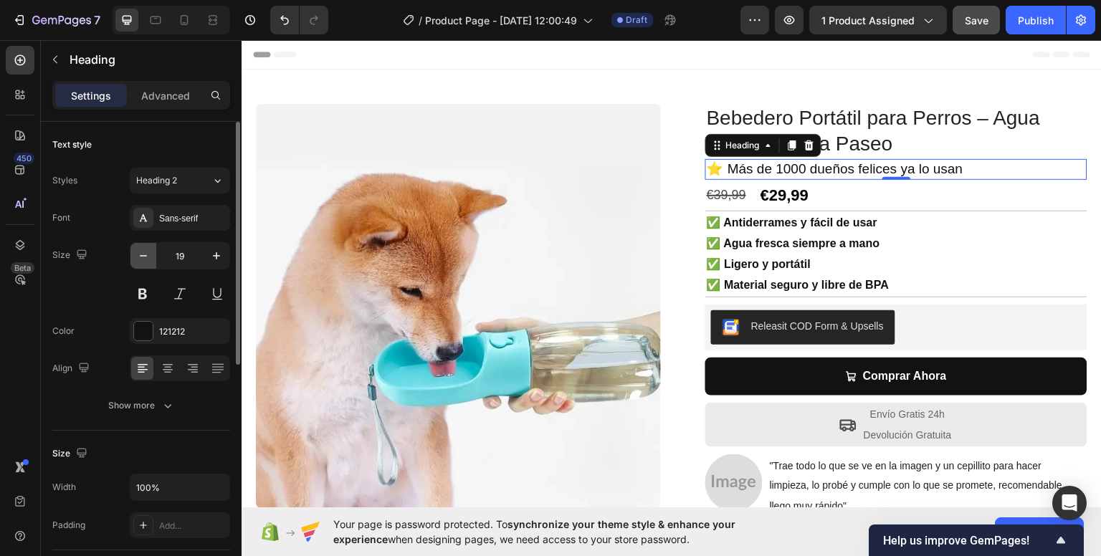
click at [152, 258] on button "button" at bounding box center [143, 256] width 26 height 26
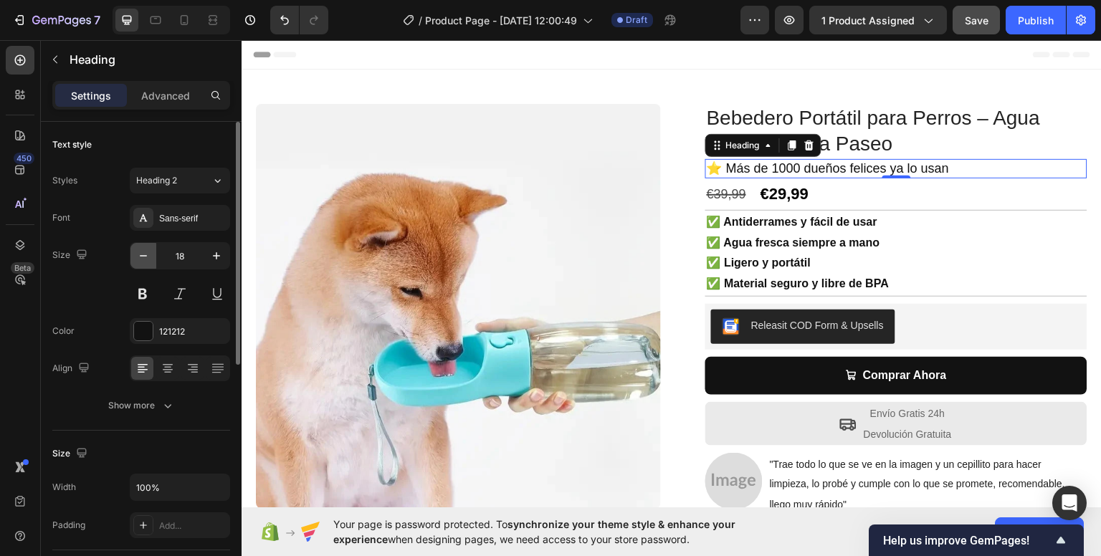
click at [152, 258] on button "button" at bounding box center [143, 256] width 26 height 26
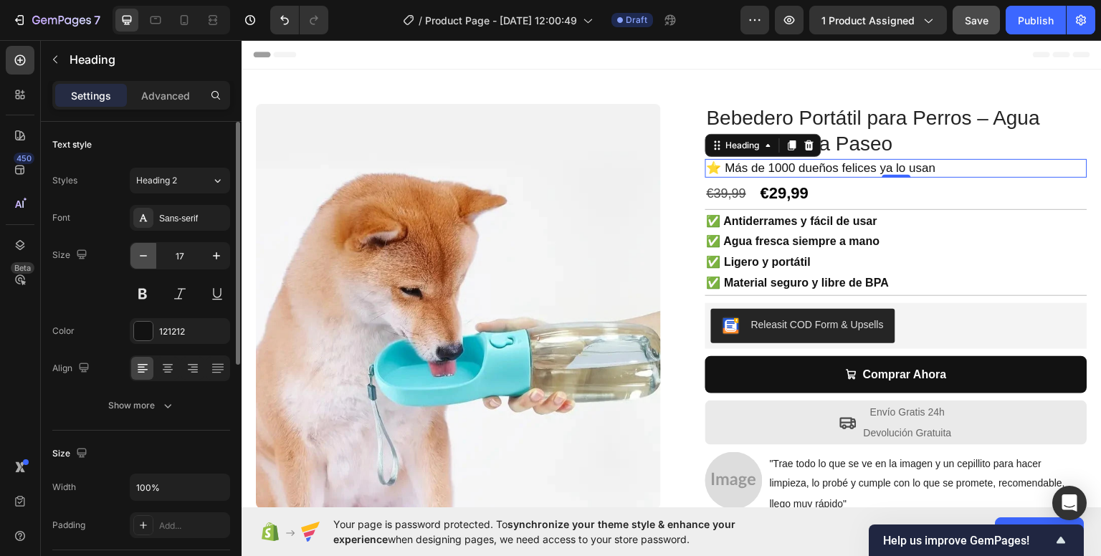
click at [152, 258] on button "button" at bounding box center [143, 256] width 26 height 26
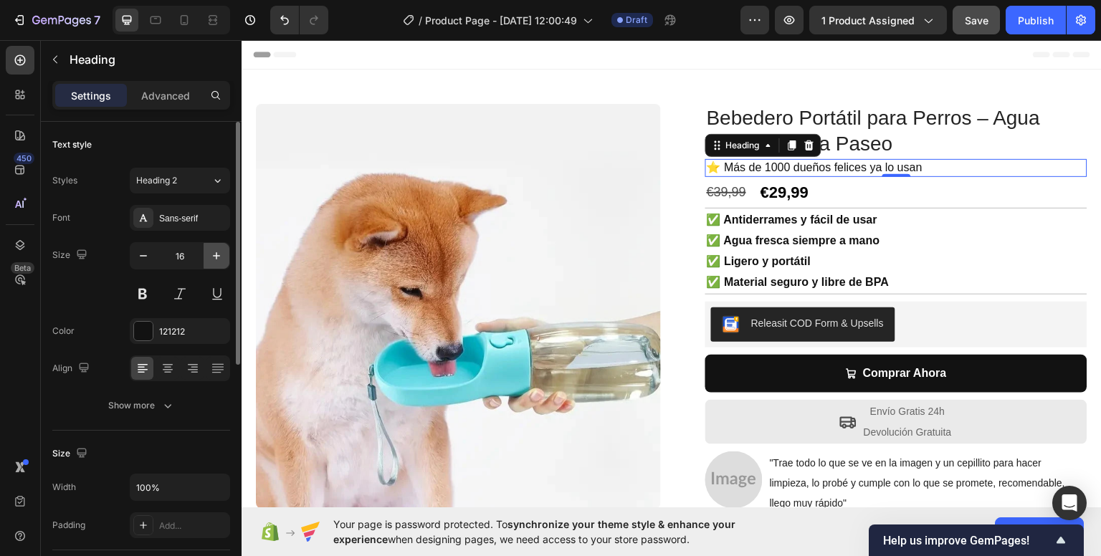
click at [217, 259] on icon "button" at bounding box center [216, 256] width 14 height 14
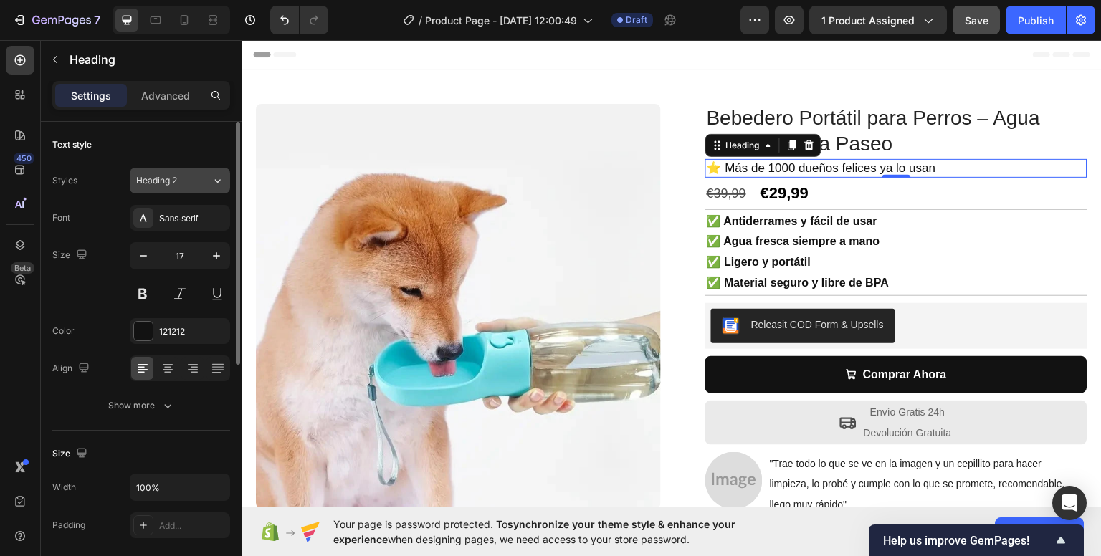
click at [197, 188] on button "Heading 2" at bounding box center [180, 181] width 100 height 26
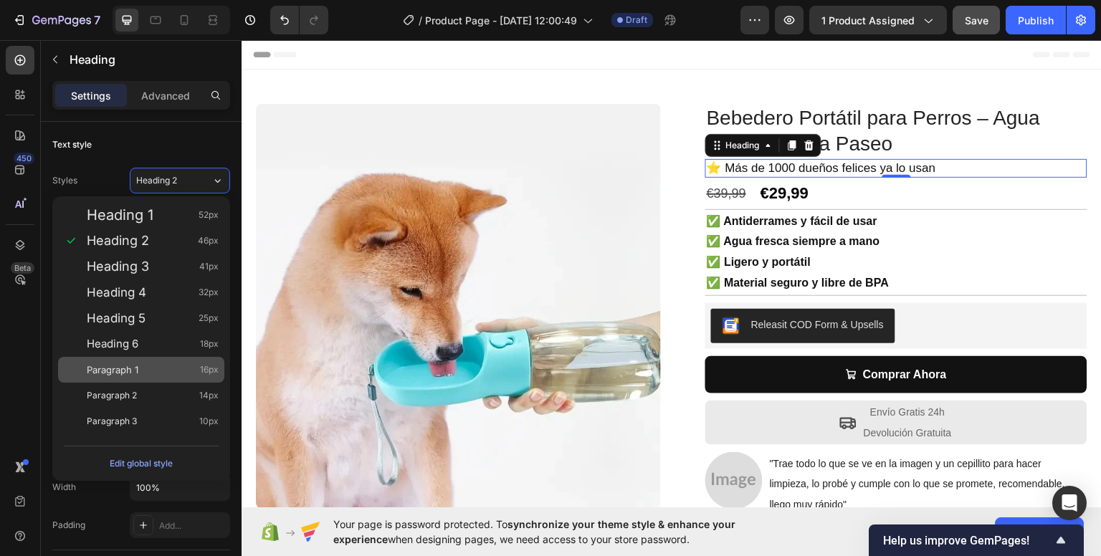
click at [151, 363] on div "Paragraph 1 16px" at bounding box center [153, 370] width 132 height 14
type input "16"
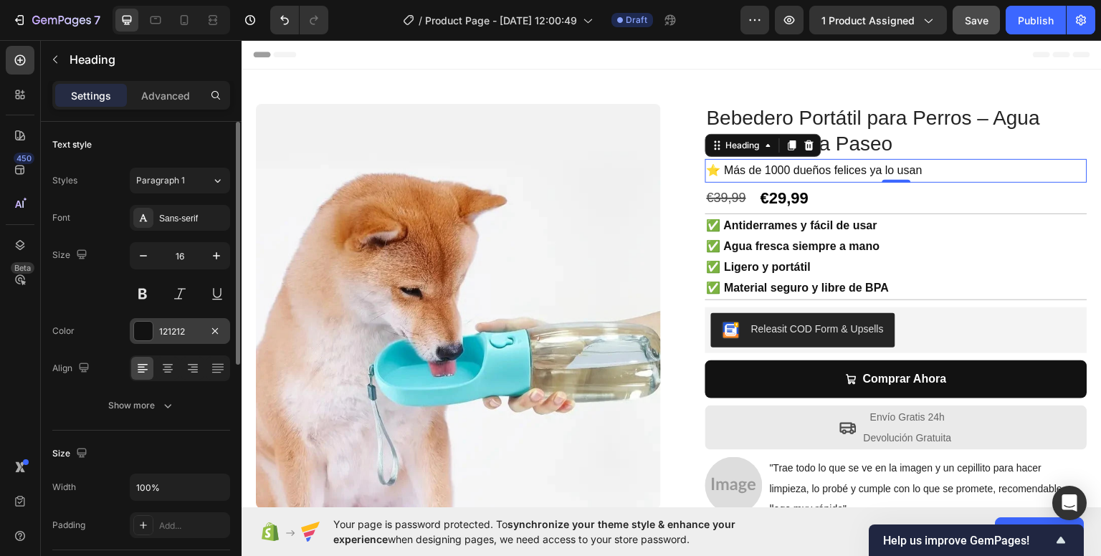
click at [148, 333] on div at bounding box center [143, 331] width 19 height 19
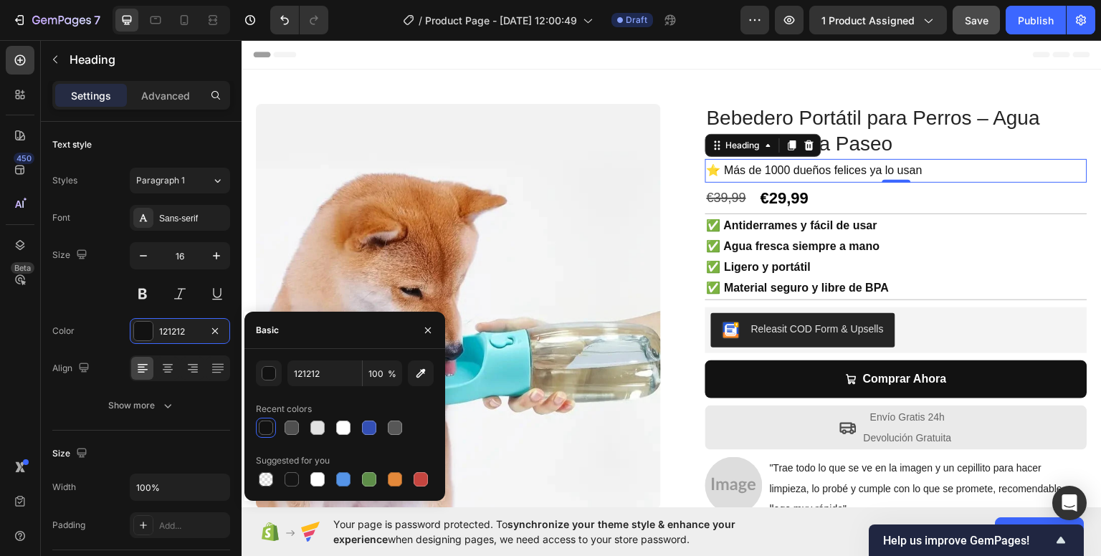
click at [291, 432] on div at bounding box center [292, 428] width 14 height 14
type input "4F4F4F"
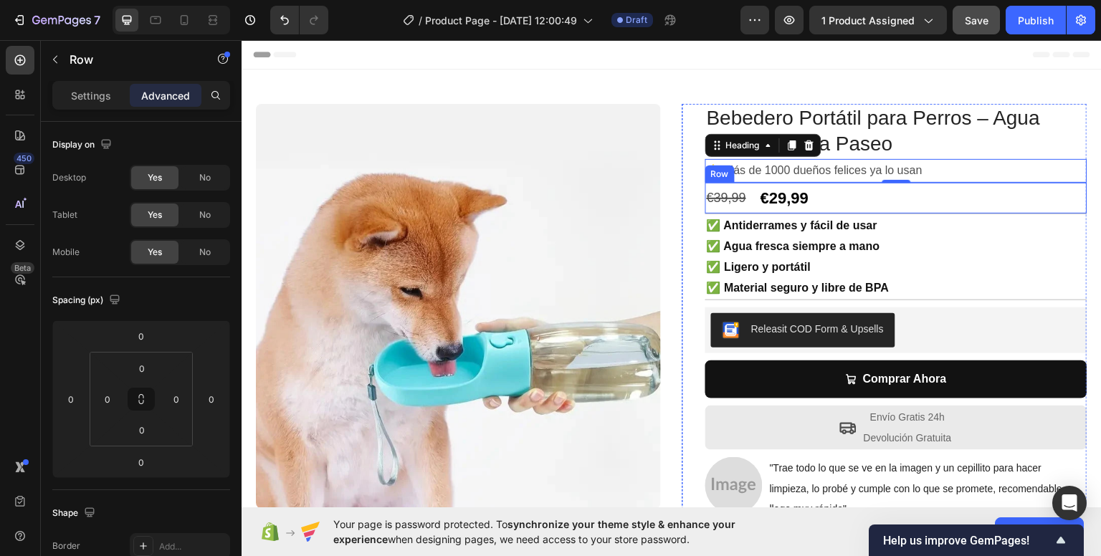
click at [966, 193] on div "€39,99 Compare Price Compare Price €29,99 Product Price Product Price Row" at bounding box center [896, 198] width 382 height 32
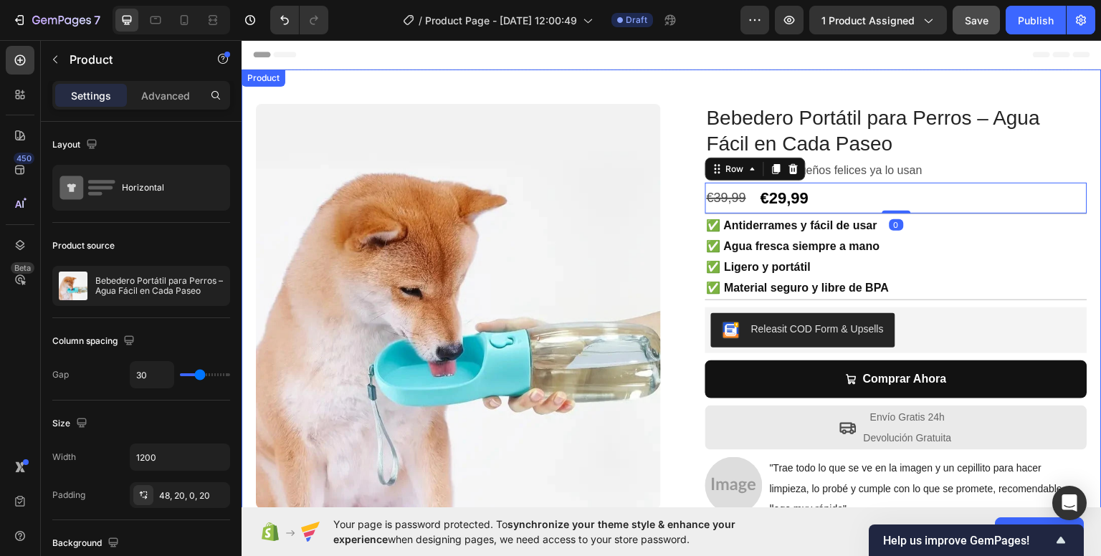
click at [721, 79] on div "Product Images Row Bebedero Portátil para Perros – Agua Fácil en Cada Paseo Pro…" at bounding box center [672, 328] width 860 height 519
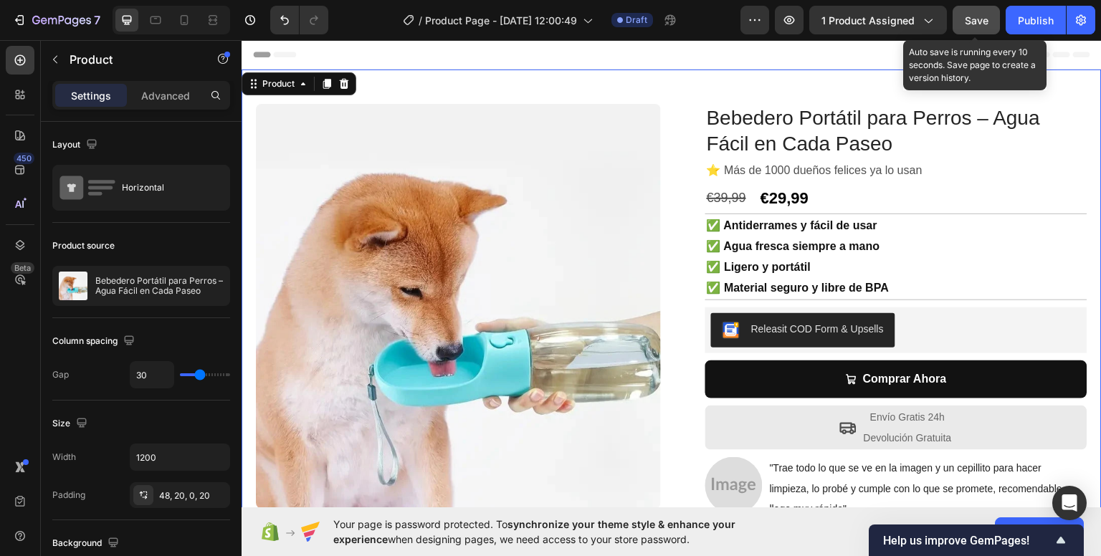
click at [993, 17] on button "Save" at bounding box center [976, 20] width 47 height 29
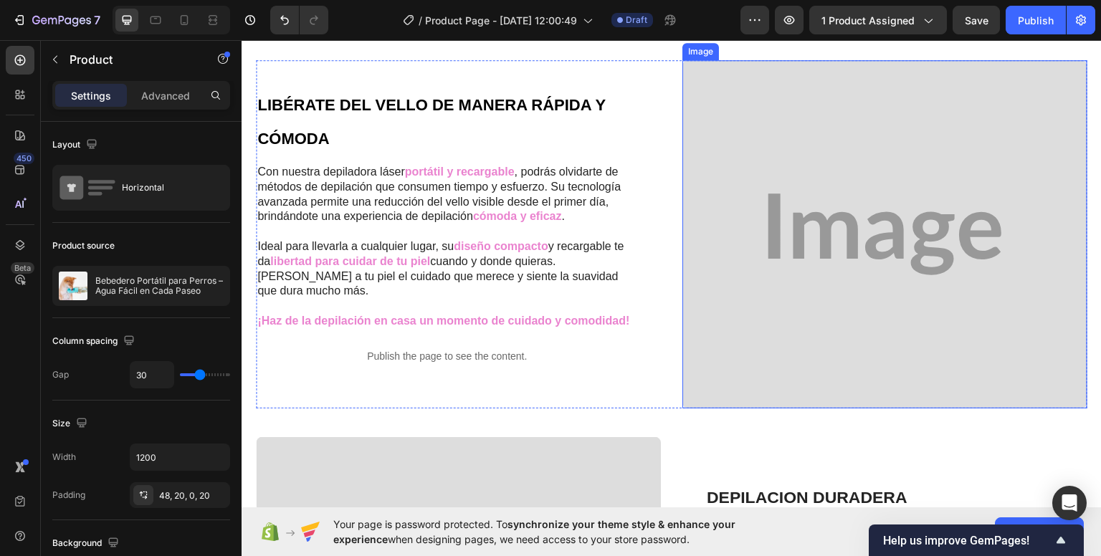
scroll to position [573, 0]
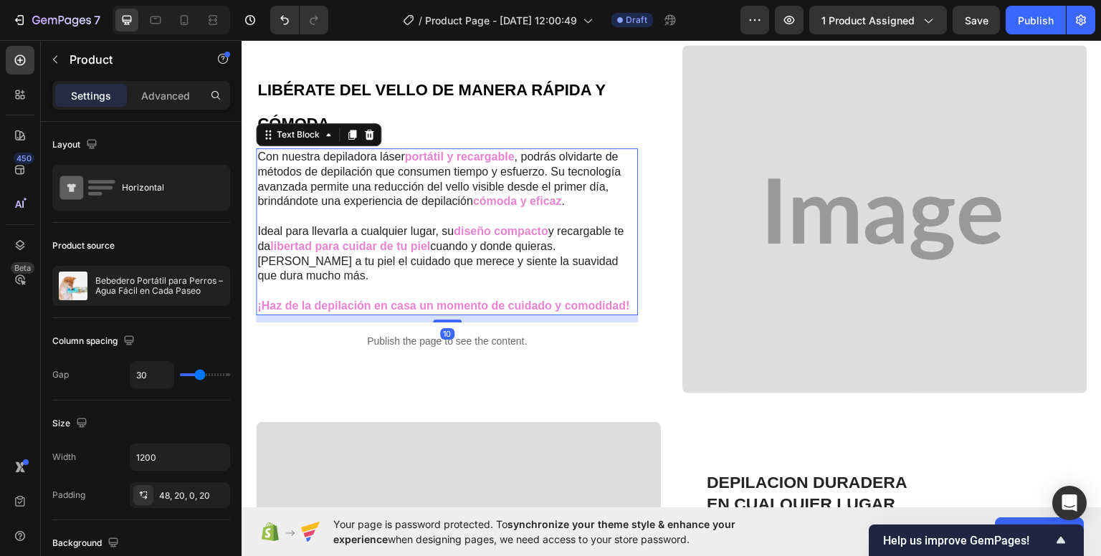
click at [584, 209] on p "Con nuestra depiladora láser portátil y recargable , podrás olvidarte de método…" at bounding box center [446, 178] width 379 height 59
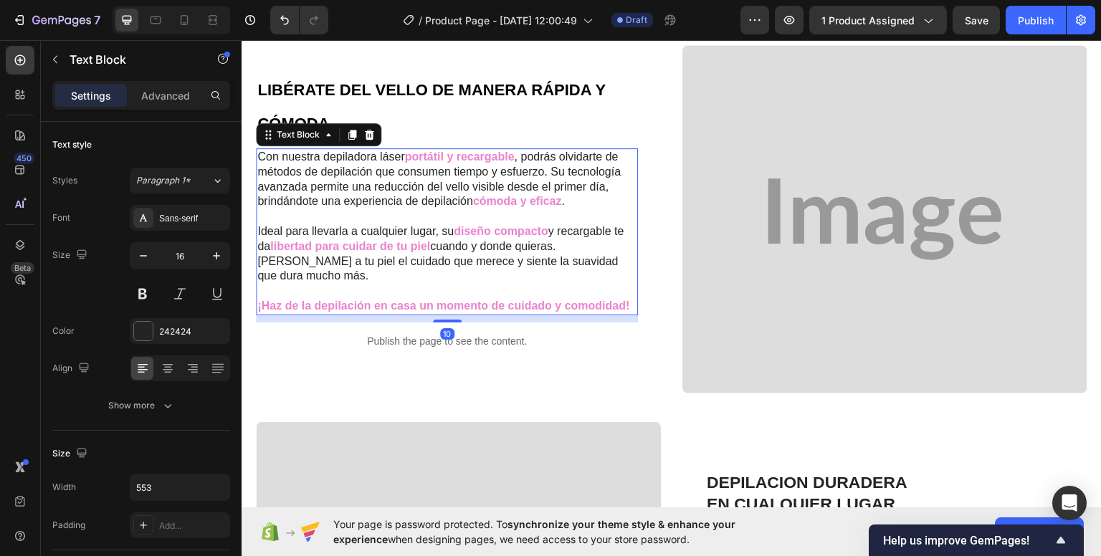
click at [608, 252] on span "cuando y donde quieras. [PERSON_NAME] a tu piel el cuidado que merece y siente …" at bounding box center [437, 260] width 361 height 42
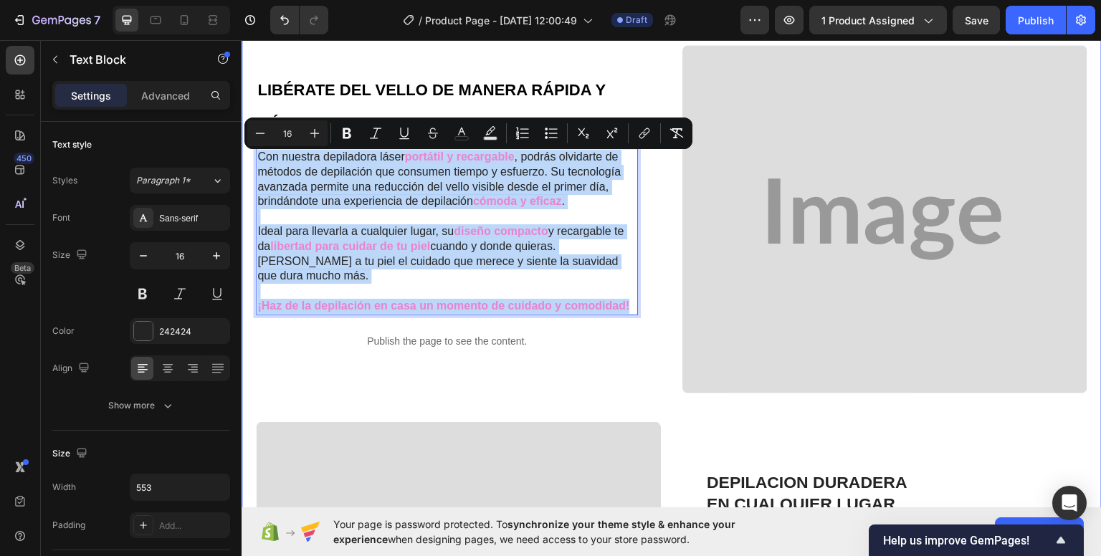
drag, startPoint x: 632, startPoint y: 296, endPoint x: 254, endPoint y: 166, distance: 399.7
copy div "Con nuestra depiladora láser portátil y recargable , podrás olvidarte de método…"
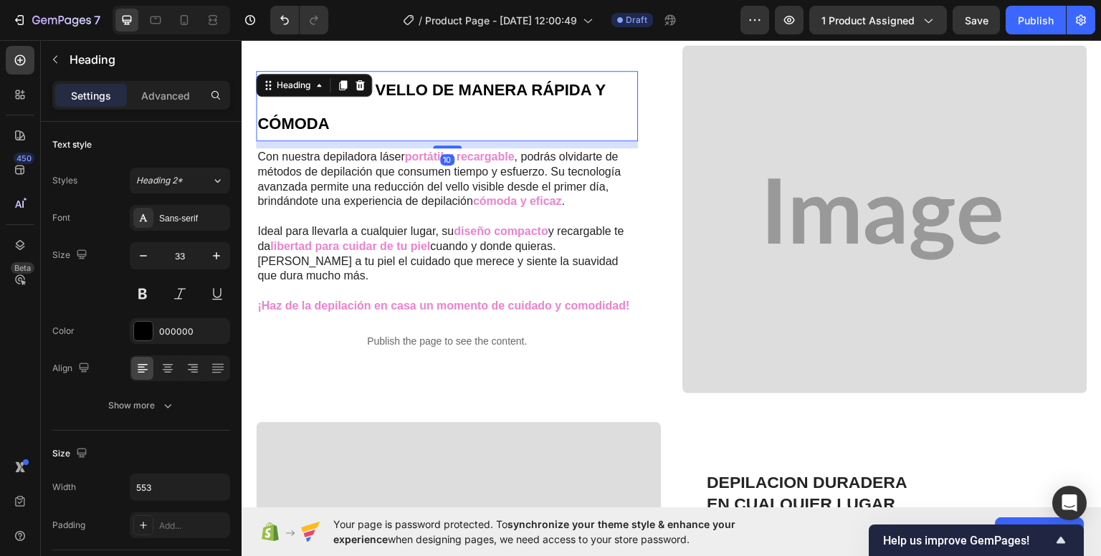
click at [333, 122] on h2 "LIBÉRATE DEL VELLO DE MANERA RÁPIDA Y CÓMODA" at bounding box center [447, 105] width 382 height 70
click at [334, 122] on p "LIBÉRATE DEL VELLO DE MANERA RÁPIDA Y CÓMODA" at bounding box center [446, 105] width 379 height 67
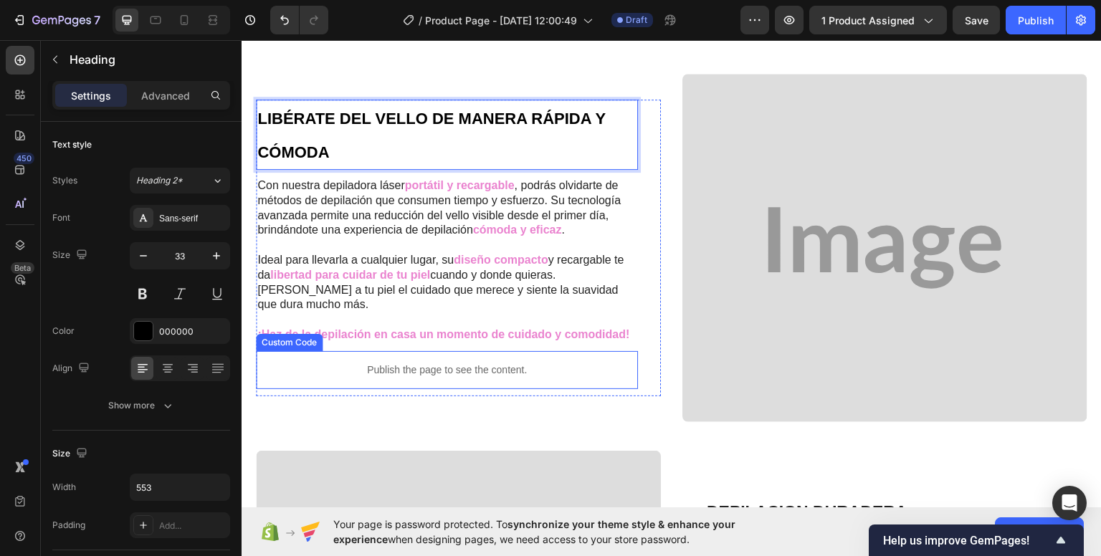
scroll to position [430, 0]
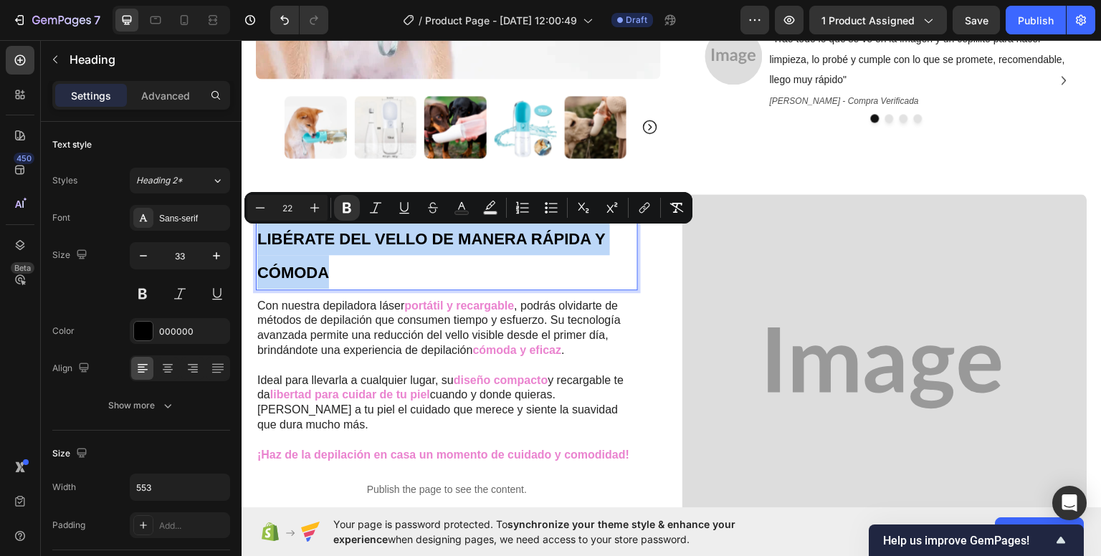
drag, startPoint x: 345, startPoint y: 273, endPoint x: 253, endPoint y: 234, distance: 99.6
copy strong "LIBÉRATE DEL VELLO DE MANERA RÁPIDA Y CÓMODA"
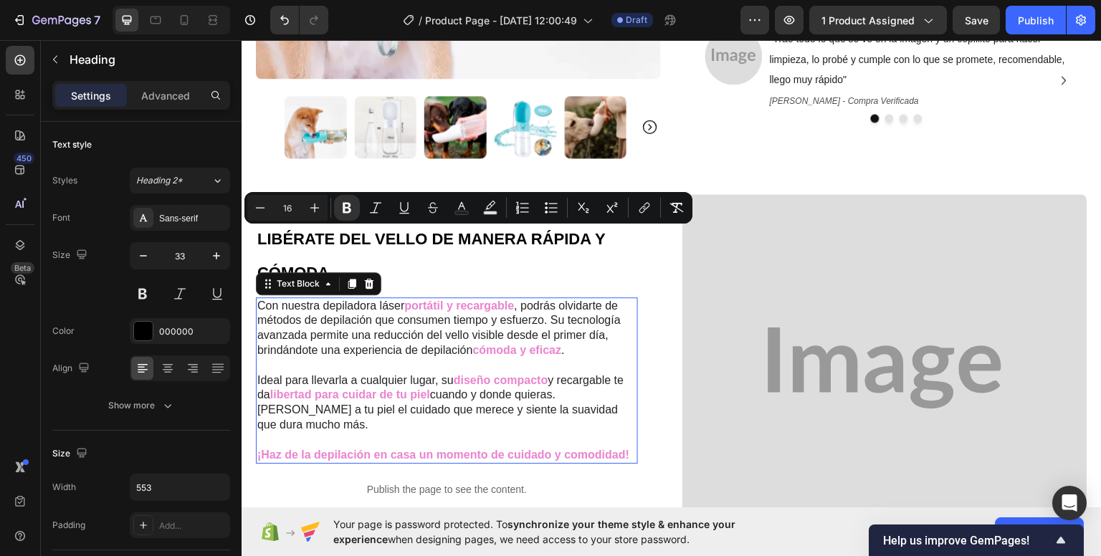
click at [553, 405] on span "cuando y donde quieras. [PERSON_NAME] a tu piel el cuidado que merece y siente …" at bounding box center [437, 409] width 361 height 42
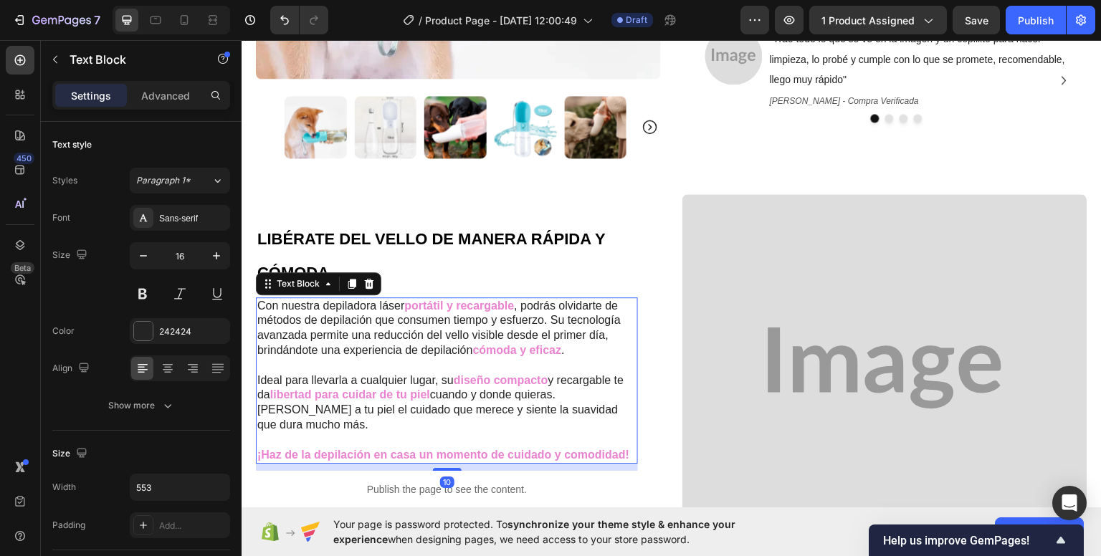
click at [627, 448] on strong "¡Haz de la depilación en casa un momento de cuidado y comodidad!" at bounding box center [443, 454] width 372 height 12
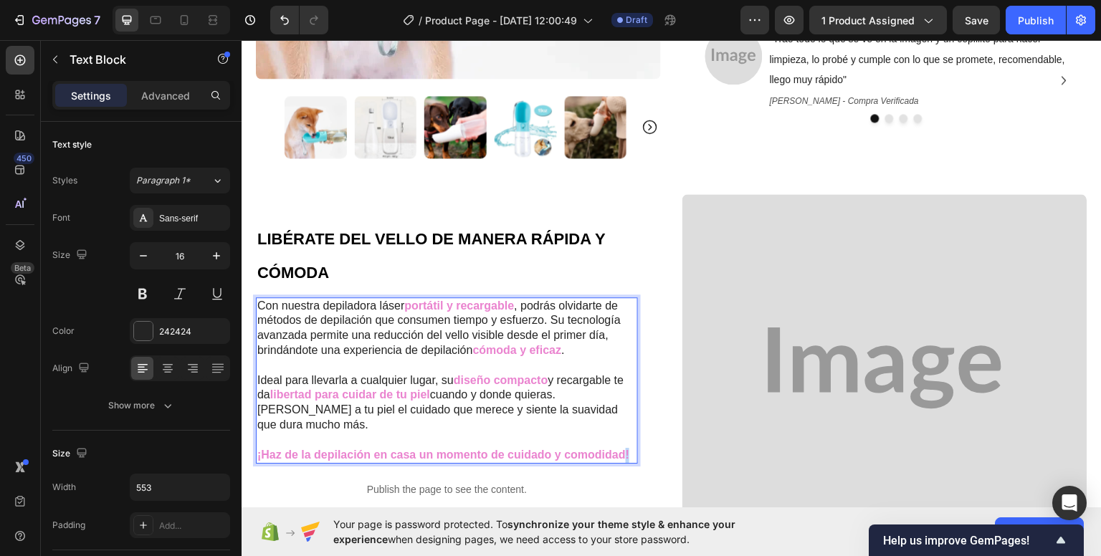
click at [627, 448] on strong "¡Haz de la depilación en casa un momento de cuidado y comodidad!" at bounding box center [443, 454] width 372 height 12
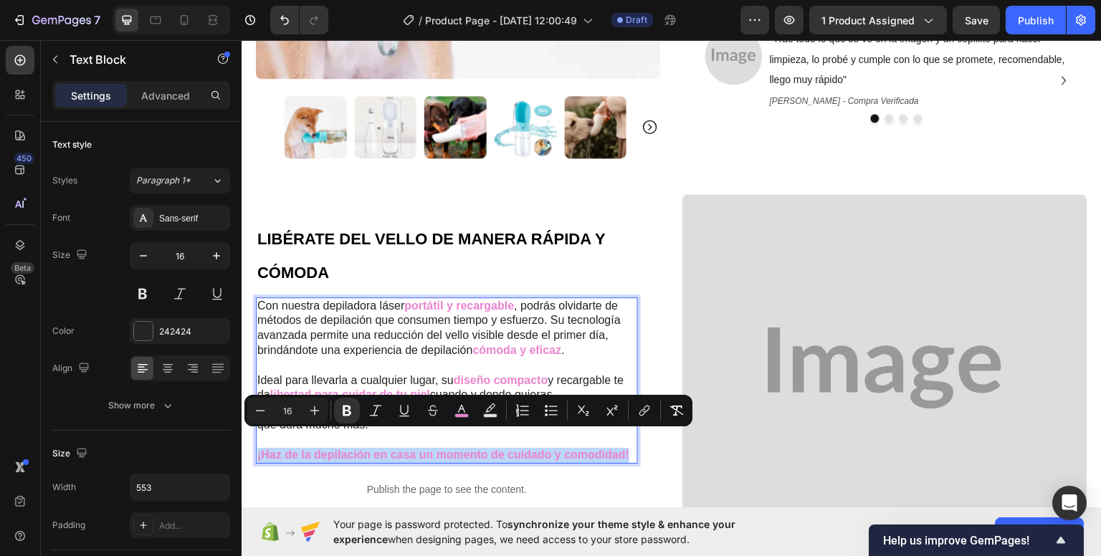
click at [627, 448] on strong "¡Haz de la depilación en casa un momento de cuidado y comodidad!" at bounding box center [443, 454] width 372 height 12
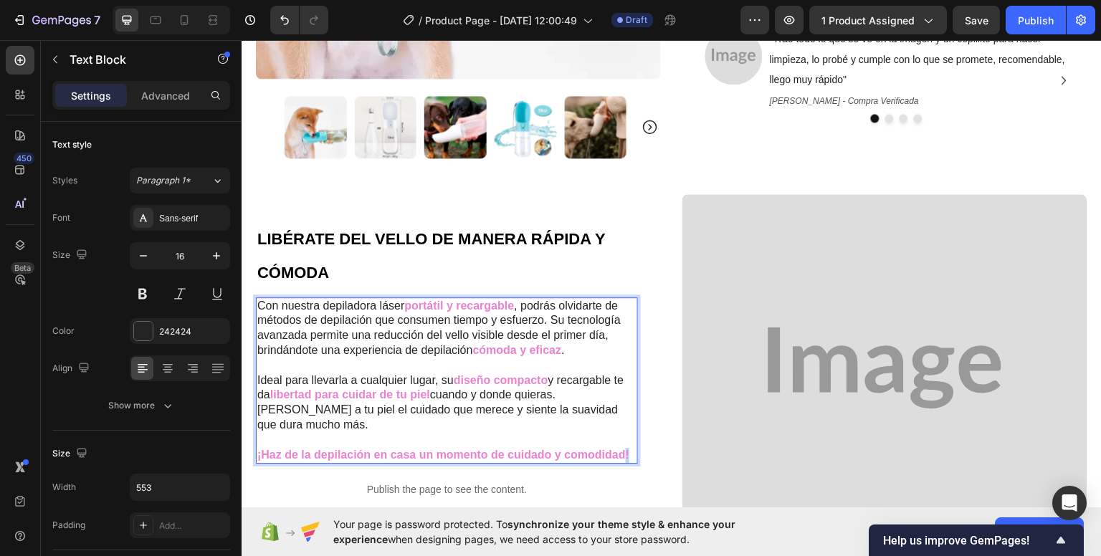
click at [627, 448] on strong "¡Haz de la depilación en casa un momento de cuidado y comodidad!" at bounding box center [443, 454] width 372 height 12
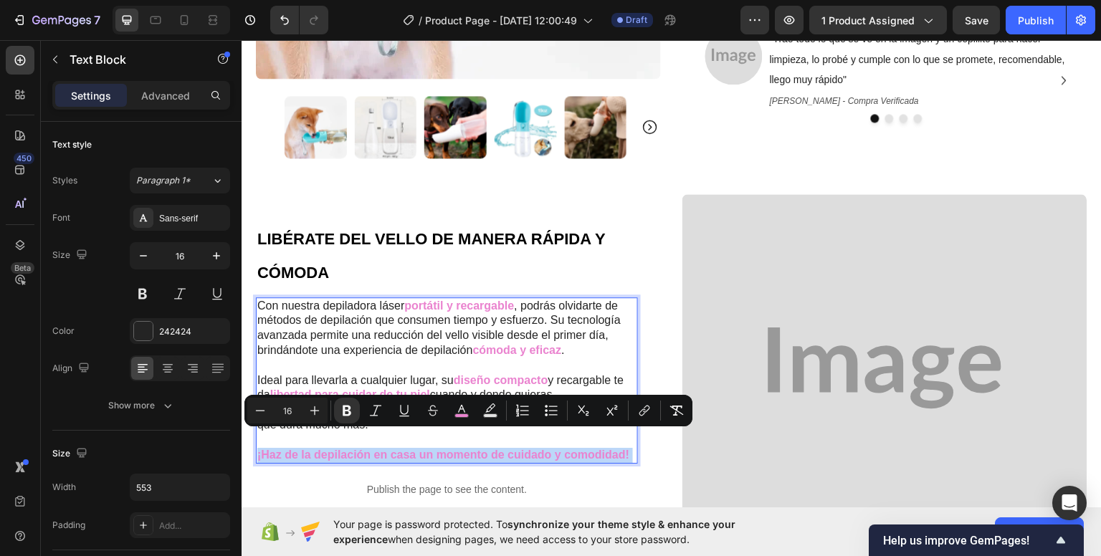
drag, startPoint x: 627, startPoint y: 435, endPoint x: 553, endPoint y: 394, distance: 84.7
click at [554, 396] on div "Con nuestra depiladora láser portátil y recargable , podrás olvidarte de método…" at bounding box center [447, 380] width 382 height 167
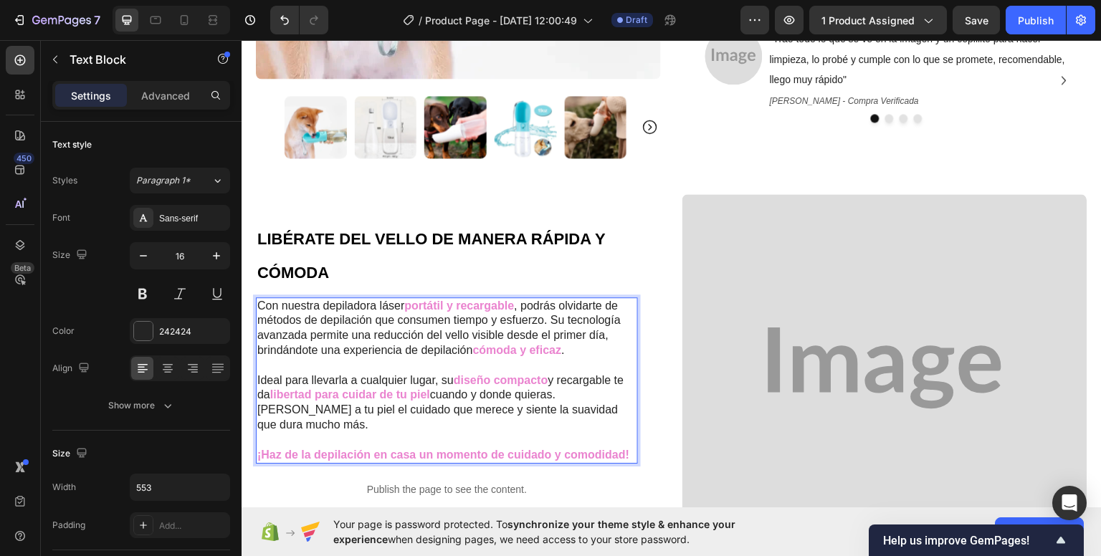
click at [542, 368] on p "Rich Text Editor. Editing area: main" at bounding box center [446, 365] width 379 height 15
click at [260, 302] on span "Con nuestra depiladora láser" at bounding box center [330, 305] width 147 height 12
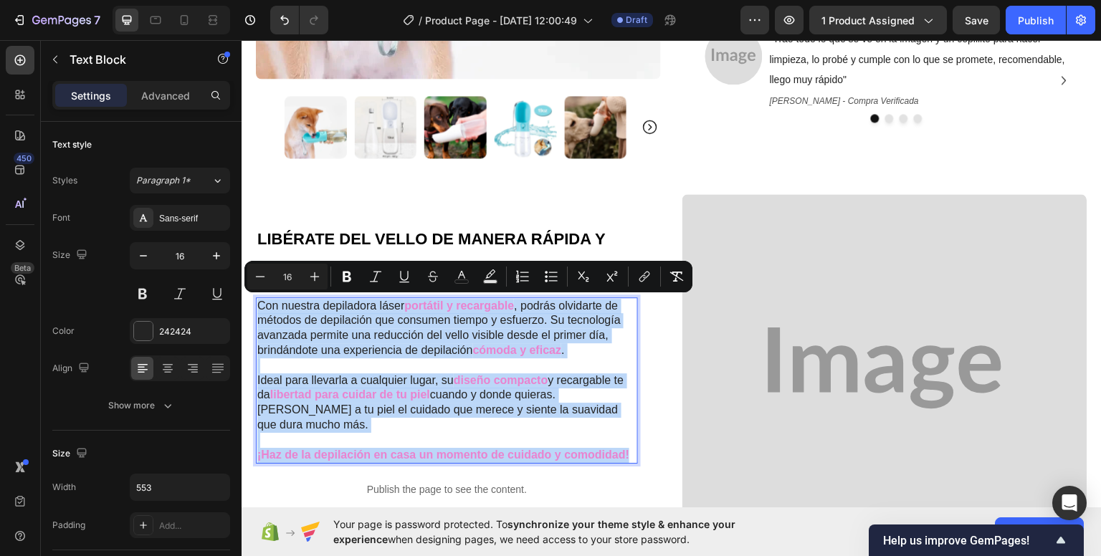
drag, startPoint x: 258, startPoint y: 302, endPoint x: 628, endPoint y: 445, distance: 396.7
click at [628, 445] on div "Con nuestra depiladora láser portátil y recargable , podrás olvidarte de método…" at bounding box center [447, 380] width 382 height 167
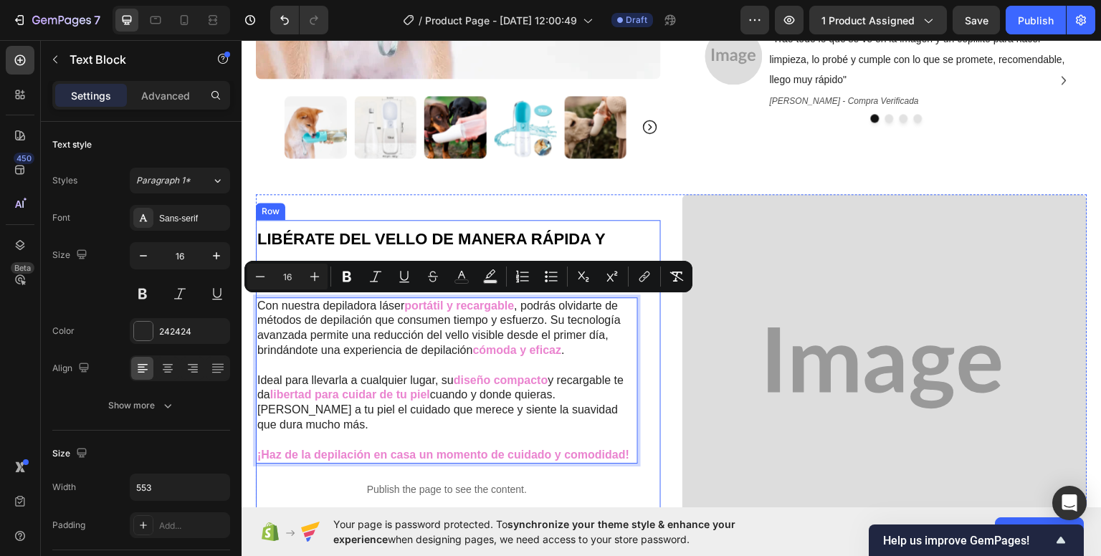
scroll to position [437, 0]
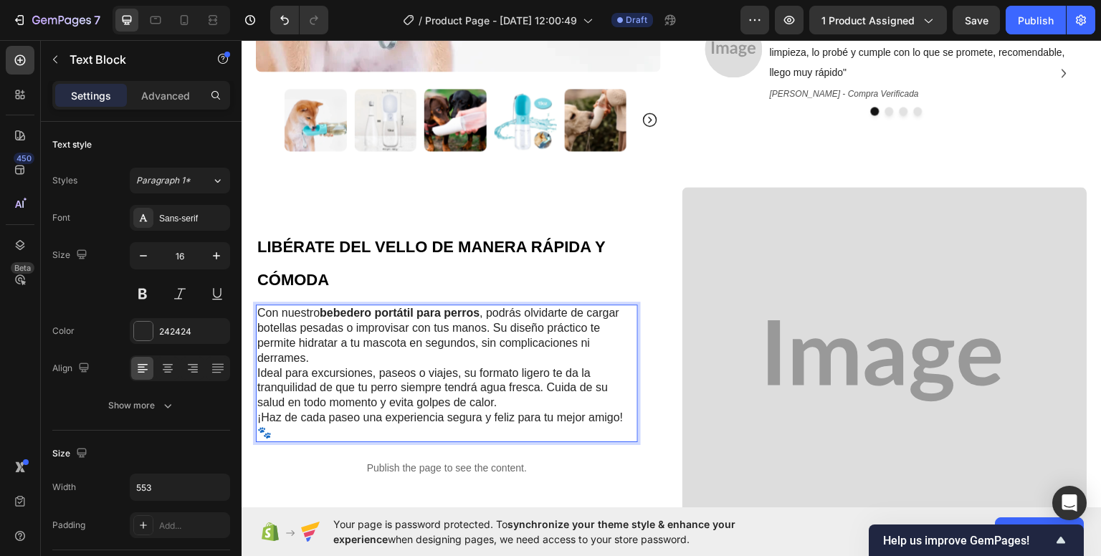
click at [330, 355] on p "Con nuestro bebedero portátil para perros , podrás olvidarte de cargar botellas…" at bounding box center [446, 334] width 379 height 59
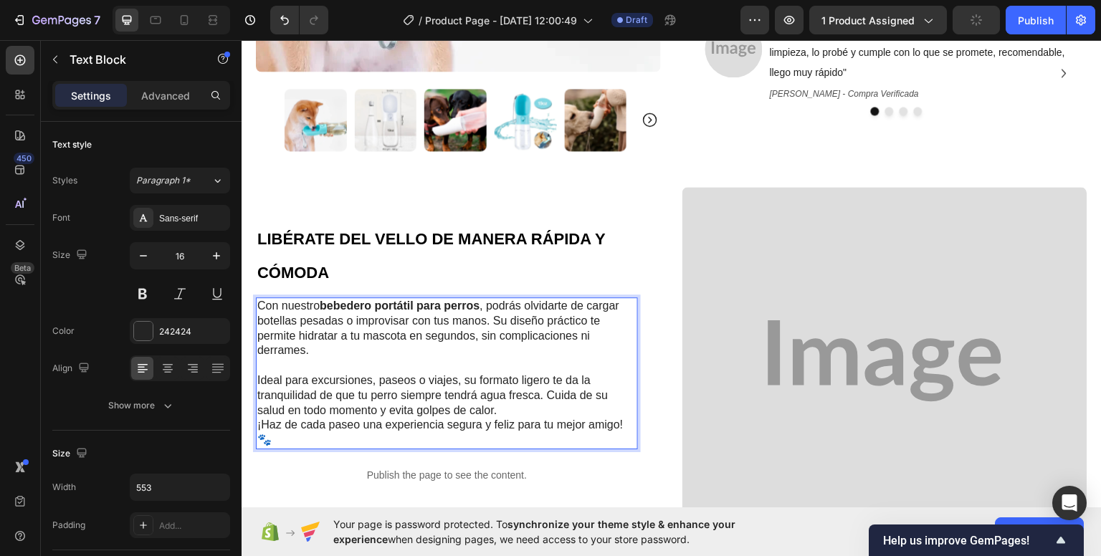
scroll to position [430, 0]
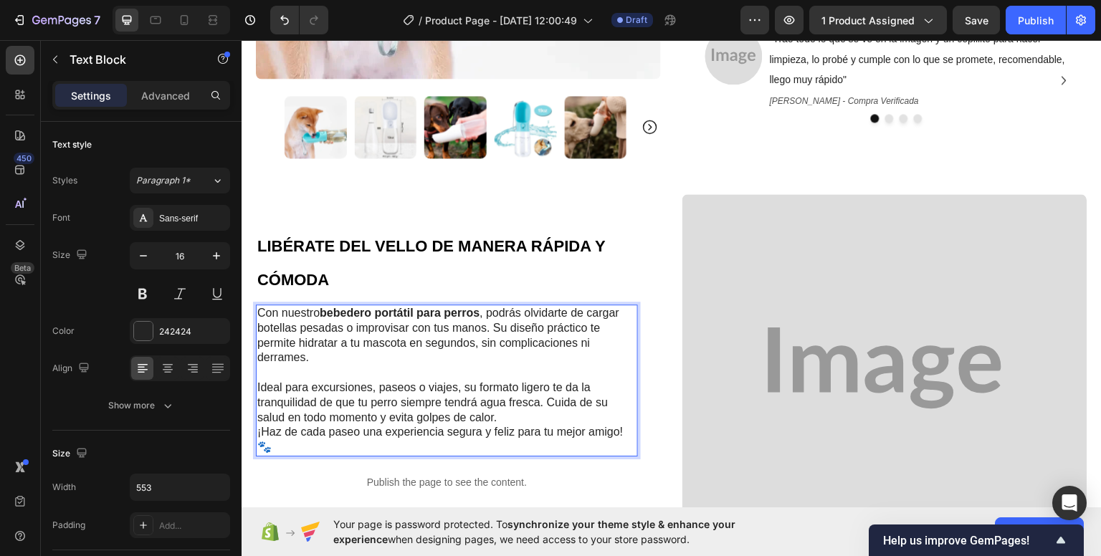
click at [510, 409] on p "Ideal para excursiones, paseos o viajes, su formato ligero te da la tranquilida…" at bounding box center [446, 402] width 379 height 44
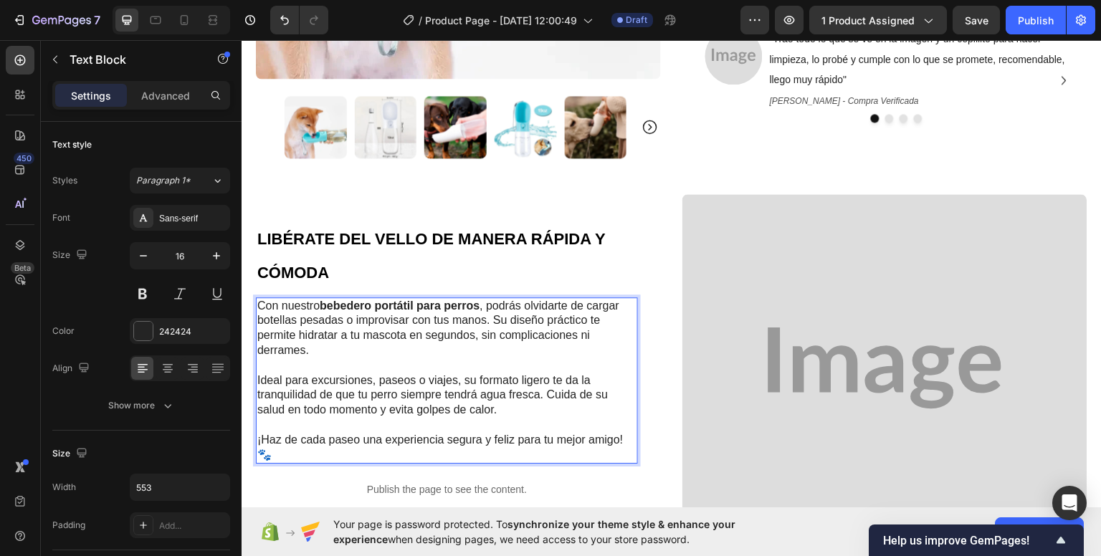
scroll to position [422, 0]
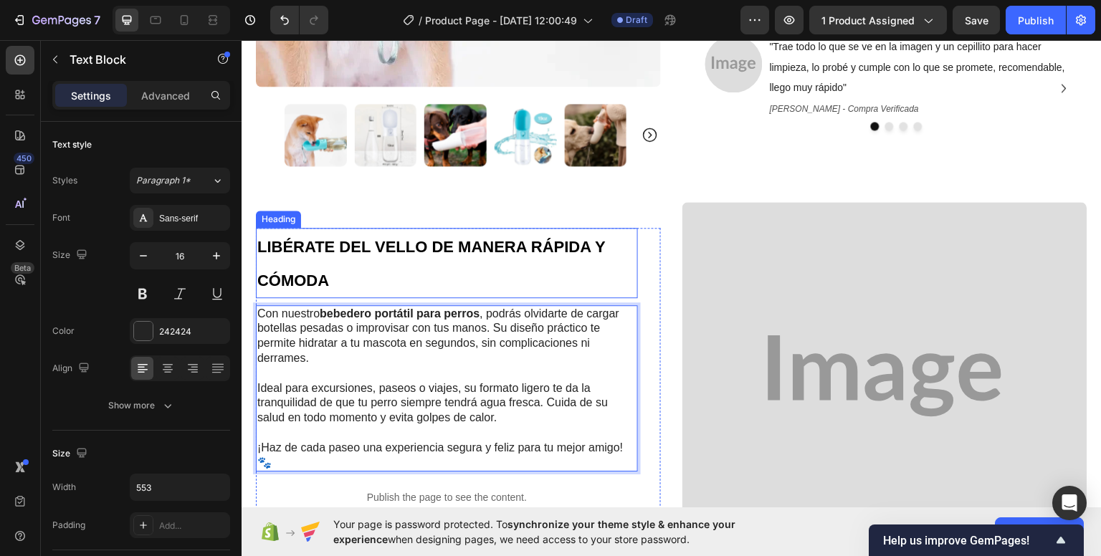
click at [508, 247] on p "⁠⁠⁠⁠⁠⁠⁠ LIBÉRATE DEL VELLO DE MANERA RÁPIDA Y CÓMODA" at bounding box center [446, 262] width 379 height 67
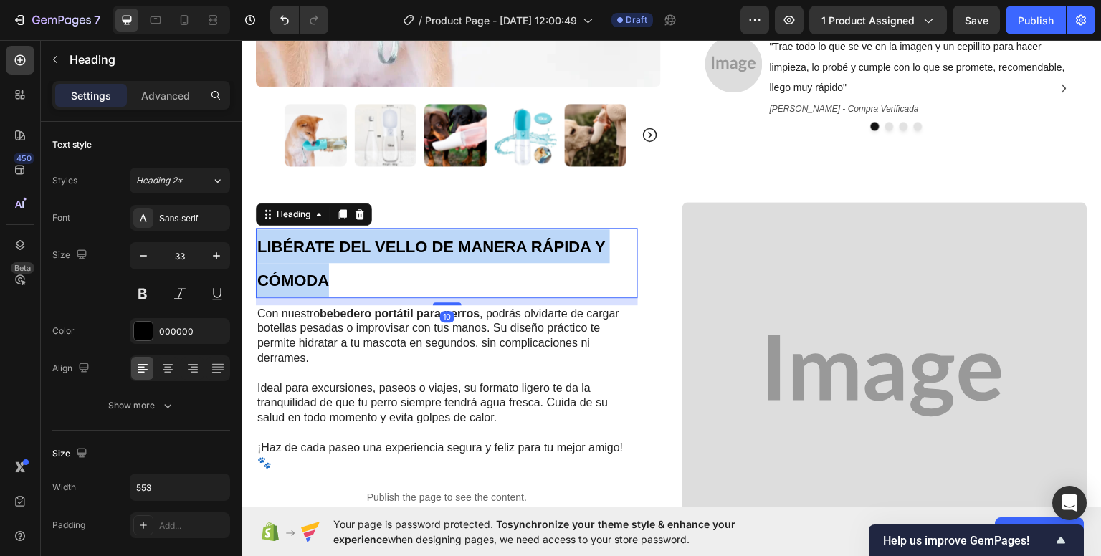
click at [508, 247] on p "LIBÉRATE DEL VELLO DE MANERA RÁPIDA Y CÓMODA" at bounding box center [446, 262] width 379 height 67
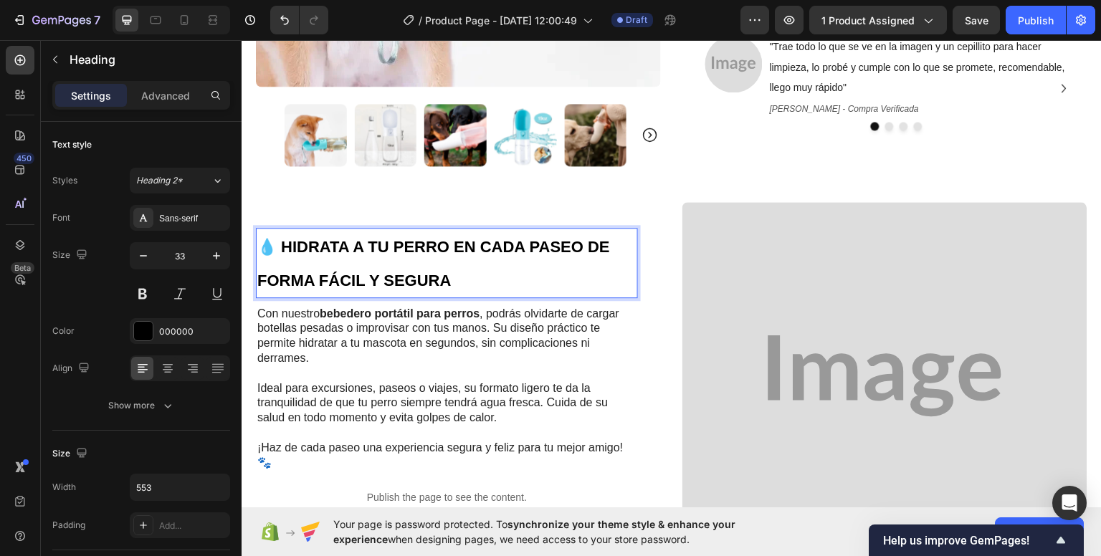
drag, startPoint x: 285, startPoint y: 240, endPoint x: 303, endPoint y: 260, distance: 26.9
click at [286, 242] on strong "💧 HIDRATA A TU PERRO EN CADA PASEO DE FORMA FÁCIL Y SEGURA" at bounding box center [433, 263] width 353 height 52
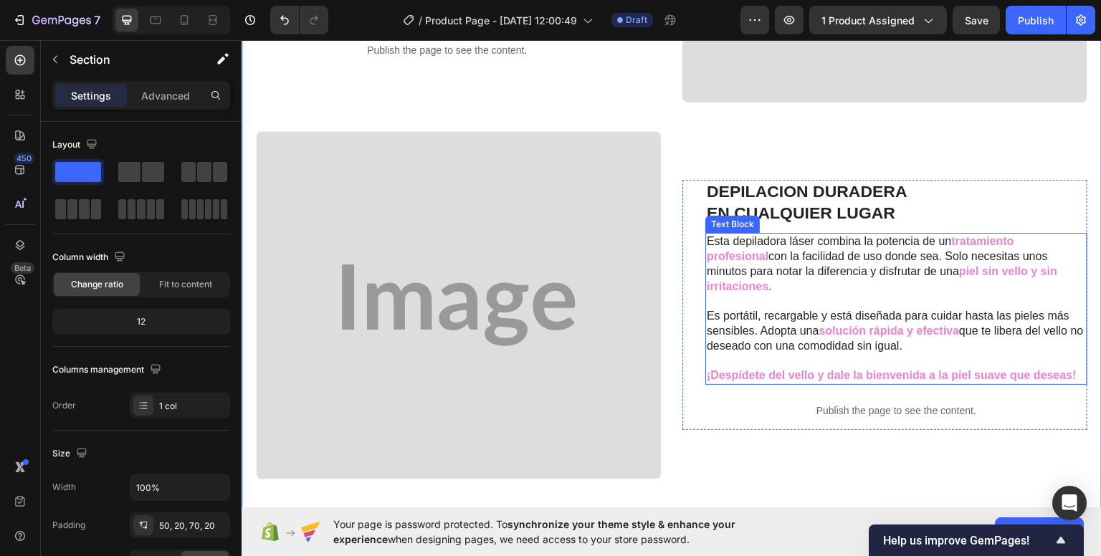
scroll to position [852, 0]
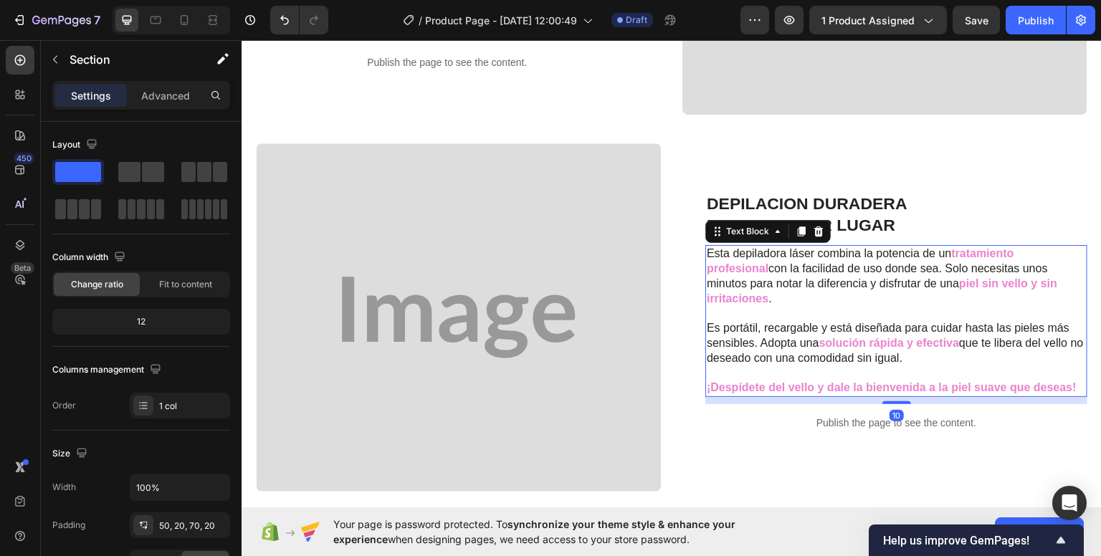
click at [868, 279] on span "con la facilidad de uso donde sea. Solo necesitas unos minutos para notar la di…" at bounding box center [877, 275] width 341 height 27
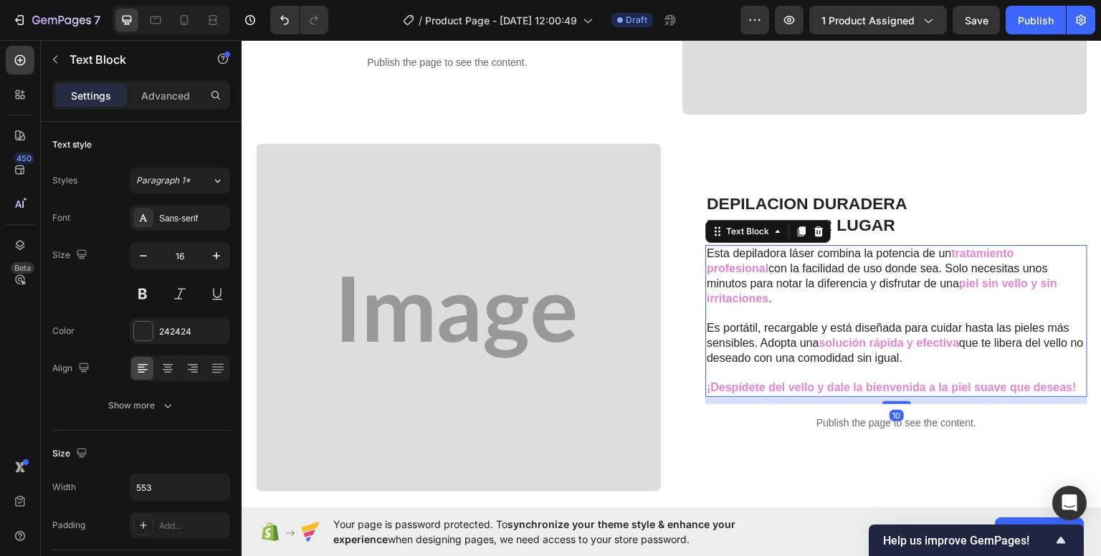
click at [868, 279] on span "con la facilidad de uso donde sea. Solo necesitas unos minutos para notar la di…" at bounding box center [877, 275] width 341 height 27
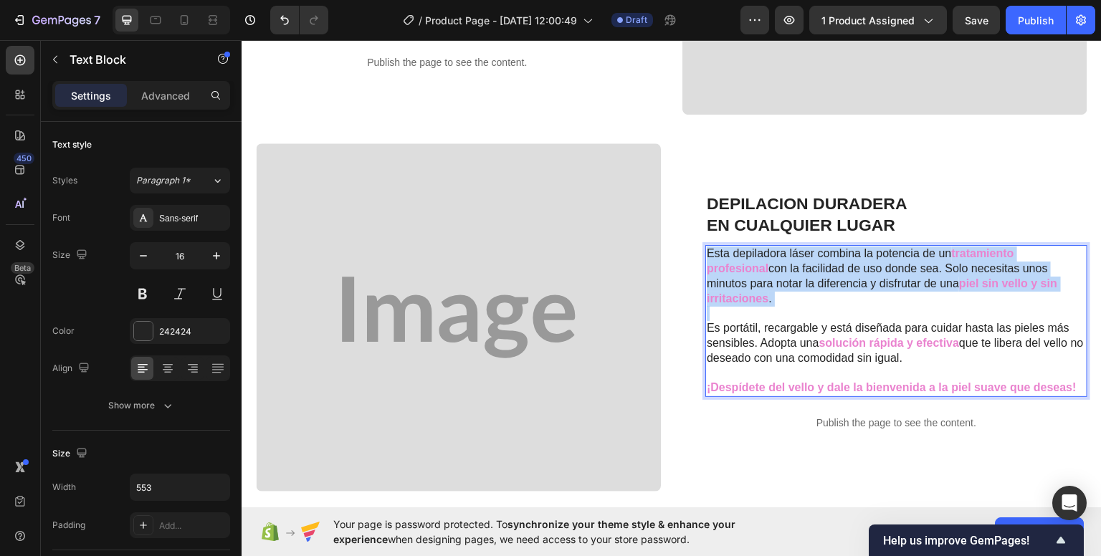
click at [869, 279] on span "con la facilidad de uso donde sea. Solo necesitas unos minutos para notar la di…" at bounding box center [877, 275] width 341 height 27
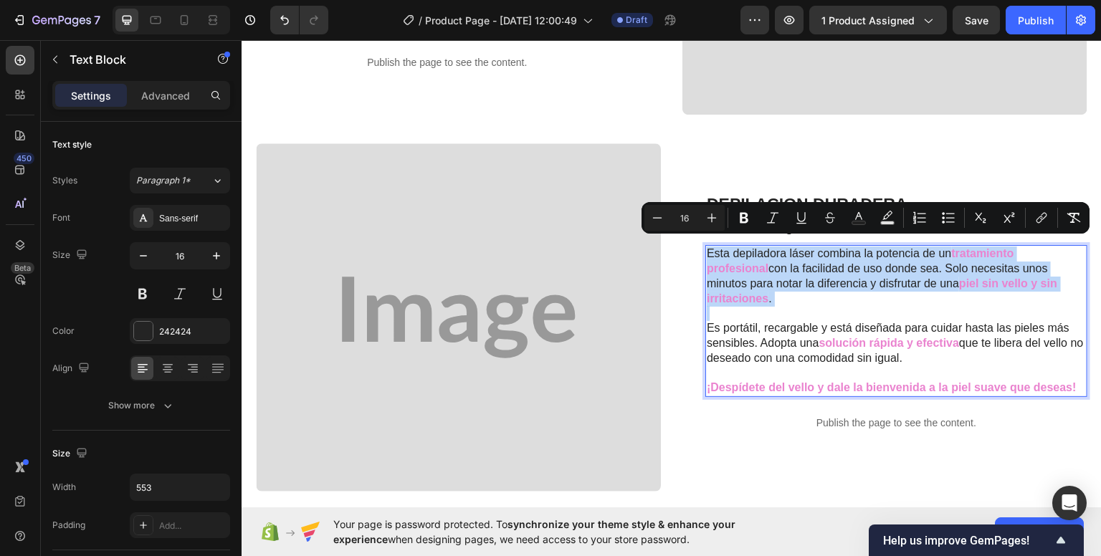
click at [788, 295] on p "Esta depiladora láser combina la potencia de un tratamiento profesional con la …" at bounding box center [896, 275] width 379 height 59
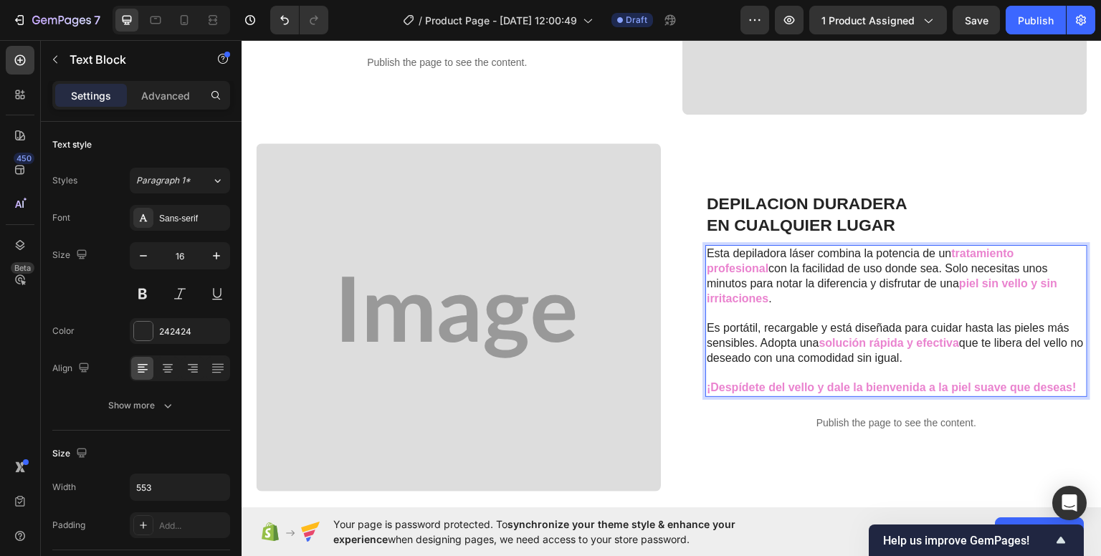
click at [707, 247] on span "Esta depiladora láser combina la potencia de un" at bounding box center [829, 253] width 245 height 12
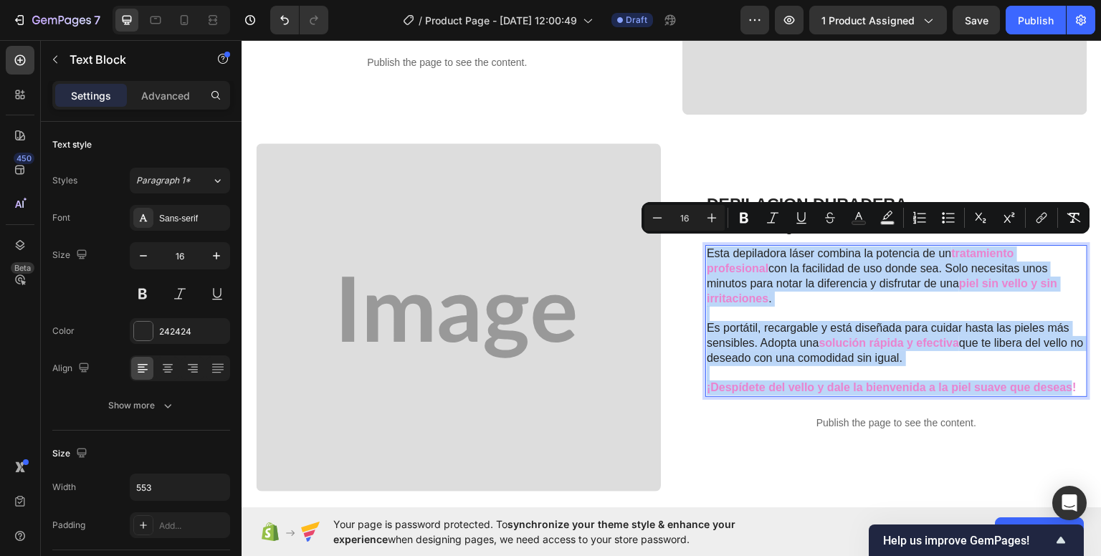
drag, startPoint x: 703, startPoint y: 247, endPoint x: 1058, endPoint y: 375, distance: 377.1
click at [1058, 375] on div "Esta depiladora láser combina la potencia de un tratamiento profesional con la …" at bounding box center [896, 320] width 382 height 152
click at [964, 356] on p "Es portátil, recargable y está diseñada para cuidar hasta las pieles más sensib…" at bounding box center [896, 342] width 379 height 44
drag, startPoint x: 701, startPoint y: 244, endPoint x: 1081, endPoint y: 381, distance: 403.6
click at [1084, 386] on div "⁠⁠⁠⁠⁠⁠⁠ HIDRATA A TU PERRO EN CADA PASEO DE FORMA FÁCIL Y SEGURA Heading Con nu…" at bounding box center [672, 341] width 860 height 1222
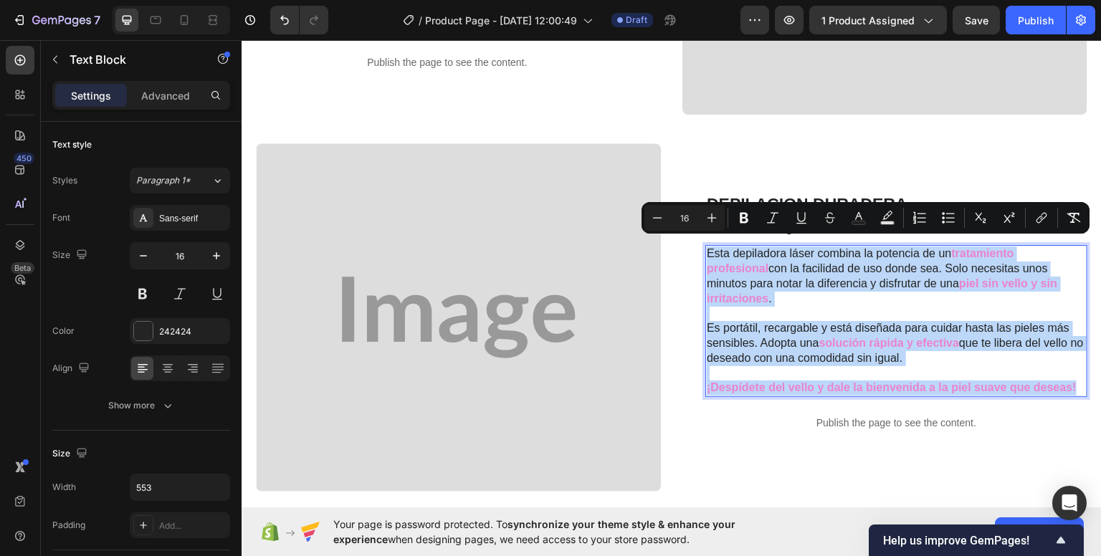
copy div "Esta depiladora láser combina la potencia de un tratamiento profesional con la …"
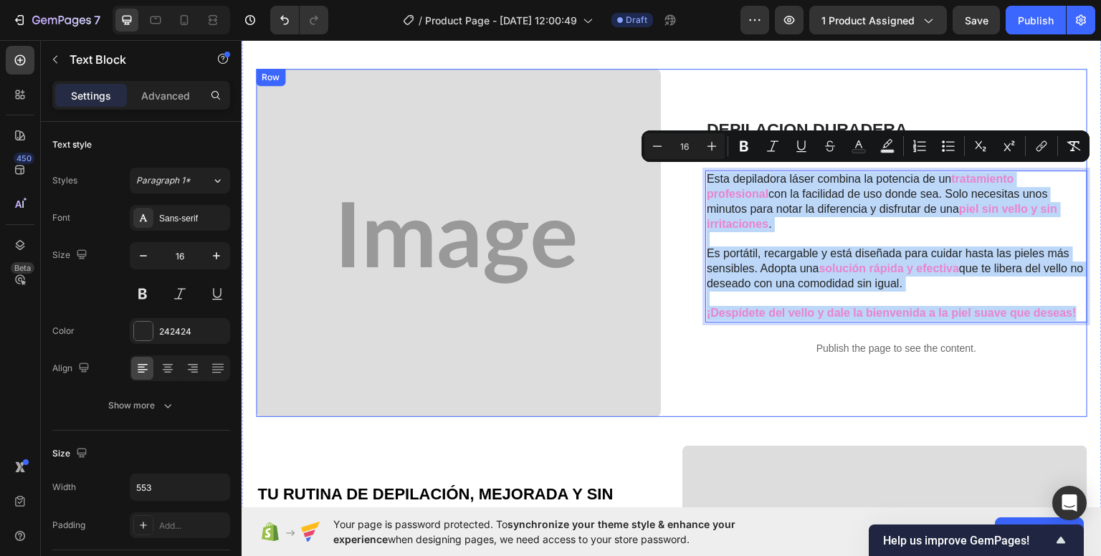
scroll to position [924, 0]
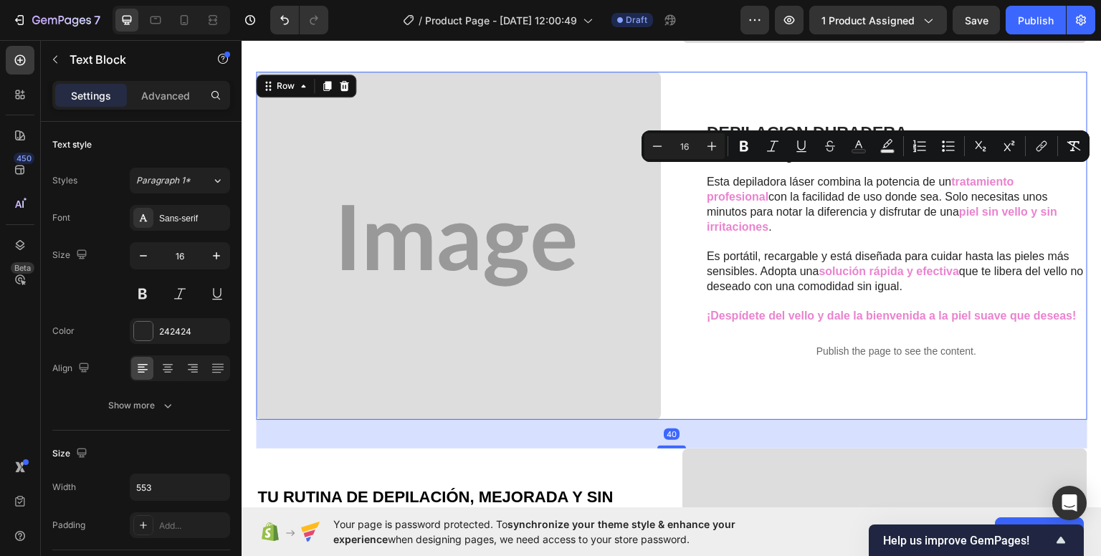
click at [670, 233] on div "DEPILACION DURADERA EN CUALQUIER LUGAR Heading Esta depiladora láser combina la…" at bounding box center [672, 245] width 832 height 348
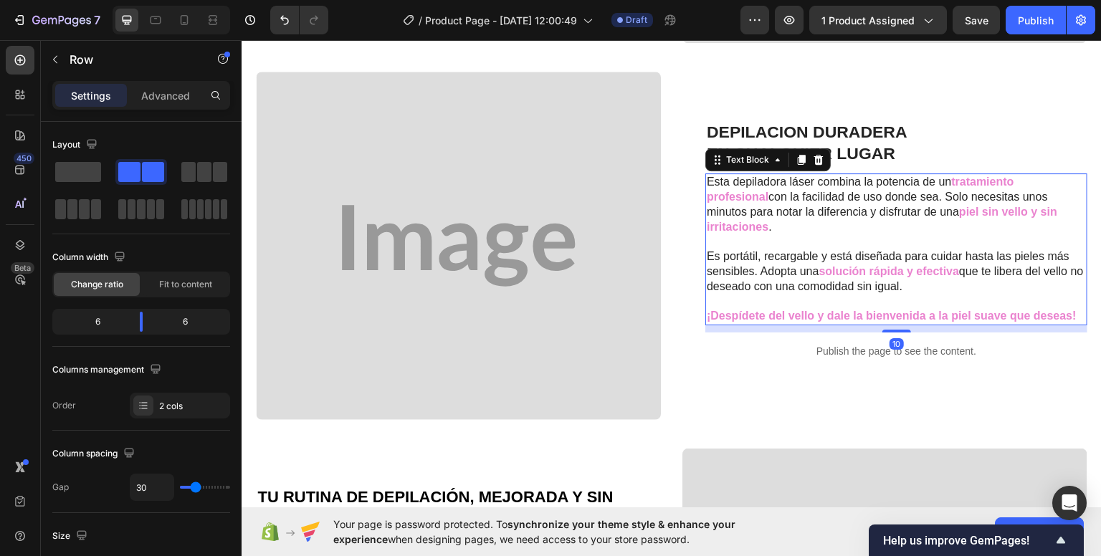
click at [836, 249] on span "Es portátil, recargable y está diseñada para cuidar hasta las pieles más sensib…" at bounding box center [888, 262] width 363 height 27
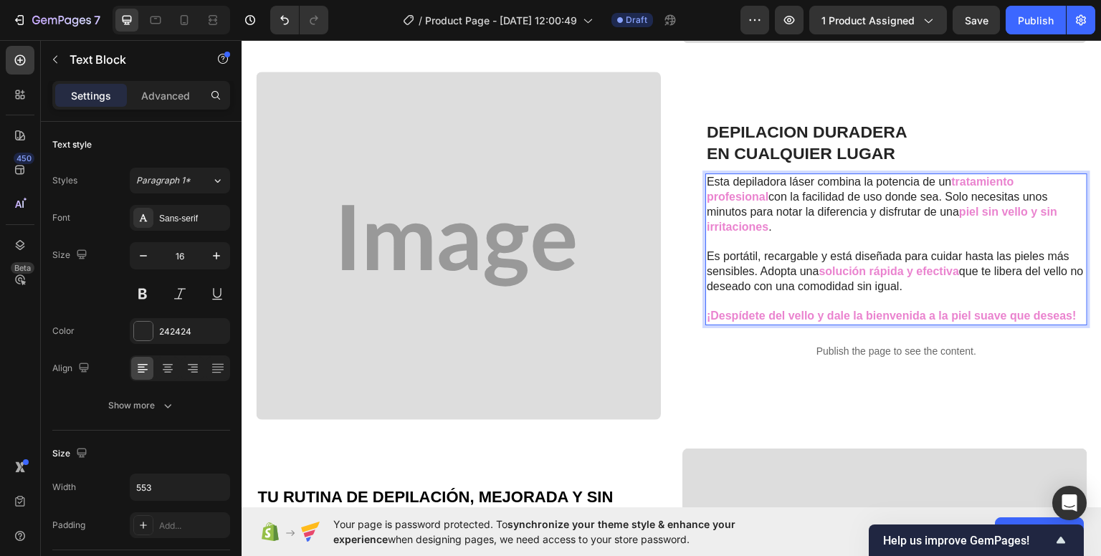
click at [837, 249] on span "Es portátil, recargable y está diseñada para cuidar hasta las pieles más sensib…" at bounding box center [888, 262] width 363 height 27
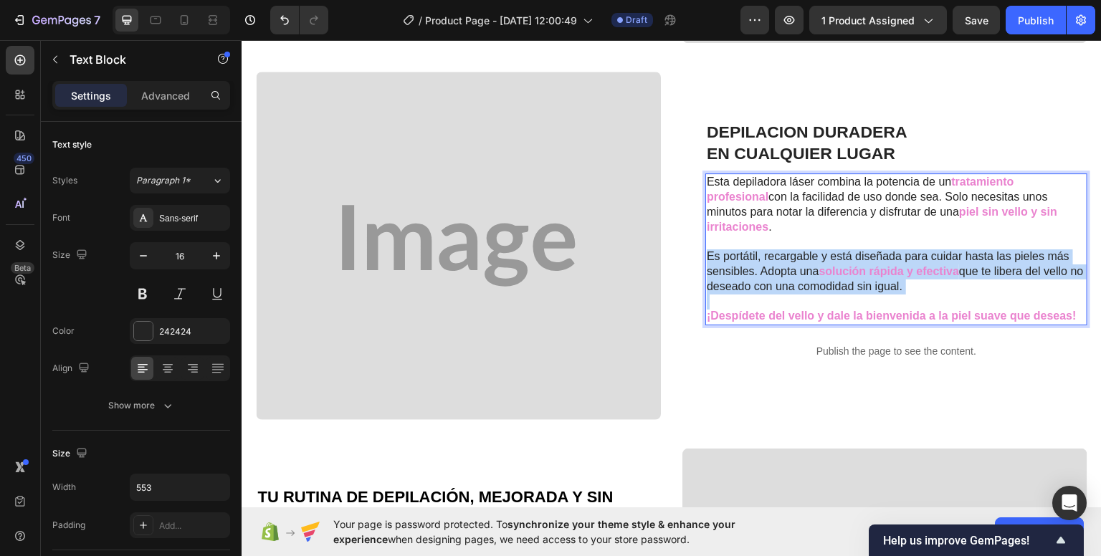
click at [837, 249] on span "Es portátil, recargable y está diseñada para cuidar hasta las pieles más sensib…" at bounding box center [888, 262] width 363 height 27
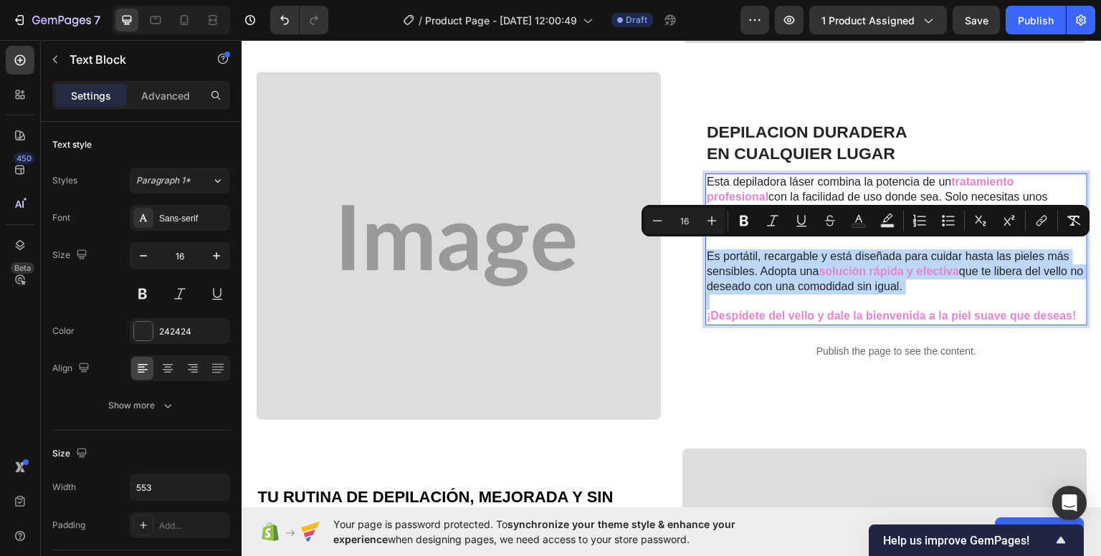
click at [968, 294] on p "Rich Text Editor. Editing area: main" at bounding box center [896, 301] width 379 height 15
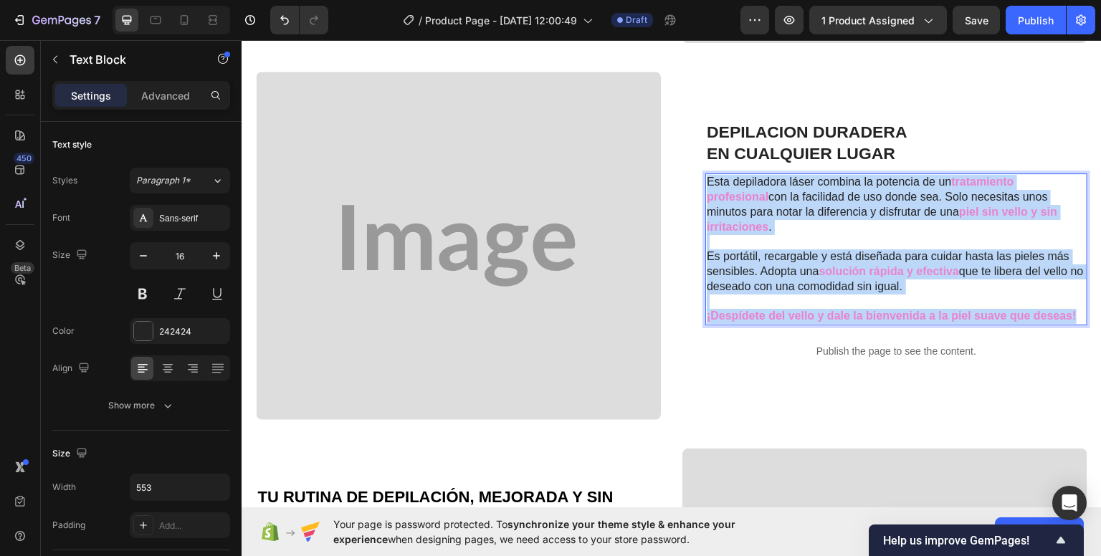
drag, startPoint x: 702, startPoint y: 174, endPoint x: 1070, endPoint y: 308, distance: 391.4
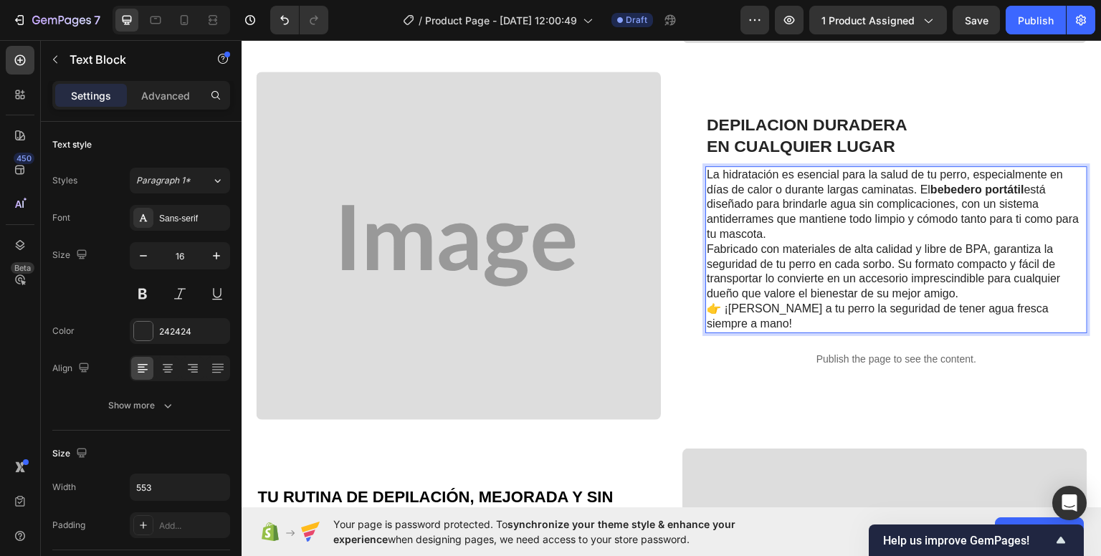
click at [772, 230] on p "La hidratación es esencial para la salud de tu perro, especialmente en días de …" at bounding box center [896, 204] width 379 height 75
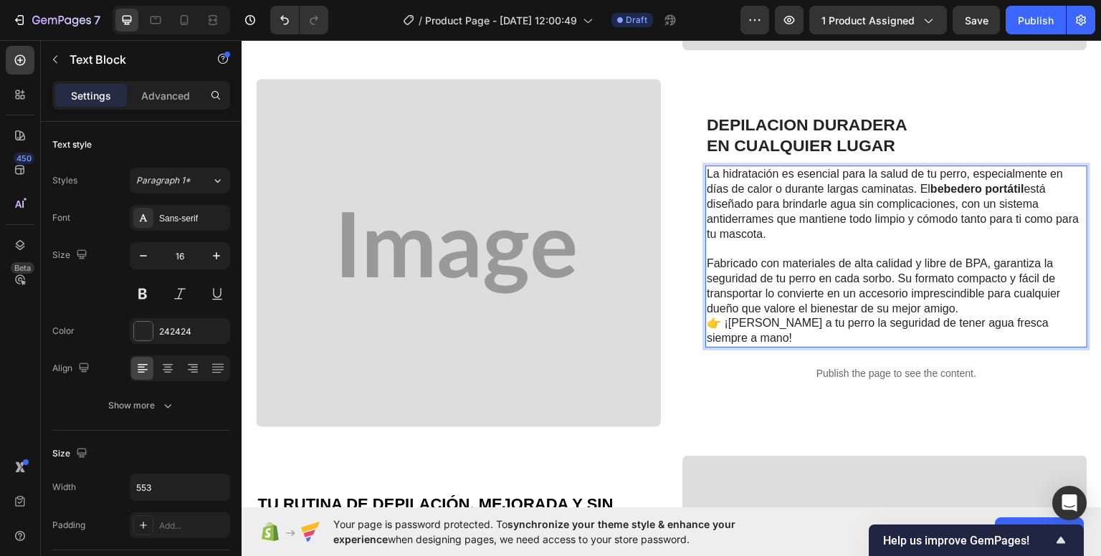
click at [969, 308] on p "Fabricado con materiales de alta calidad y libre de BPA, garantiza la seguridad…" at bounding box center [896, 285] width 379 height 59
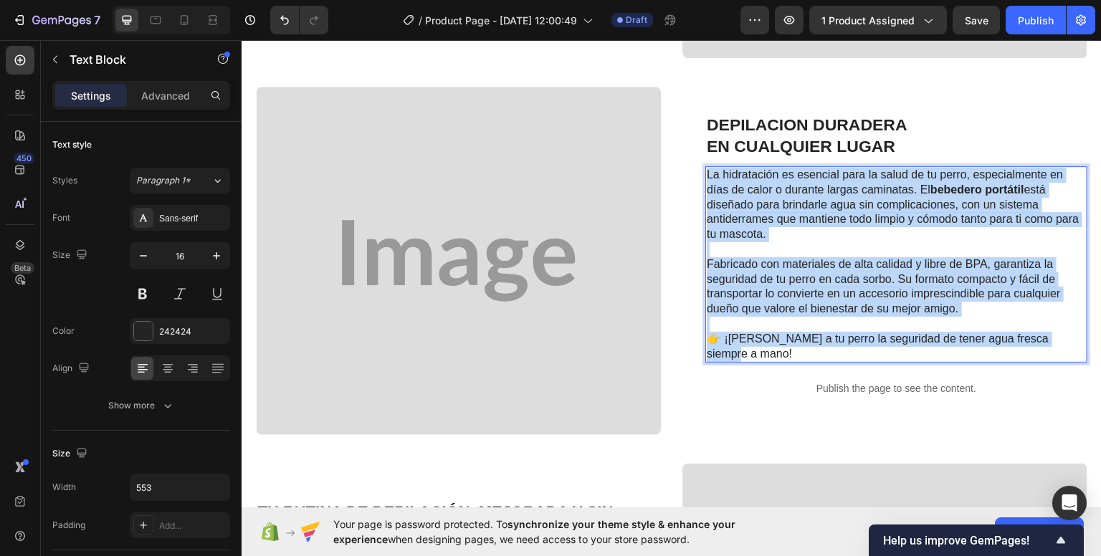
drag, startPoint x: 1061, startPoint y: 336, endPoint x: 700, endPoint y: 176, distance: 394.7
click at [705, 176] on div "La hidratación es esencial para la salud de tu perro, especialmente en días de …" at bounding box center [896, 264] width 382 height 196
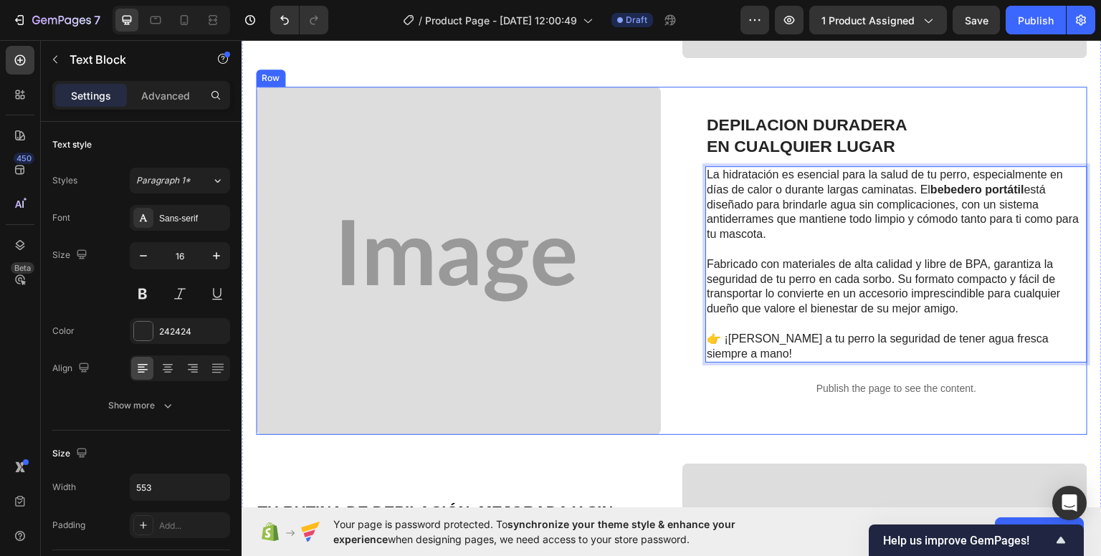
scroll to position [946, 0]
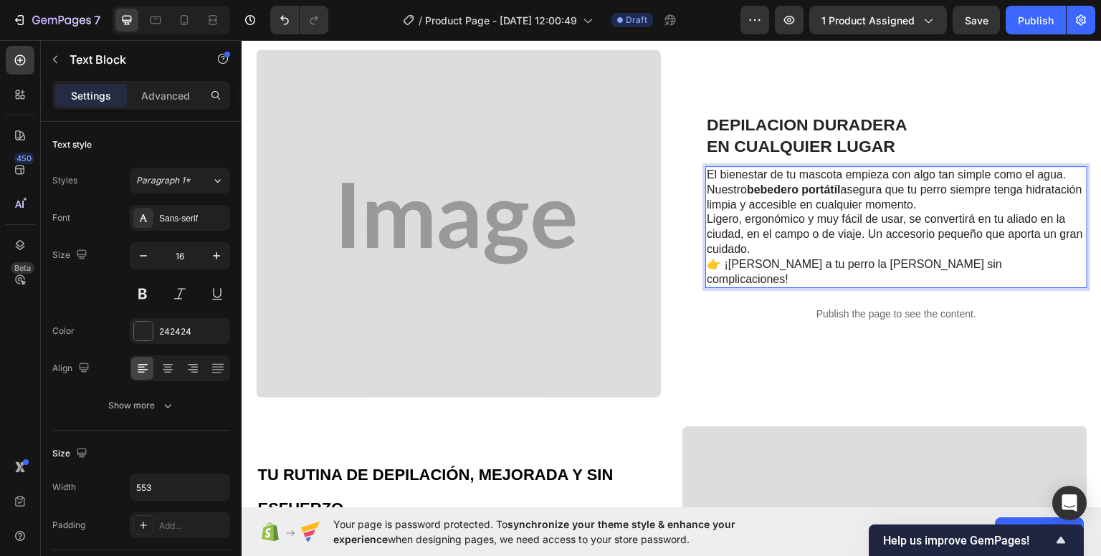
click at [975, 204] on p "El bienestar de tu mascota empieza con algo tan simple como el agua. Nuestro be…" at bounding box center [896, 189] width 379 height 44
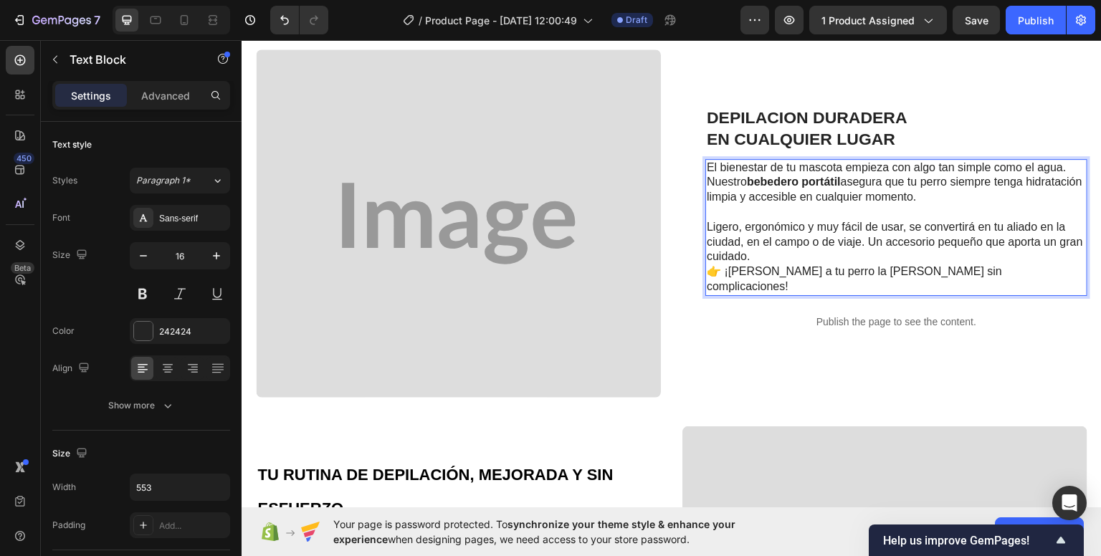
scroll to position [939, 0]
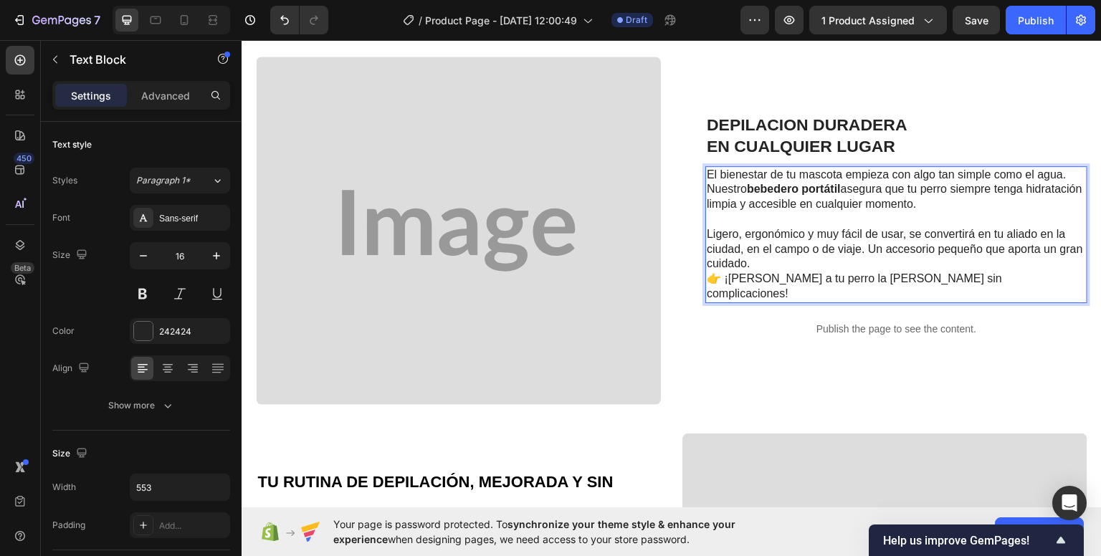
click at [786, 264] on p "Ligero, ergonómico y muy fácil de usar, se convertirá en tu aliado en la ciudad…" at bounding box center [896, 249] width 379 height 44
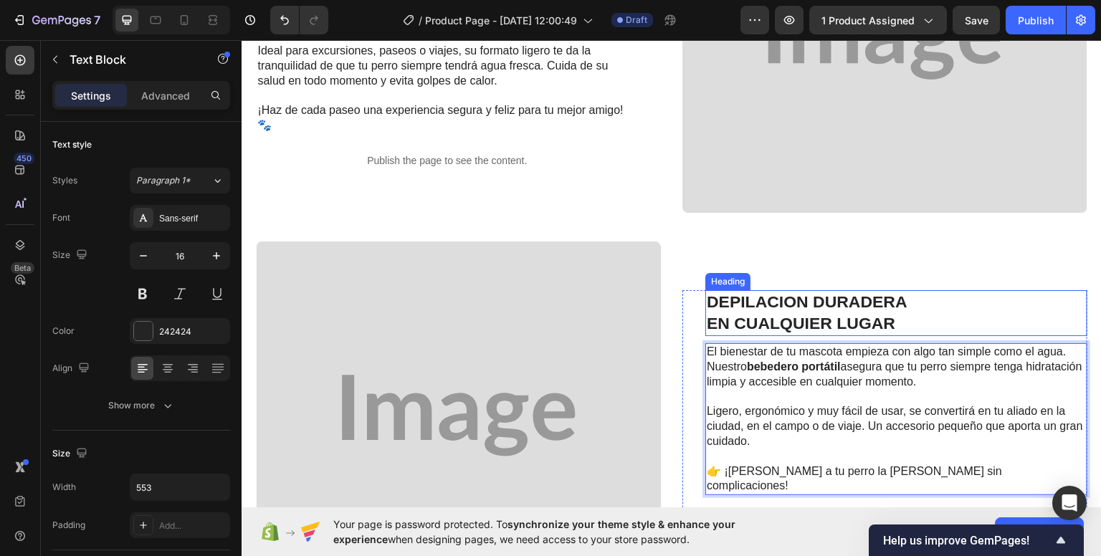
scroll to position [860, 0]
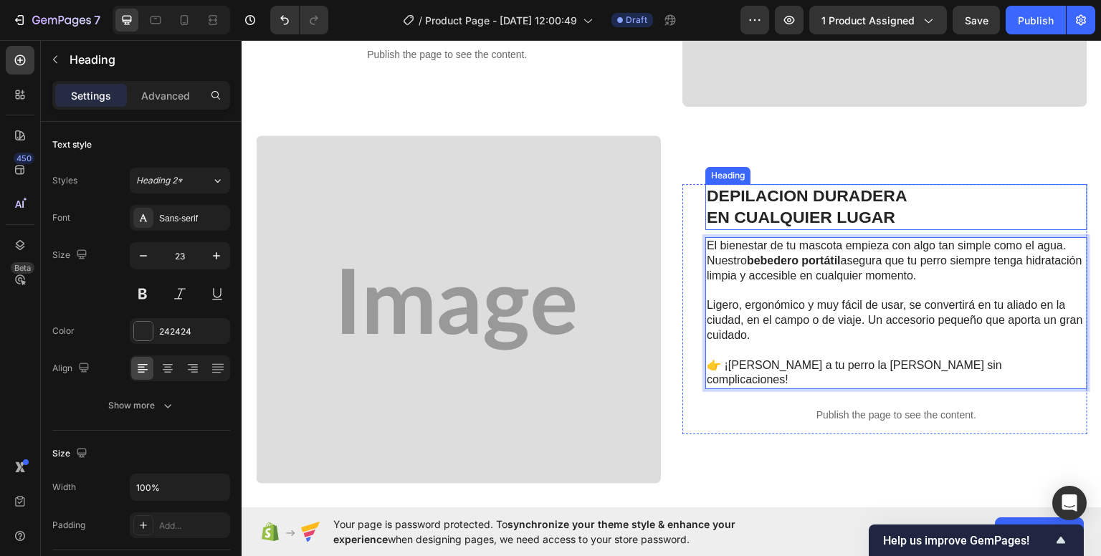
click at [865, 224] on strong "EN CUALQUIER LUGAR" at bounding box center [801, 216] width 189 height 19
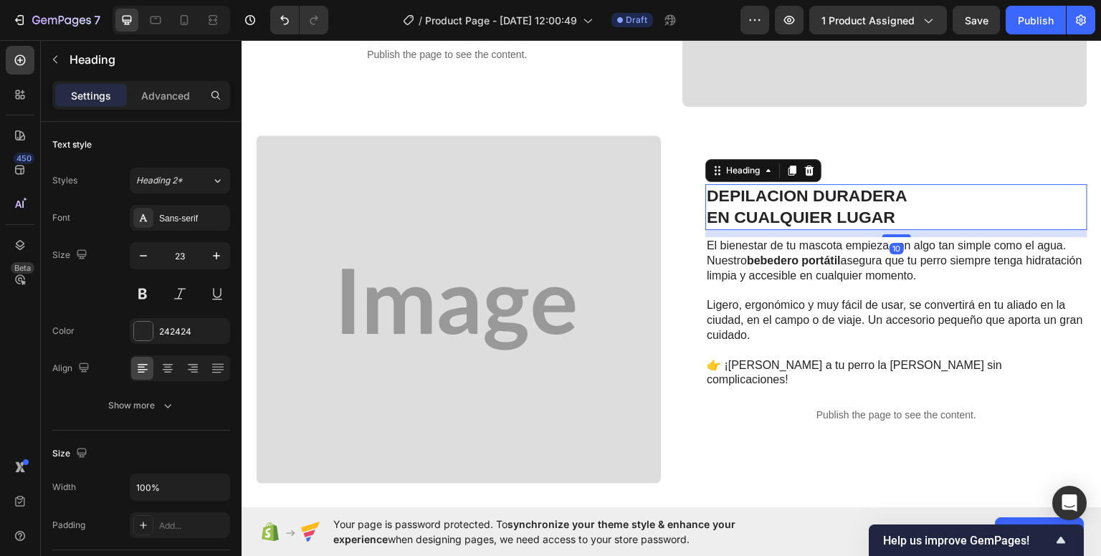
click at [914, 211] on h2 "DEPILACION DURADERA EN CUALQUIER LUGAR" at bounding box center [896, 207] width 382 height 46
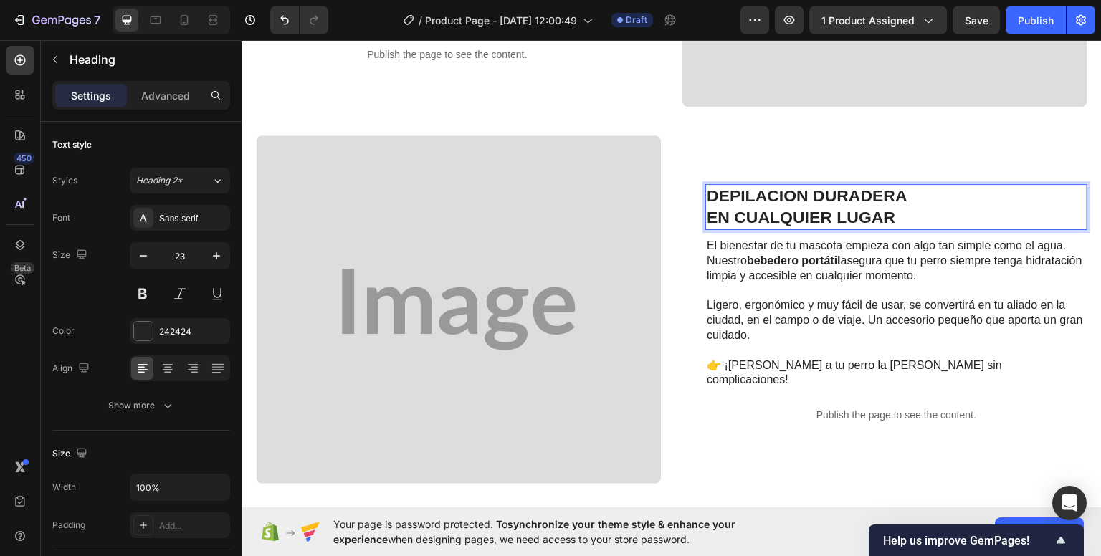
click at [914, 211] on p "DEPILACION DURADERA EN CUALQUIER LUGAR" at bounding box center [896, 206] width 379 height 43
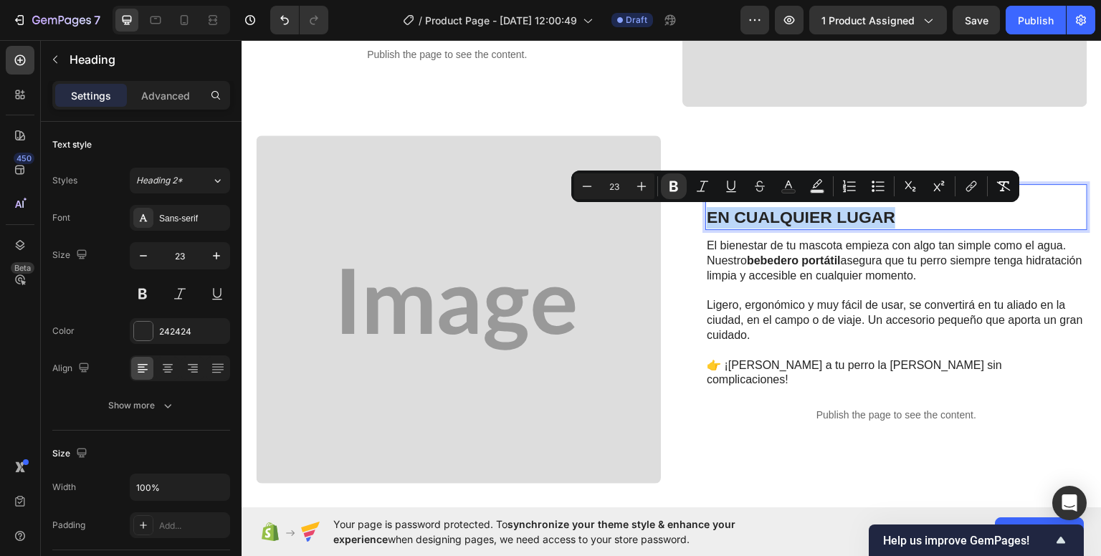
click at [914, 210] on p "DEPILACION DURADERA EN CUALQUIER LUGAR" at bounding box center [896, 206] width 379 height 43
drag, startPoint x: 914, startPoint y: 210, endPoint x: 891, endPoint y: 220, distance: 25.0
click at [891, 220] on p "DEPILACION DURADERA EN CUALQUIER LUGAR" at bounding box center [896, 206] width 379 height 43
click at [891, 221] on p "DEPILACION DURADERA EN CUALQUIER LUGAR" at bounding box center [896, 206] width 379 height 43
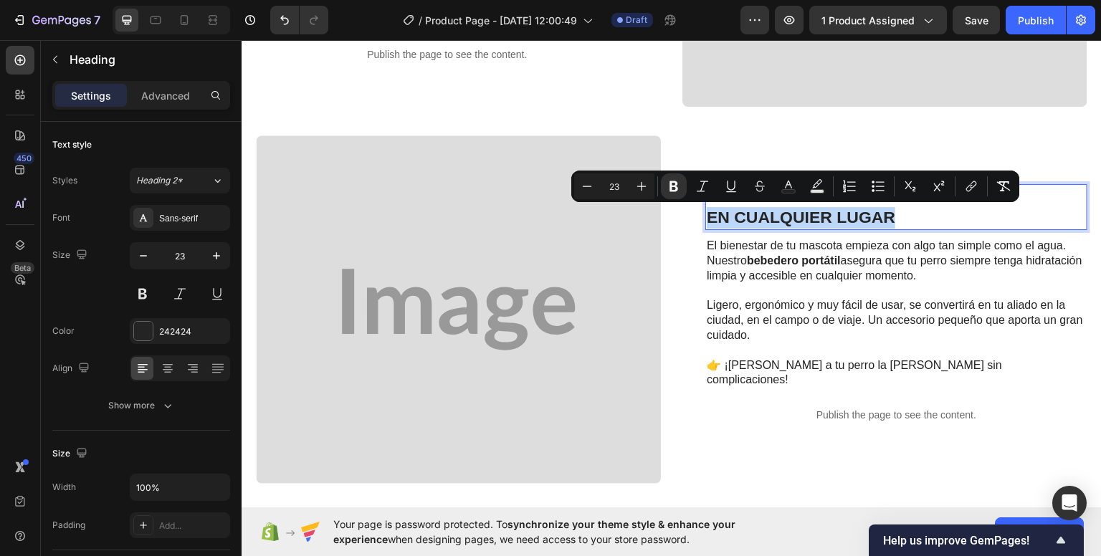
click at [908, 210] on p "DEPILACION DURADERA EN CUALQUIER LUGAR" at bounding box center [896, 206] width 379 height 43
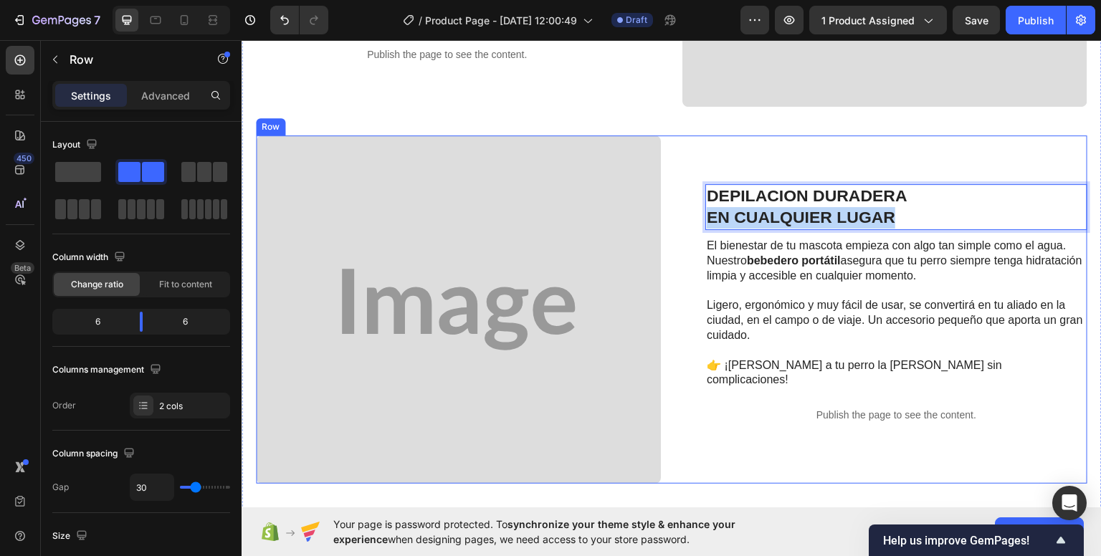
click at [1018, 138] on div "DEPILACION DURADERA EN CUALQUIER LUGAR Heading 10 El bienestar de tu mascota em…" at bounding box center [884, 309] width 405 height 348
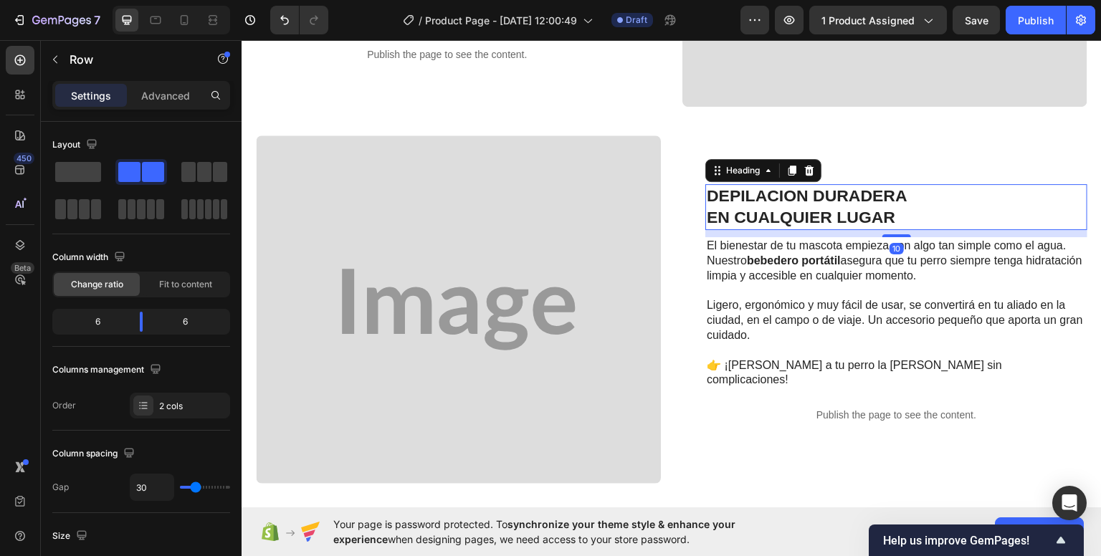
drag, startPoint x: 844, startPoint y: 207, endPoint x: 734, endPoint y: 214, distance: 109.9
click at [841, 207] on p "⁠⁠⁠⁠⁠⁠⁠ DEPILACION DURADERA EN CUALQUIER LUGAR" at bounding box center [896, 206] width 379 height 43
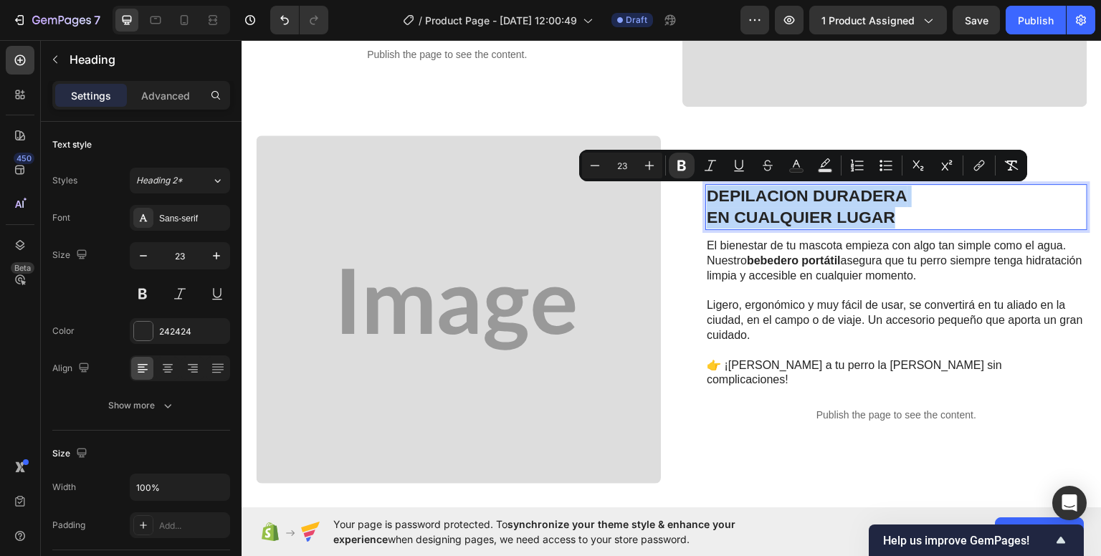
drag, startPoint x: 704, startPoint y: 193, endPoint x: 854, endPoint y: 224, distance: 153.0
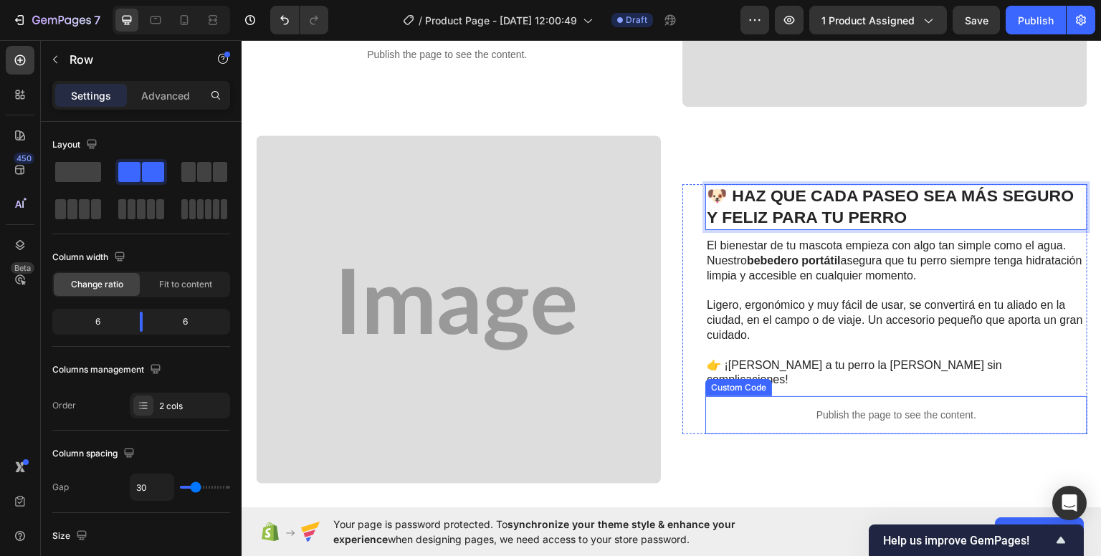
click at [905, 421] on div "🐶 HAZ QUE CADA PASEO SEA MÁS SEGURO Y FELIZ PARA TU PERRO Heading 10 El bienest…" at bounding box center [884, 309] width 405 height 348
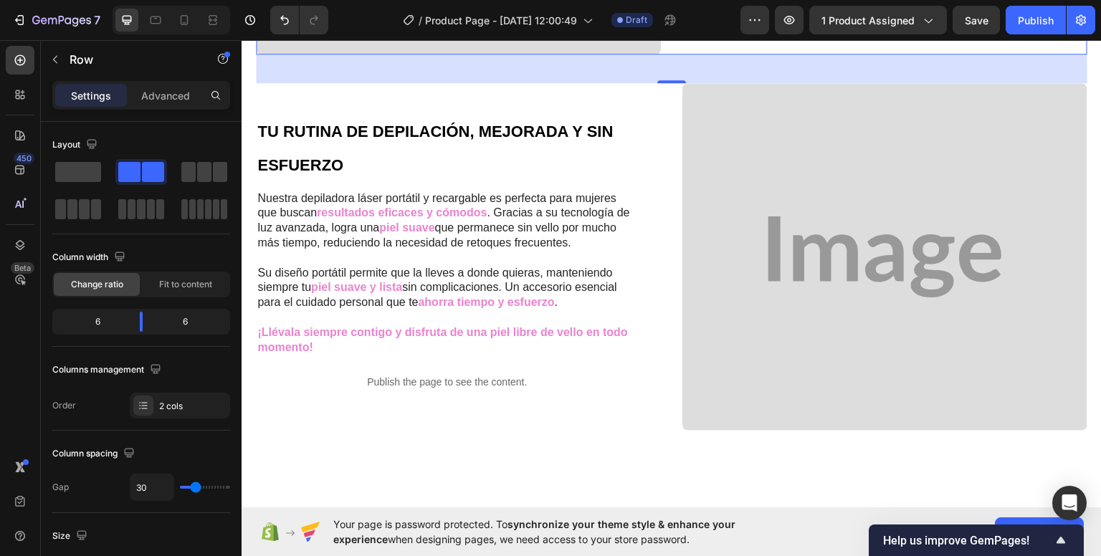
scroll to position [1290, 0]
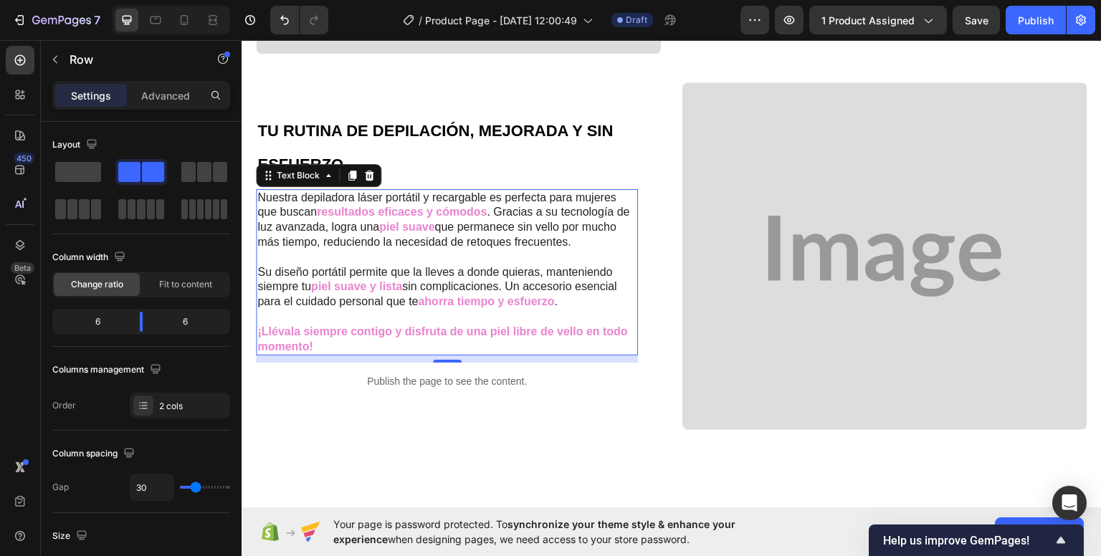
click at [429, 220] on strong "piel suave" at bounding box center [406, 226] width 55 height 12
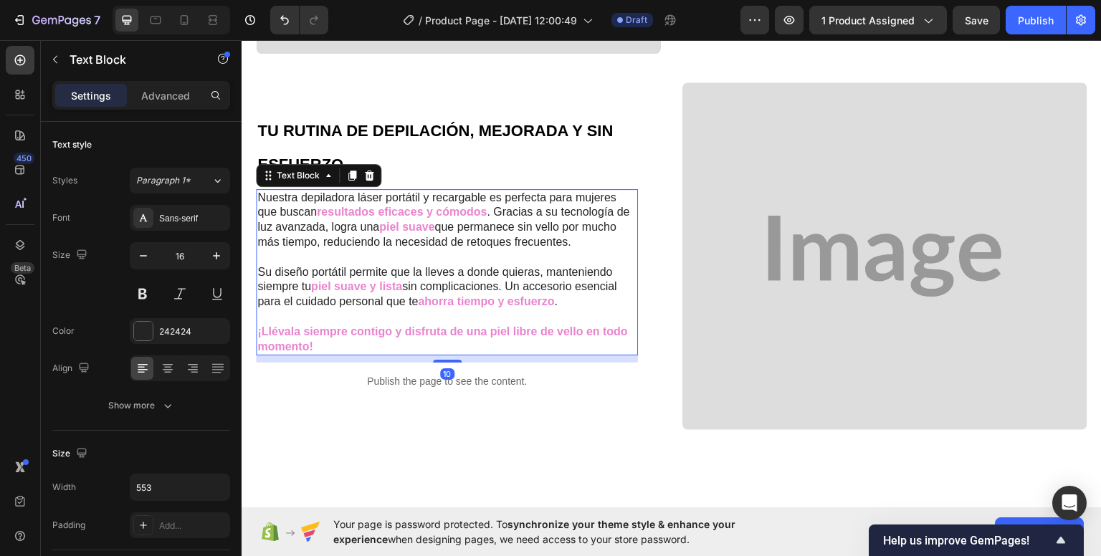
click at [546, 326] on p "¡Llévala siempre contigo y disfruta de una piel libre de vello en todo momento!" at bounding box center [446, 339] width 379 height 30
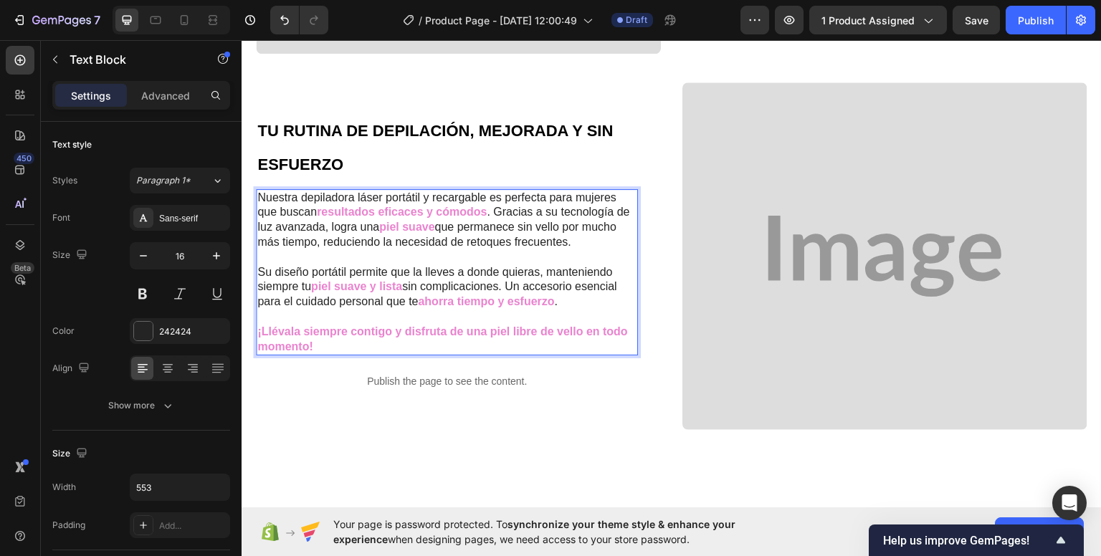
click at [546, 326] on p "¡Llévala siempre contigo y disfruta de una piel libre de vello en todo momento!" at bounding box center [446, 339] width 379 height 30
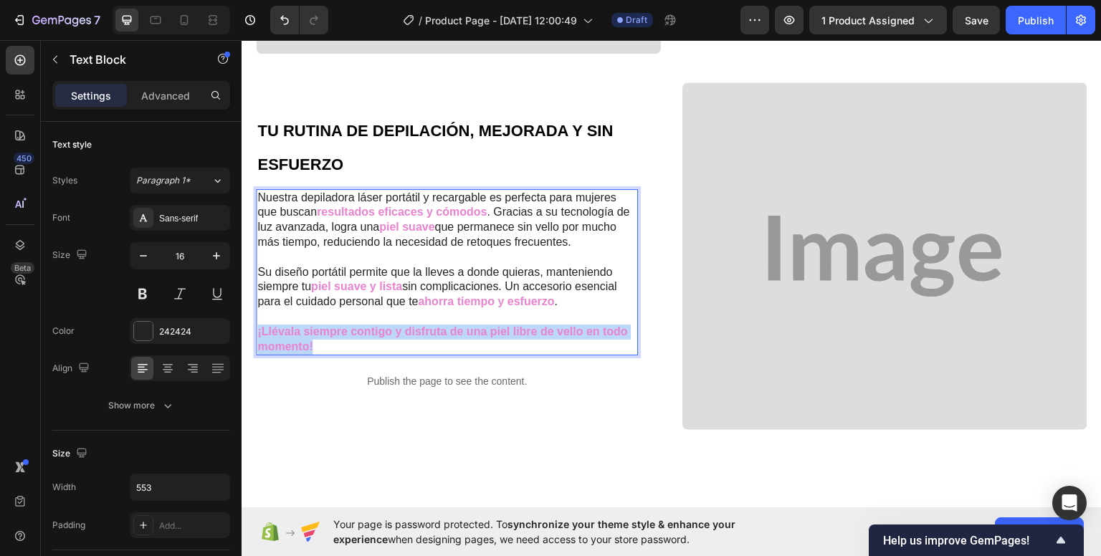
click at [546, 326] on p "¡Llévala siempre contigo y disfruta de una piel libre de vello en todo momento!" at bounding box center [446, 339] width 379 height 30
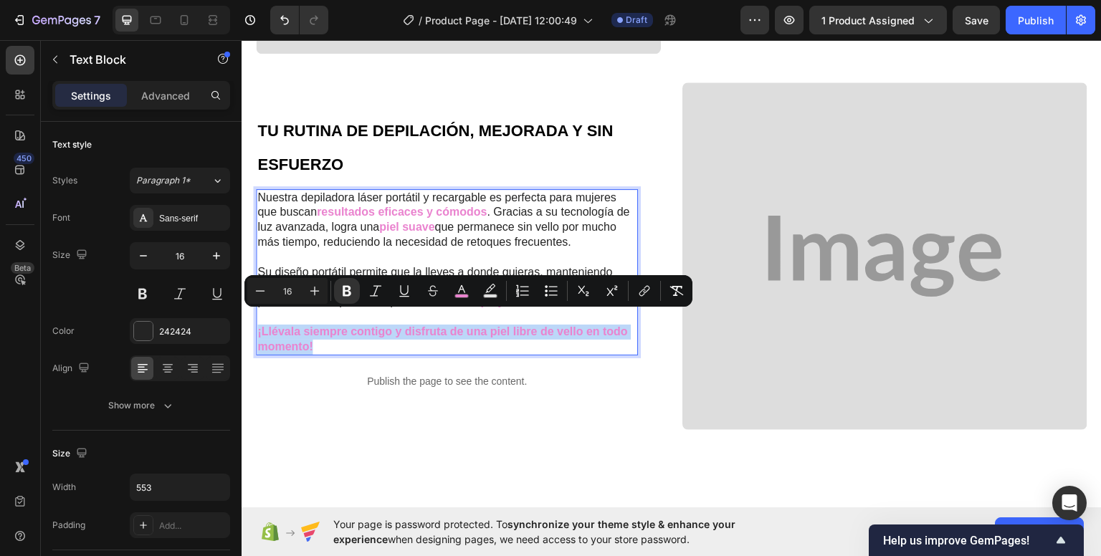
click at [546, 326] on p "¡Llévala siempre contigo y disfruta de una piel libre de vello en todo momento!" at bounding box center [446, 339] width 379 height 30
click at [546, 328] on p "¡Llévala siempre contigo y disfruta de una piel libre de vello en todo momento!" at bounding box center [446, 339] width 379 height 30
drag, startPoint x: 546, startPoint y: 328, endPoint x: 529, endPoint y: 330, distance: 17.4
click at [546, 328] on p "¡Llévala siempre contigo y disfruta de una piel libre de vello en todo momento!" at bounding box center [446, 339] width 379 height 30
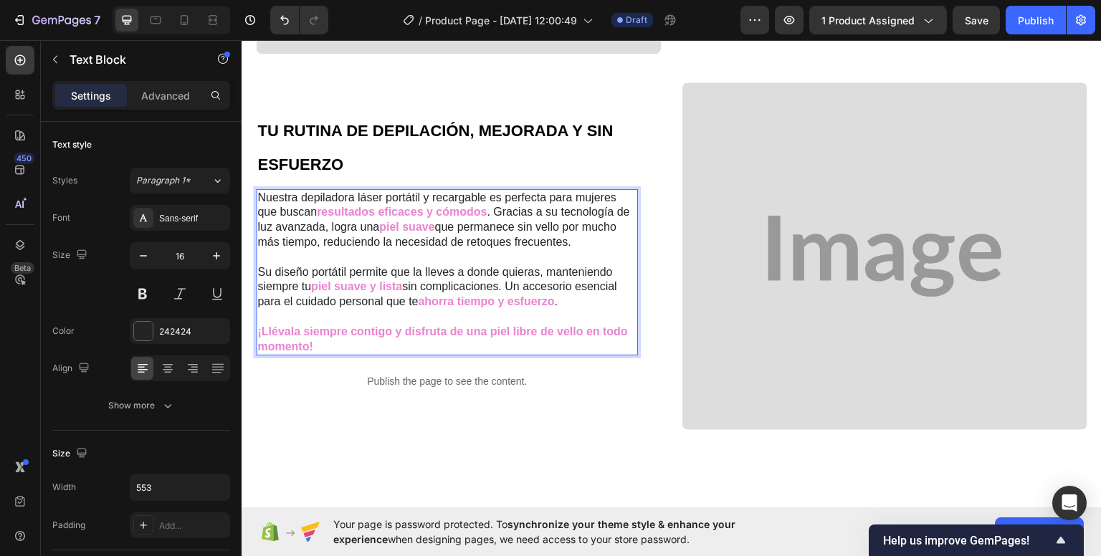
click at [370, 249] on p "Rich Text Editor. Editing area: main" at bounding box center [446, 256] width 379 height 15
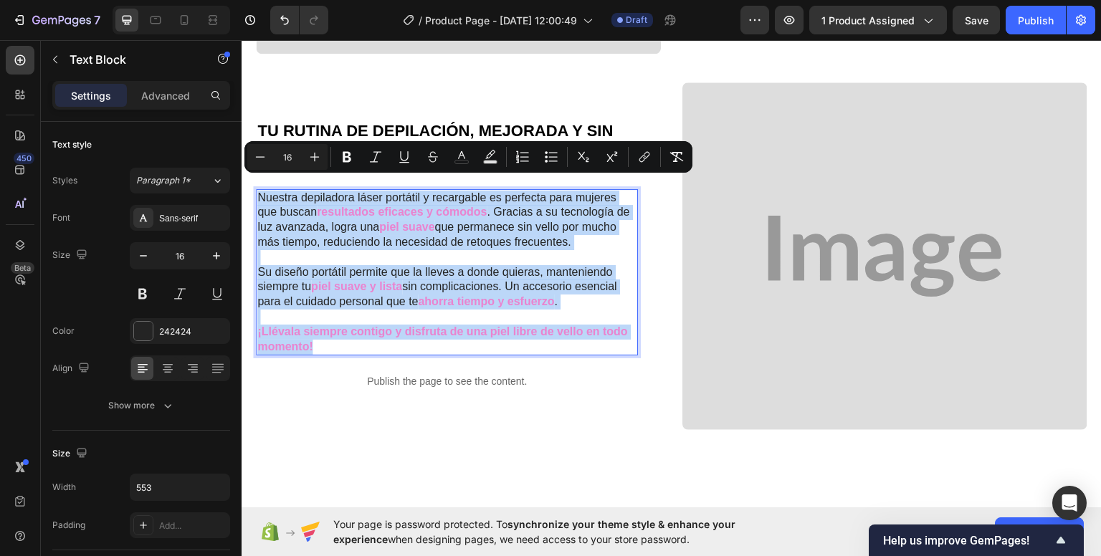
drag, startPoint x: 261, startPoint y: 182, endPoint x: 441, endPoint y: 335, distance: 236.0
click at [441, 335] on div "Nuestra depiladora láser portátil y recargable es perfecta para mujeres que bus…" at bounding box center [447, 272] width 382 height 167
copy div "Nuestra depiladora láser portátil y recargable es perfecta para mujeres que bus…"
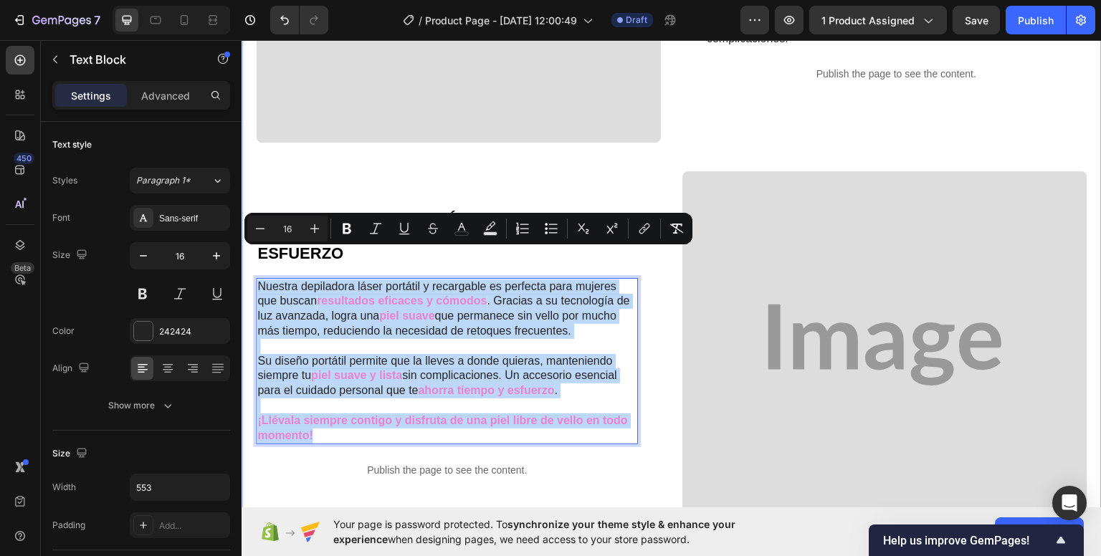
scroll to position [1219, 0]
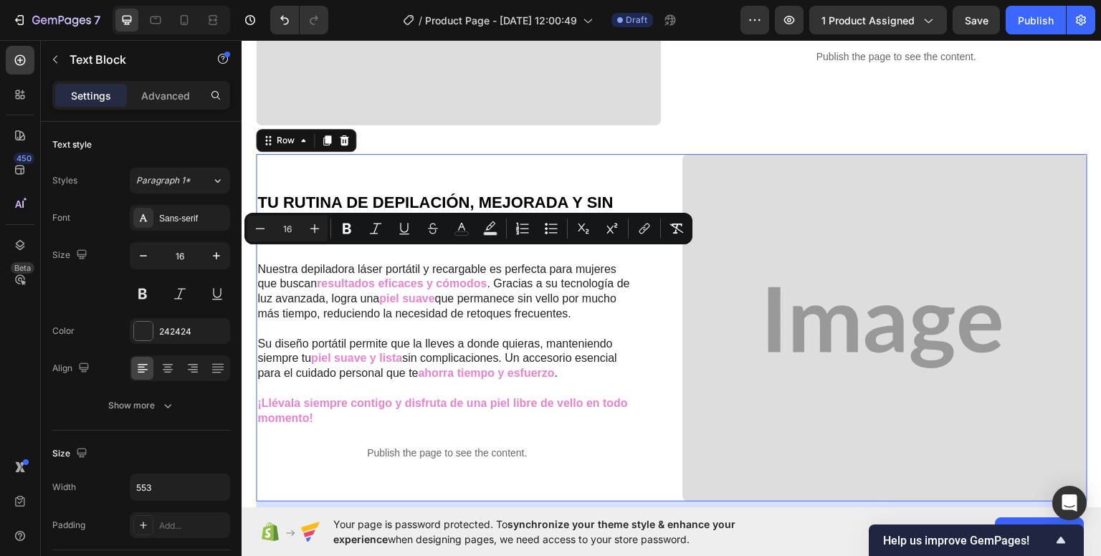
click at [570, 461] on div "TU RUTINA DE DEPILACIÓN, MEJORADA Y SIN ESFUERZO Heading Nuestra depiladora lás…" at bounding box center [458, 327] width 405 height 348
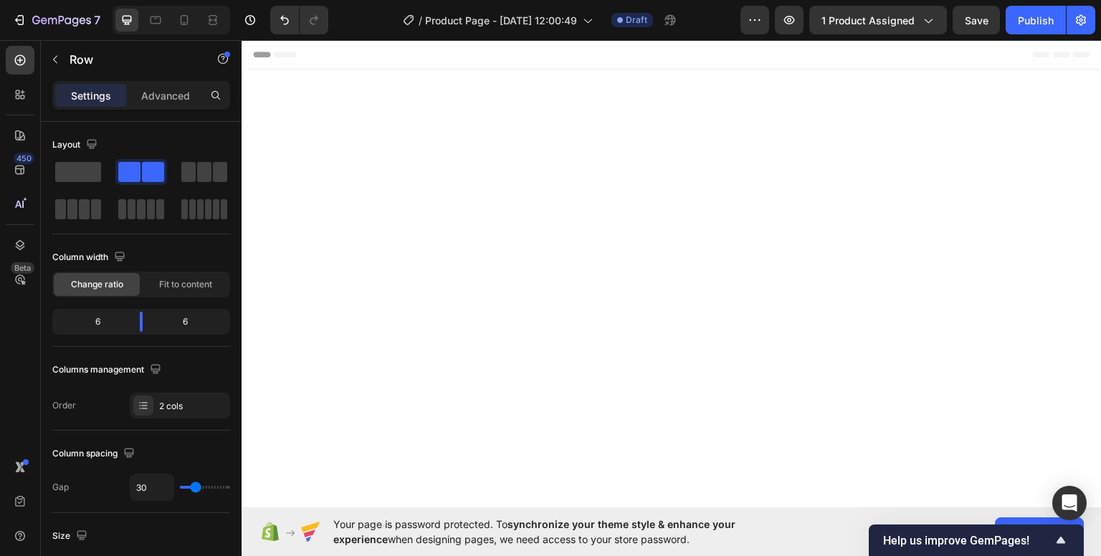
scroll to position [1219, 0]
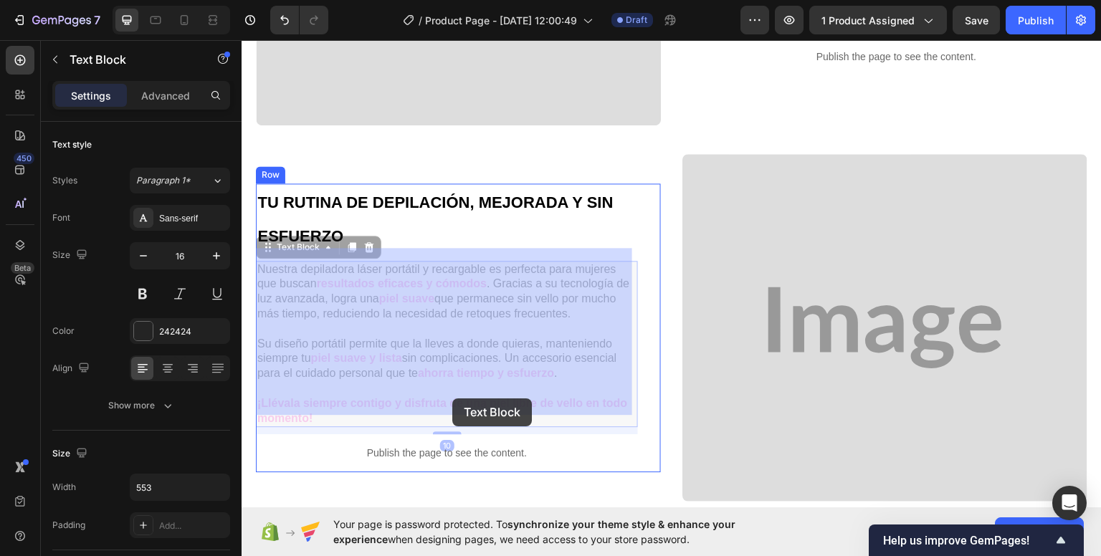
drag, startPoint x: 584, startPoint y: 406, endPoint x: 452, endPoint y: 398, distance: 132.2
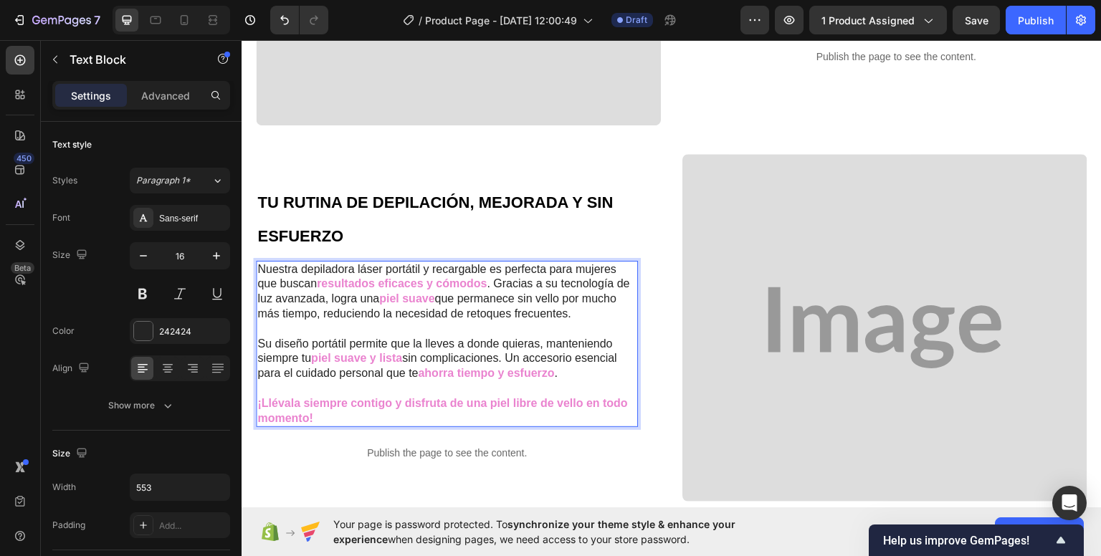
click at [527, 406] on p "¡Llévala siempre contigo y disfruta de una piel libre de vello en todo momento!" at bounding box center [446, 411] width 379 height 30
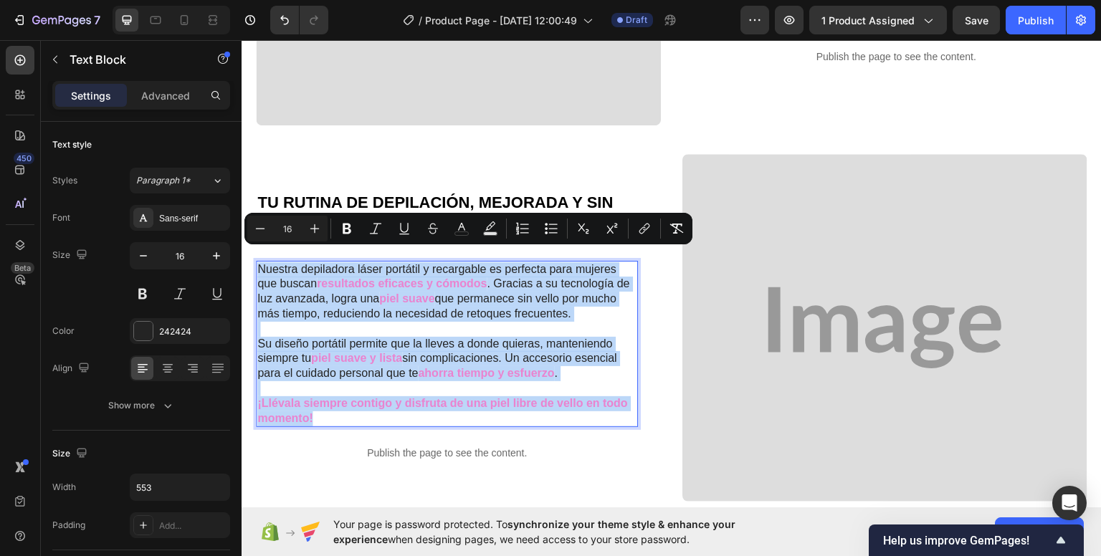
drag, startPoint x: 259, startPoint y: 256, endPoint x: 404, endPoint y: 409, distance: 210.4
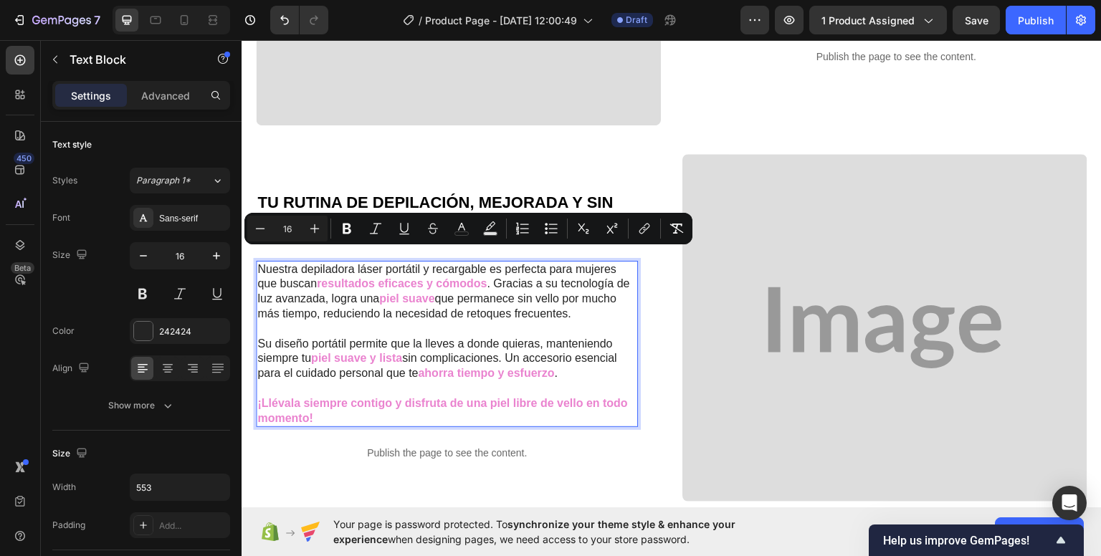
scroll to position [1233, 0]
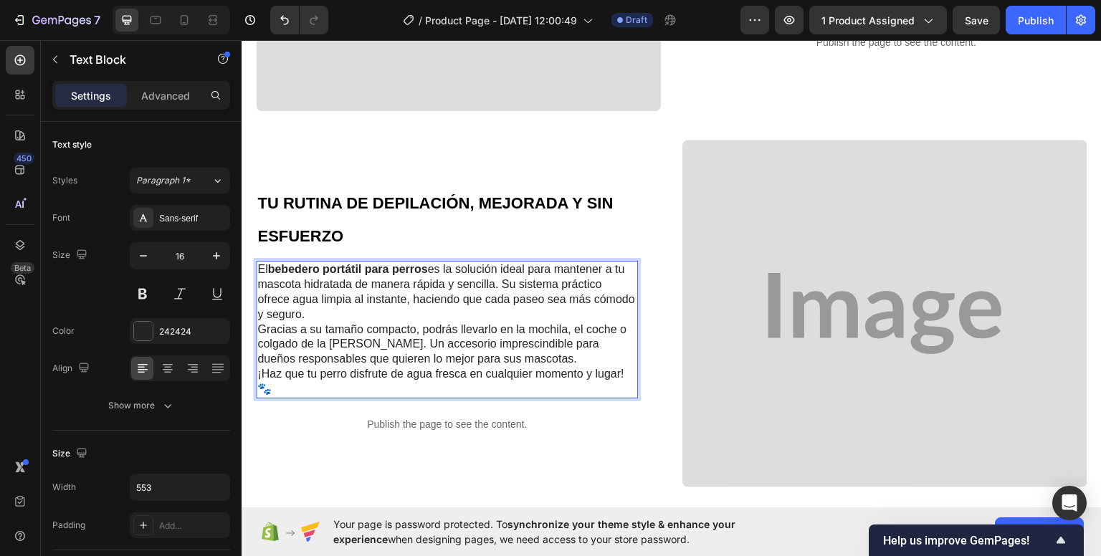
click at [393, 299] on p "El bebedero portátil para perros es la solución ideal para mantener a tu mascot…" at bounding box center [446, 291] width 379 height 59
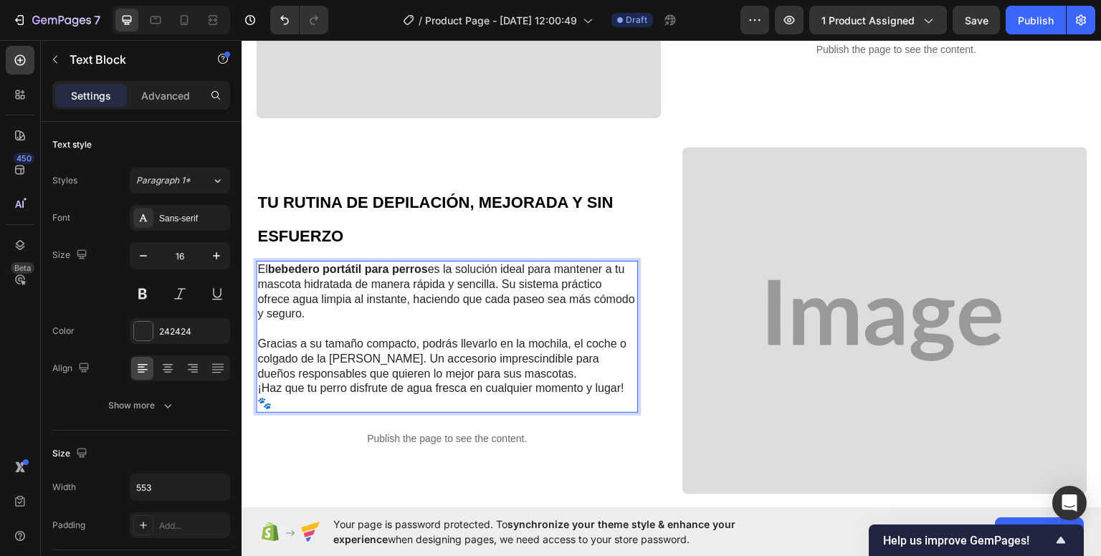
click at [558, 364] on p "Gracias a su tamaño compacto, podrás llevarlo en la mochila, el coche o colgado…" at bounding box center [446, 358] width 379 height 44
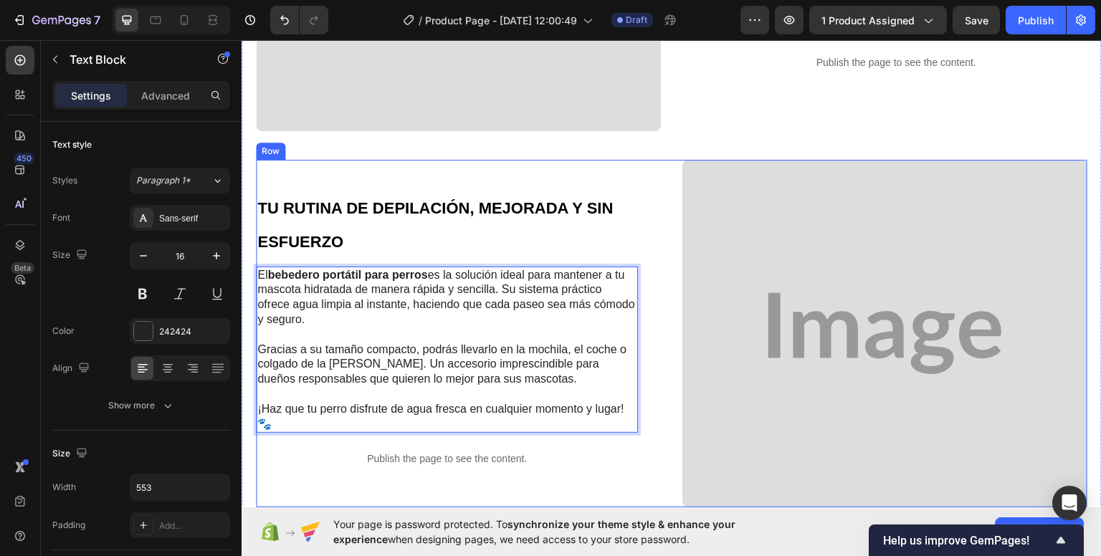
scroll to position [1219, 0]
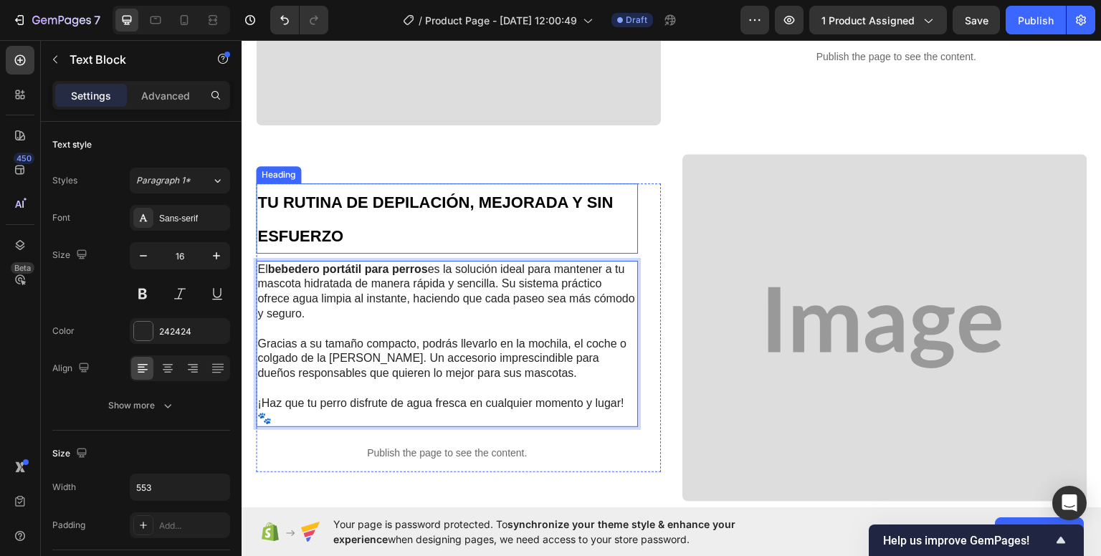
click at [362, 216] on h2 "TU RUTINA DE DEPILACIÓN, MEJORADA Y SIN ESFUERZO" at bounding box center [447, 218] width 382 height 70
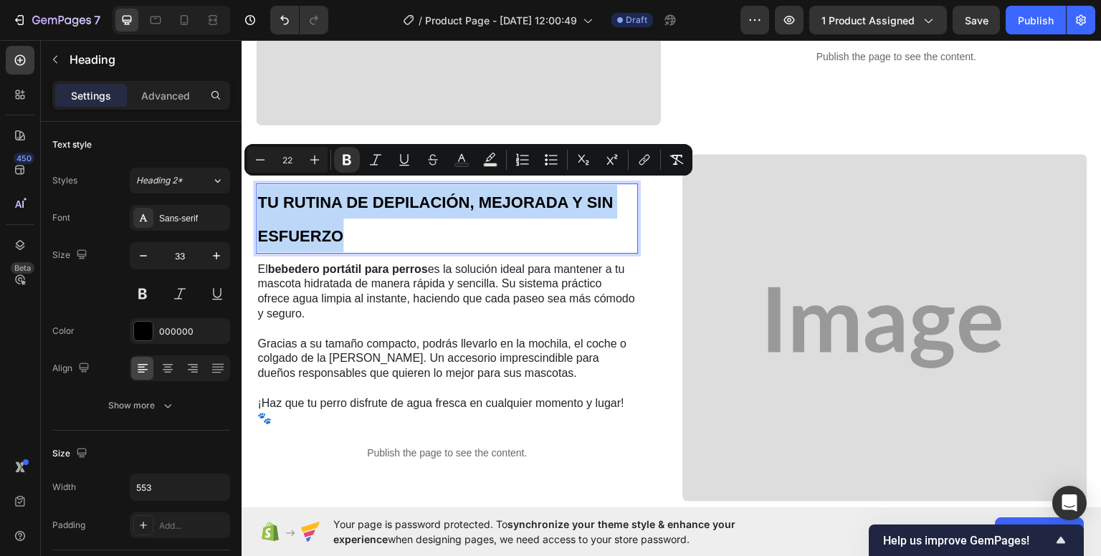
drag, startPoint x: 258, startPoint y: 189, endPoint x: 358, endPoint y: 232, distance: 109.2
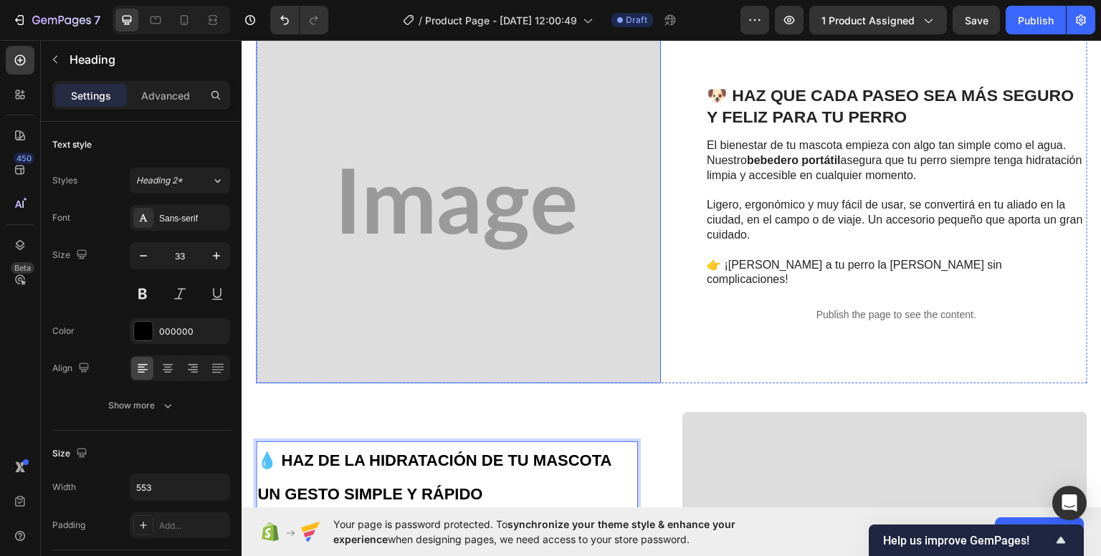
scroll to position [1147, 0]
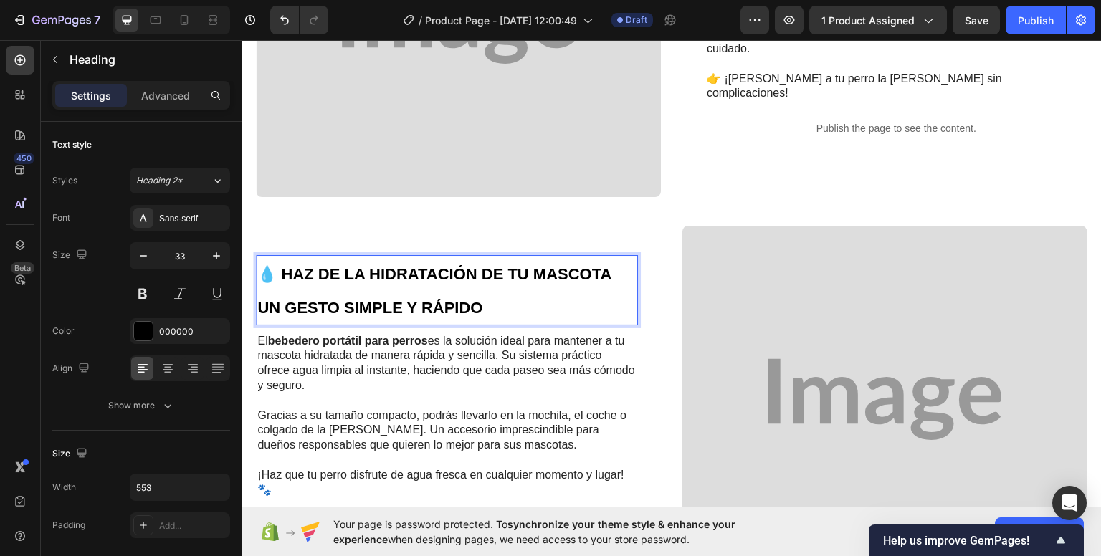
click at [497, 283] on p "💧 HAZ DE LA HIDRATACIÓN DE TU MASCOTA UN GESTO SIMPLE Y RÁPIDO" at bounding box center [446, 289] width 379 height 67
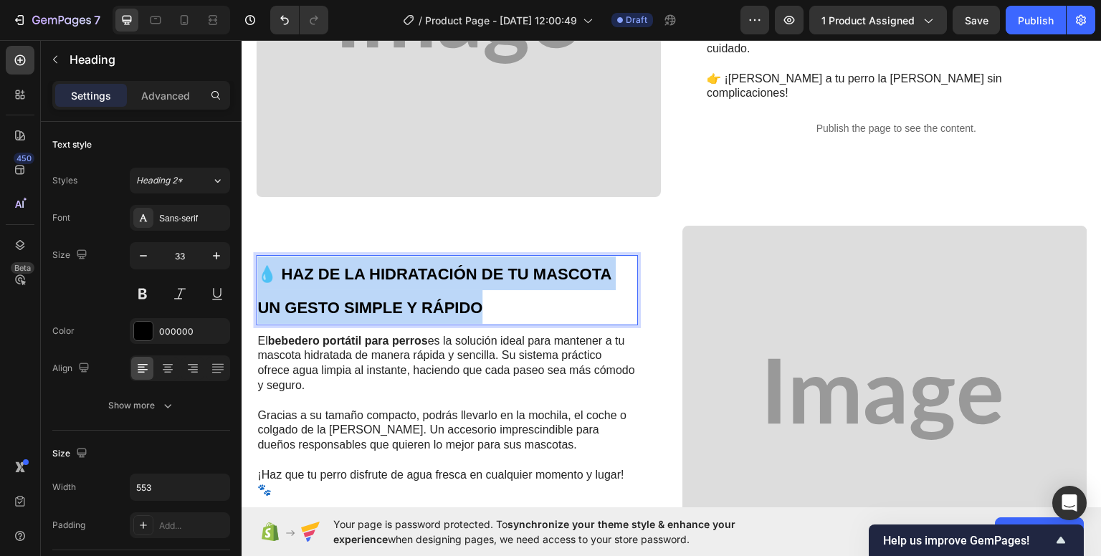
click at [497, 283] on p "💧 HAZ DE LA HIDRATACIÓN DE TU MASCOTA UN GESTO SIMPLE Y RÁPIDO" at bounding box center [446, 289] width 379 height 67
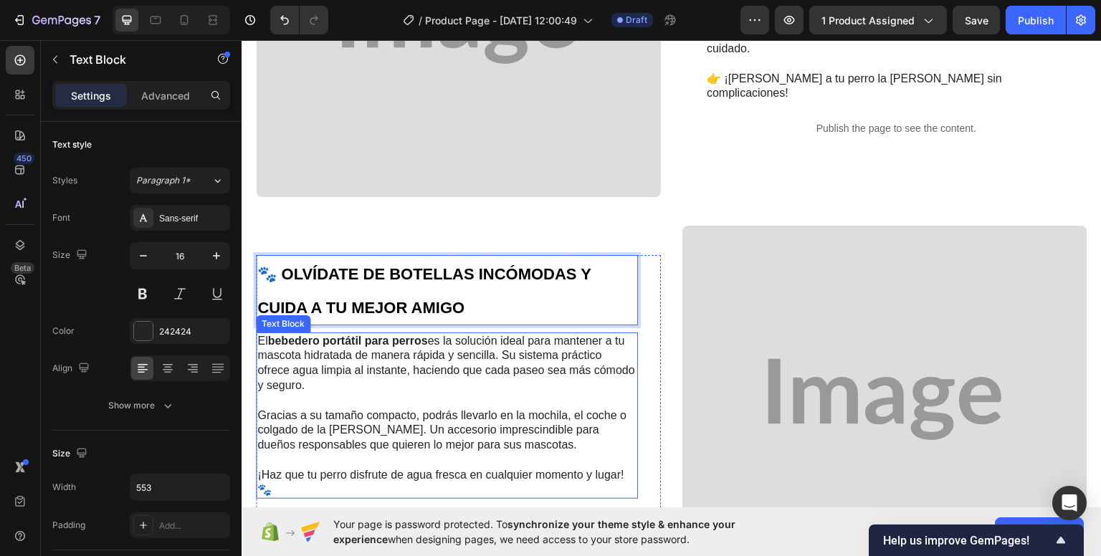
click at [347, 372] on p "El bebedero portátil para perros es la solución ideal para mantener a tu mascot…" at bounding box center [446, 362] width 379 height 59
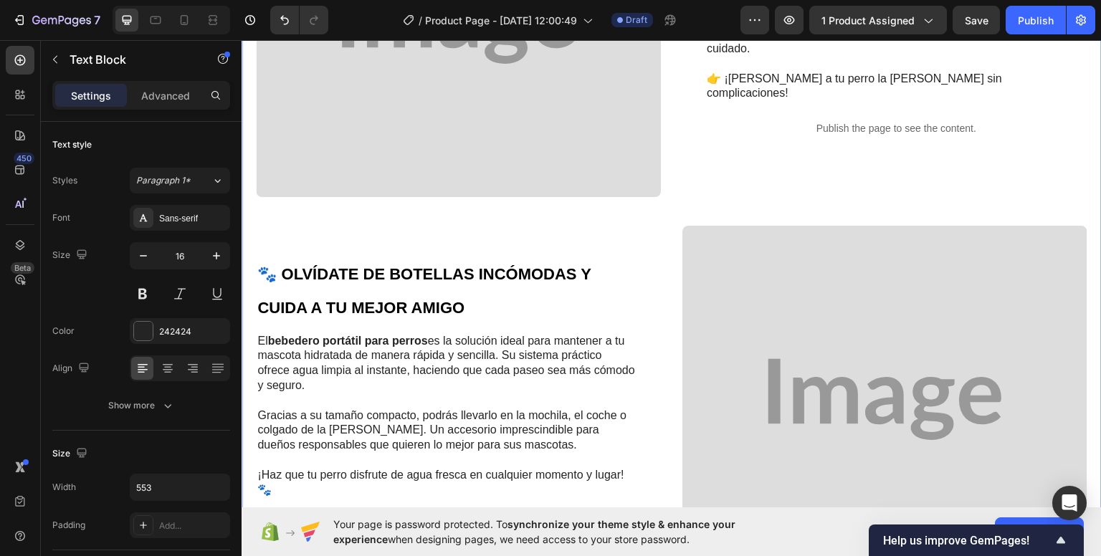
click at [652, 189] on div "⁠⁠⁠⁠⁠⁠⁠ HIDRATA A TU PERRO EN CADA PASEO DE FORMA FÁCIL Y SEGURA Heading Con nu…" at bounding box center [672, 39] width 832 height 1136
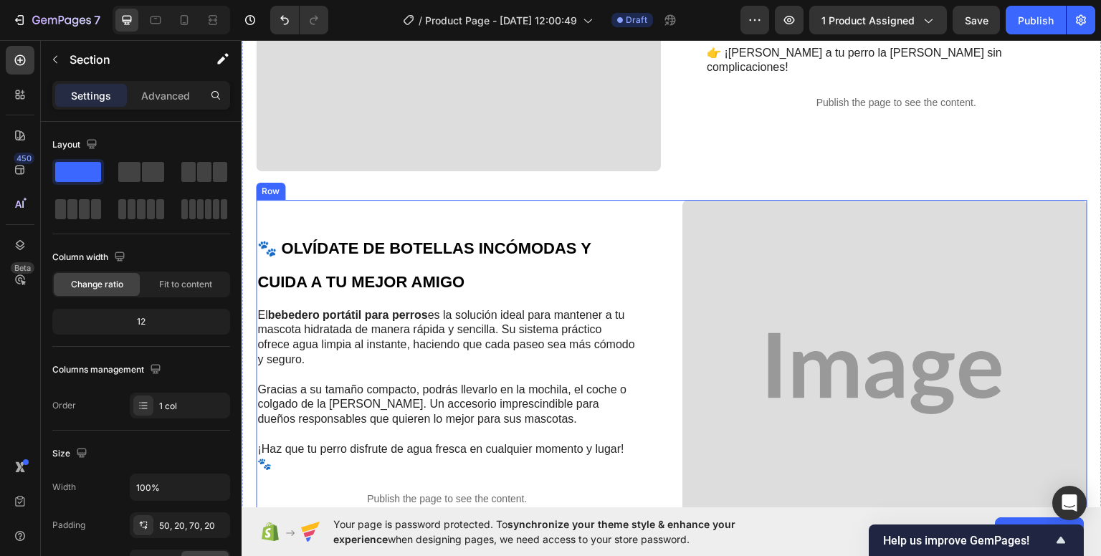
scroll to position [1219, 0]
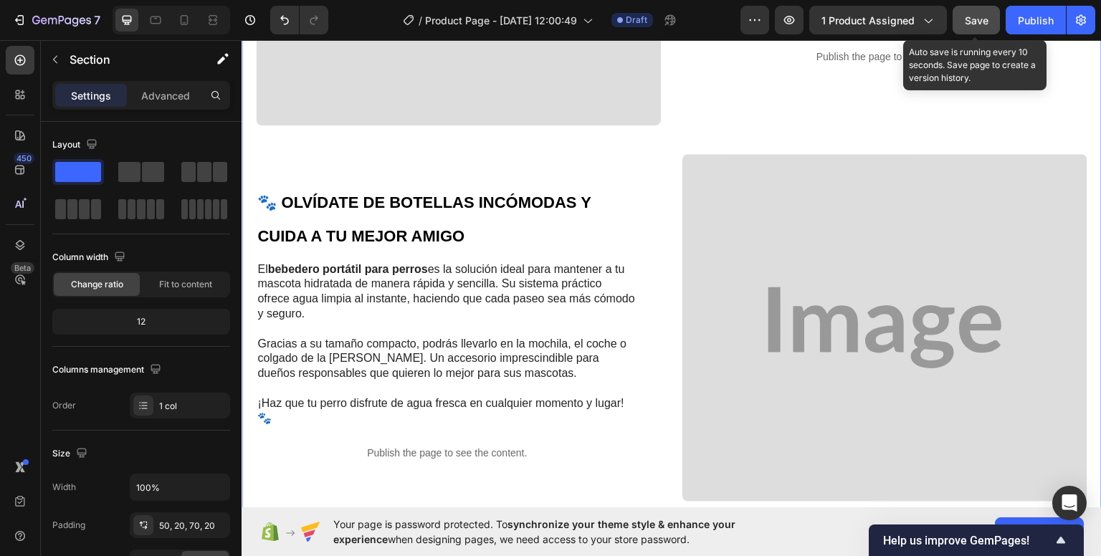
click at [972, 19] on span "Save" at bounding box center [977, 20] width 24 height 12
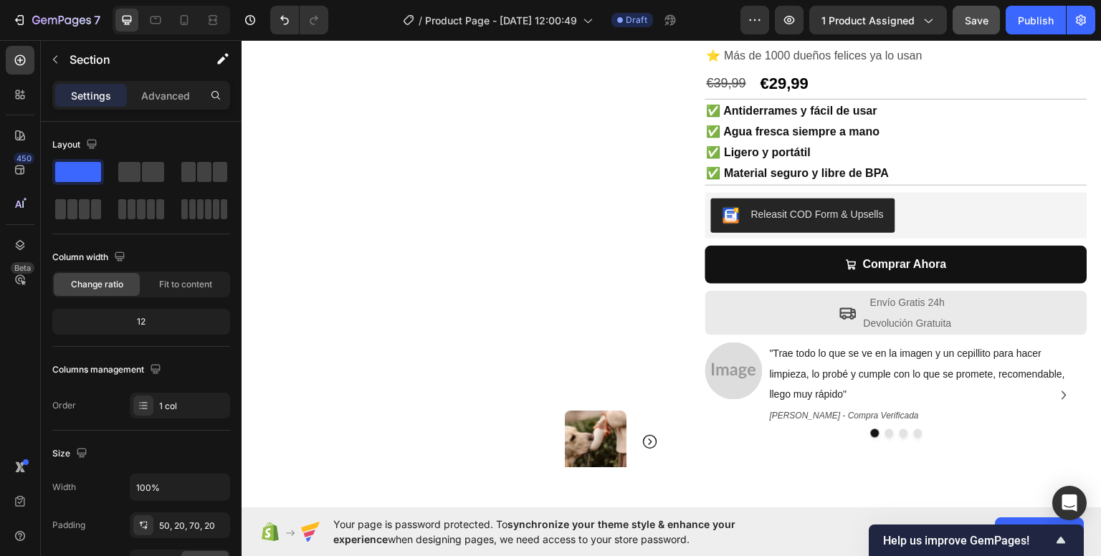
scroll to position [0, 0]
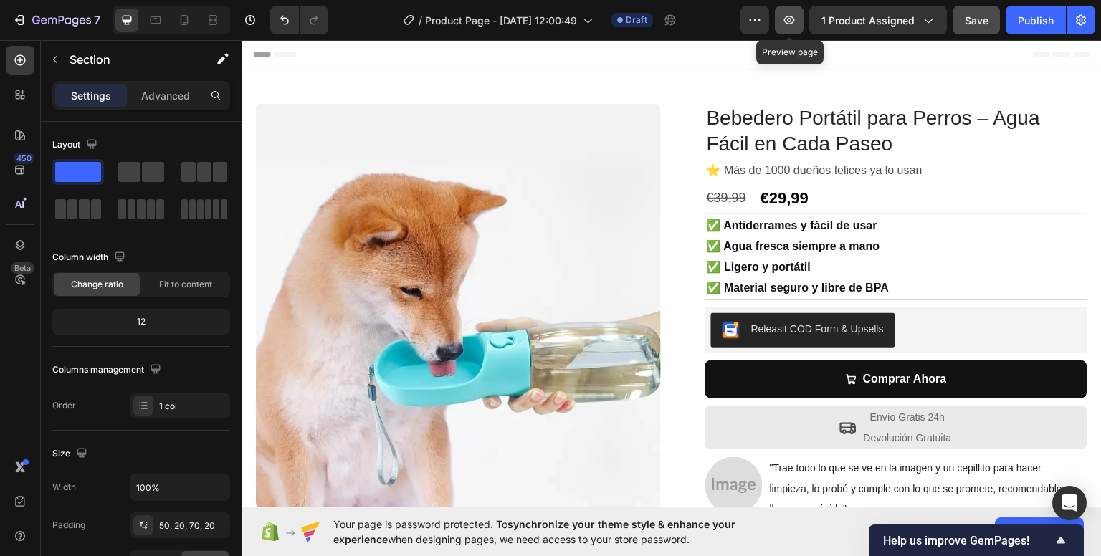
click at [786, 24] on icon "button" at bounding box center [789, 20] width 14 height 14
click at [744, 31] on button "button" at bounding box center [754, 20] width 29 height 29
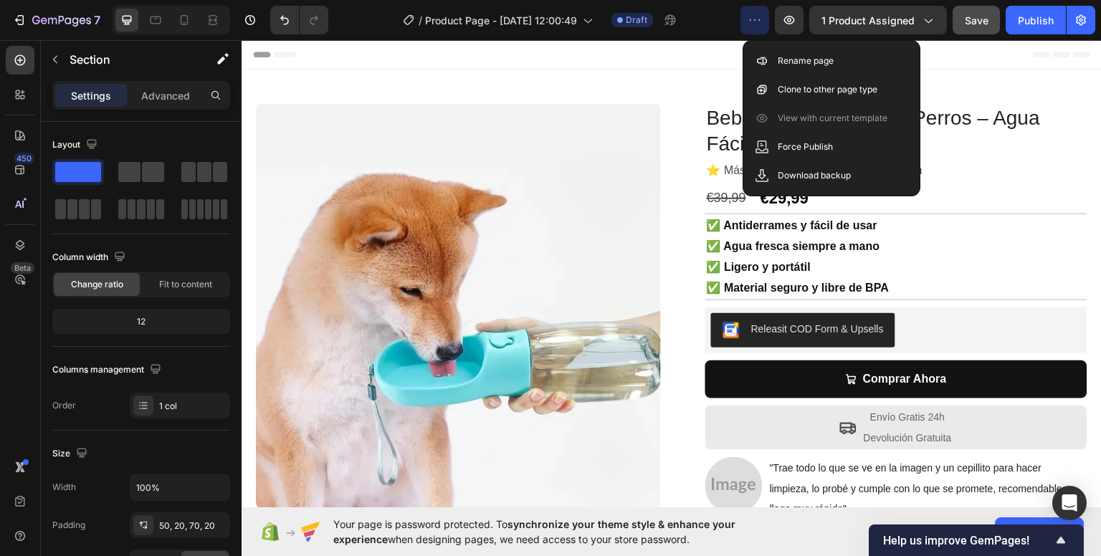
click at [744, 31] on button "button" at bounding box center [754, 20] width 29 height 29
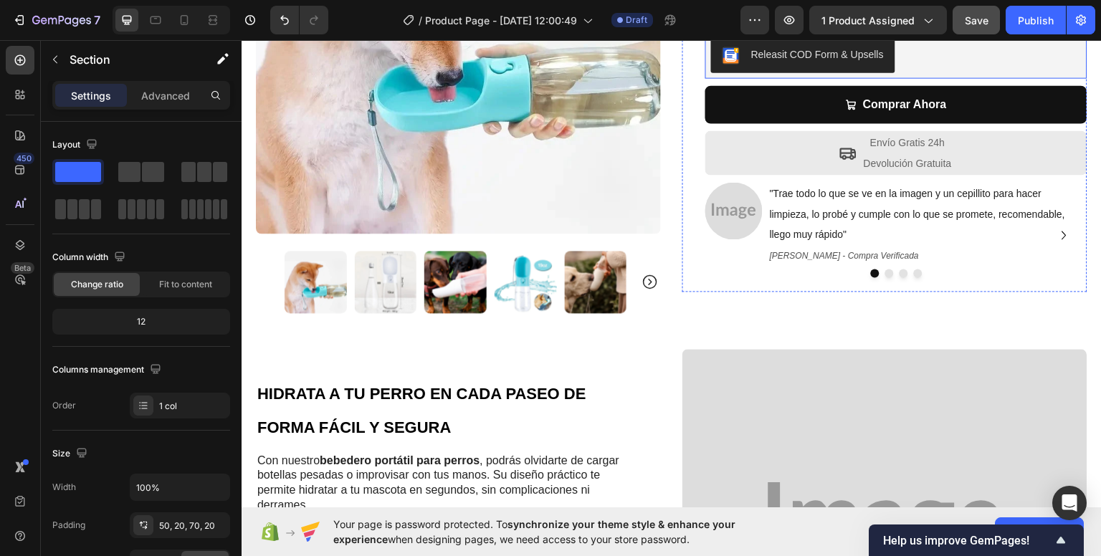
scroll to position [287, 0]
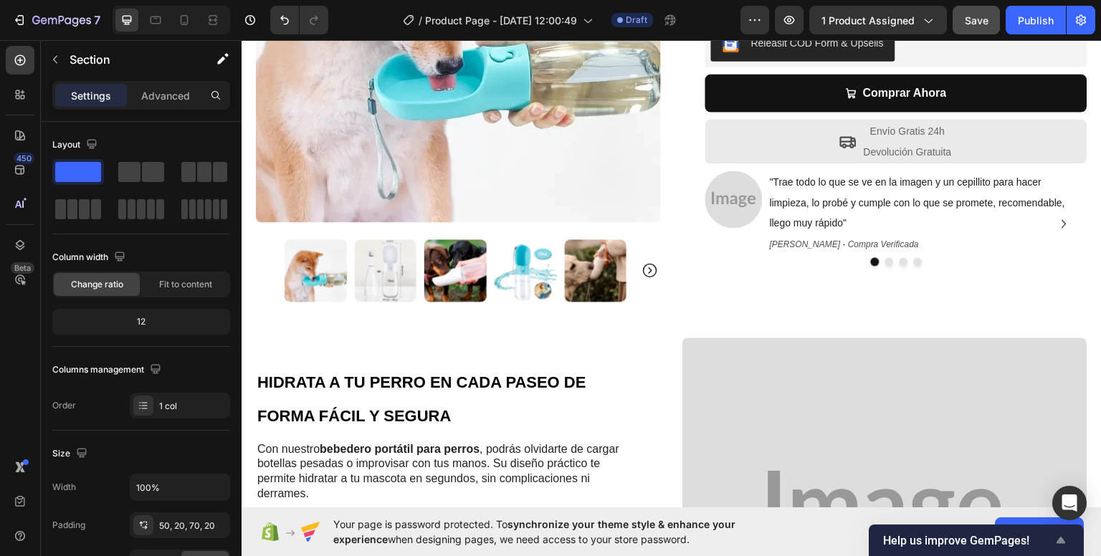
drag, startPoint x: 1058, startPoint y: 533, endPoint x: 943, endPoint y: 541, distance: 115.0
click at [943, 541] on div "Help us improve GemPages!" at bounding box center [976, 540] width 186 height 17
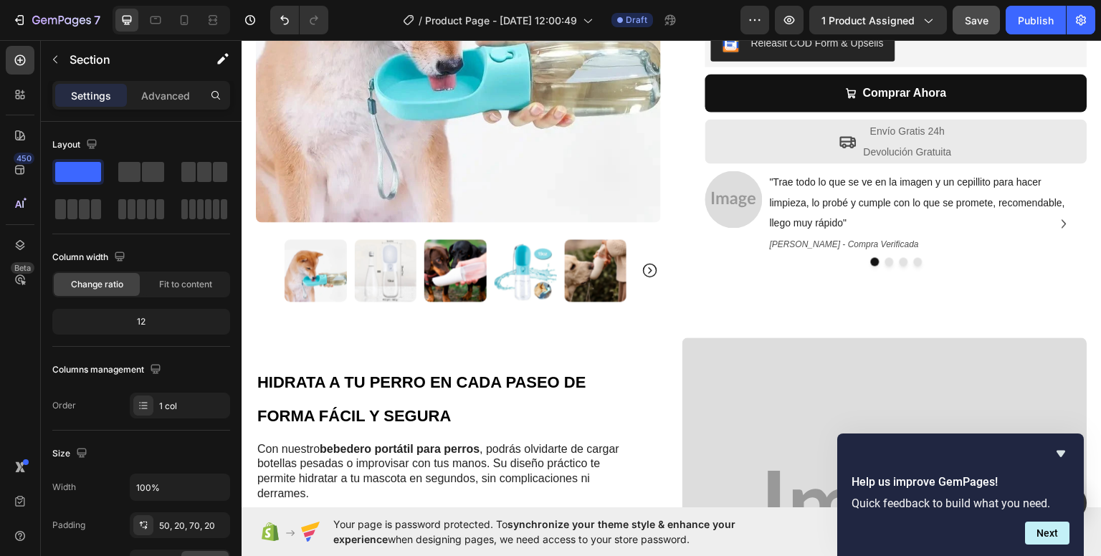
click at [943, 541] on form "Help us improve GemPages! Quick feedback to build what you need. Next" at bounding box center [960, 509] width 247 height 71
click at [1039, 534] on button "Next" at bounding box center [1047, 533] width 44 height 23
